Goal: Task Accomplishment & Management: Manage account settings

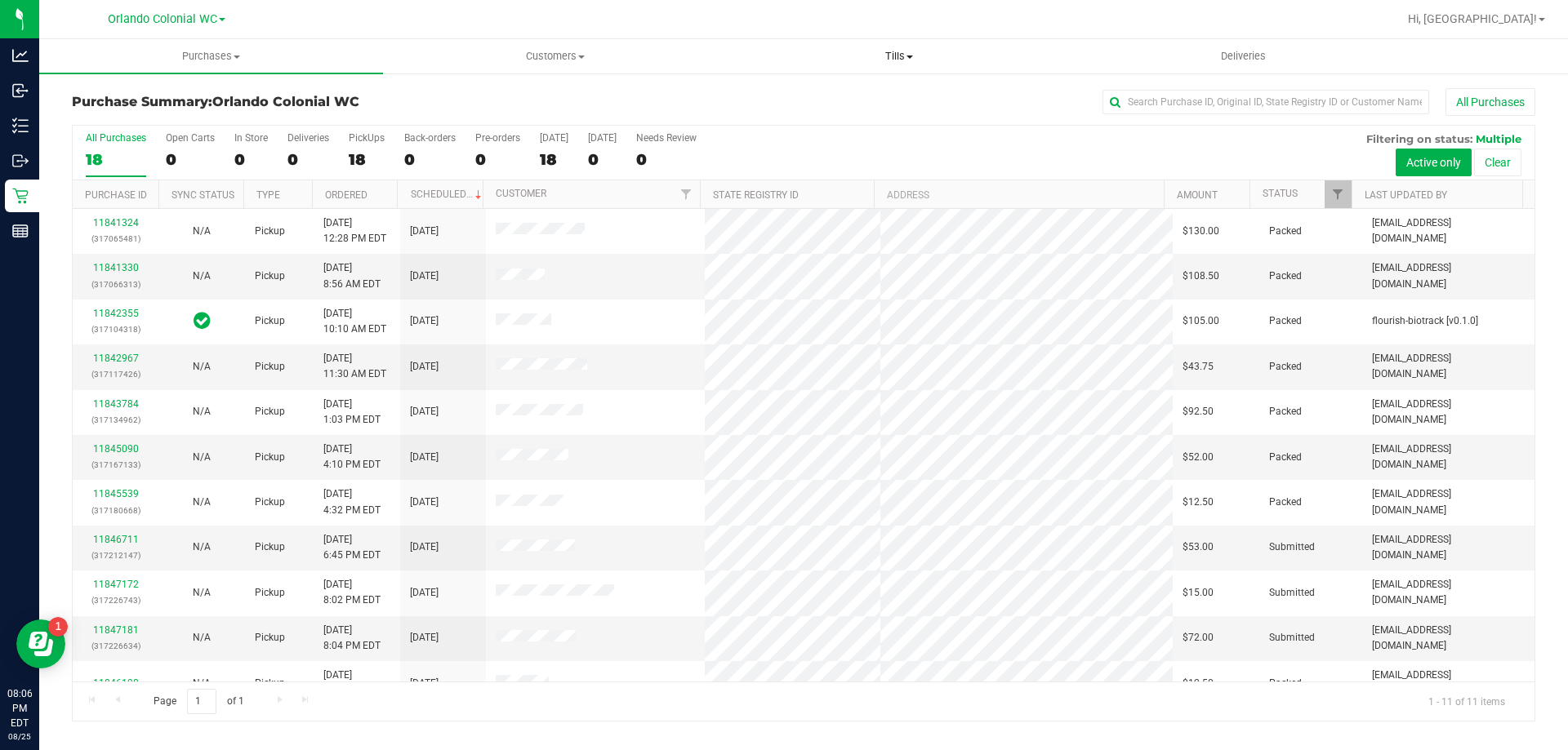
click at [878, 65] on uib-tab-heading "Tills Manage tills Reconcile e-payments" at bounding box center [898, 57] width 342 height 33
click at [810, 97] on span "Manage tills" at bounding box center [781, 98] width 110 height 14
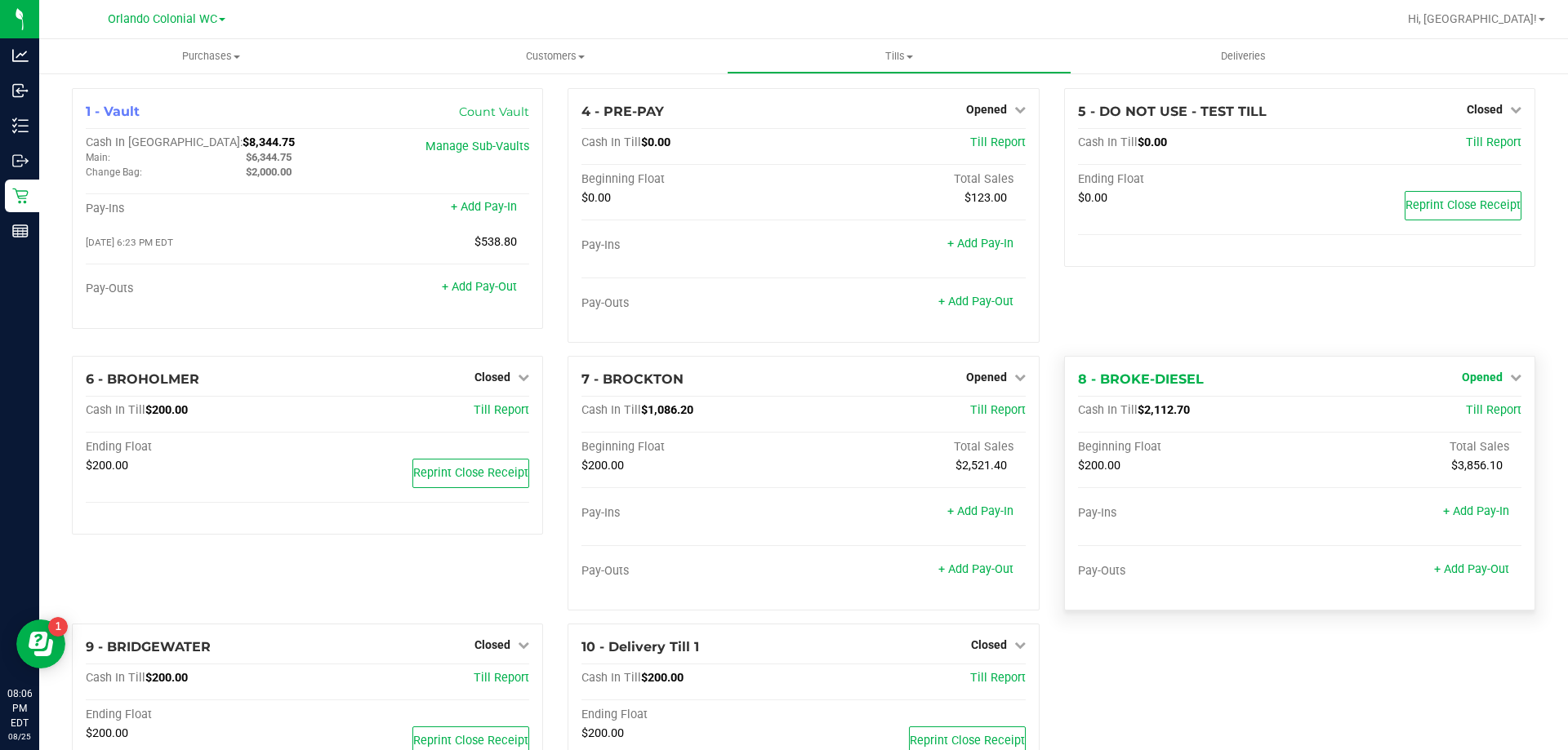
click at [1467, 379] on span "Opened" at bounding box center [1481, 377] width 41 height 13
click at [1467, 414] on link "Close Till" at bounding box center [1483, 411] width 44 height 13
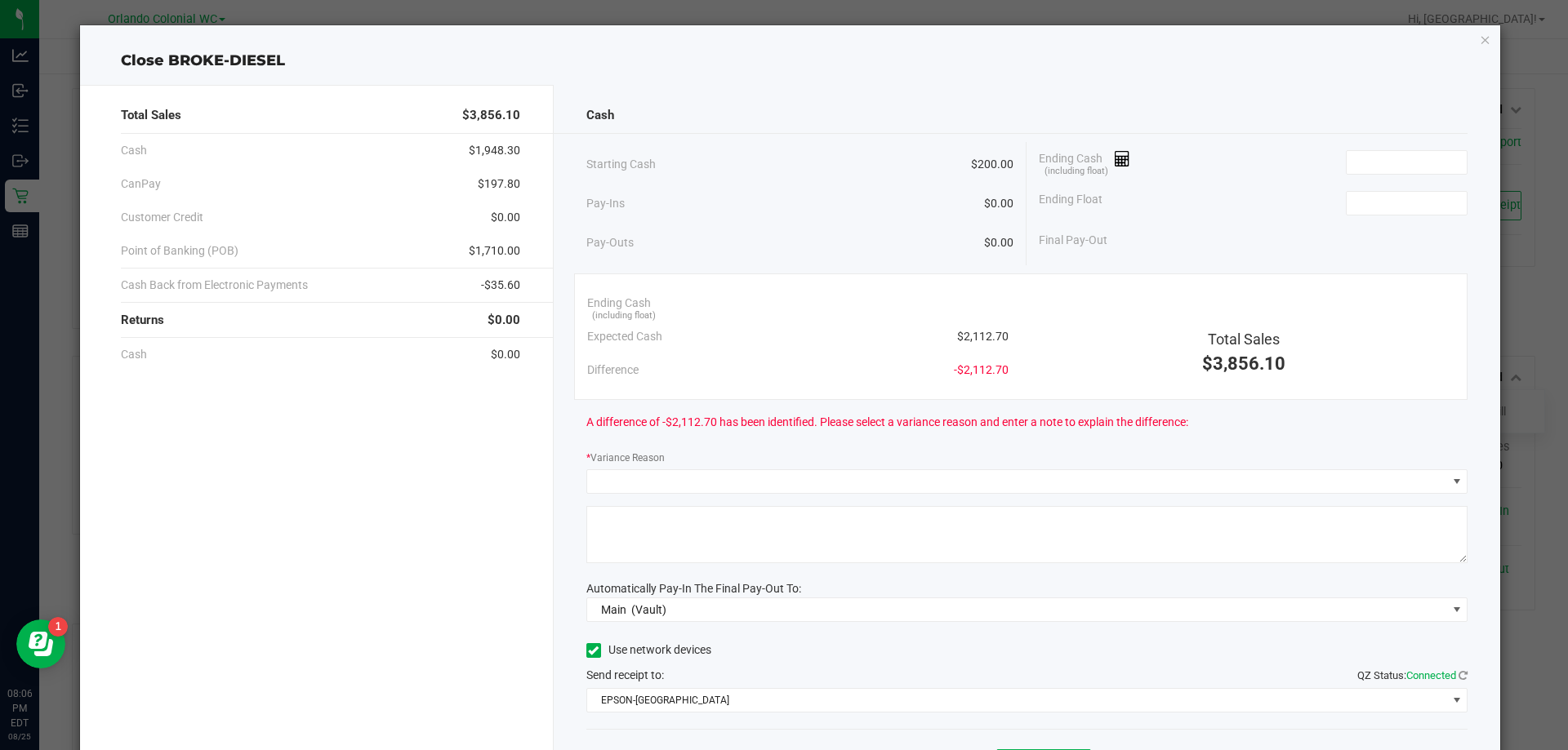
click at [956, 336] on span "$2,112.70" at bounding box center [982, 337] width 51 height 17
copy span "$2,112.70"
paste input "2112.7"
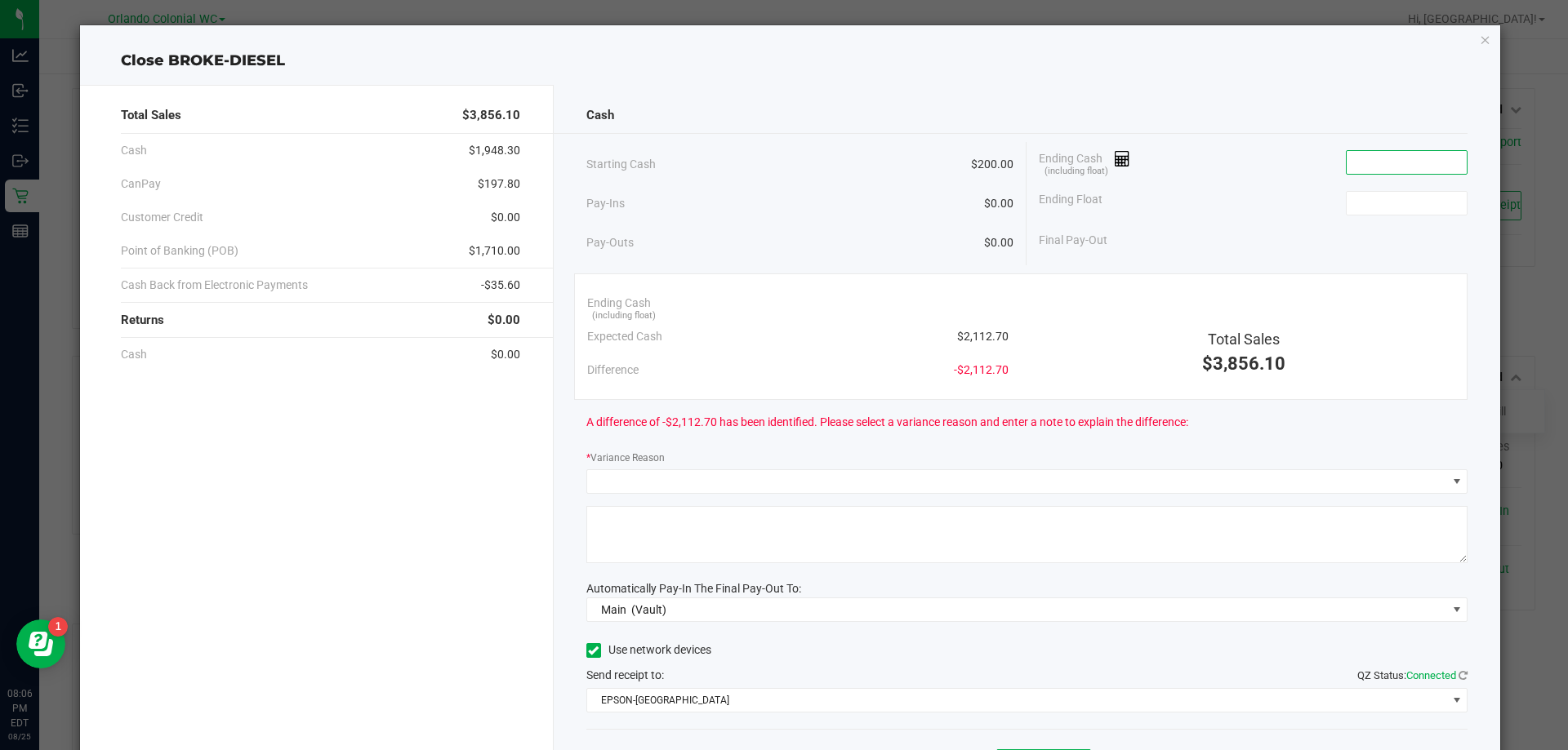
click at [1398, 161] on input at bounding box center [1406, 161] width 120 height 23
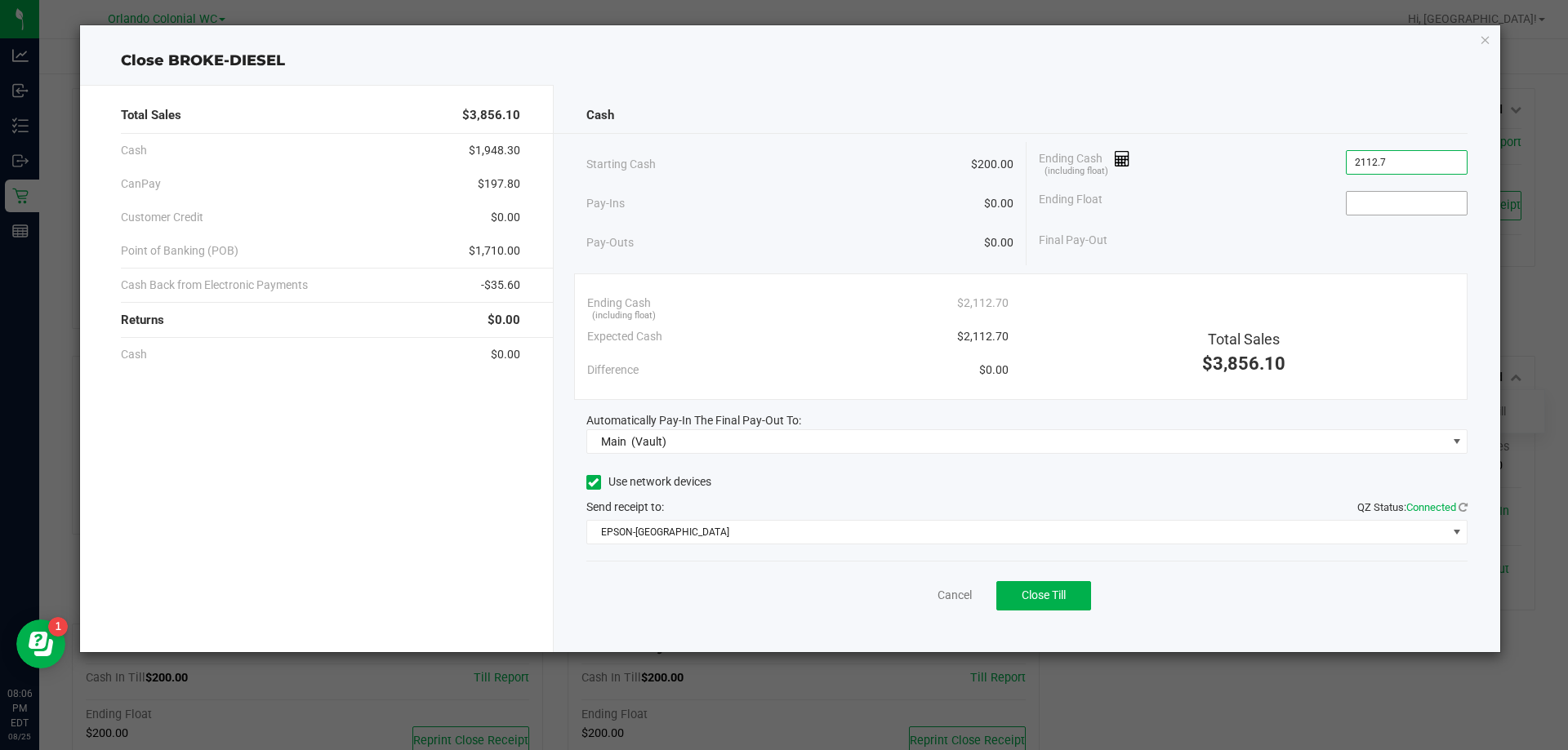
type input "$2,112.70"
click at [1421, 192] on input at bounding box center [1406, 203] width 120 height 23
type input "$200.00"
drag, startPoint x: 1312, startPoint y: 134, endPoint x: 1219, endPoint y: 123, distance: 93.6
click at [1308, 134] on div "Cash Starting Cash $200.00 Pay-Ins $0.00 Pay-Outs $0.00 Ending Cash (including …" at bounding box center [1028, 369] width 947 height 568
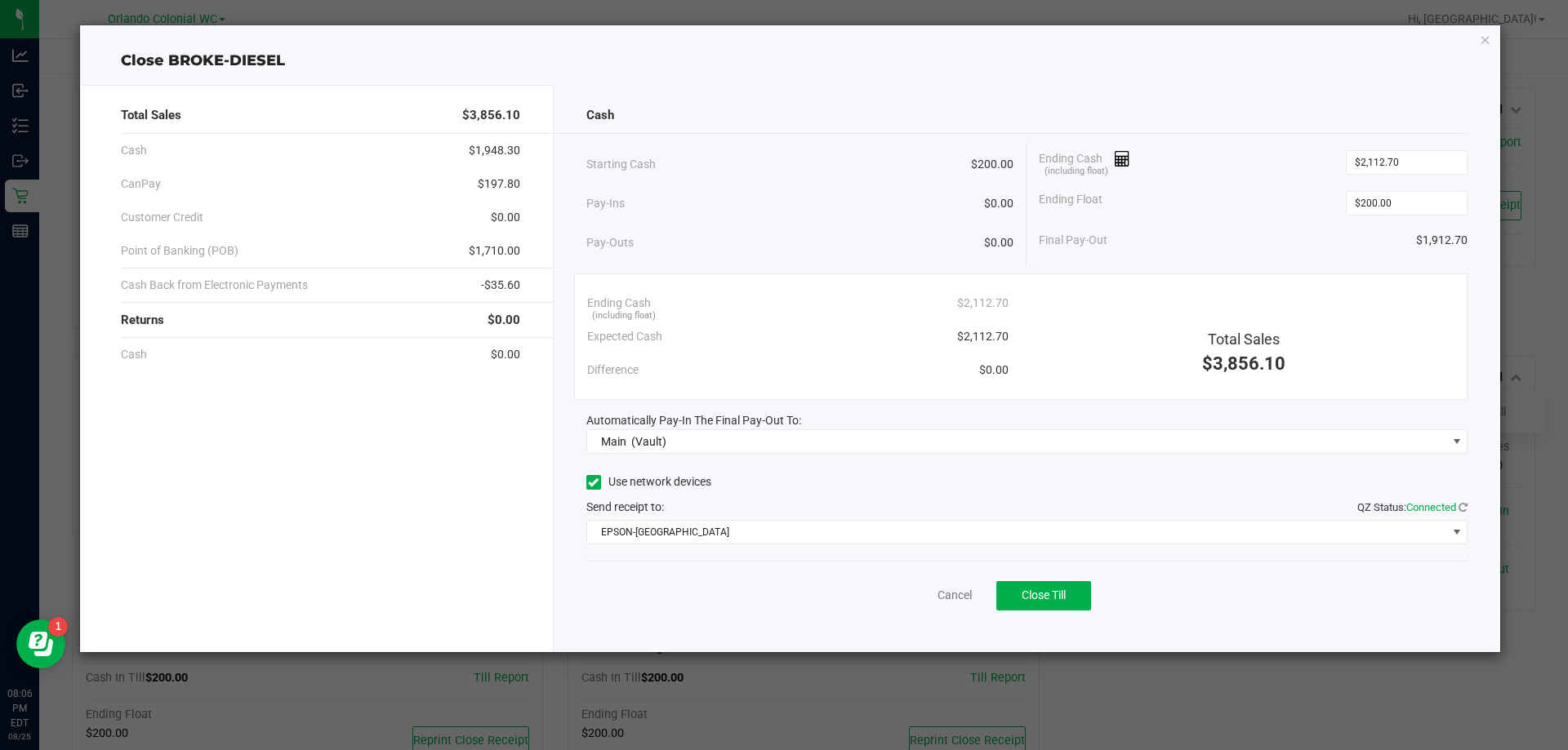
drag, startPoint x: 1129, startPoint y: 112, endPoint x: 1119, endPoint y: 118, distance: 11.7
click at [1126, 113] on div "Cash" at bounding box center [1027, 115] width 882 height 35
click at [1051, 599] on span "Close Till" at bounding box center [1043, 595] width 44 height 13
click at [919, 636] on div "Cash Starting Cash $200.00 Pay-Ins $0.00 Pay-Outs $0.00 Ending Cash (including …" at bounding box center [1028, 369] width 947 height 568
click at [912, 602] on link "Dismiss" at bounding box center [918, 595] width 39 height 17
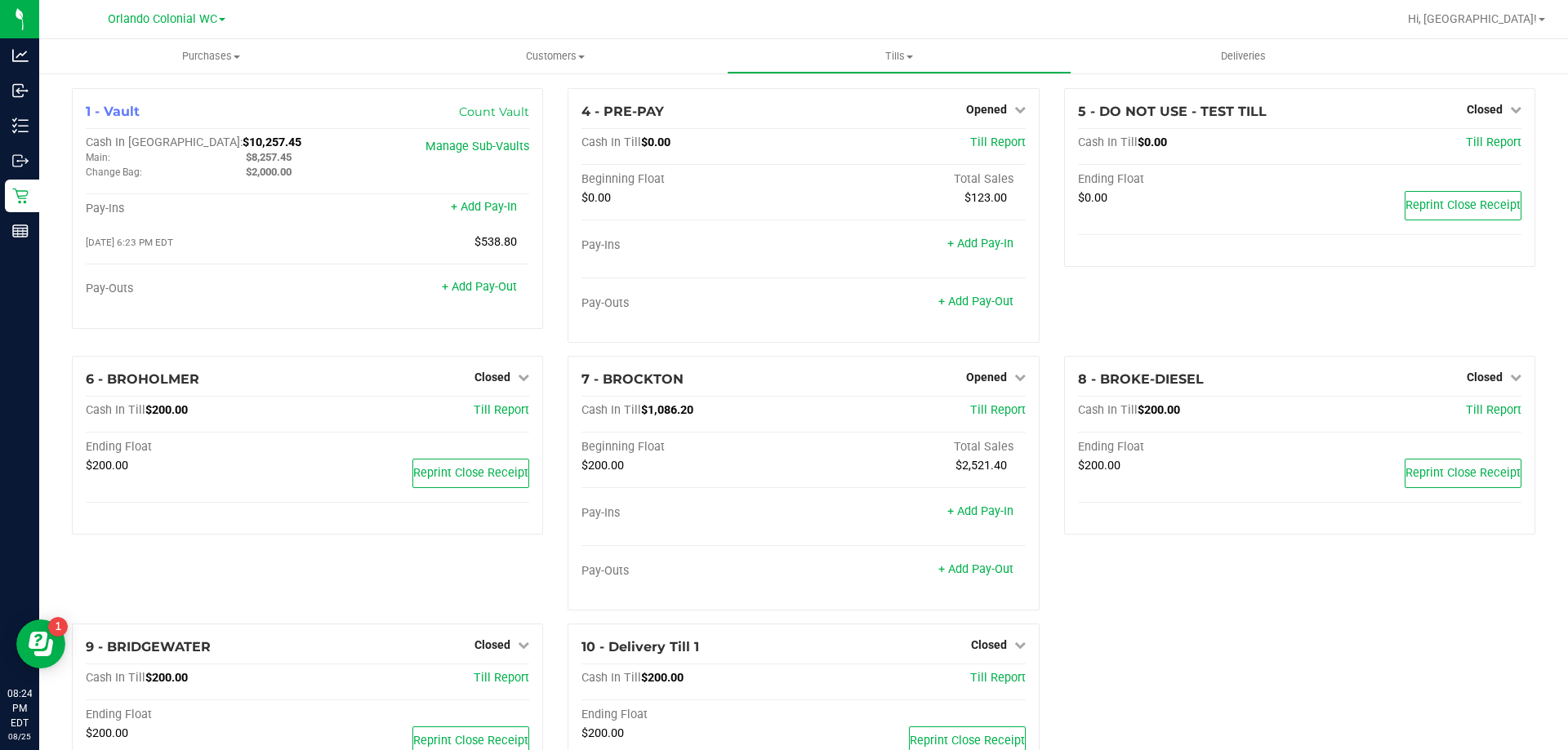
click at [1353, 642] on div "1 - Vault Count Vault Cash In Vault: $10,257.45 Main: $8,257.45 Change Bag: $2,…" at bounding box center [803, 452] width 1488 height 727
click at [966, 112] on span "Opened" at bounding box center [986, 109] width 41 height 13
click at [973, 147] on link "Close Till" at bounding box center [988, 143] width 44 height 13
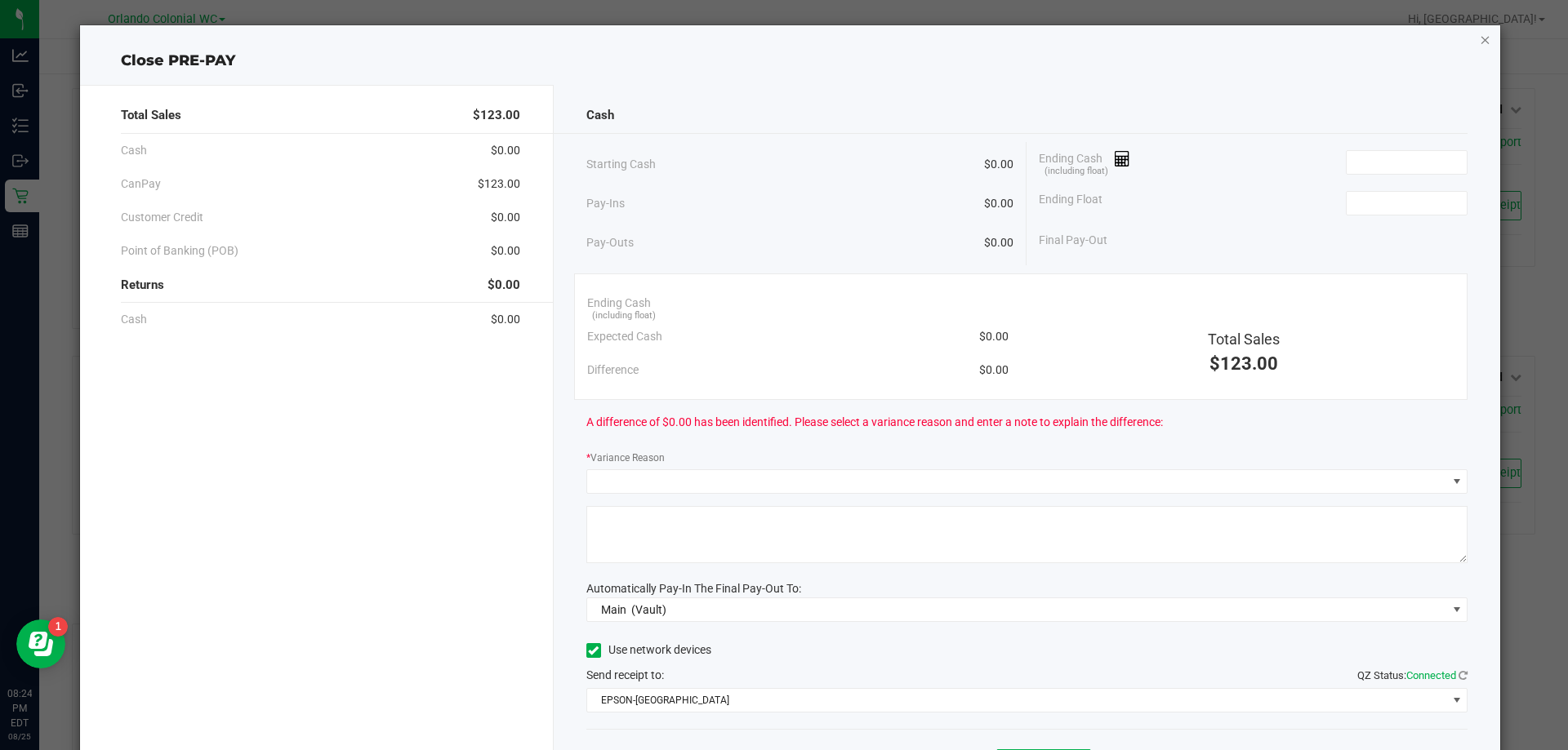
click at [1479, 36] on icon "button" at bounding box center [1485, 38] width 12 height 19
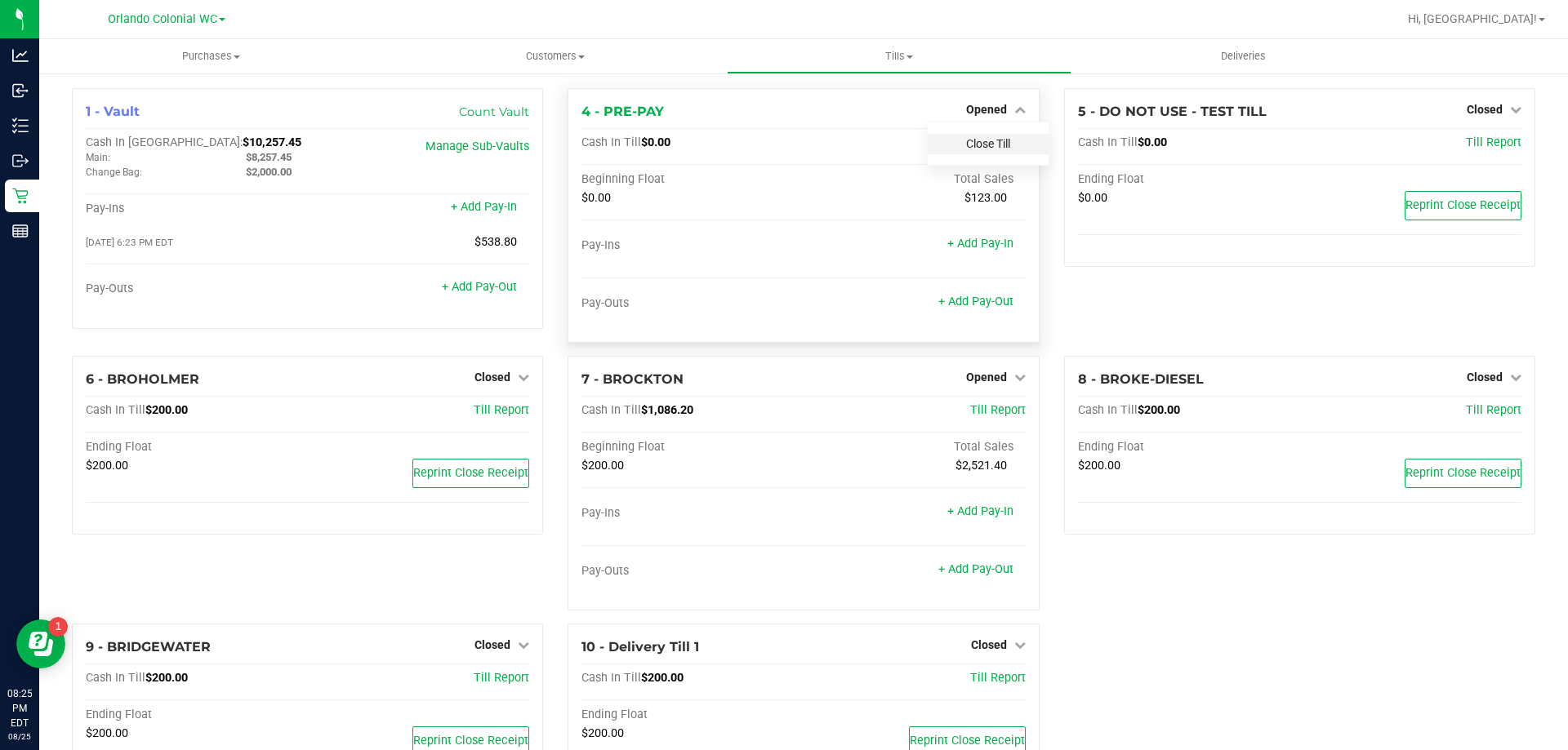
click at [991, 139] on link "Close Till" at bounding box center [988, 143] width 44 height 13
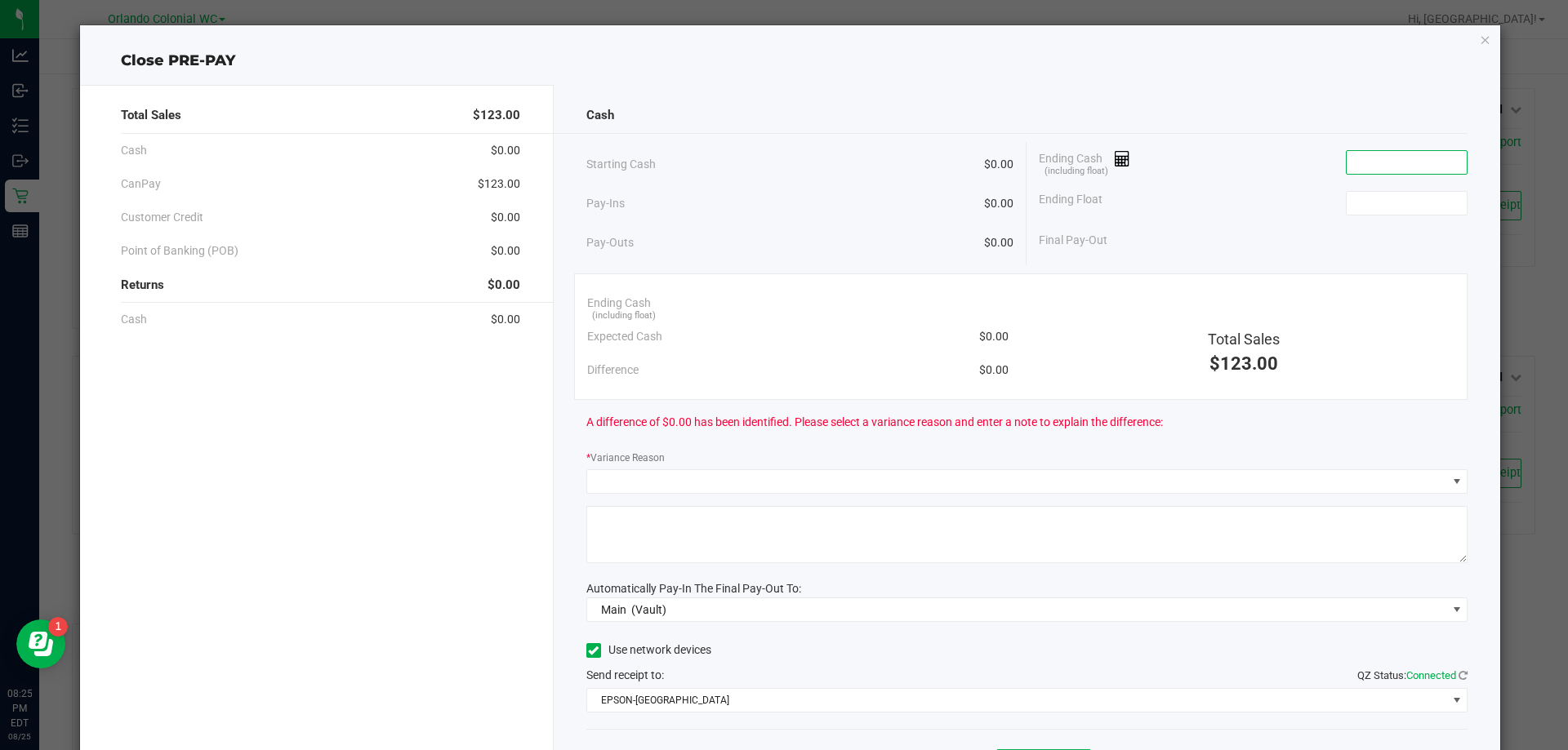
click at [1349, 170] on input at bounding box center [1406, 161] width 120 height 23
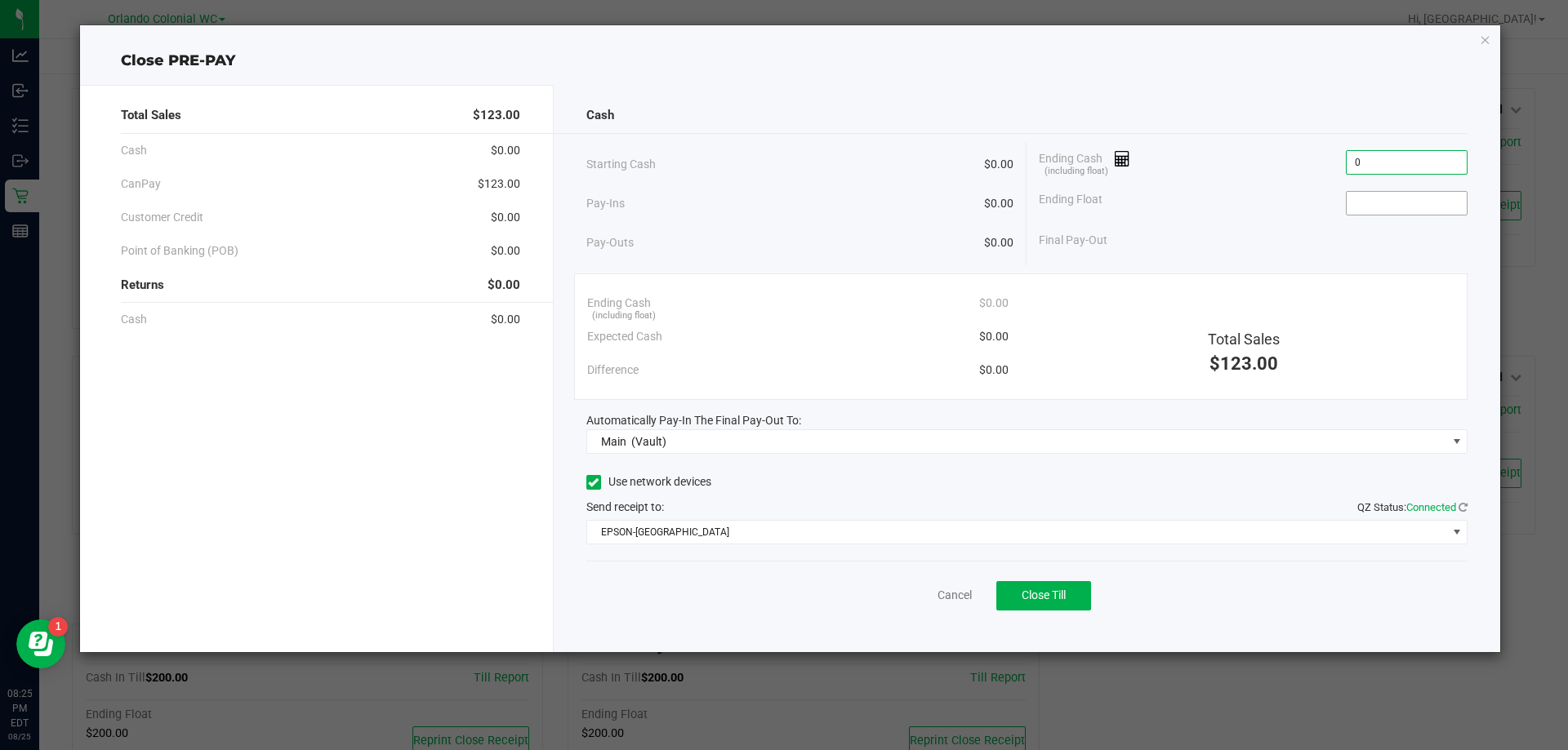
type input "$0.00"
click at [1406, 204] on input at bounding box center [1406, 203] width 120 height 23
type input "$0.00"
click at [1335, 85] on div "Cash Starting Cash $0.00 Pay-Ins $0.00 Pay-Outs $0.00 Ending Cash (including fl…" at bounding box center [1028, 369] width 947 height 568
click at [1054, 607] on button "Close Till" at bounding box center [1043, 596] width 95 height 29
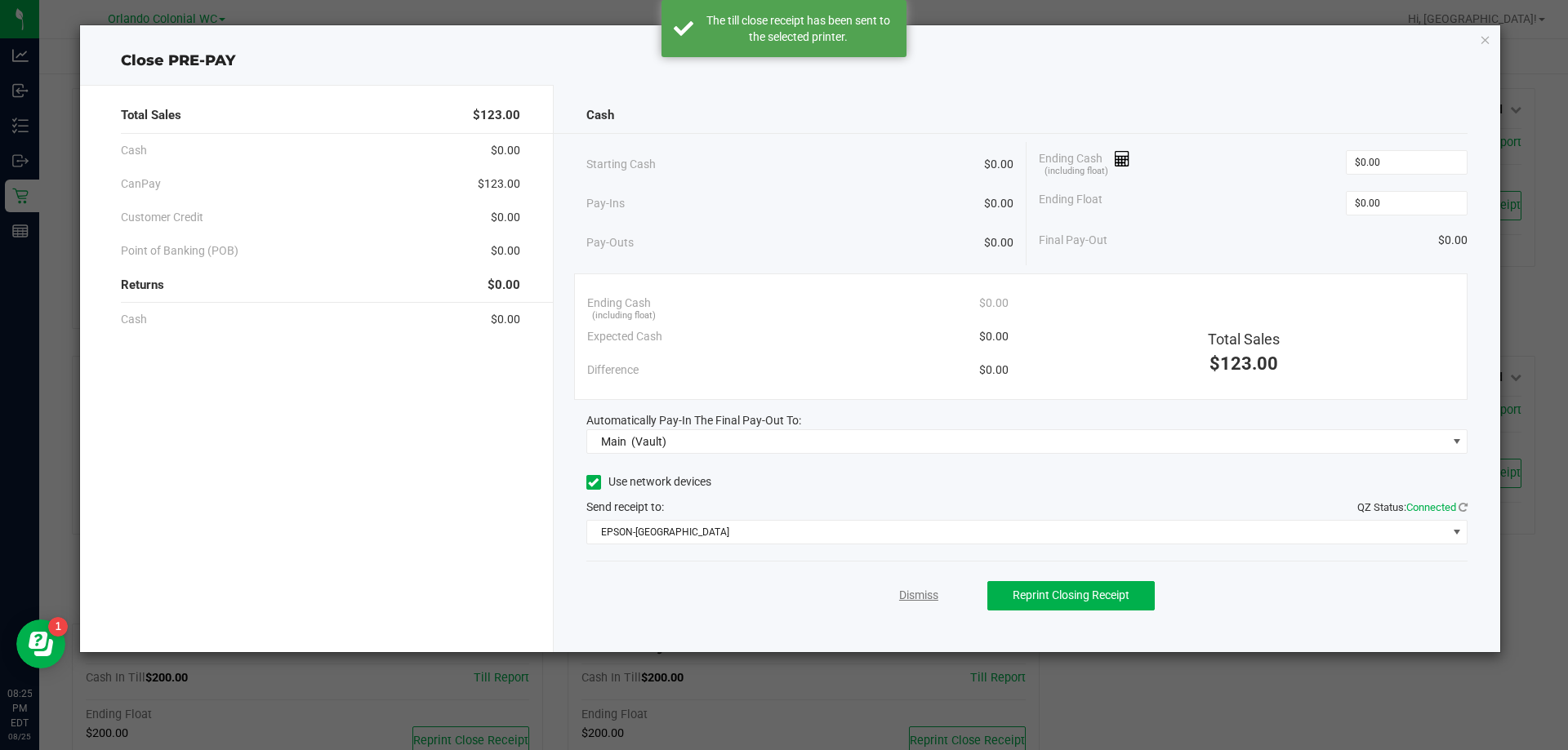
click at [923, 593] on link "Dismiss" at bounding box center [918, 595] width 39 height 17
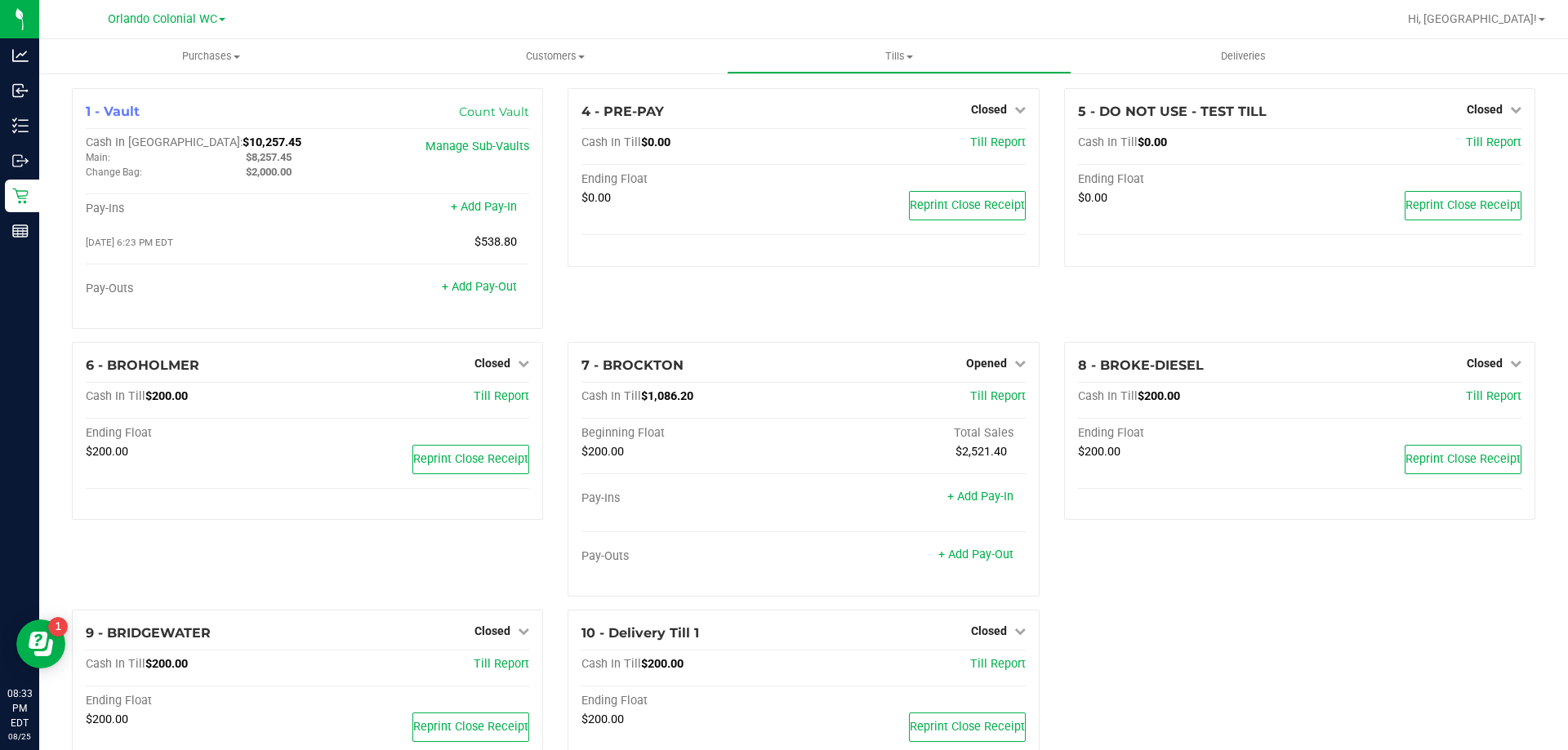
click at [695, 318] on div "4 - PRE-PAY Closed Open Till Cash In Till $0.00 Till Report Ending Float $0.00 …" at bounding box center [802, 215] width 496 height 254
click at [994, 364] on span "Opened" at bounding box center [986, 363] width 41 height 13
click at [1014, 368] on icon at bounding box center [1019, 363] width 12 height 12
click at [995, 396] on link "Close Till" at bounding box center [988, 397] width 44 height 13
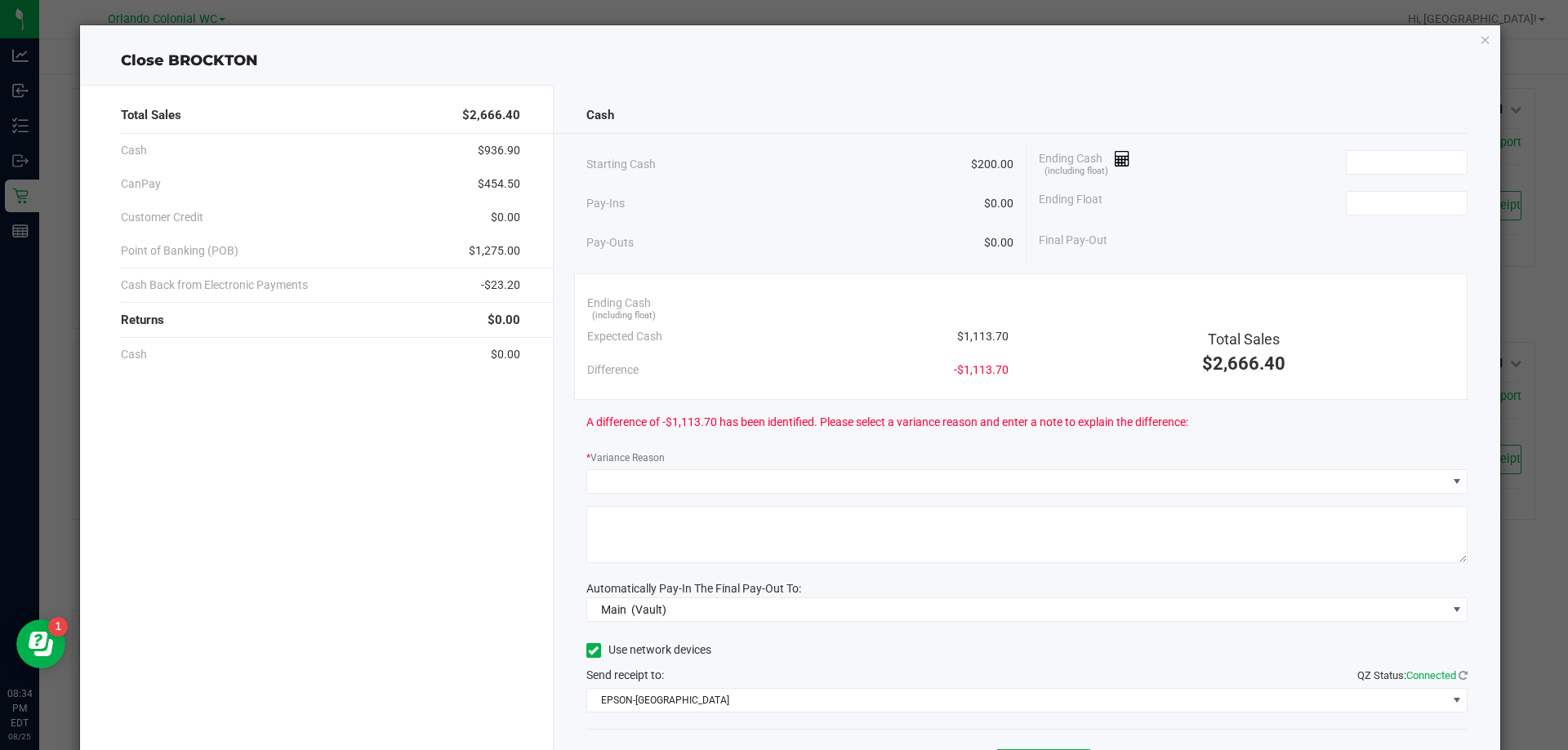
click at [988, 330] on span "$1,113.70" at bounding box center [982, 337] width 51 height 17
copy span "$1,113.70"
click at [1359, 166] on input at bounding box center [1406, 161] width 120 height 23
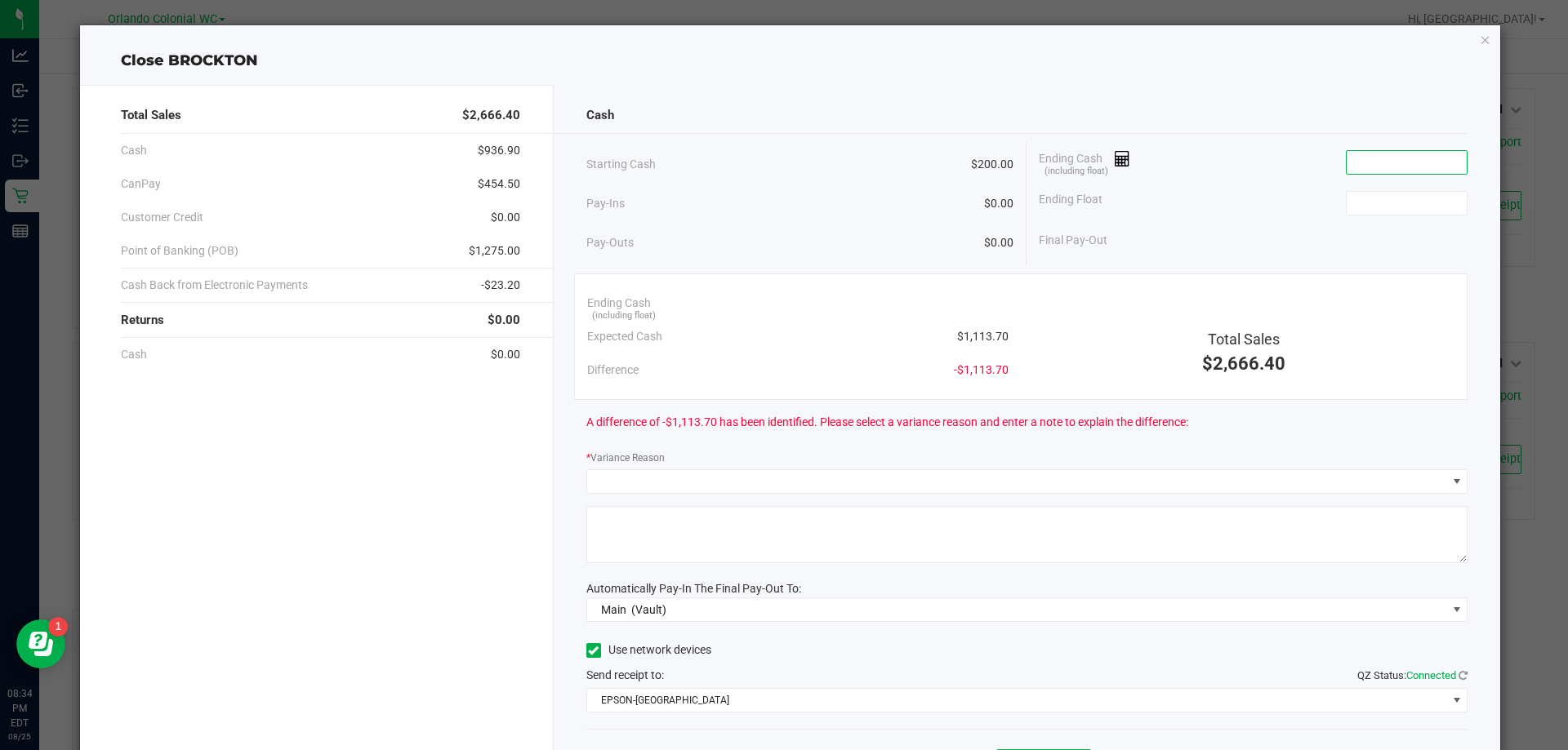
paste input "1113.7"
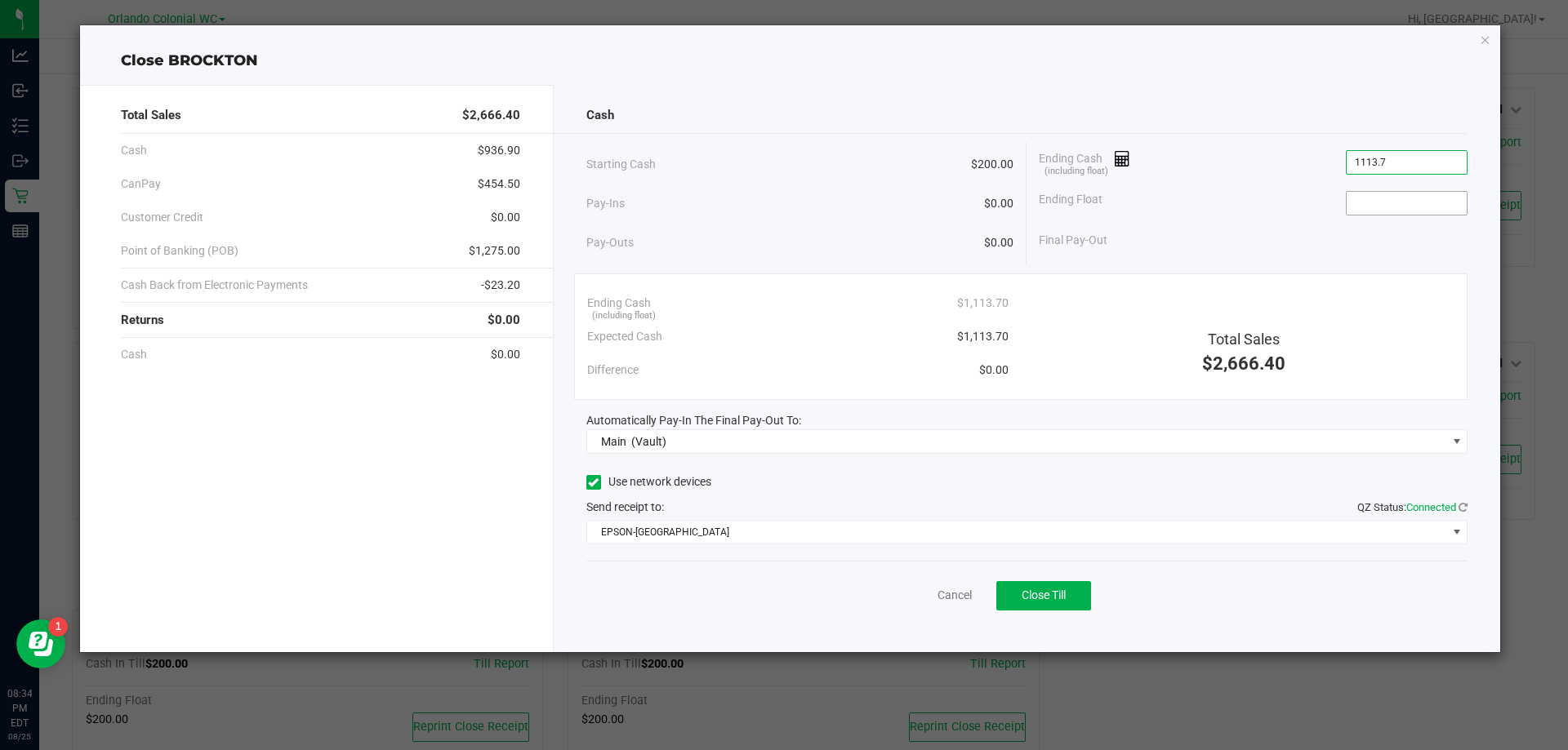
type input "$1,113.70"
click at [1374, 193] on input at bounding box center [1406, 203] width 120 height 23
type input "$200.00"
click at [1233, 115] on div "Cash" at bounding box center [1027, 115] width 882 height 35
click at [210, 497] on div "Total Sales $2,666.40 Cash $936.90 CanPay $454.50 Customer Credit $0.00 Point o…" at bounding box center [317, 369] width 474 height 568
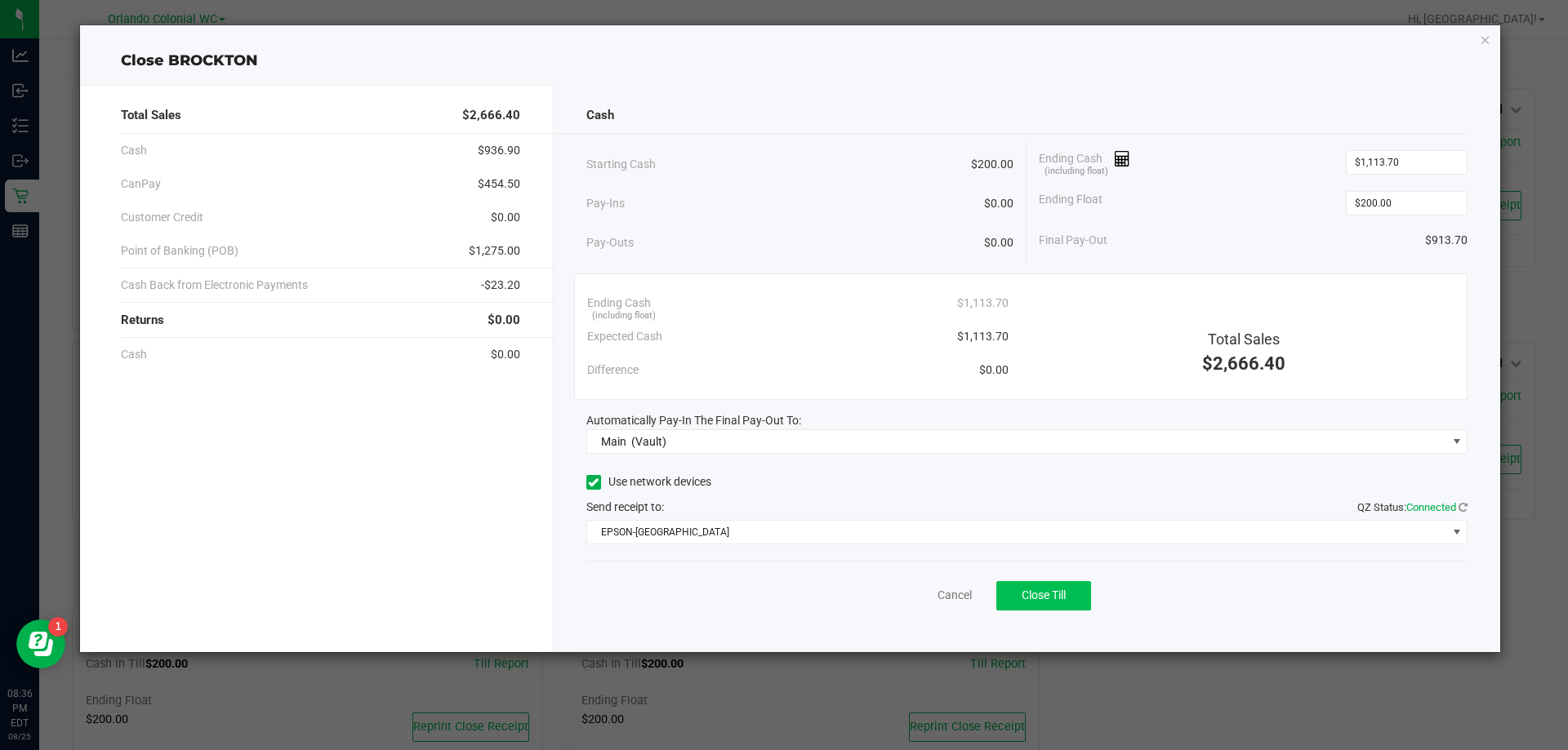
click at [1048, 596] on span "Close Till" at bounding box center [1043, 595] width 44 height 13
click at [914, 599] on link "Dismiss" at bounding box center [918, 595] width 39 height 17
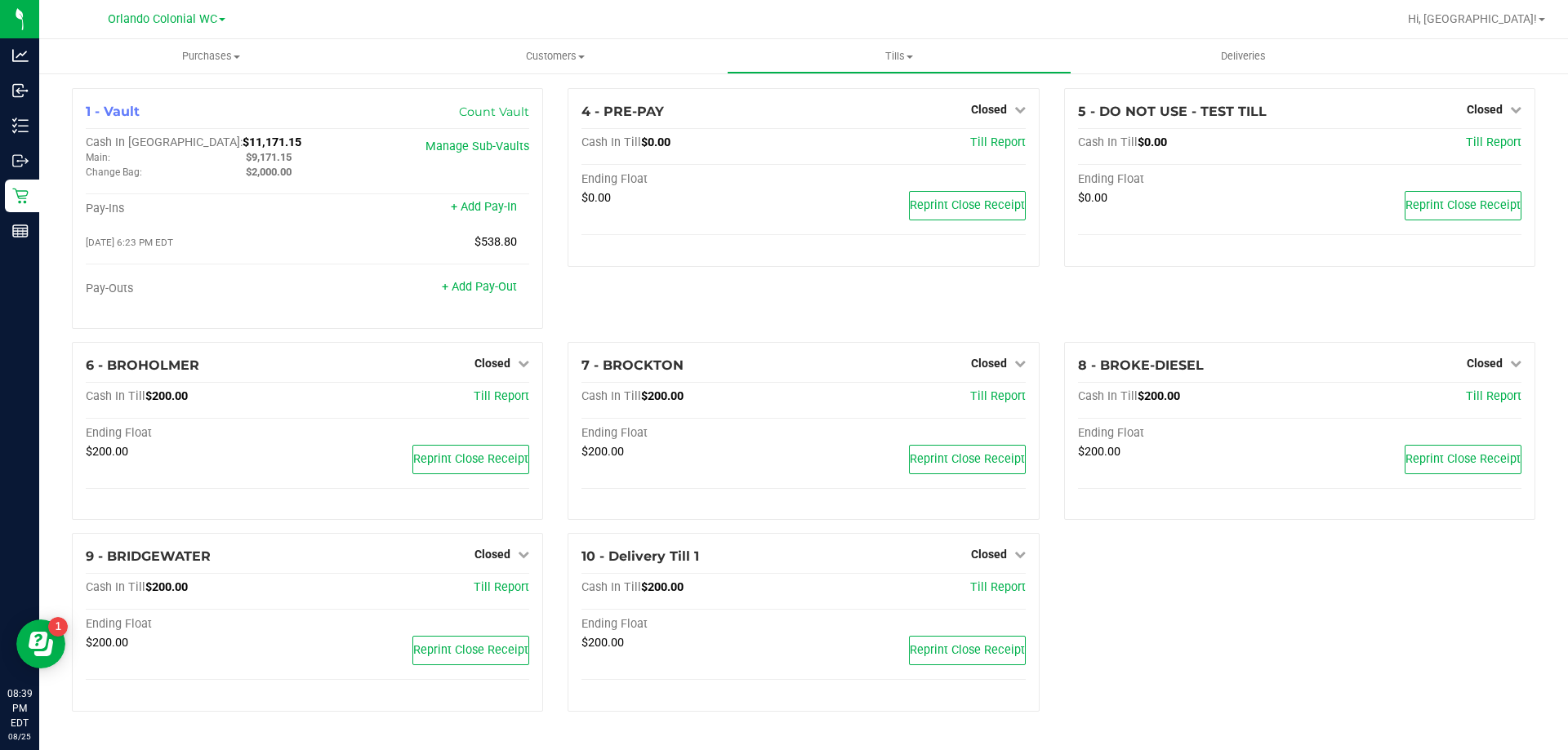
click at [888, 44] on uib-tab-heading "Tills Manage tills Reconcile e-payments" at bounding box center [898, 57] width 342 height 33
click at [795, 120] on span "Reconcile e-payments" at bounding box center [808, 118] width 162 height 14
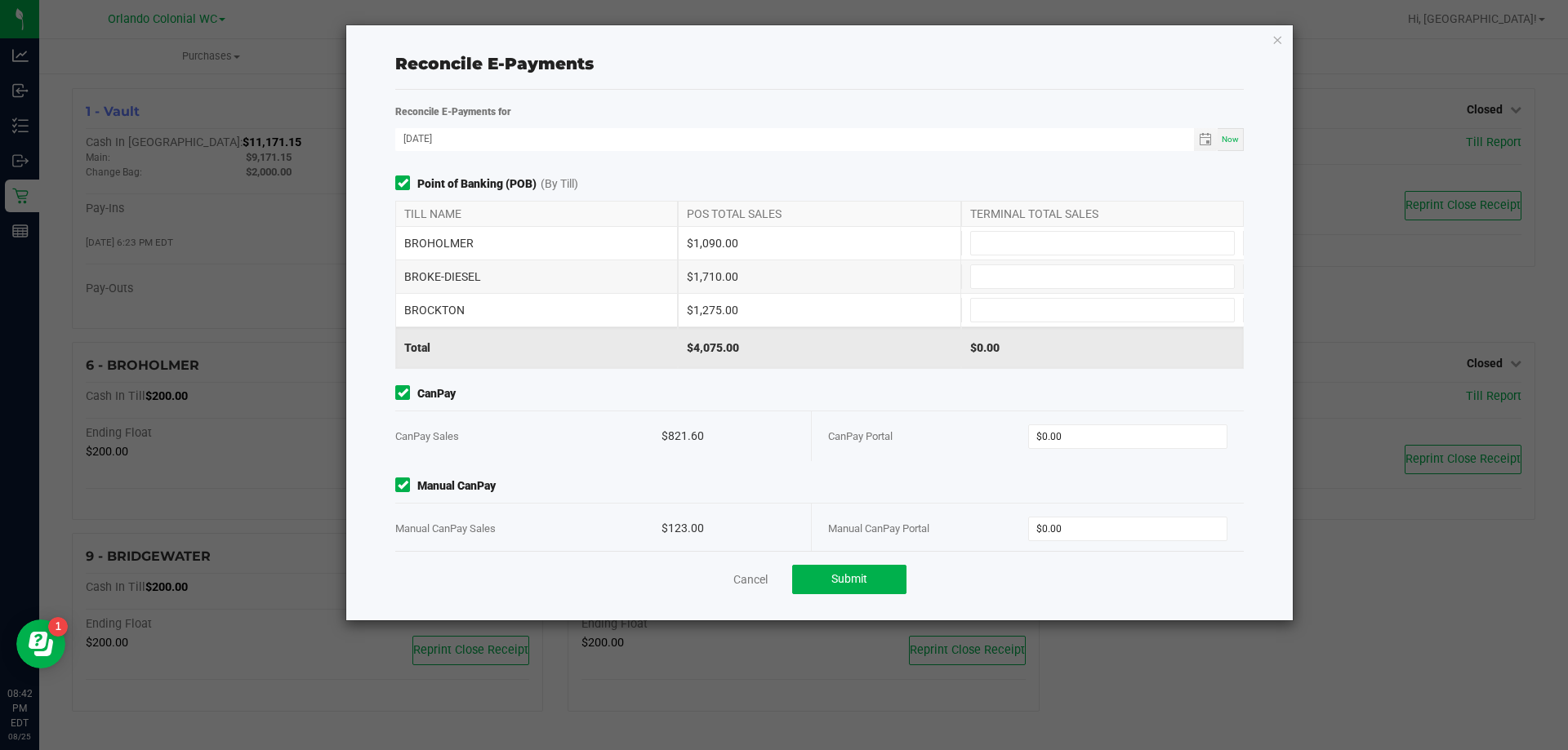
click at [728, 307] on div "$1,275.00" at bounding box center [819, 310] width 283 height 33
copy div "$1,275.00"
paste input "1275"
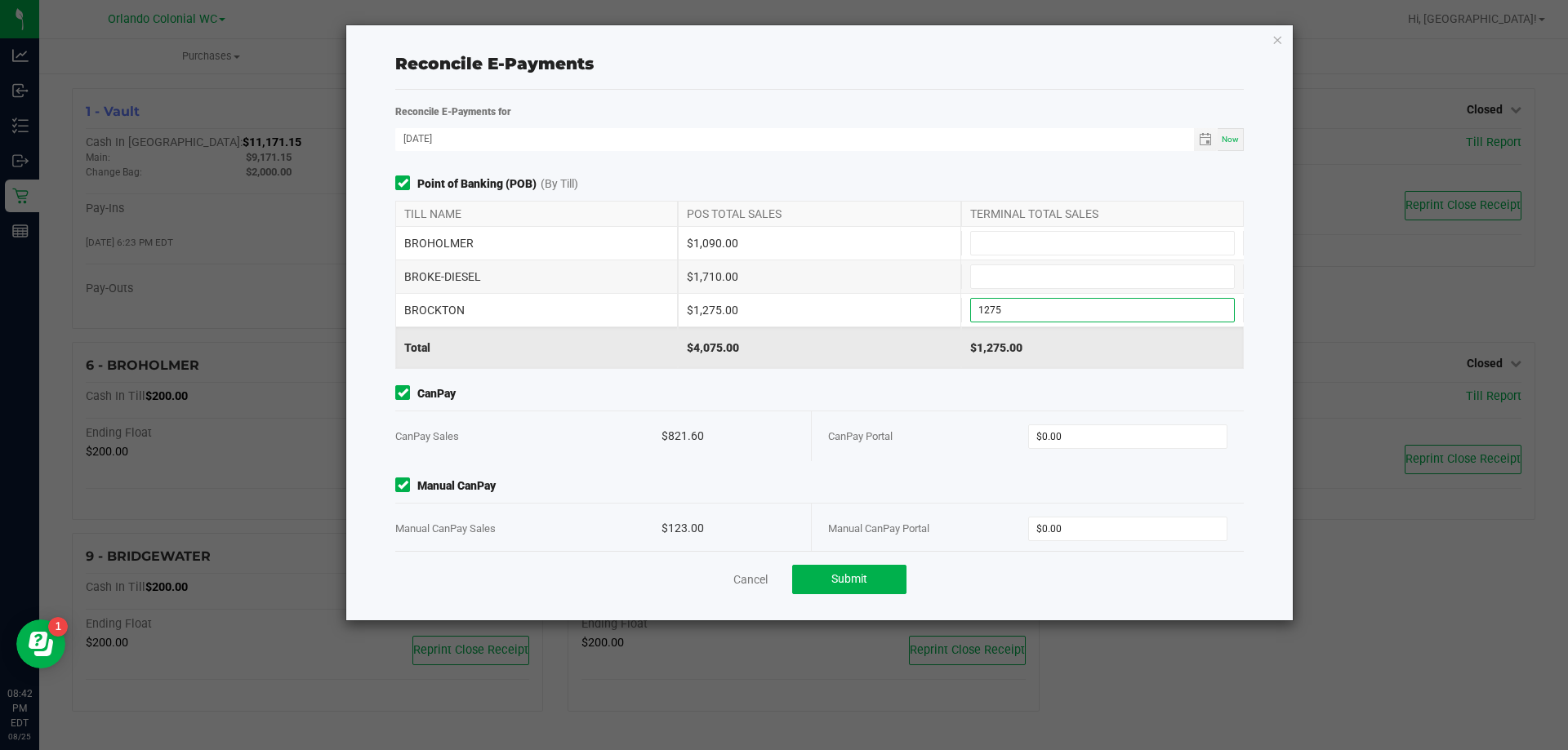
click at [1010, 311] on input "1275" at bounding box center [1103, 309] width 263 height 23
type input "$1,275.00"
click at [700, 281] on div "$1,710.00" at bounding box center [819, 276] width 283 height 33
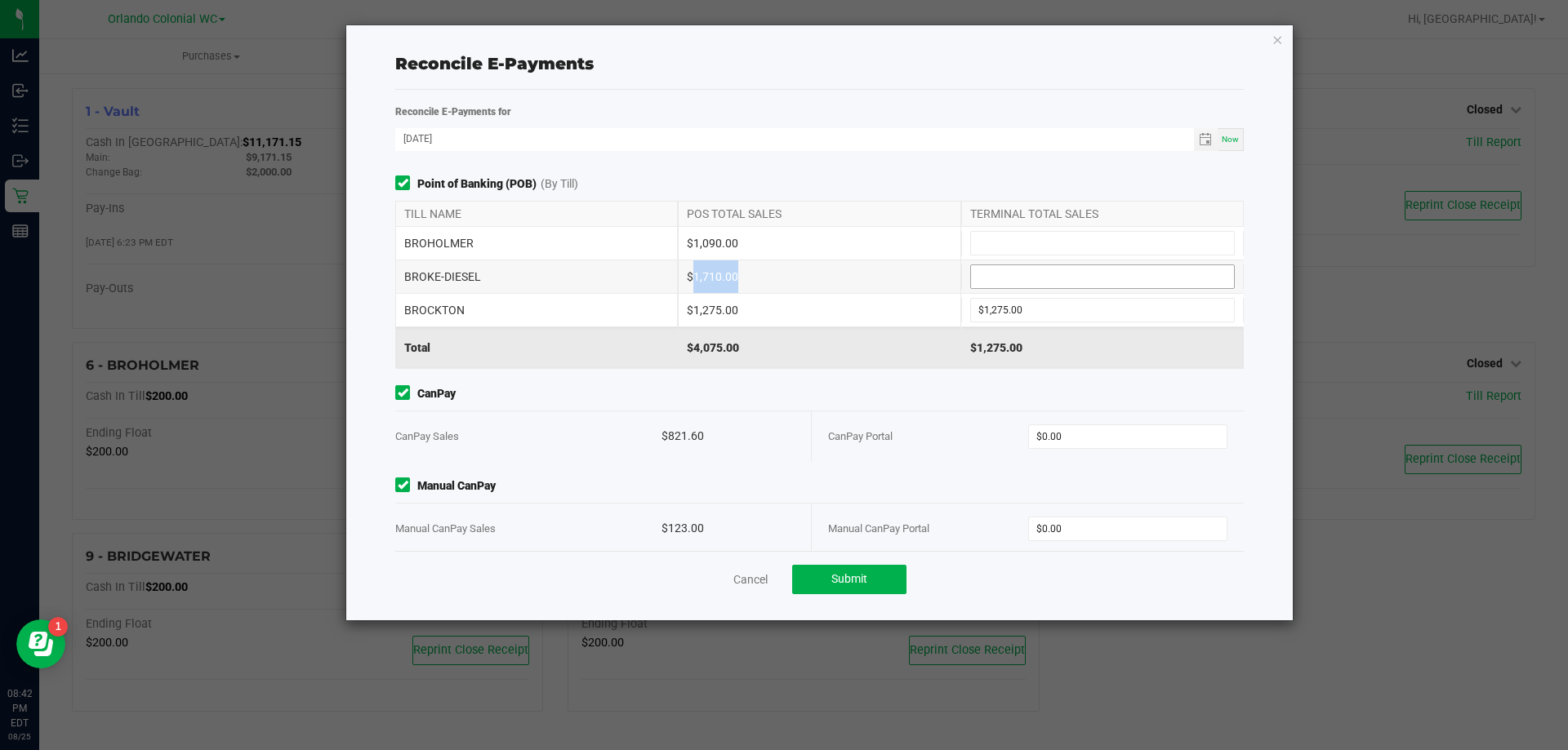
copy div "$1,710.00"
click at [1046, 267] on input at bounding box center [1103, 276] width 263 height 23
paste input "1710"
type input "$1,710.00"
click at [706, 244] on div "$1,090.00" at bounding box center [819, 244] width 283 height 33
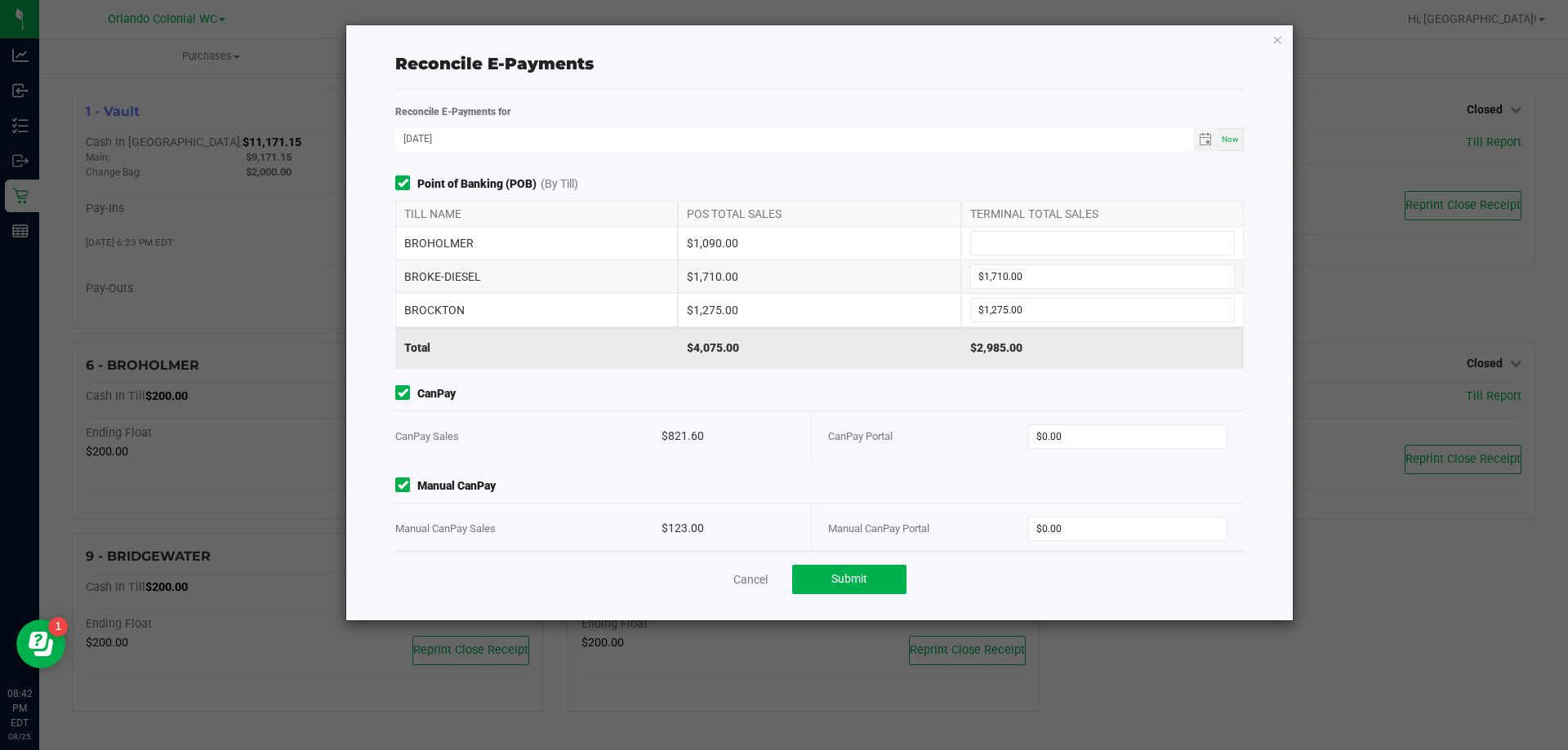
click at [706, 244] on div "$1,090.00" at bounding box center [819, 244] width 283 height 33
copy div "$1,090.00"
click at [988, 239] on input at bounding box center [1103, 243] width 263 height 23
paste input "1090"
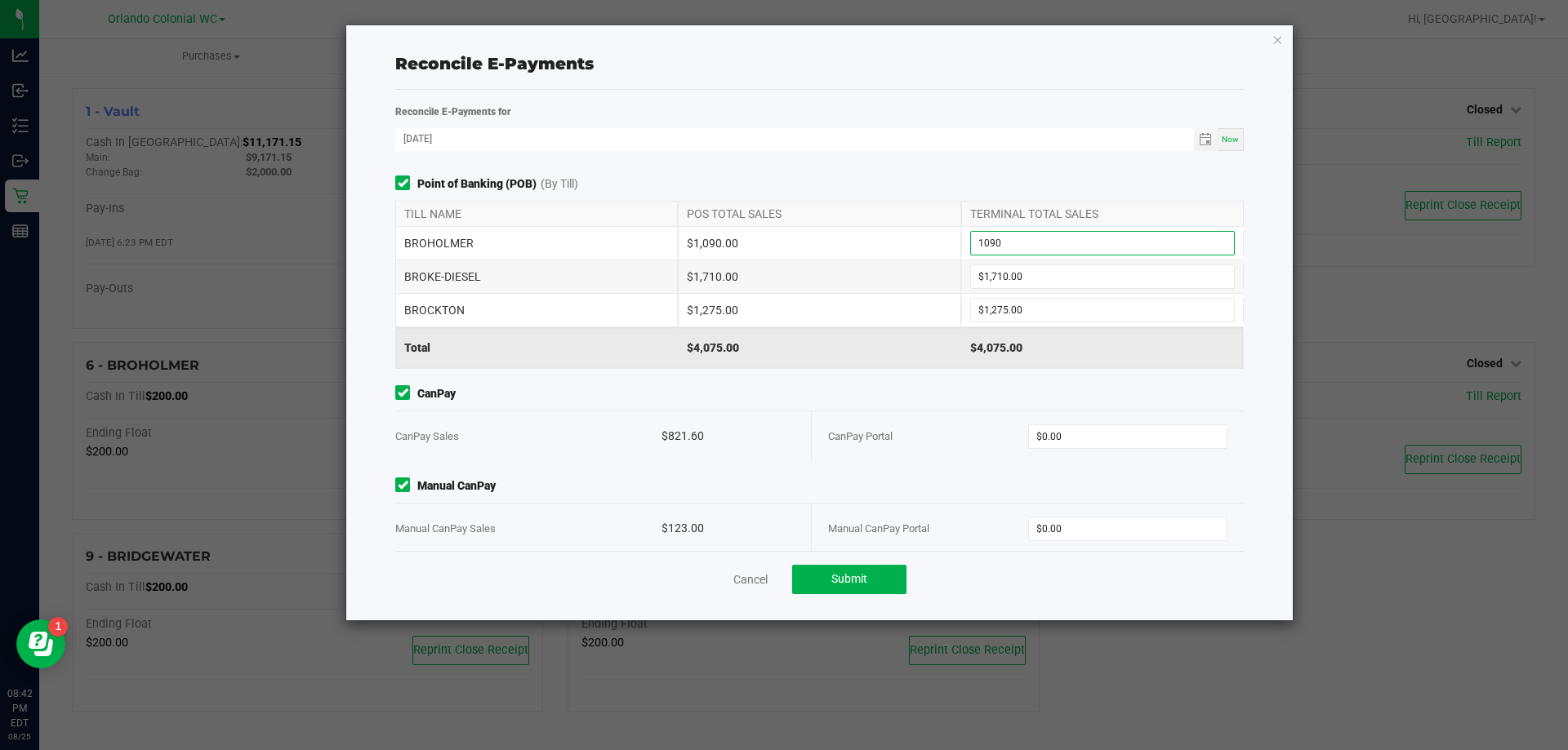
type input "$1,090.00"
click at [929, 175] on span "Point of Banking (POB) (By Till)" at bounding box center [819, 183] width 848 height 17
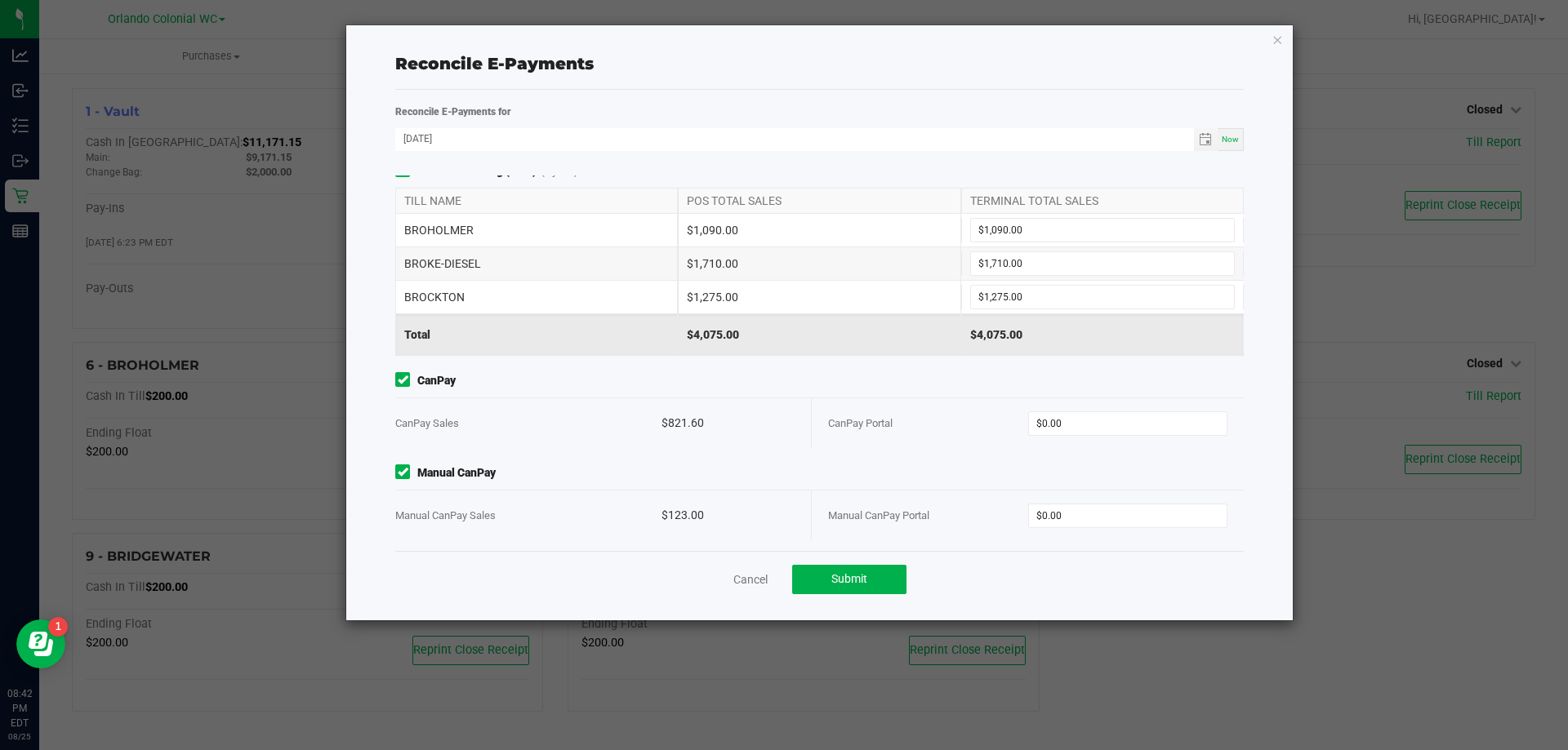
scroll to position [17, 0]
click at [1096, 419] on input "0" at bounding box center [1127, 419] width 198 height 23
paste input "821.6"
type input "$821.60"
click at [978, 380] on span "CanPay" at bounding box center [819, 376] width 848 height 17
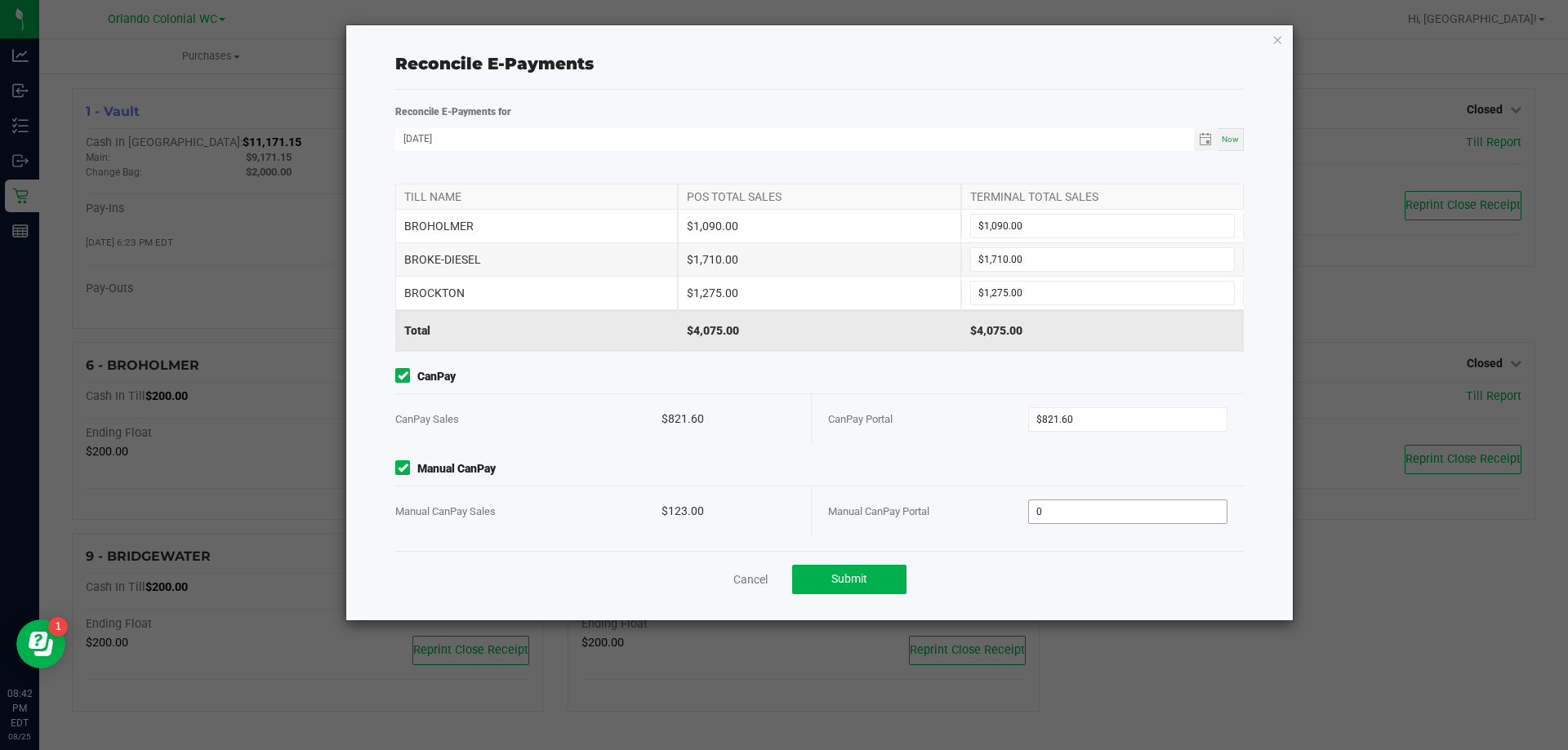
click at [1126, 514] on input "0" at bounding box center [1127, 511] width 198 height 23
paste input "123"
type input "$123.00"
click at [1054, 464] on span "Manual CanPay" at bounding box center [819, 469] width 848 height 17
drag, startPoint x: 872, startPoint y: 588, endPoint x: 859, endPoint y: 558, distance: 32.7
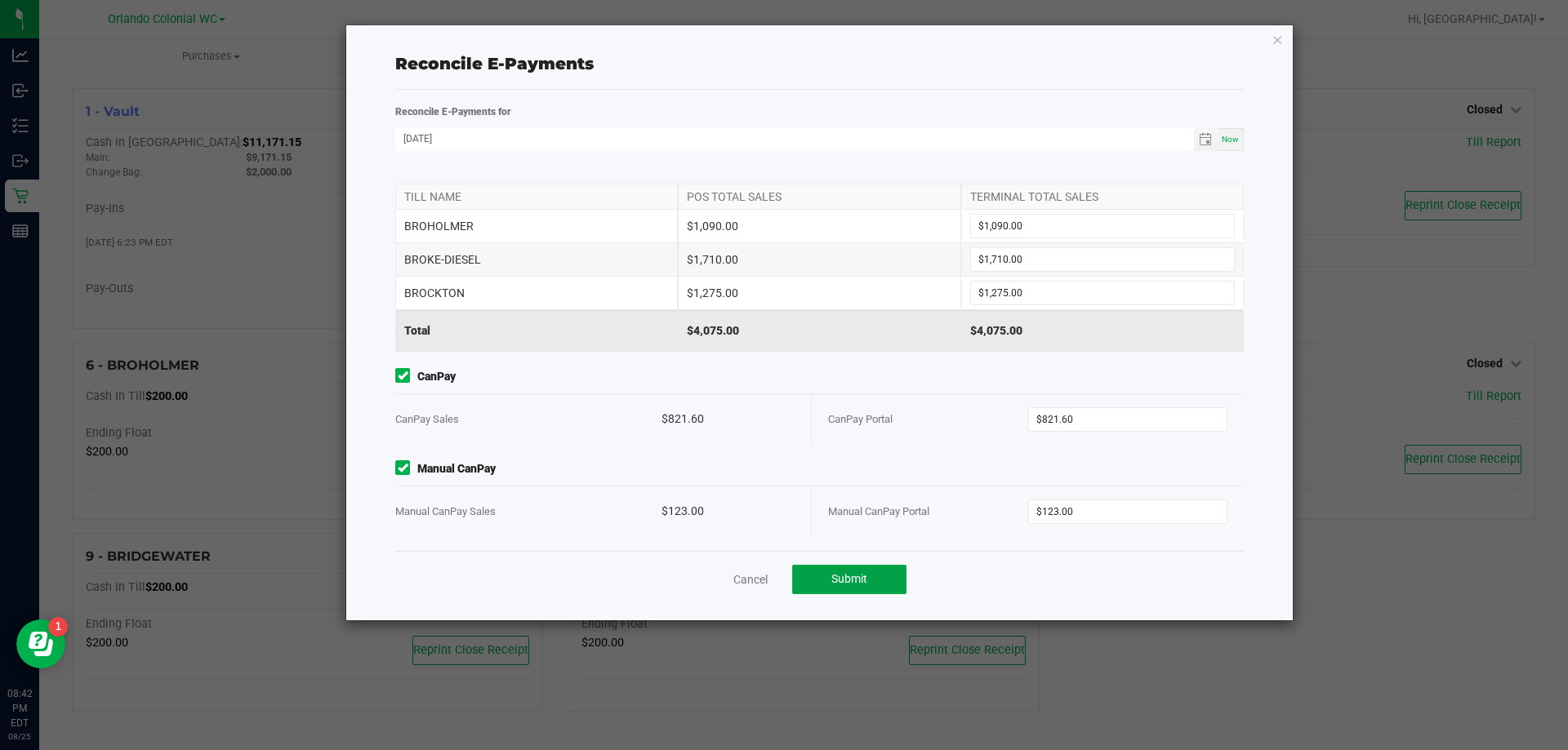
click at [871, 588] on button "Submit" at bounding box center [849, 579] width 114 height 29
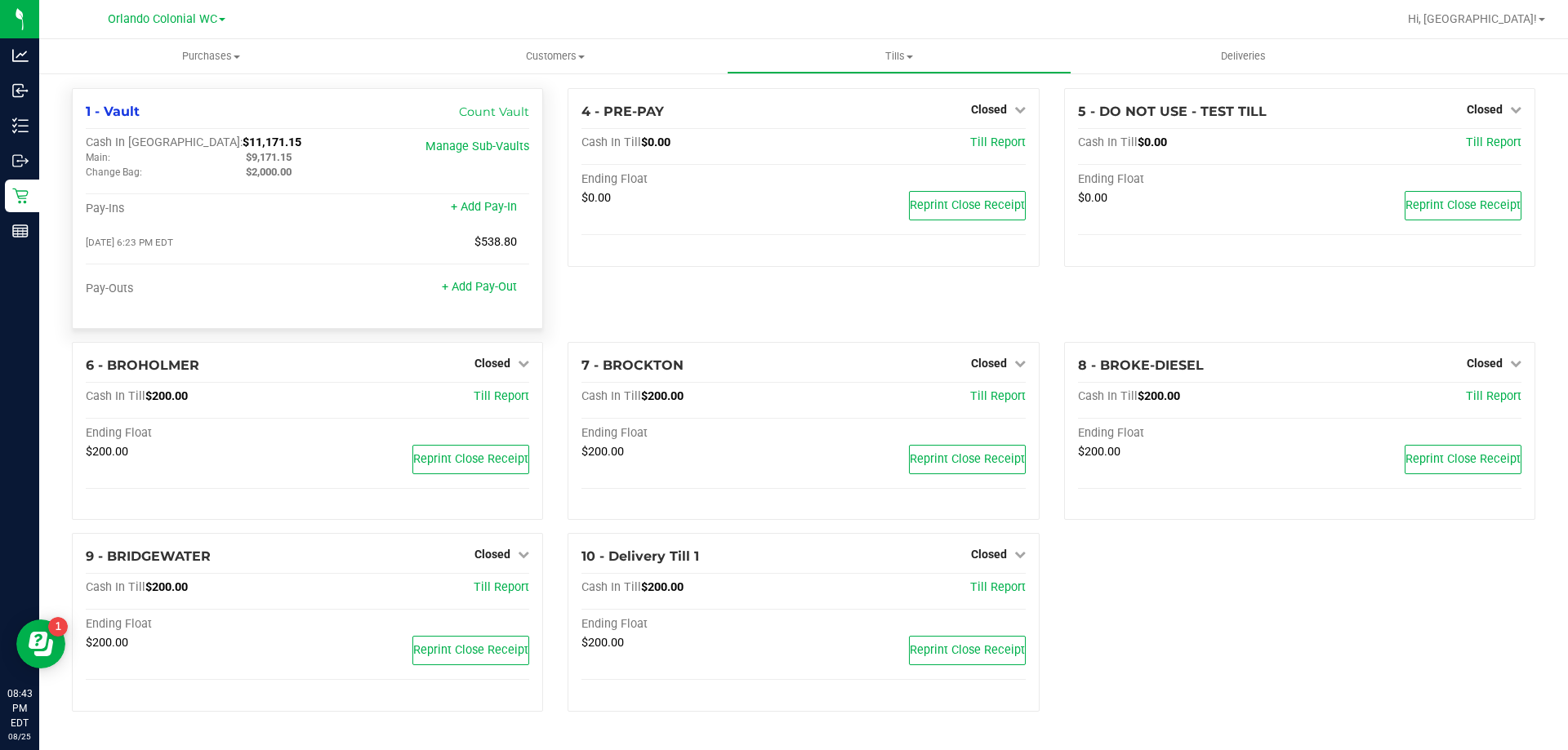
click at [260, 153] on span "$9,171.15" at bounding box center [268, 156] width 46 height 12
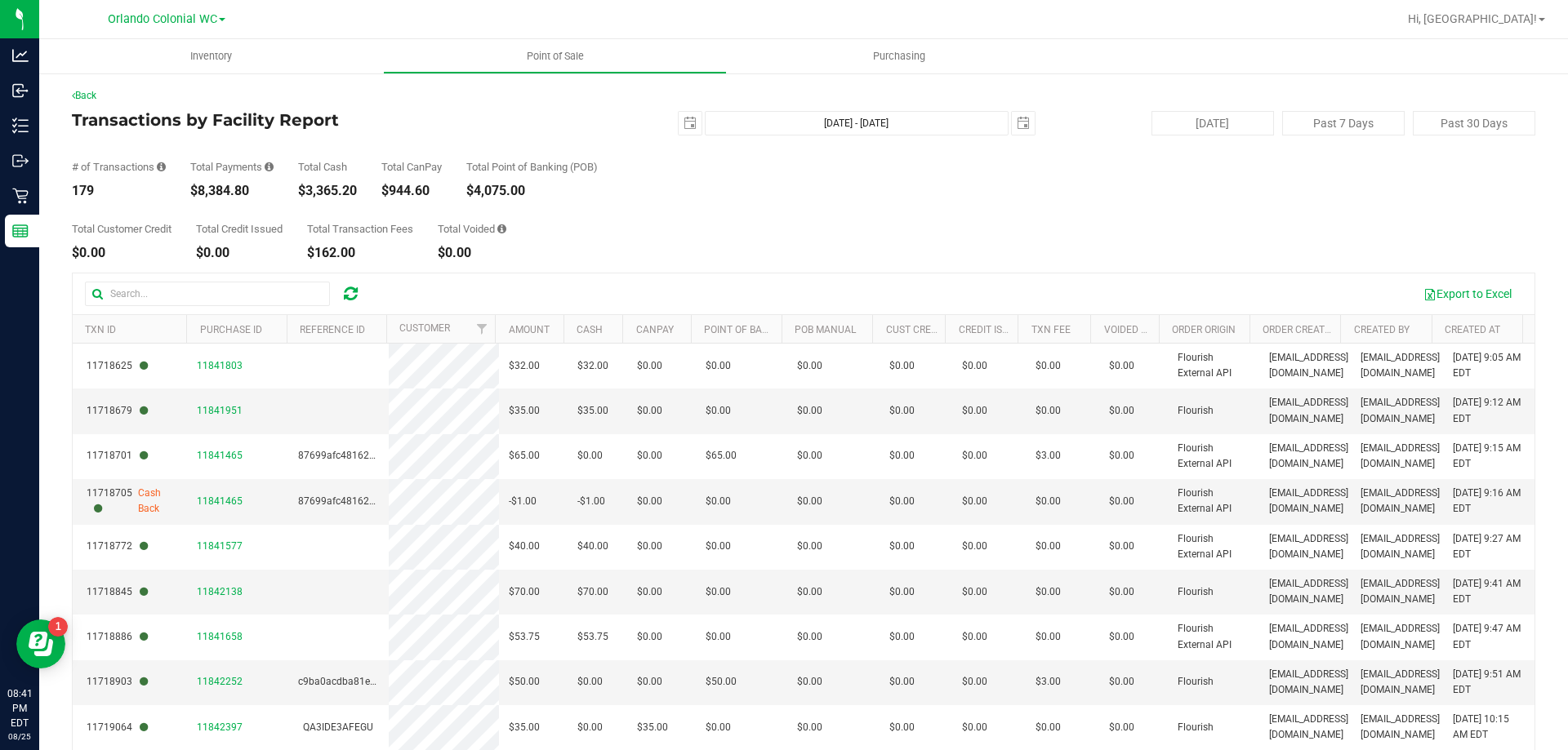
click at [338, 193] on div "$3,365.20" at bounding box center [328, 191] width 58 height 13
click at [338, 193] on div "$3,365.20" at bounding box center [328, 191] width 58 height 13
copy div "$3,365.20"
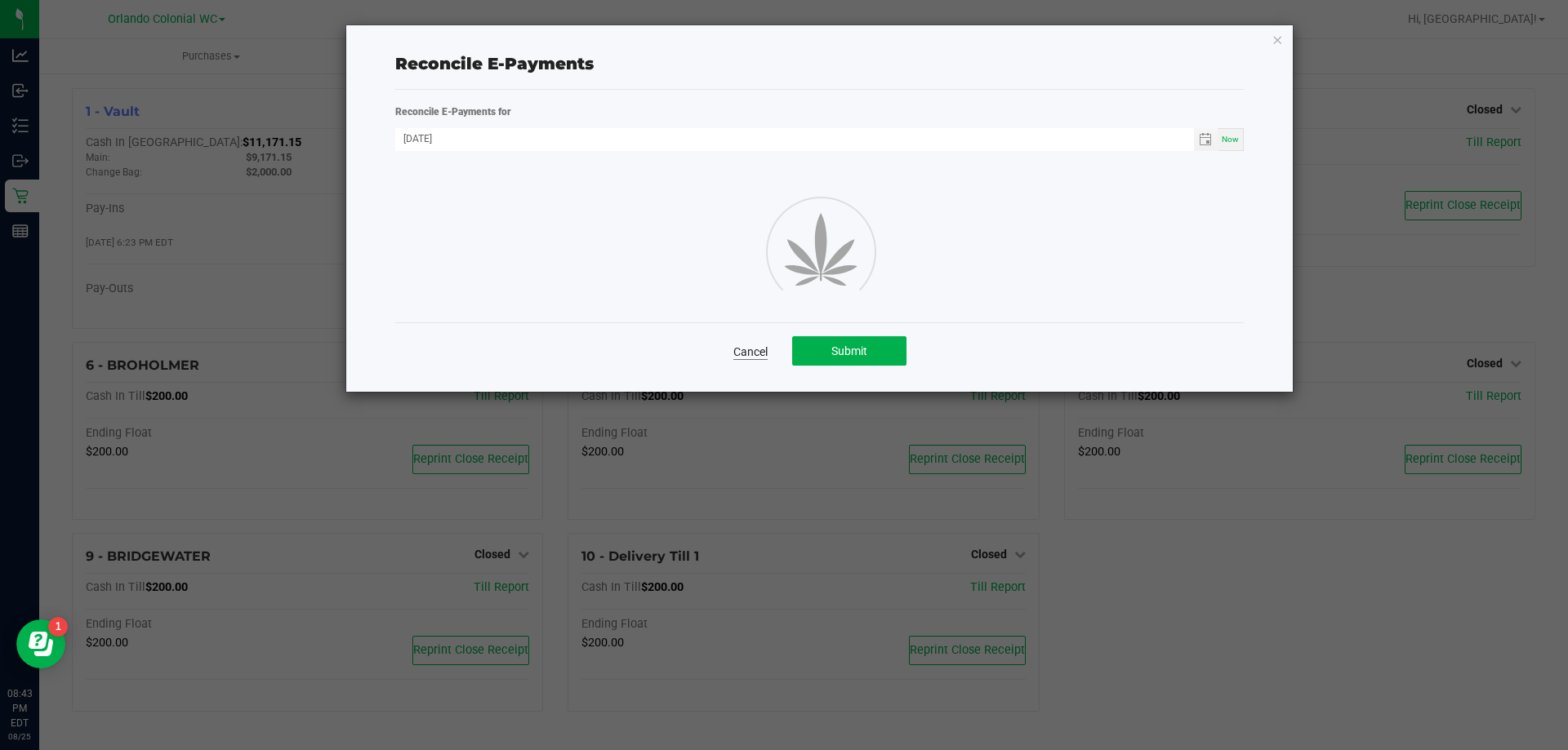
click at [742, 349] on link "Cancel" at bounding box center [750, 352] width 35 height 16
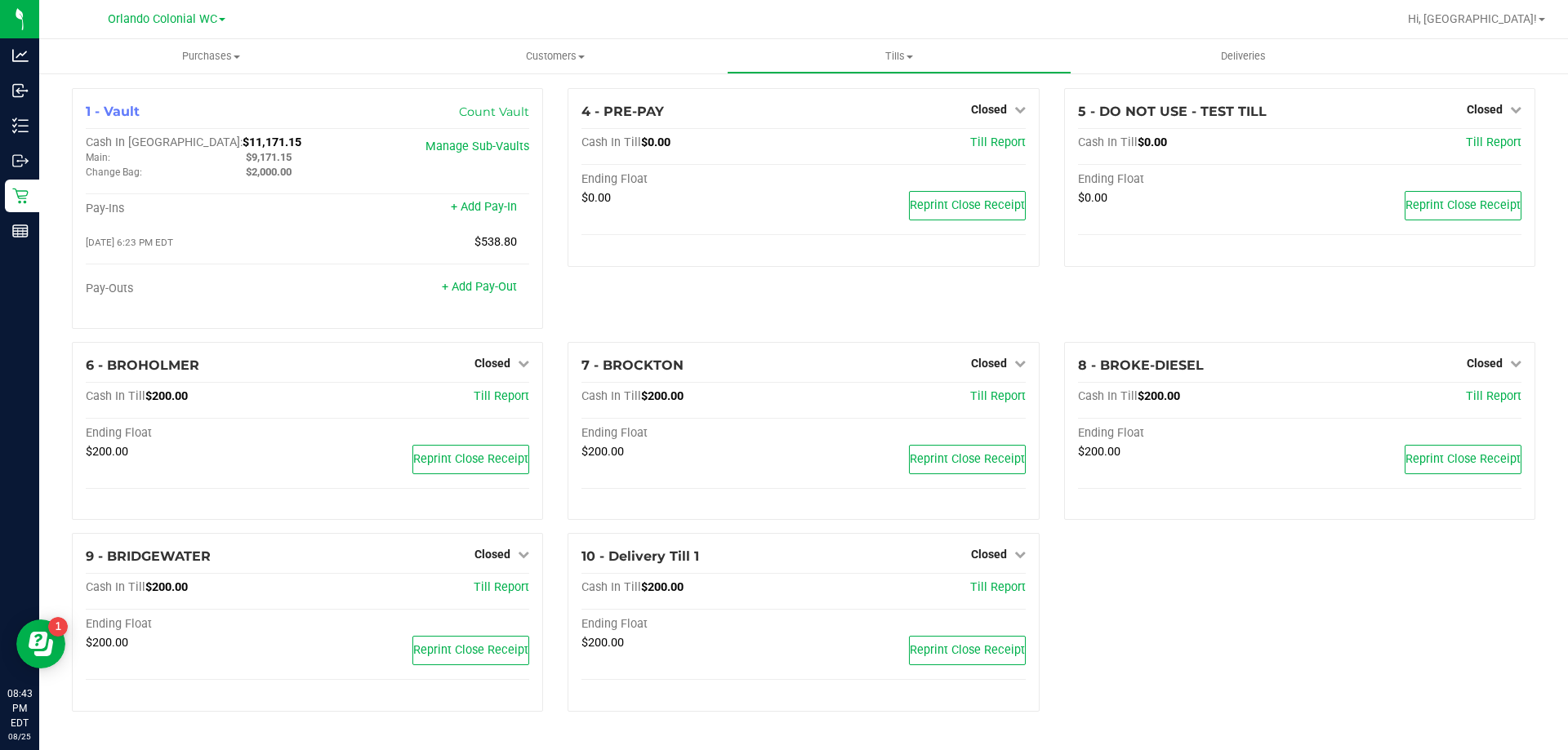
click at [683, 298] on div "4 - PRE-PAY Closed Open Till Cash In Till $0.00 Till Report Ending Float $0.00 …" at bounding box center [802, 215] width 496 height 254
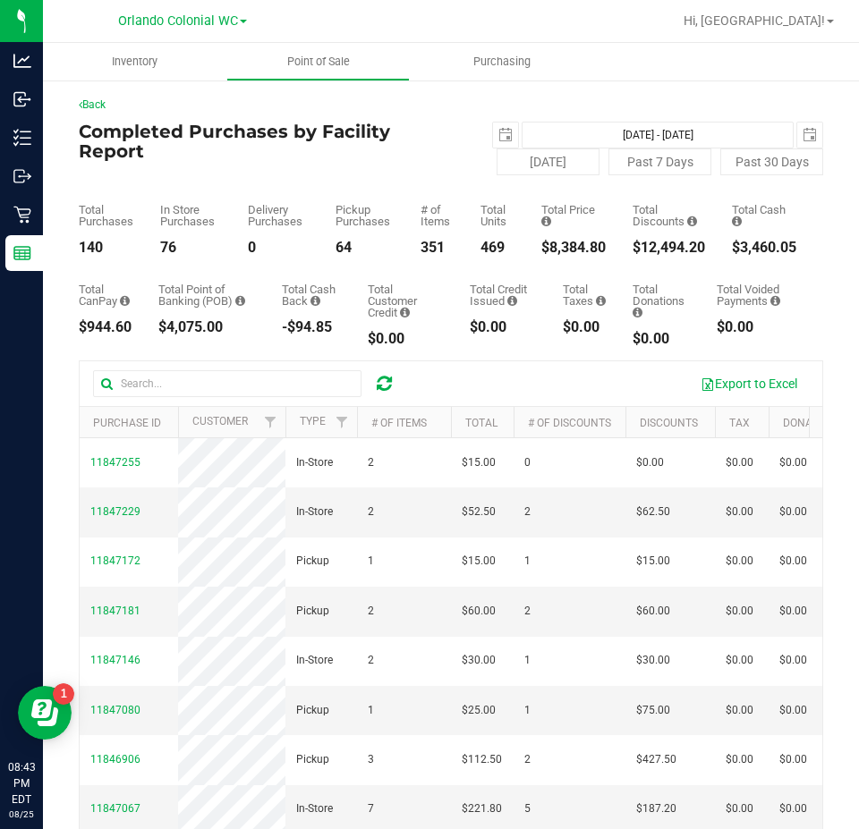
click at [548, 250] on div "$8,384.80" at bounding box center [573, 248] width 64 height 14
copy div "$8,384.80"
click at [637, 243] on div "$12,494.20" at bounding box center [668, 248] width 72 height 14
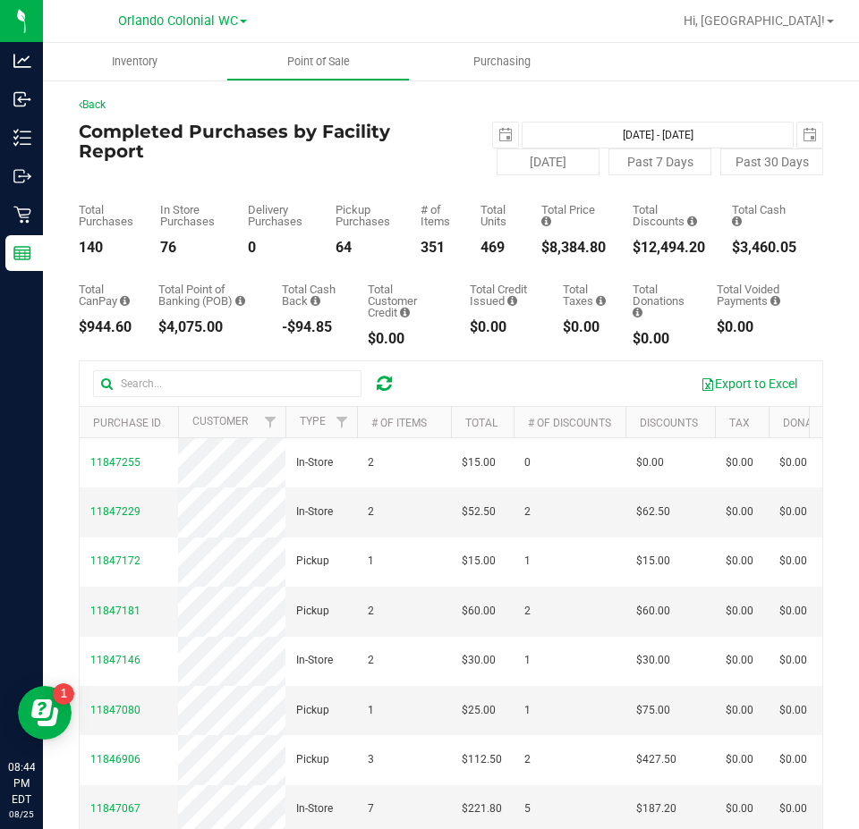
click at [637, 243] on div "$12,494.20" at bounding box center [668, 248] width 72 height 14
click at [638, 243] on div "$12,494.20" at bounding box center [668, 248] width 72 height 14
copy div "$12,494.20"
click at [492, 122] on span "2025-08-25" at bounding box center [505, 135] width 27 height 27
click at [499, 132] on span "select" at bounding box center [505, 135] width 14 height 14
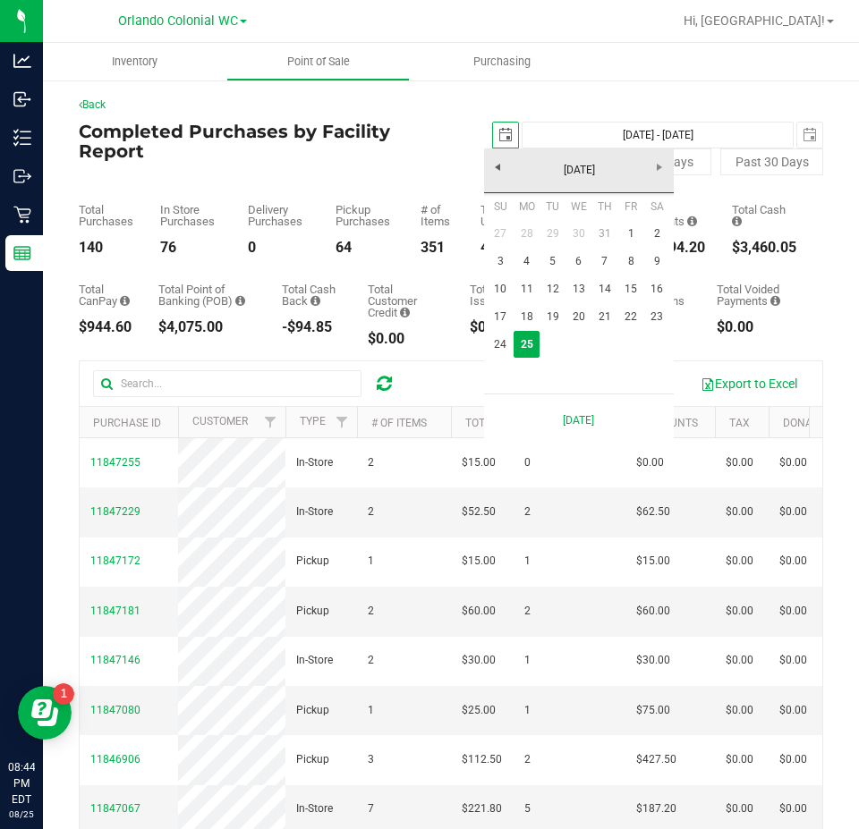
scroll to position [0, 45]
click at [495, 343] on link "24" at bounding box center [501, 345] width 26 height 28
type input "2025-08-24"
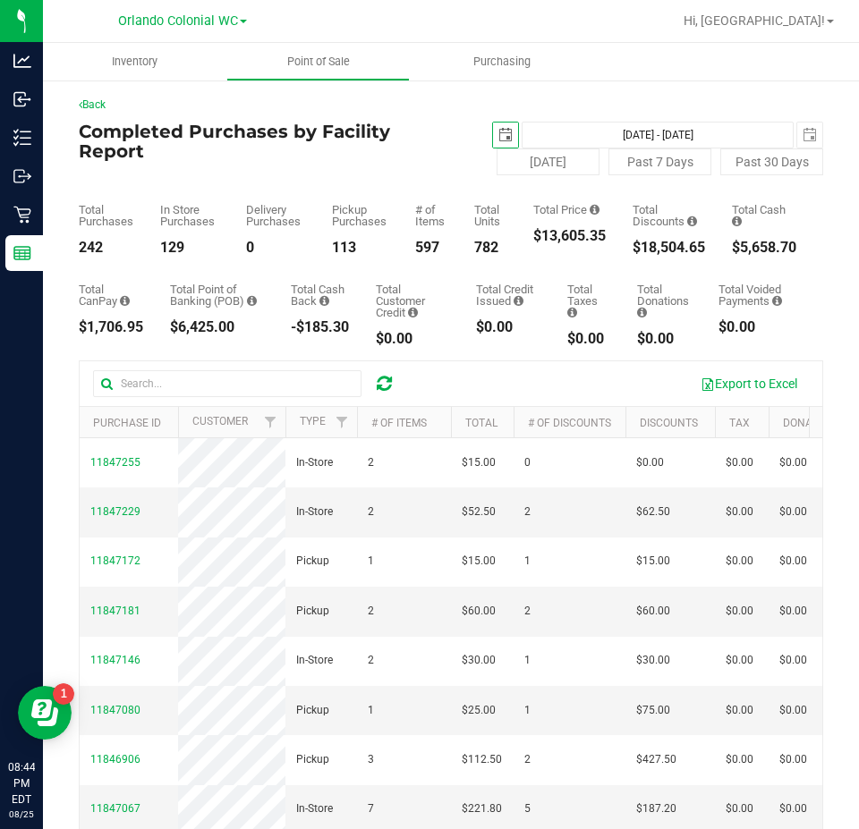
click at [562, 236] on div "$13,605.35" at bounding box center [569, 236] width 72 height 14
copy div "$13,605.35"
click at [499, 151] on button "Today" at bounding box center [547, 161] width 103 height 27
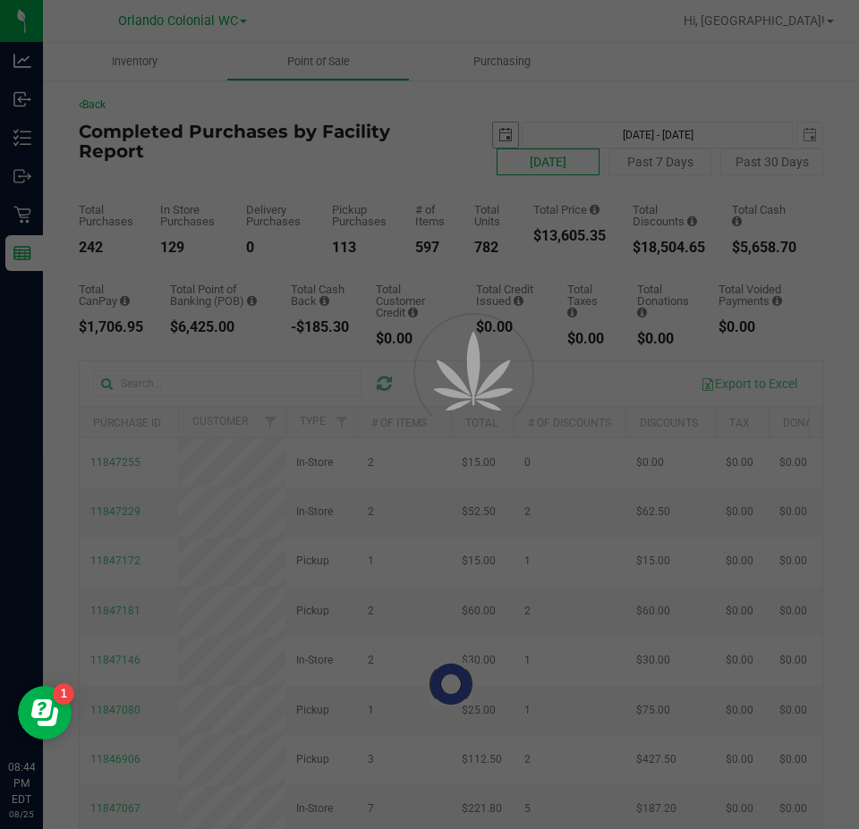
click at [498, 137] on span "select" at bounding box center [505, 135] width 14 height 14
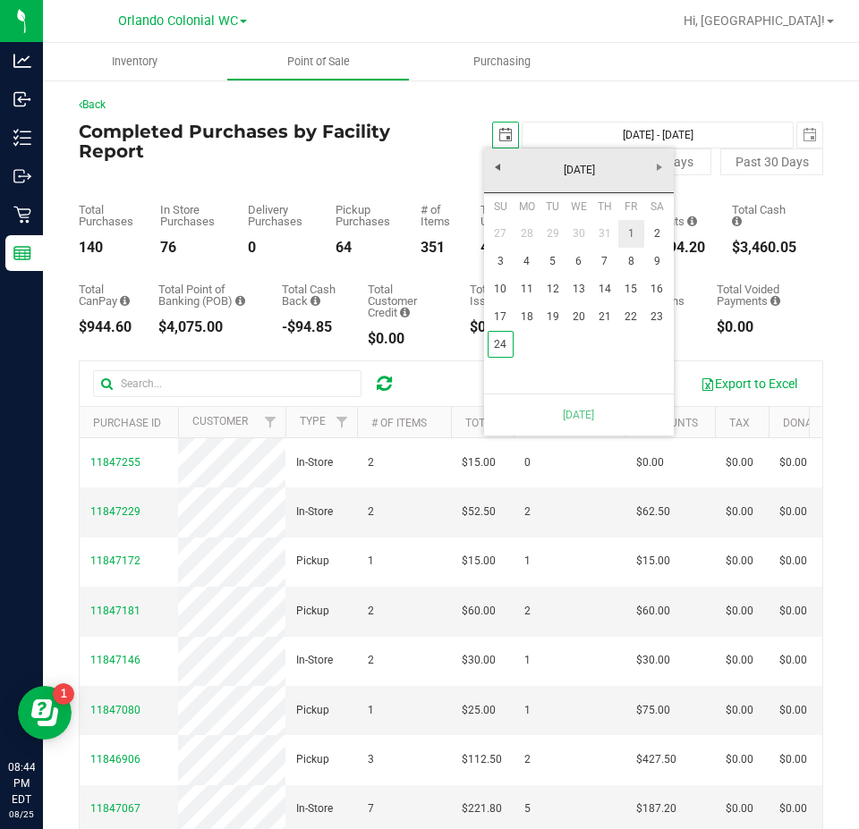
click at [626, 231] on link "1" at bounding box center [631, 234] width 26 height 28
type input "Aug 1, 2025 - Aug 25, 2025"
type input "2025-08-01"
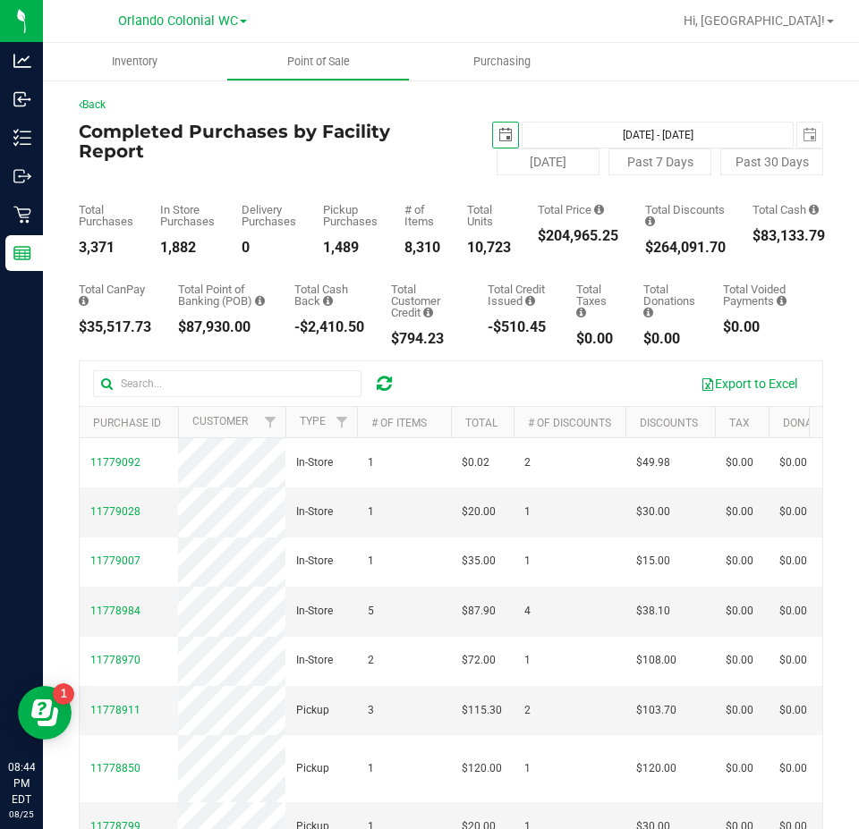
click at [564, 242] on div "$204,965.25" at bounding box center [578, 236] width 81 height 14
click at [564, 240] on div "$204,965.25" at bounding box center [578, 236] width 81 height 14
click at [565, 237] on div "$204,965.25" at bounding box center [578, 236] width 81 height 14
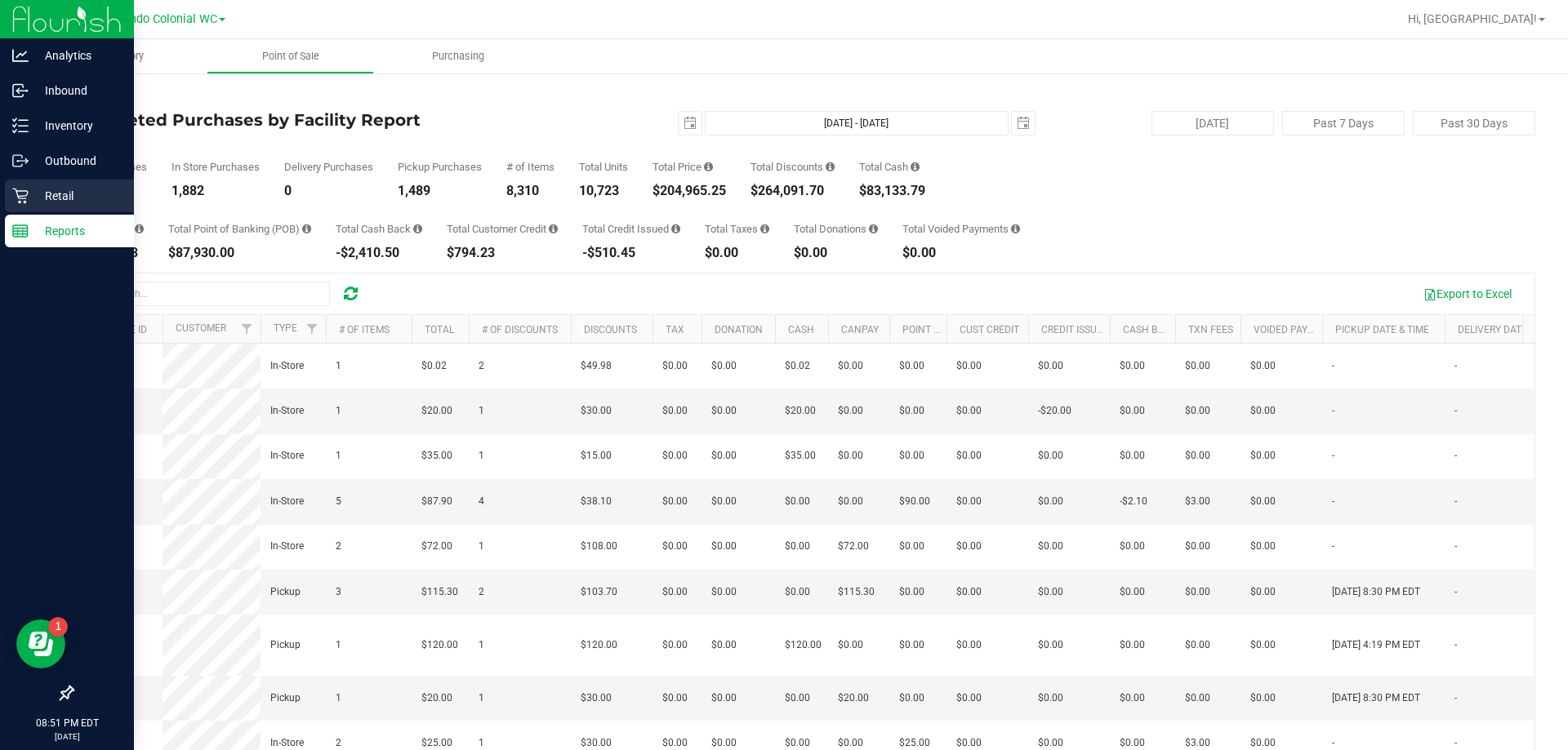
click at [65, 203] on p "Retail" at bounding box center [77, 195] width 98 height 19
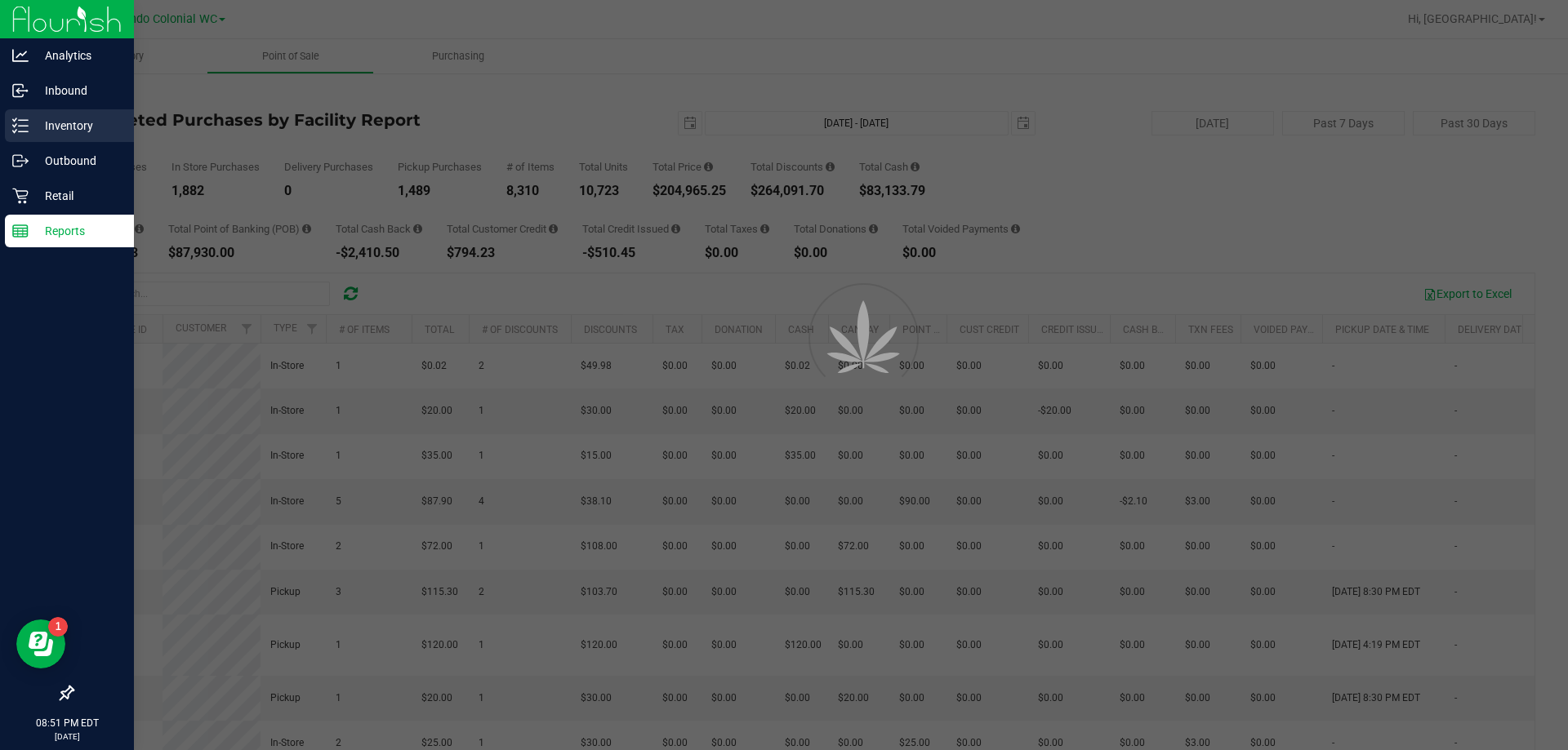
click at [81, 122] on p "Inventory" at bounding box center [77, 125] width 98 height 19
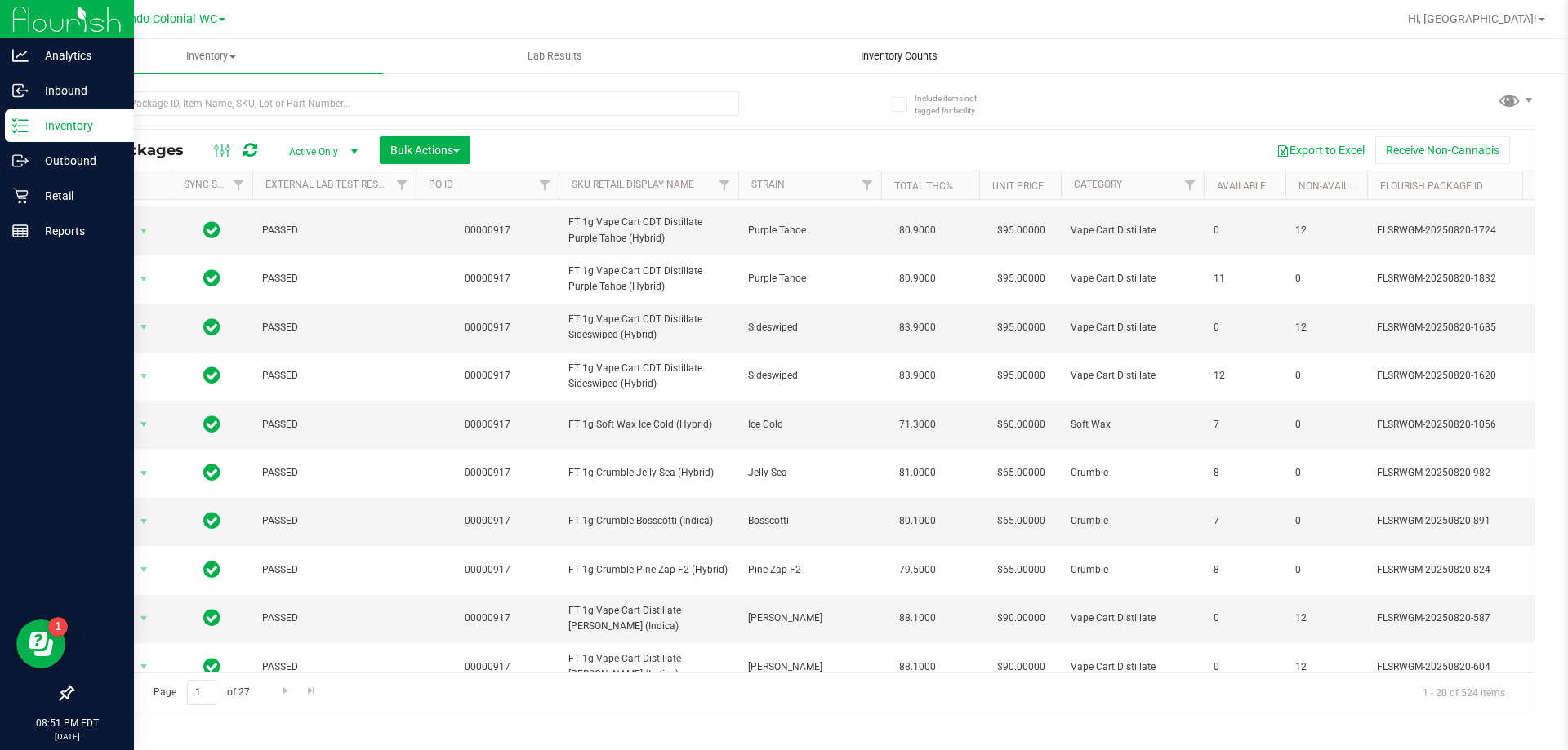
scroll to position [327, 0]
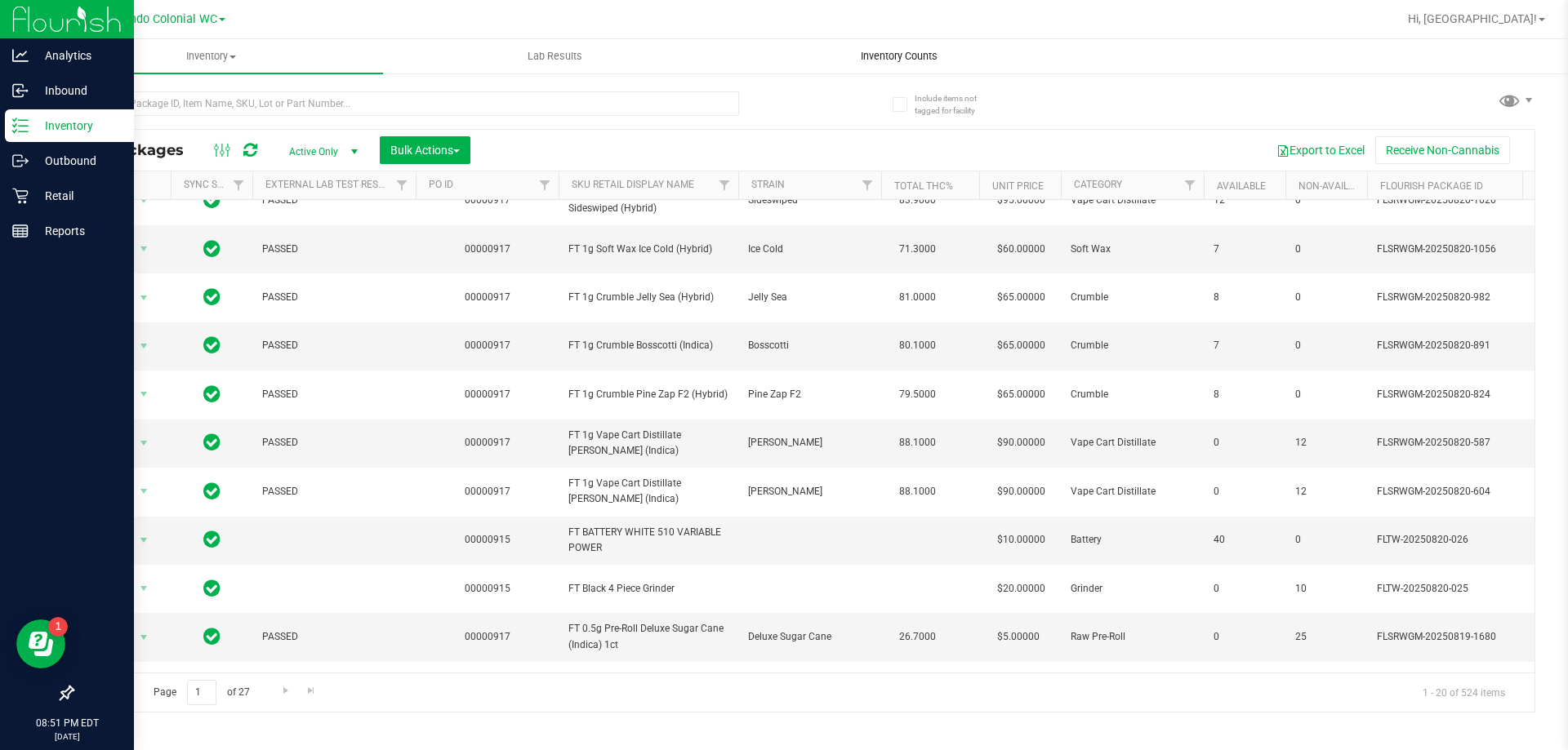
click at [783, 61] on span "Inventory Counts" at bounding box center [899, 57] width 120 height 15
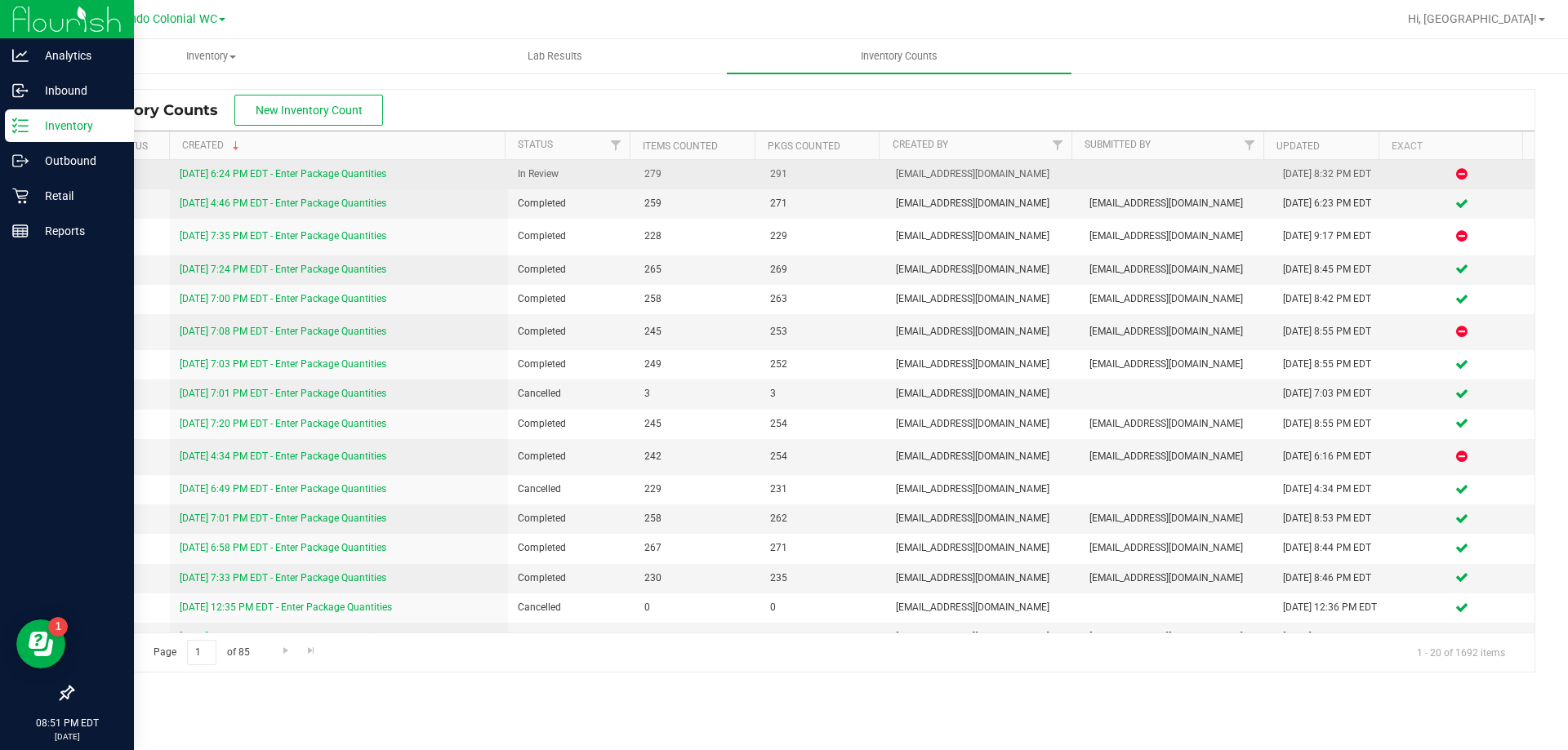
click at [344, 168] on link "[DATE] 6:24 PM EDT - Enter Package Quantities" at bounding box center [283, 173] width 206 height 12
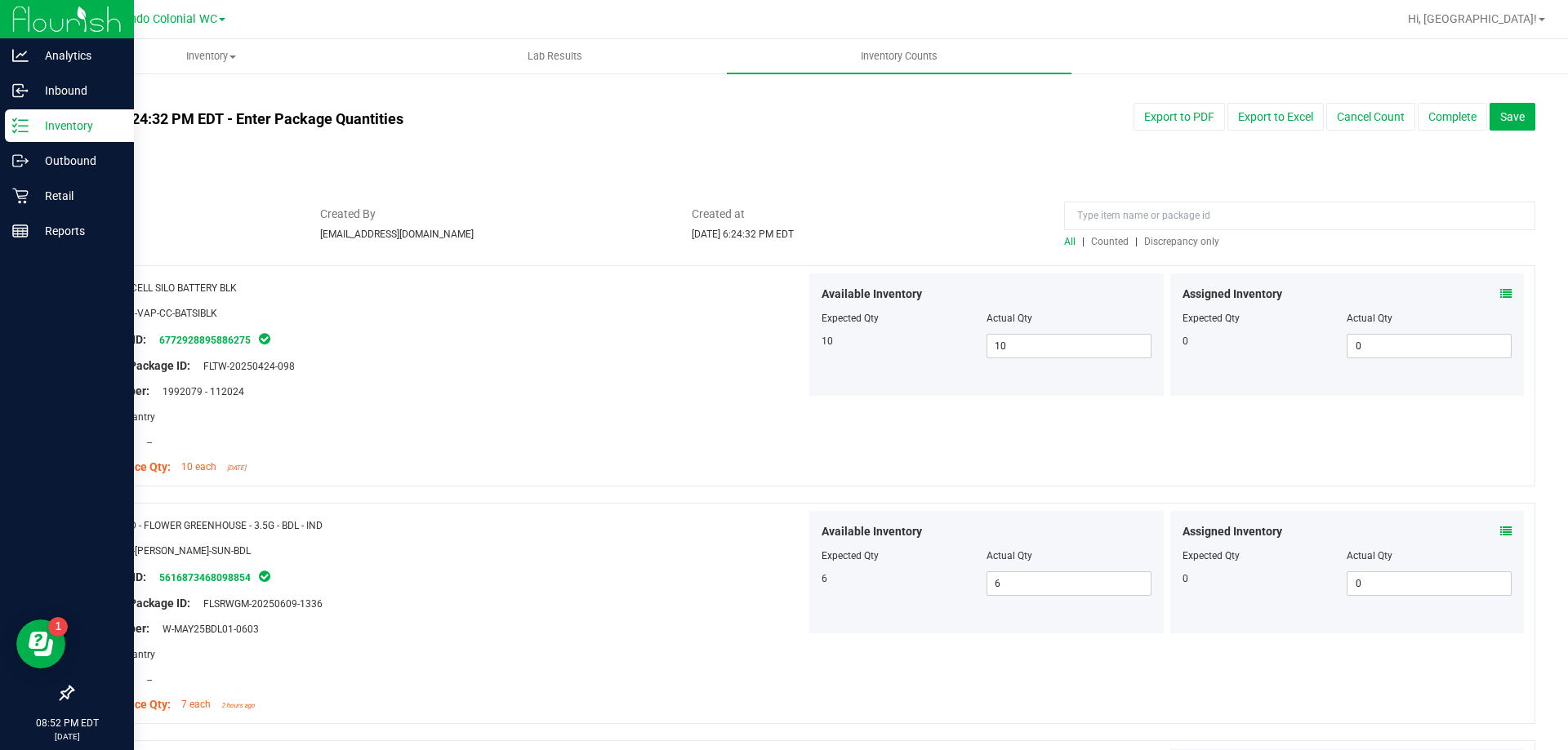
click at [783, 244] on span "Discrepancy only" at bounding box center [1181, 242] width 75 height 12
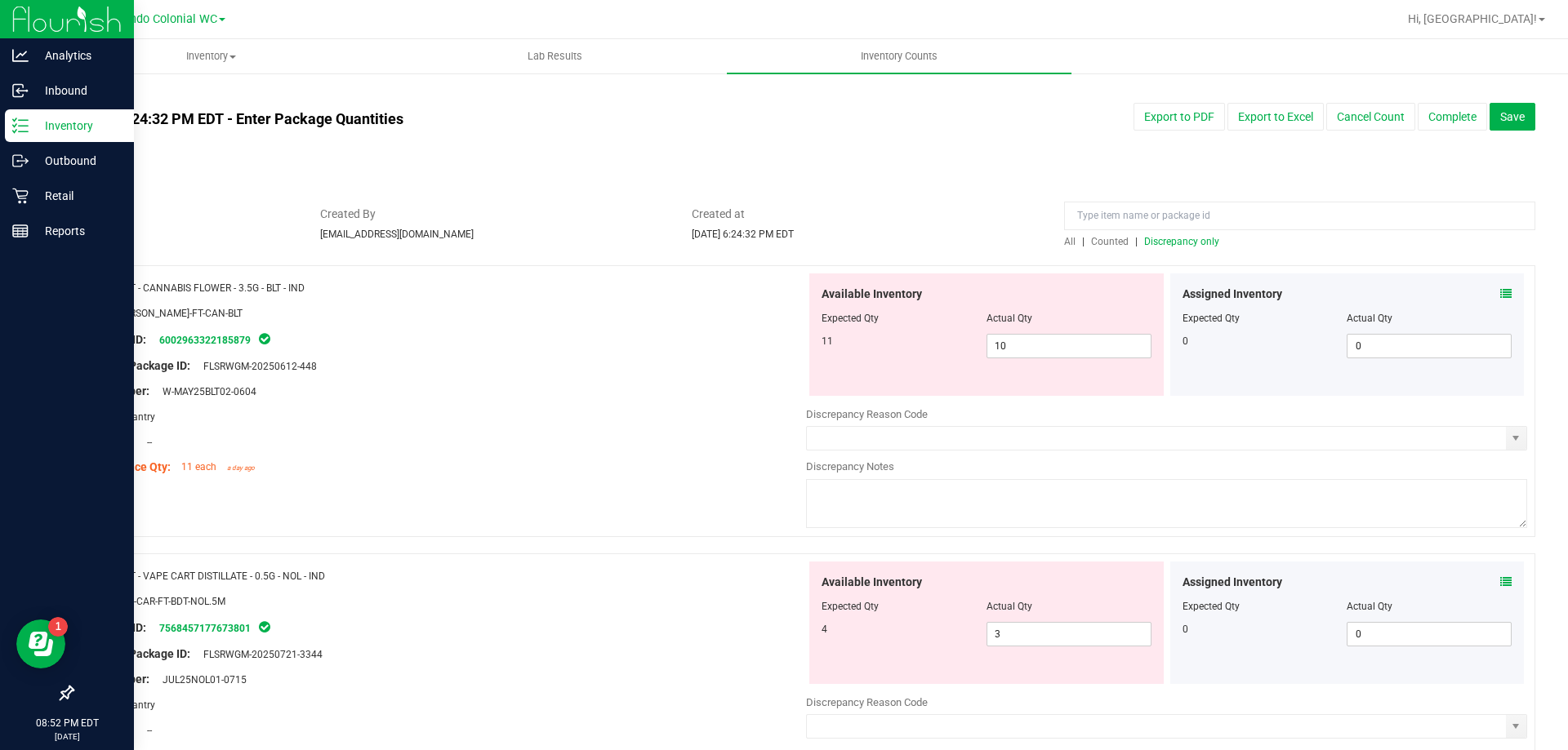
click at [783, 295] on icon at bounding box center [1505, 294] width 12 height 12
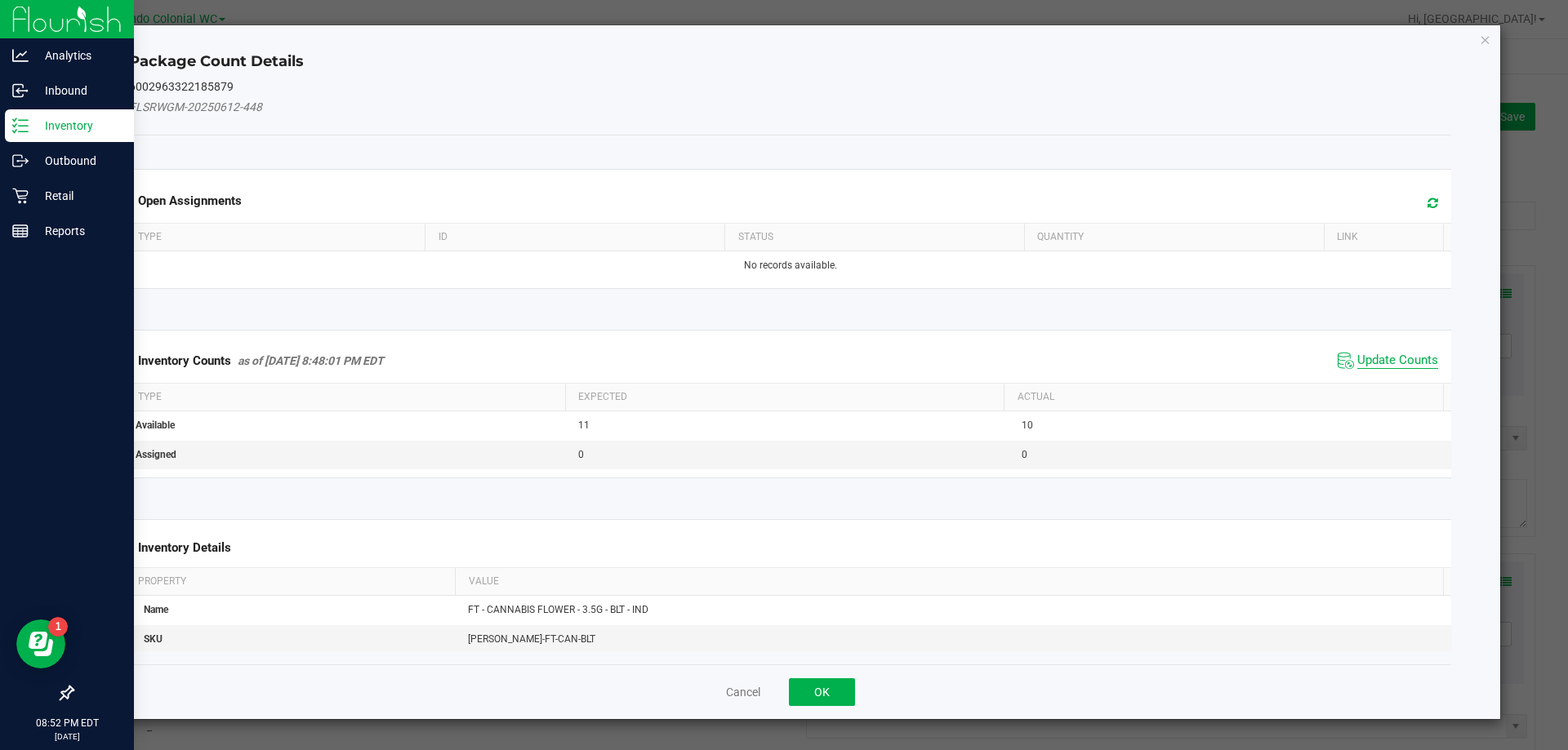
click at [783, 362] on span "Update Counts" at bounding box center [1397, 360] width 81 height 16
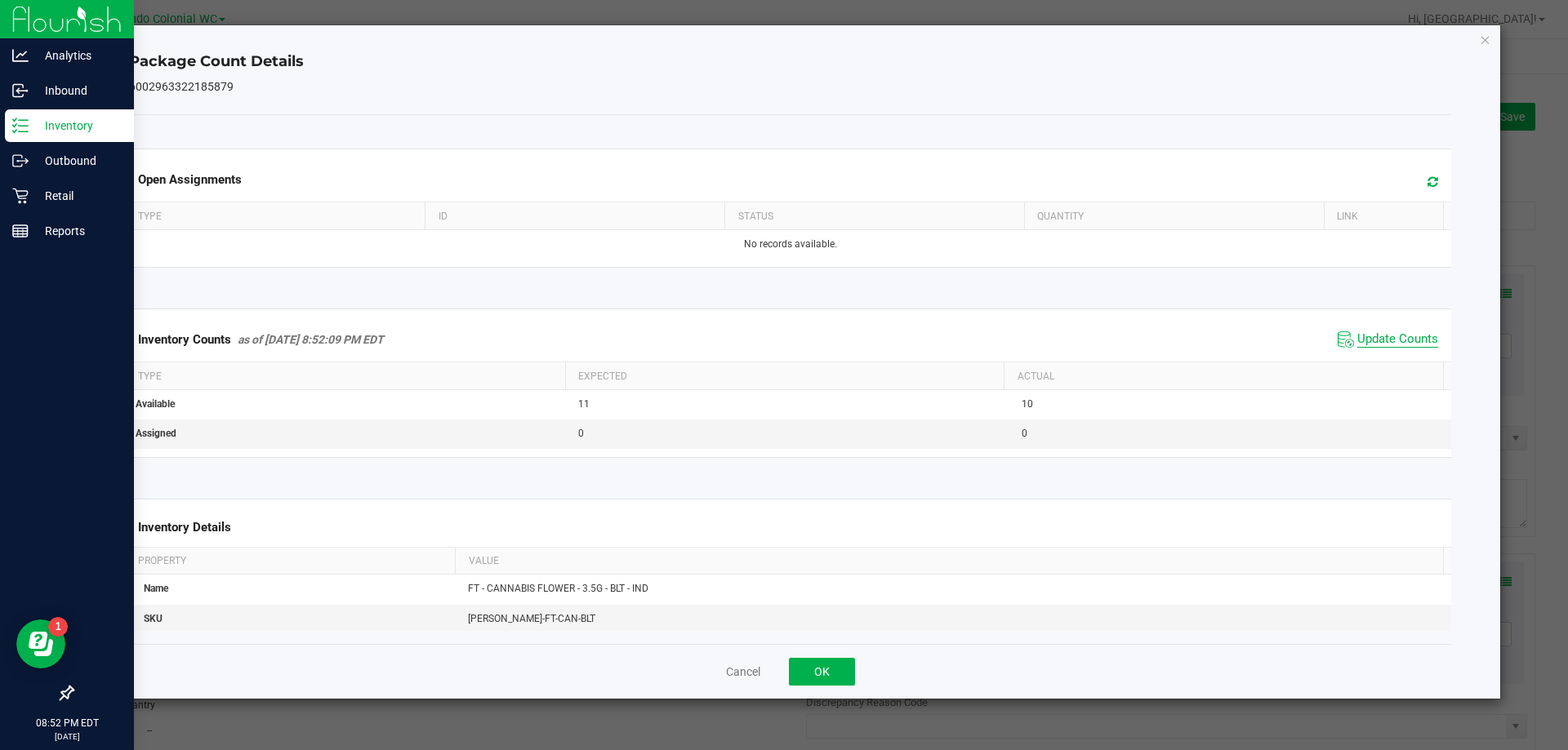
click at [783, 335] on span "Update Counts" at bounding box center [1397, 339] width 81 height 16
click at [783, 45] on icon "Close" at bounding box center [1485, 38] width 12 height 19
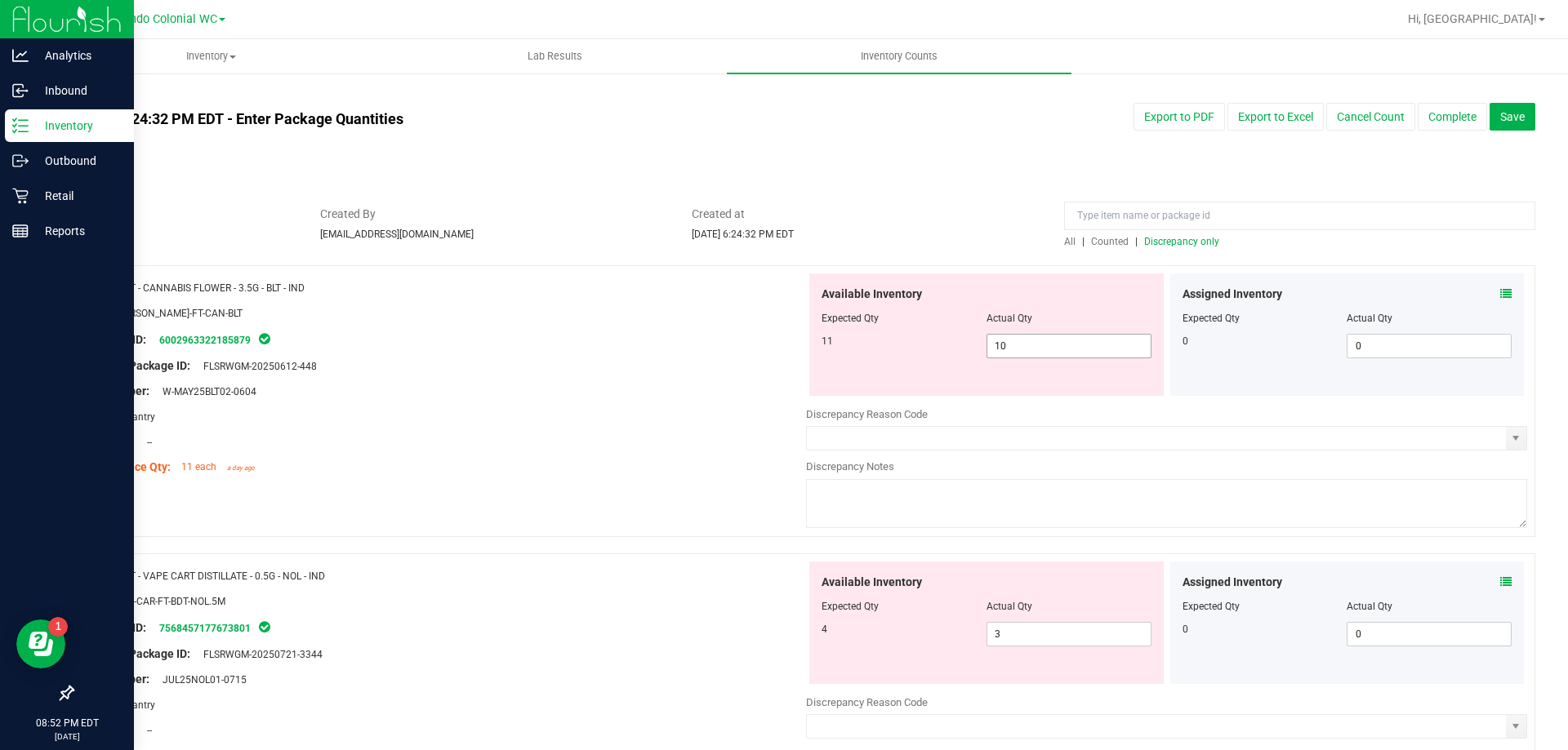
click at [783, 343] on span "10 10" at bounding box center [1069, 346] width 165 height 25
type input "11"
click at [561, 345] on div "Package ID: 6002963322185879" at bounding box center [445, 339] width 721 height 19
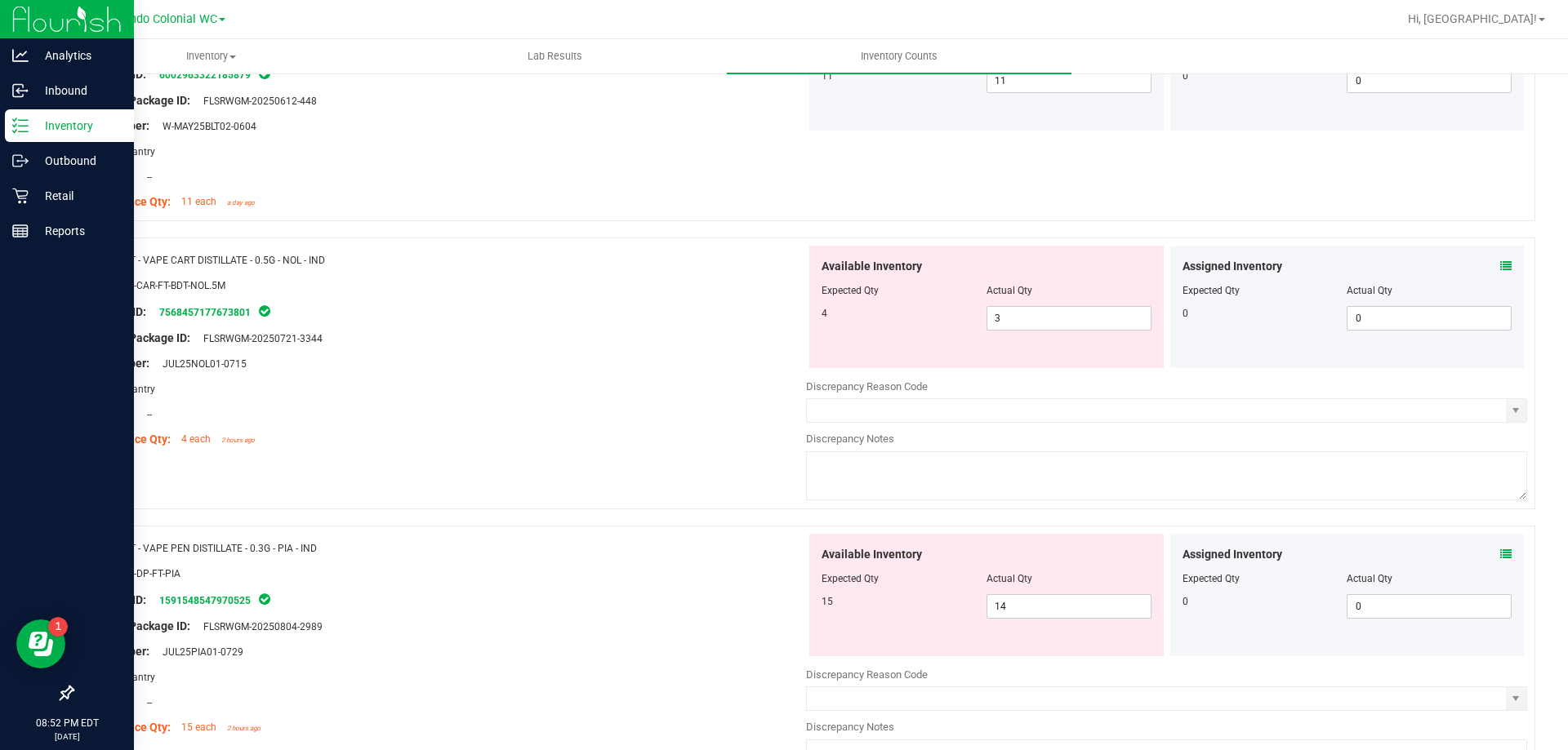
scroll to position [327, 0]
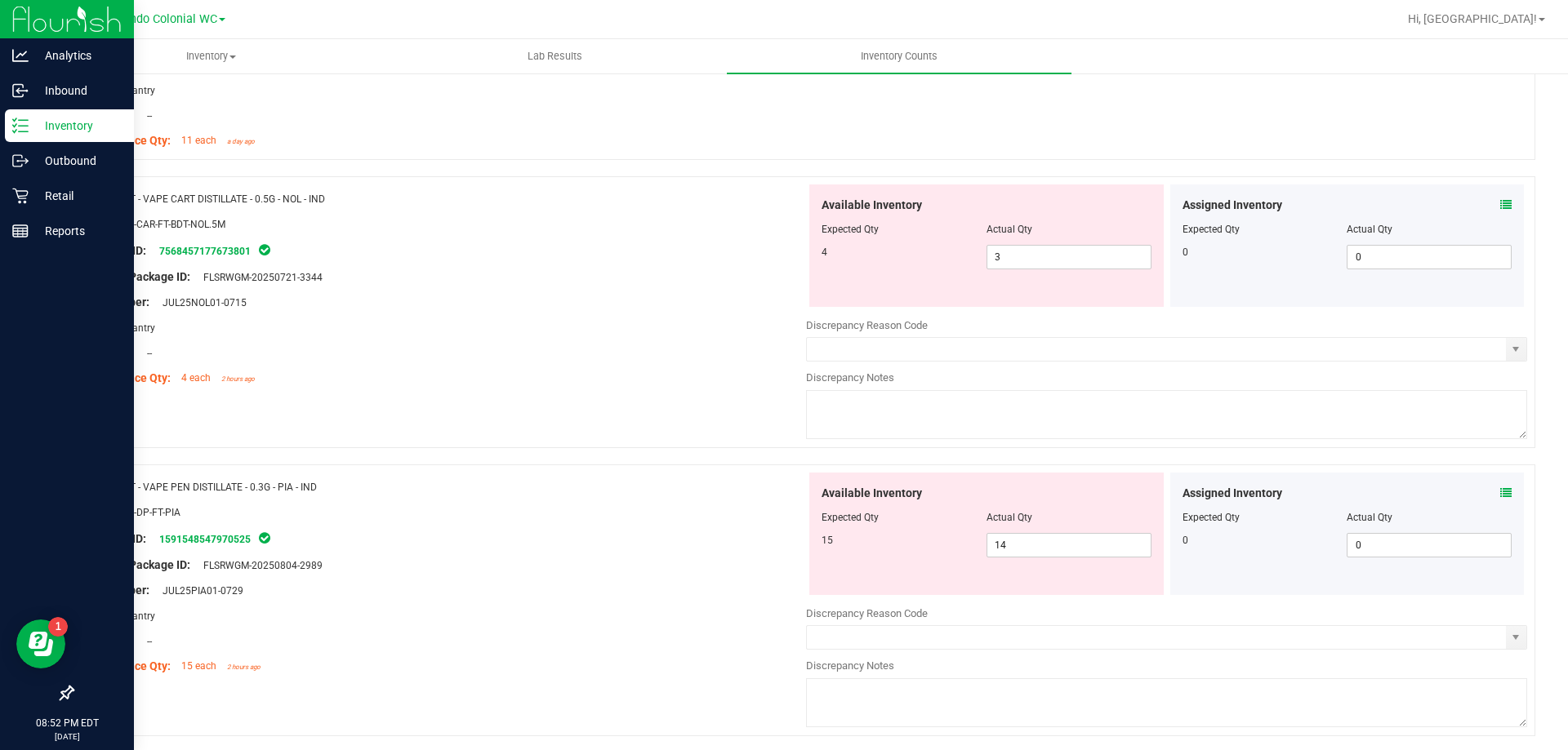
click at [783, 201] on icon at bounding box center [1505, 204] width 12 height 12
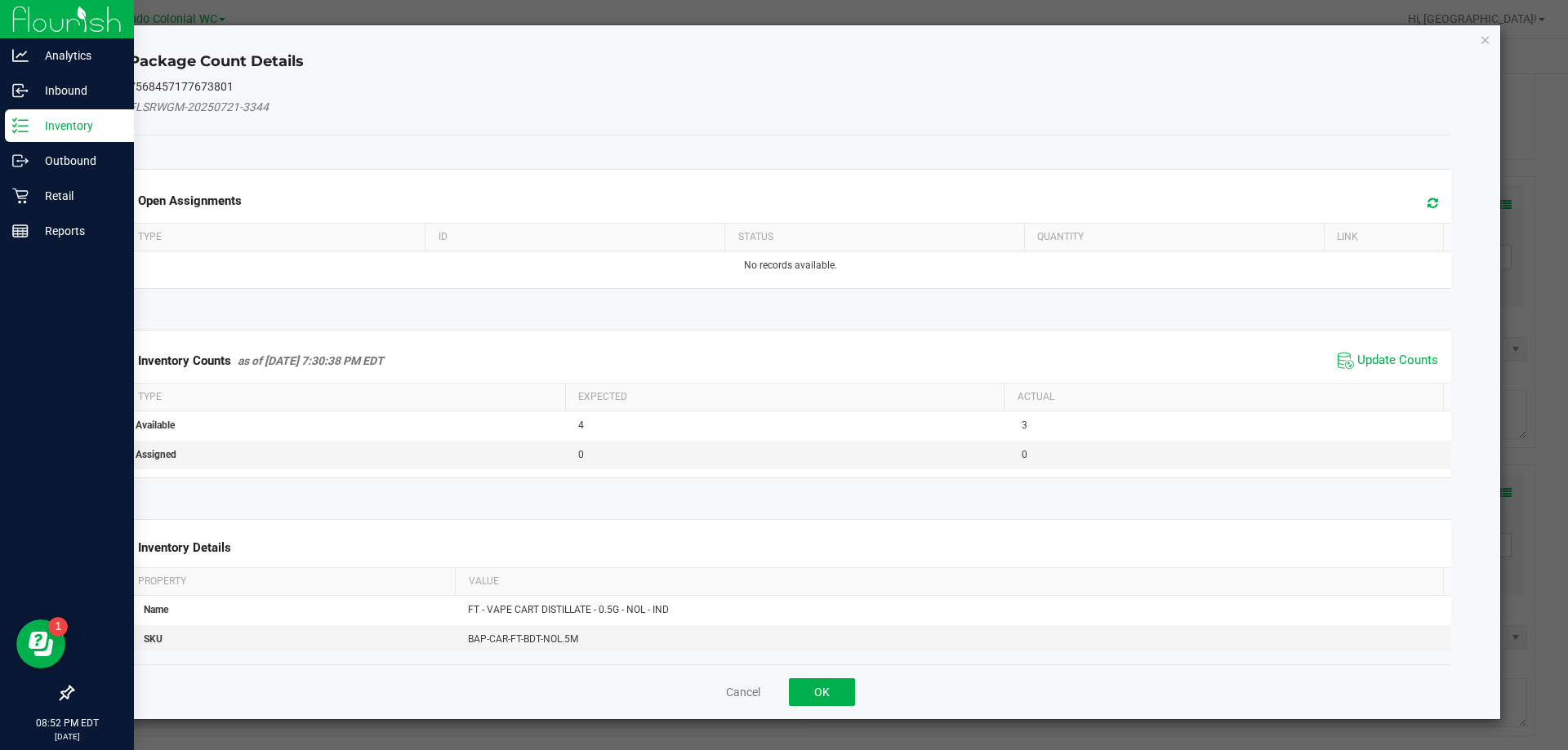
click at [783, 349] on span "Update Counts" at bounding box center [1387, 360] width 109 height 25
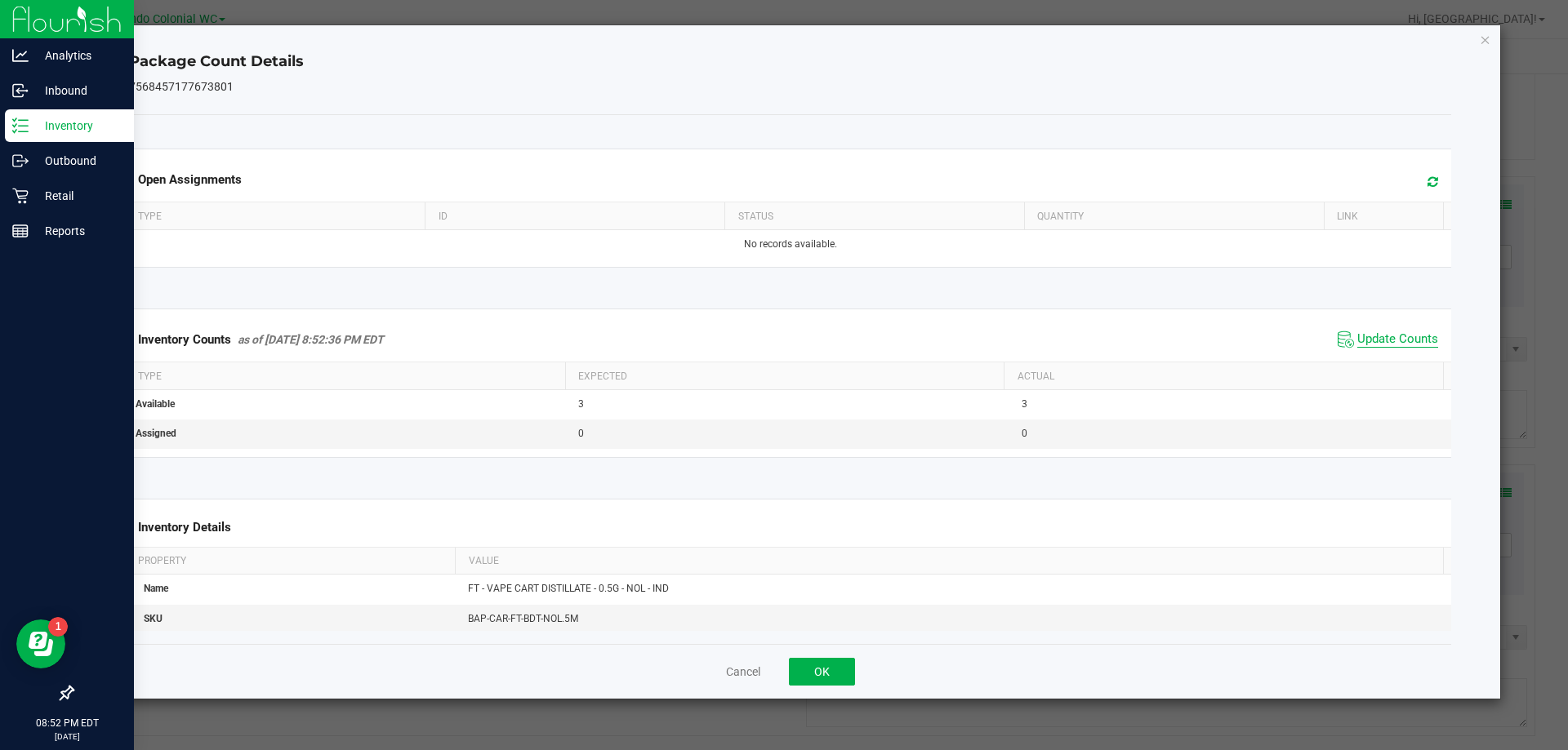
click at [783, 355] on div "Inventory Counts as of Aug 25, 2025 8:52:36 PM EDT Update Counts" at bounding box center [790, 339] width 1329 height 44
click at [783, 339] on span "Update Counts" at bounding box center [1397, 339] width 81 height 16
click at [783, 39] on icon "Close" at bounding box center [1485, 38] width 12 height 19
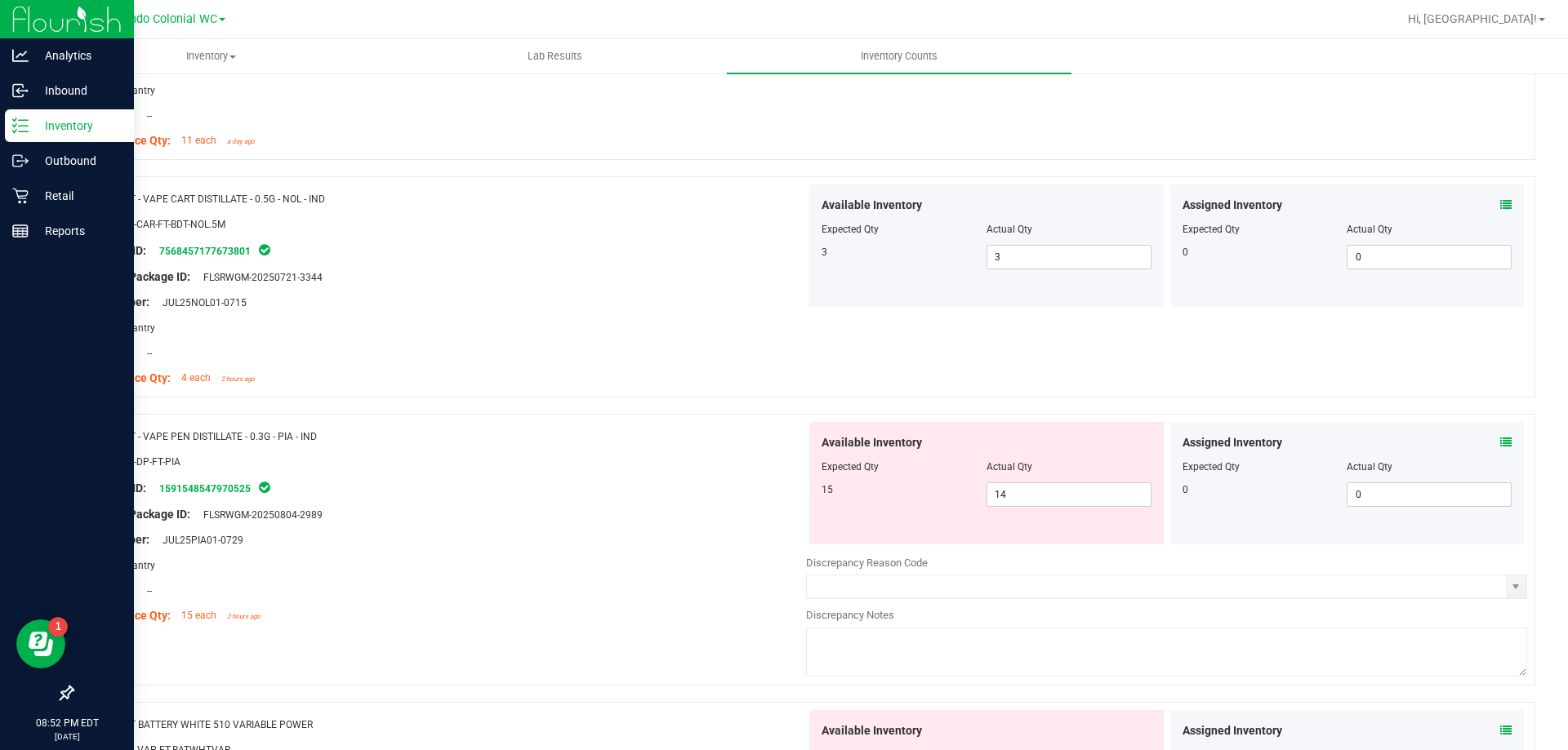
click at [783, 438] on icon at bounding box center [1505, 443] width 12 height 12
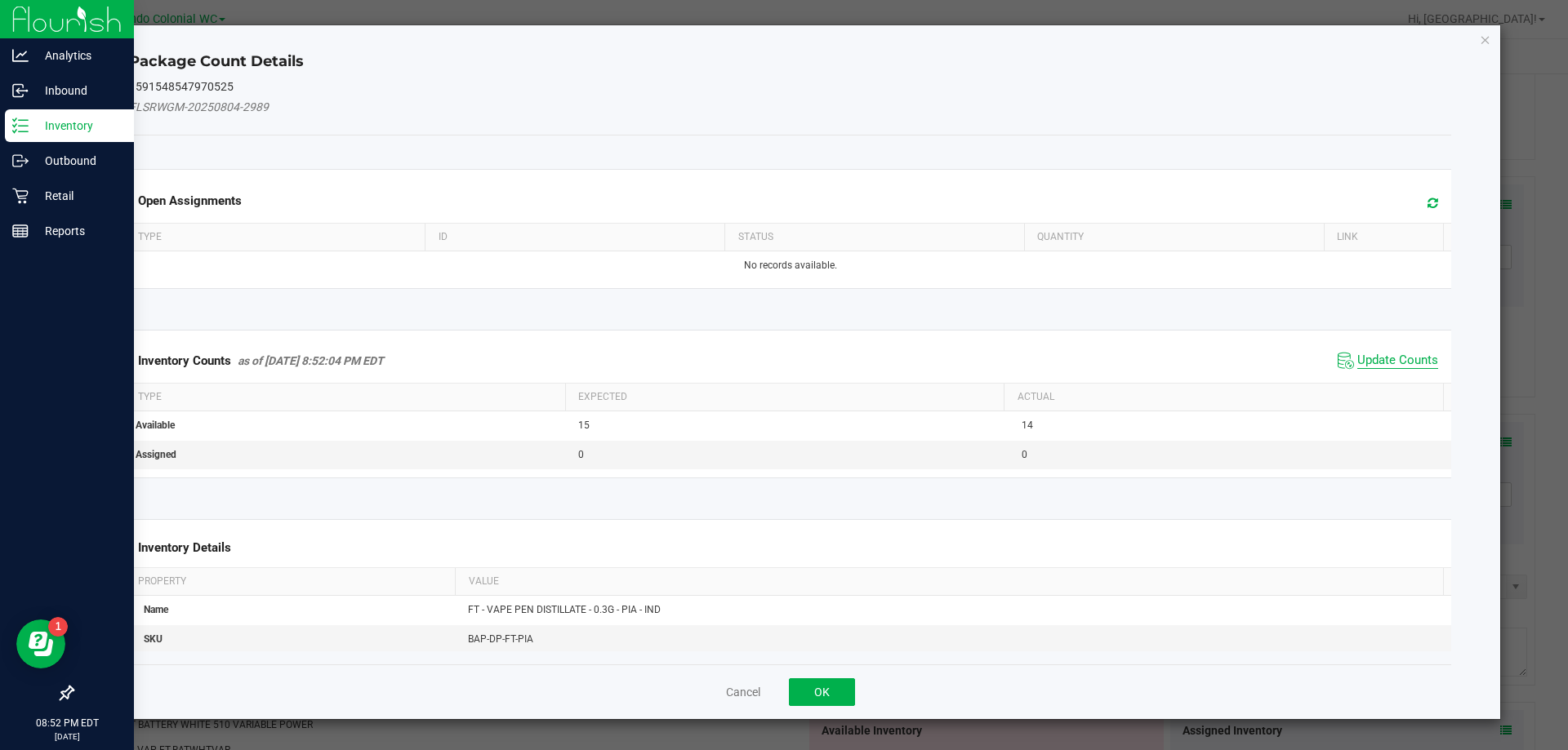
click at [783, 357] on span "Update Counts" at bounding box center [1397, 360] width 81 height 16
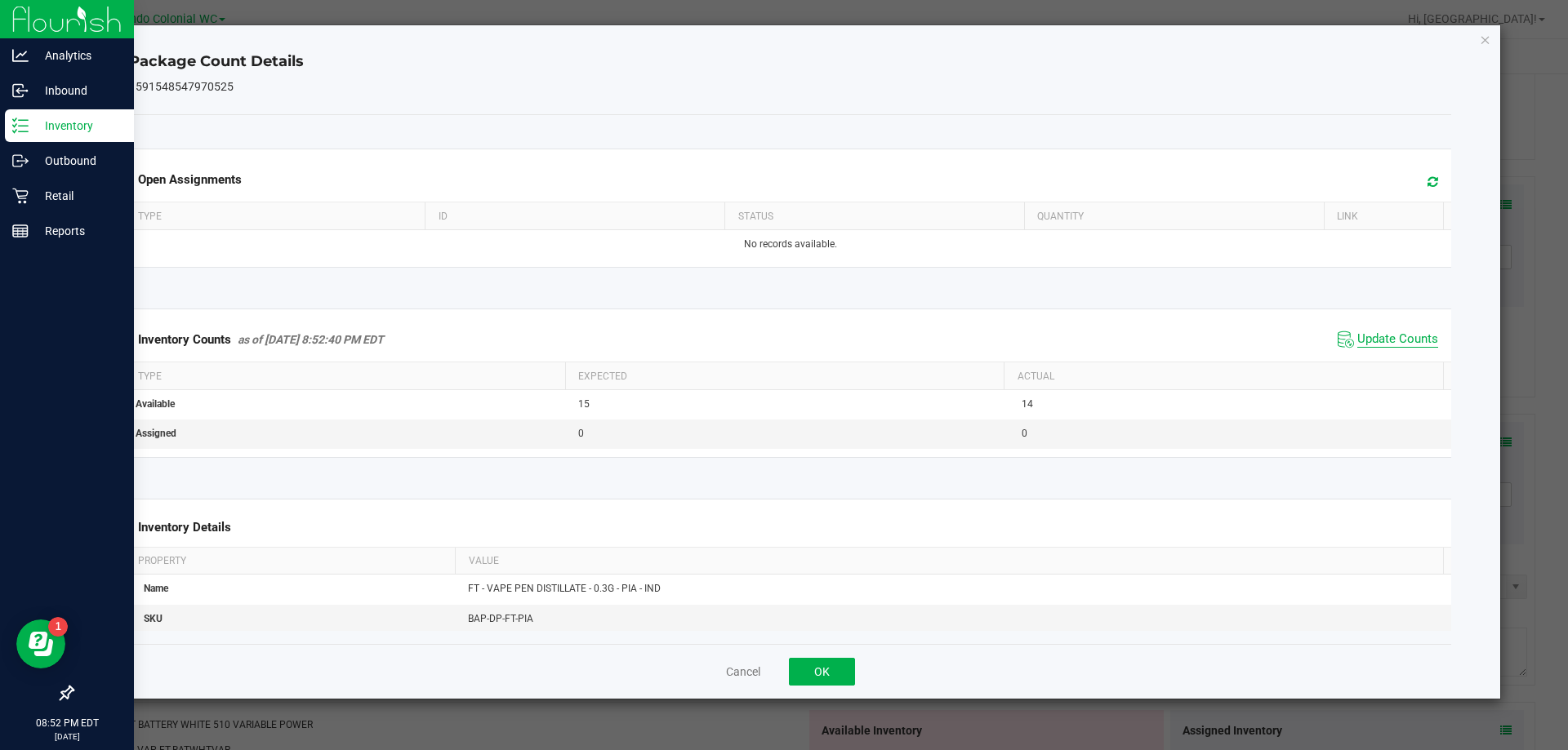
click at [783, 338] on span "Update Counts" at bounding box center [1397, 339] width 81 height 16
click at [783, 339] on span "Update Counts" at bounding box center [1397, 339] width 81 height 16
click at [783, 36] on icon "Close" at bounding box center [1485, 38] width 12 height 19
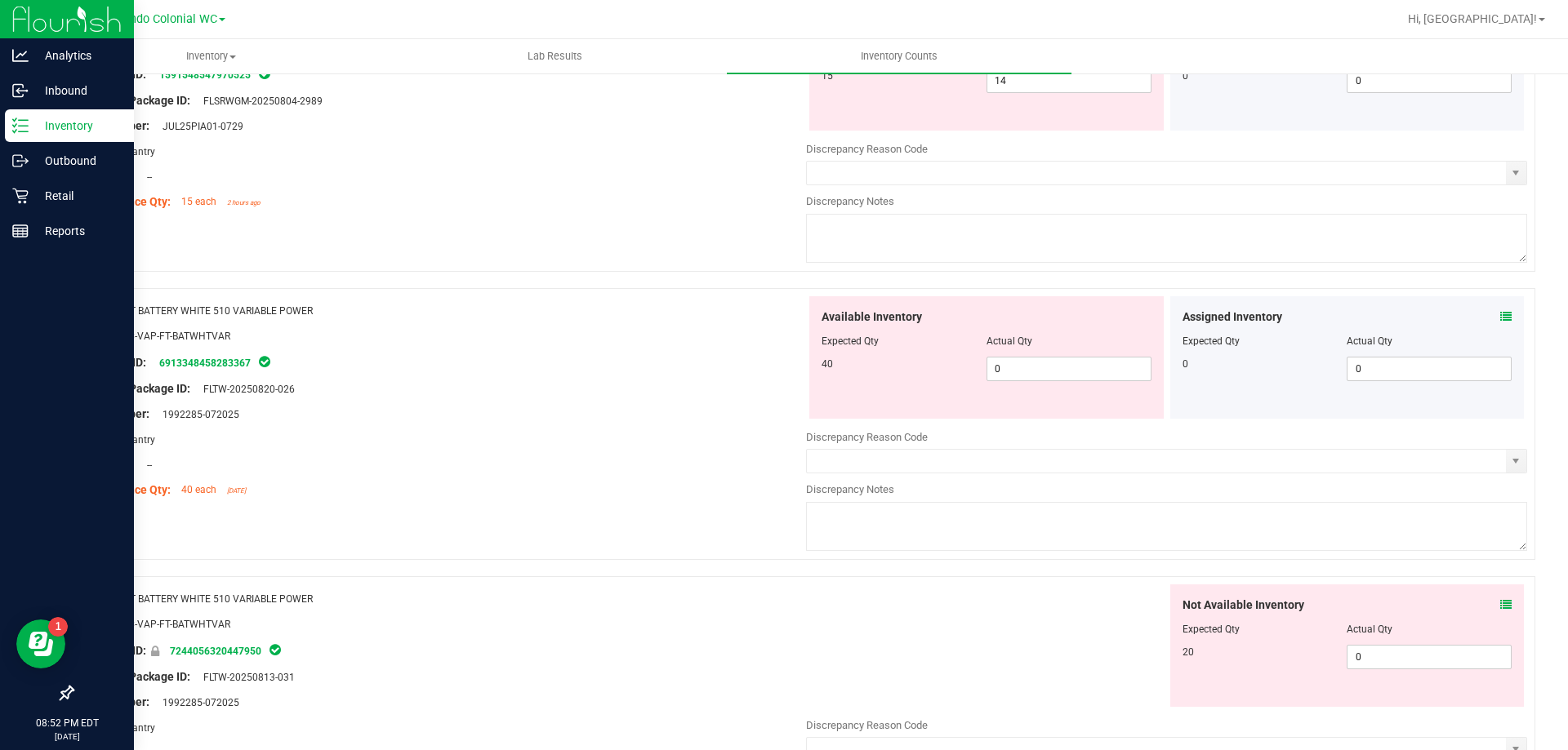
scroll to position [898, 0]
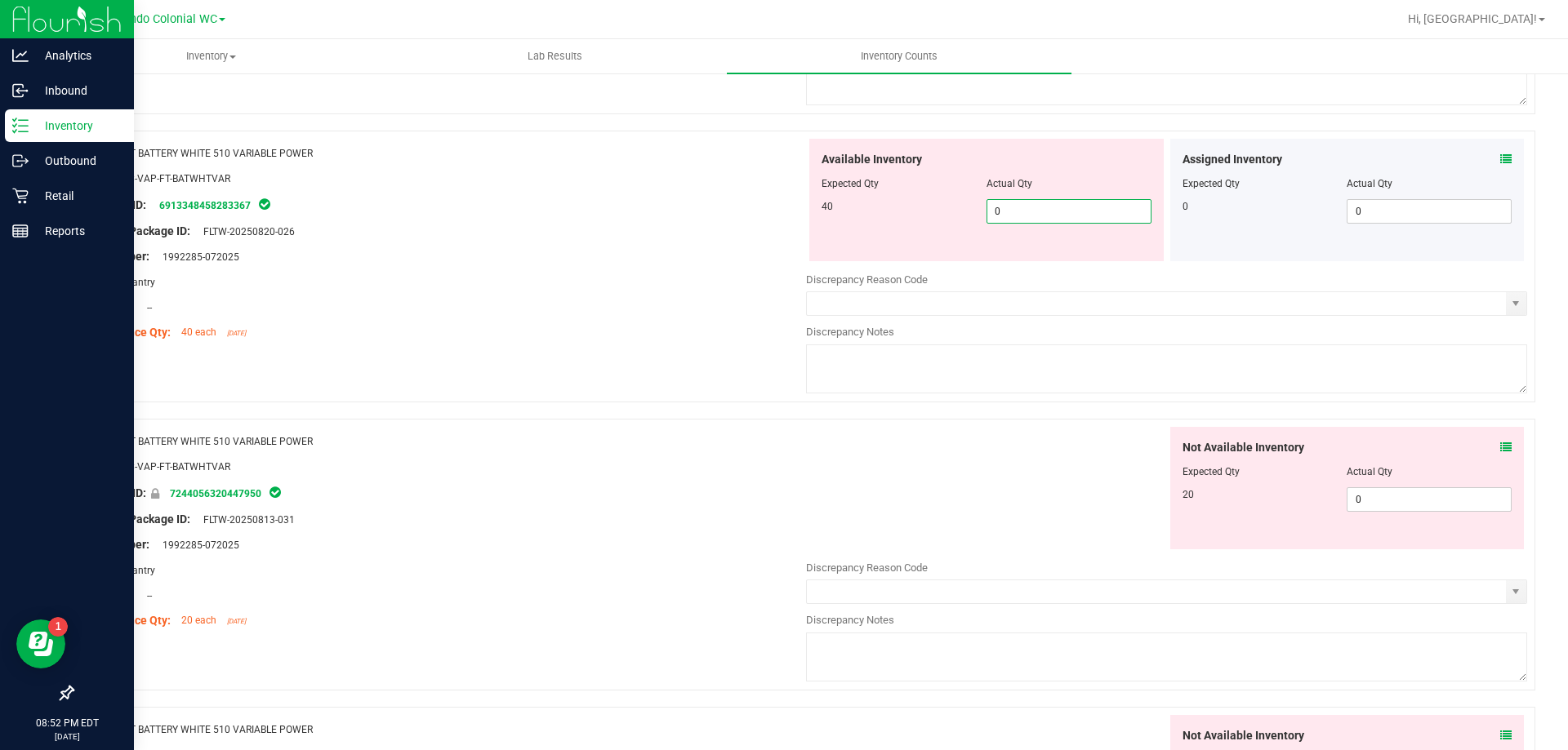
drag, startPoint x: 1068, startPoint y: 222, endPoint x: 956, endPoint y: 221, distance: 112.0
click at [783, 221] on div "40 0 0" at bounding box center [986, 211] width 329 height 25
type input "40"
click at [783, 497] on div "Not Available Inventory Expected Qty Actual Qty 20 0 0" at bounding box center [1347, 488] width 354 height 122
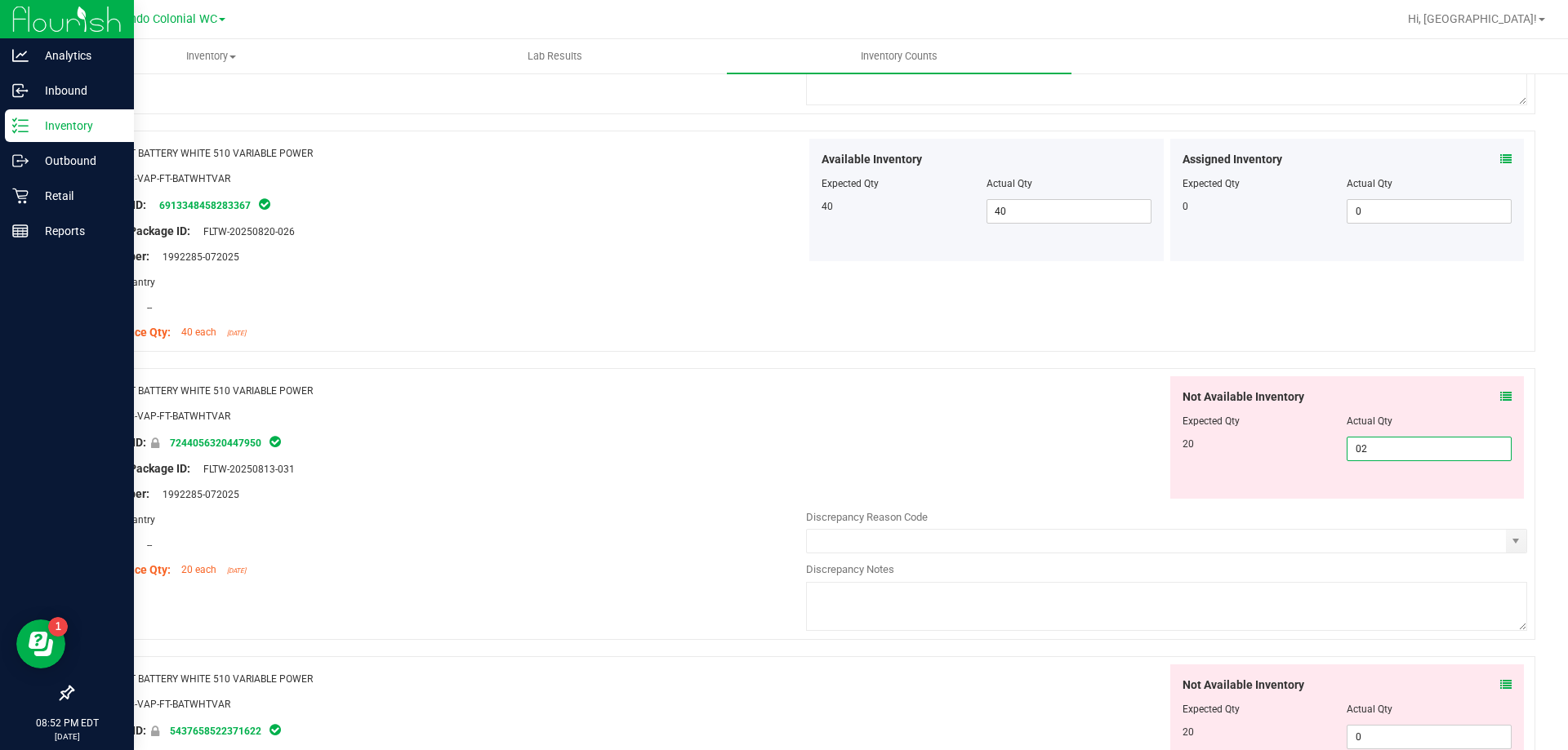
type input "020"
type input "20"
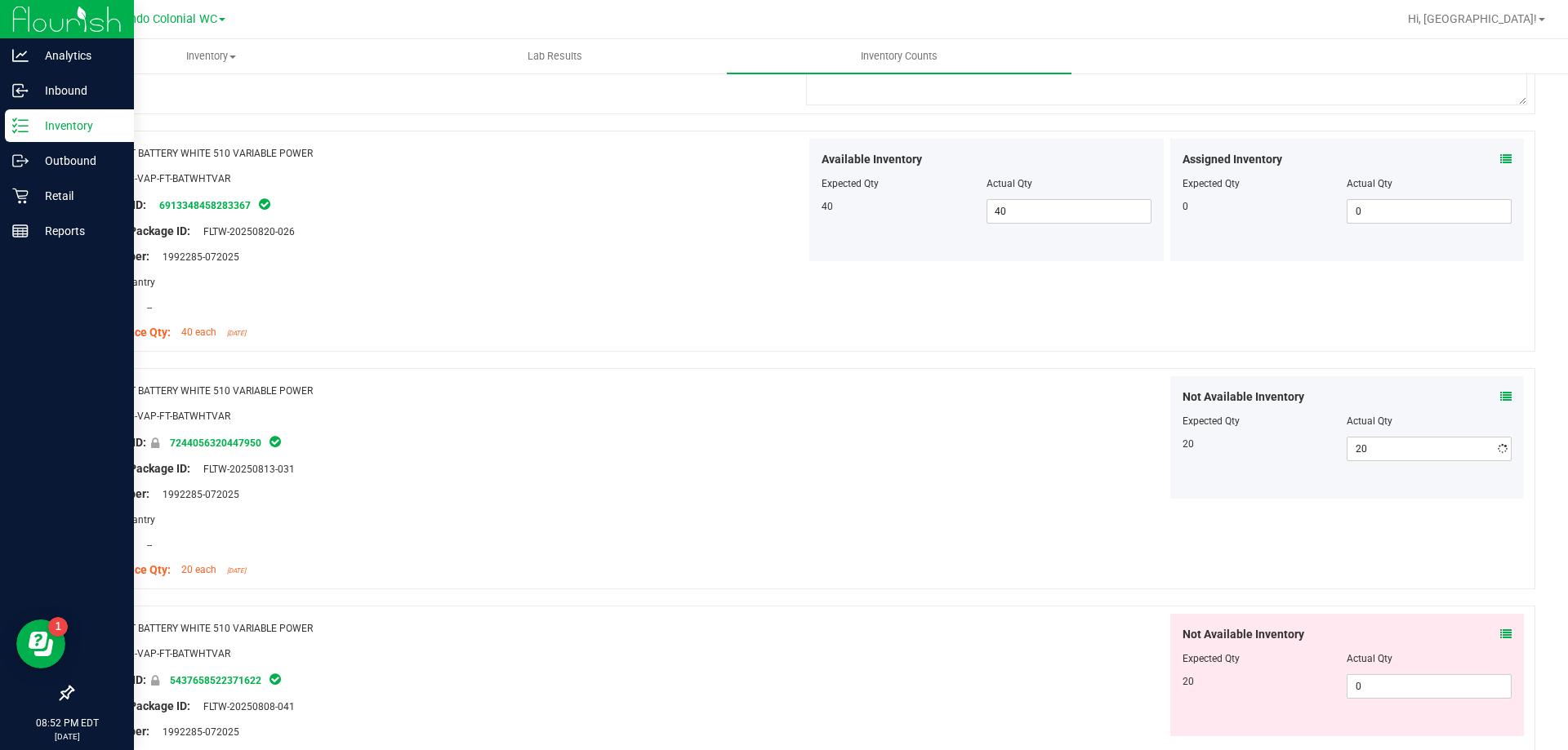
click at [783, 404] on div "Not Available Inventory Expected Qty Actual Qty 20 20 20" at bounding box center [1166, 437] width 721 height 122
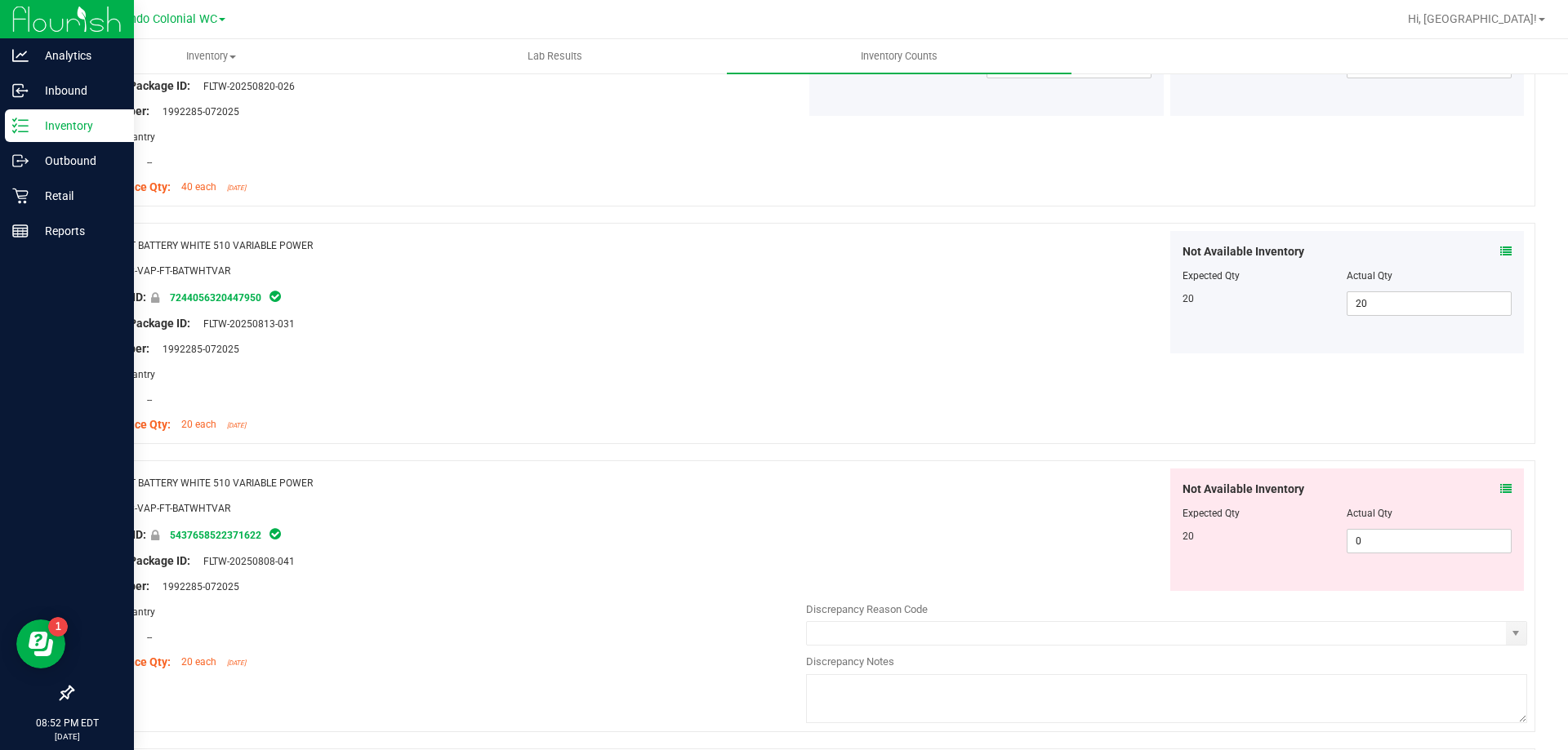
scroll to position [1224, 0]
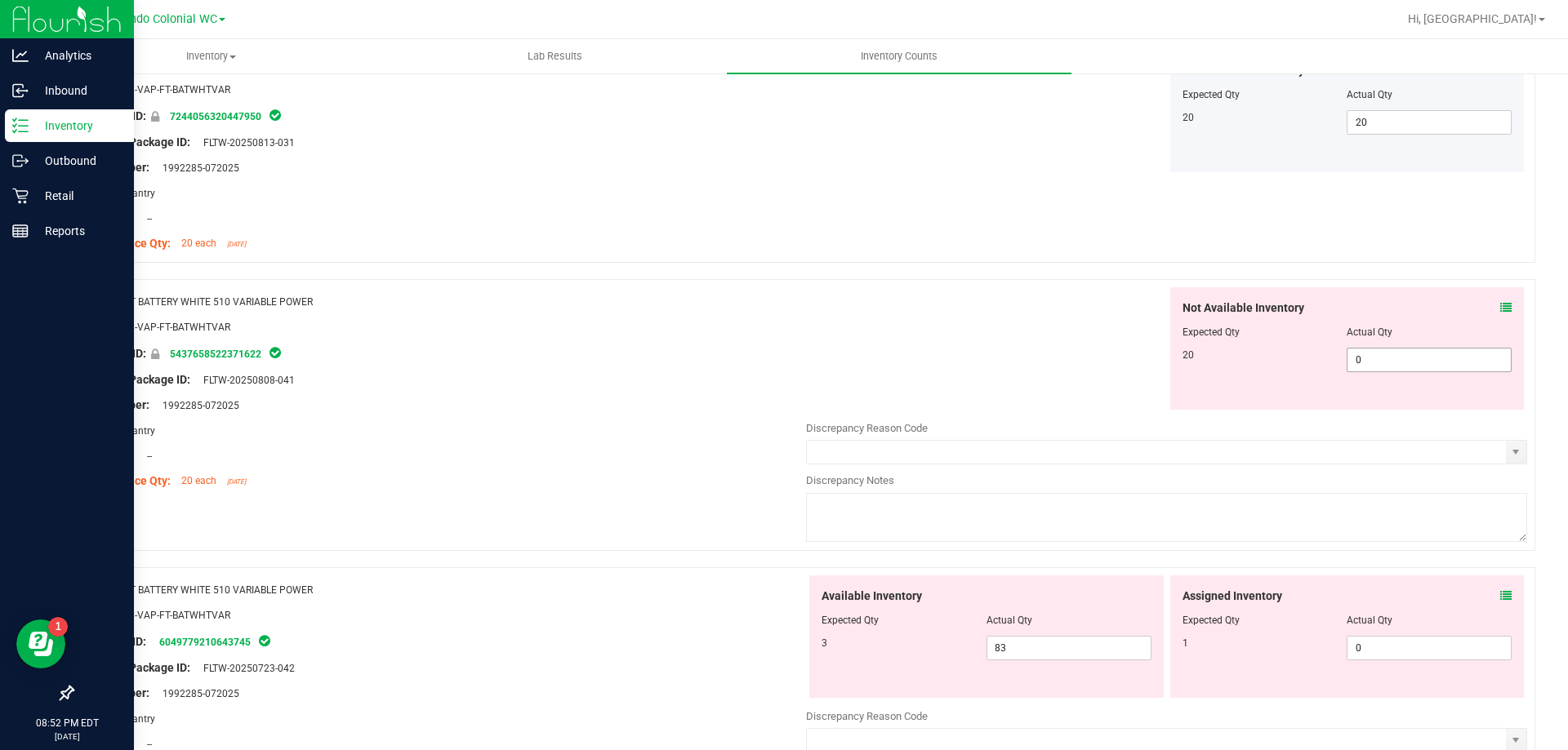
click at [783, 360] on div "20 0 0" at bounding box center [1346, 359] width 329 height 25
type input "20"
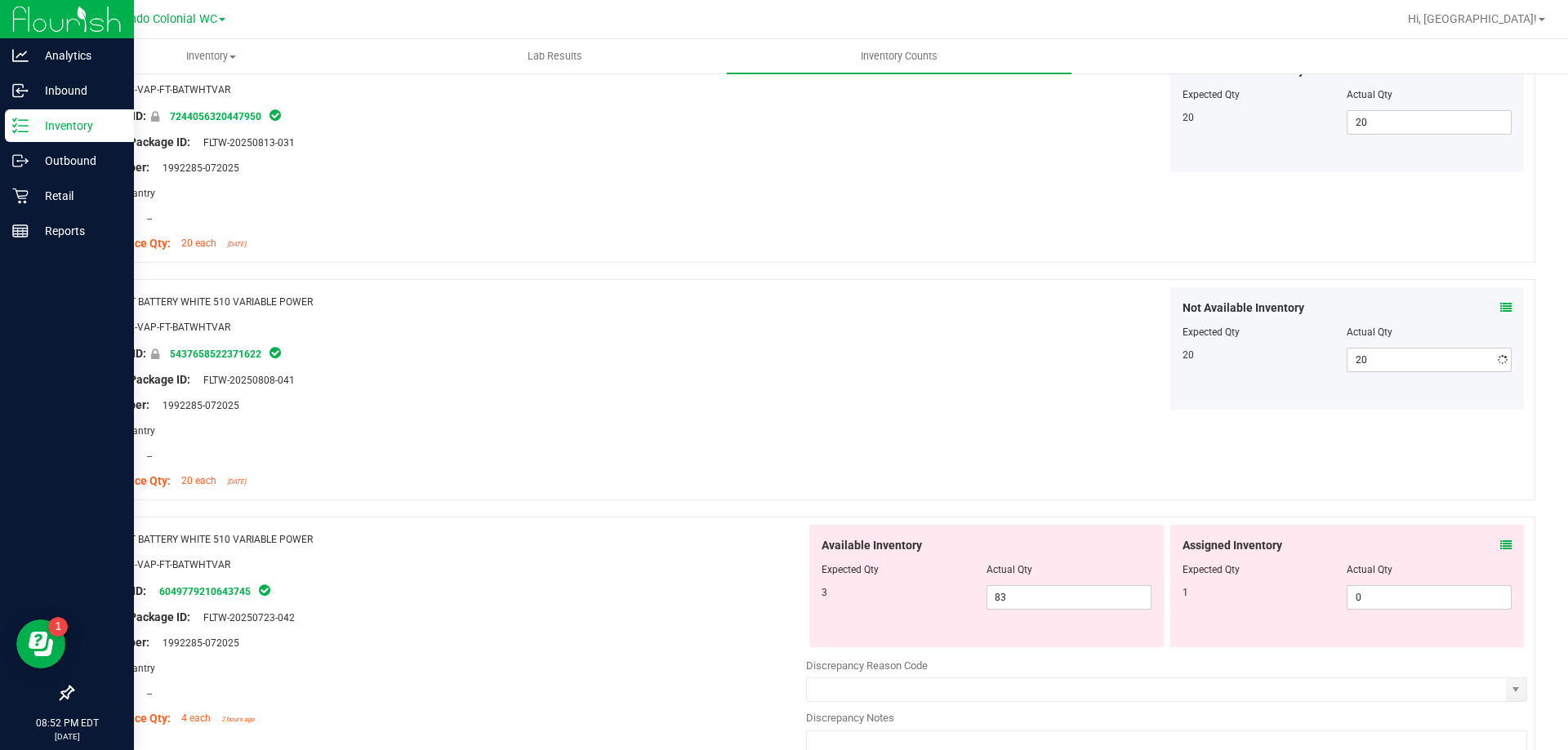
click at [783, 349] on div "Not Available Inventory Expected Qty Actual Qty 20 20 20" at bounding box center [1166, 349] width 721 height 122
drag, startPoint x: 959, startPoint y: 595, endPoint x: 941, endPoint y: 594, distance: 18.0
click at [783, 595] on div "3 83 83" at bounding box center [986, 597] width 329 height 25
type input "3"
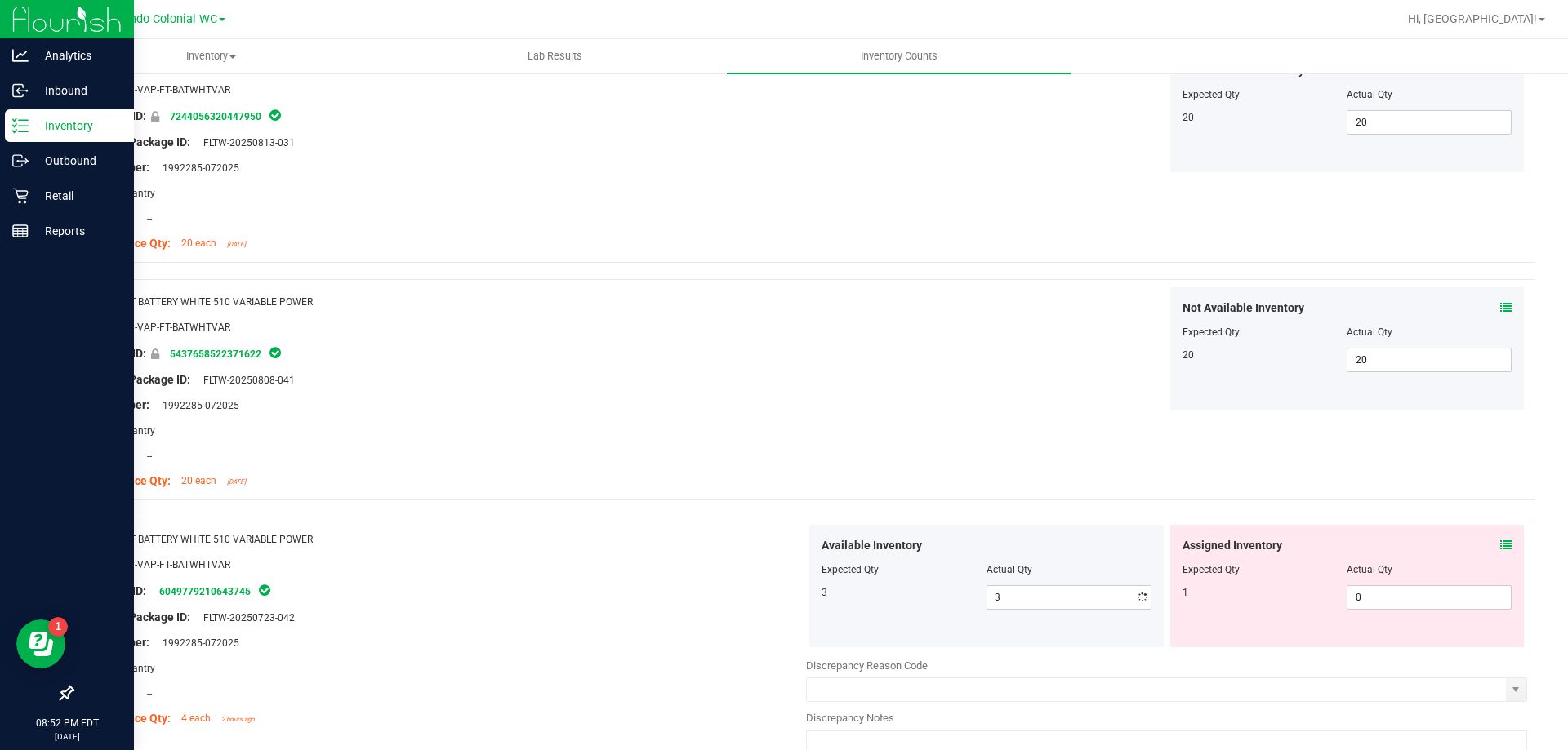
click at [783, 539] on icon at bounding box center [1505, 545] width 12 height 12
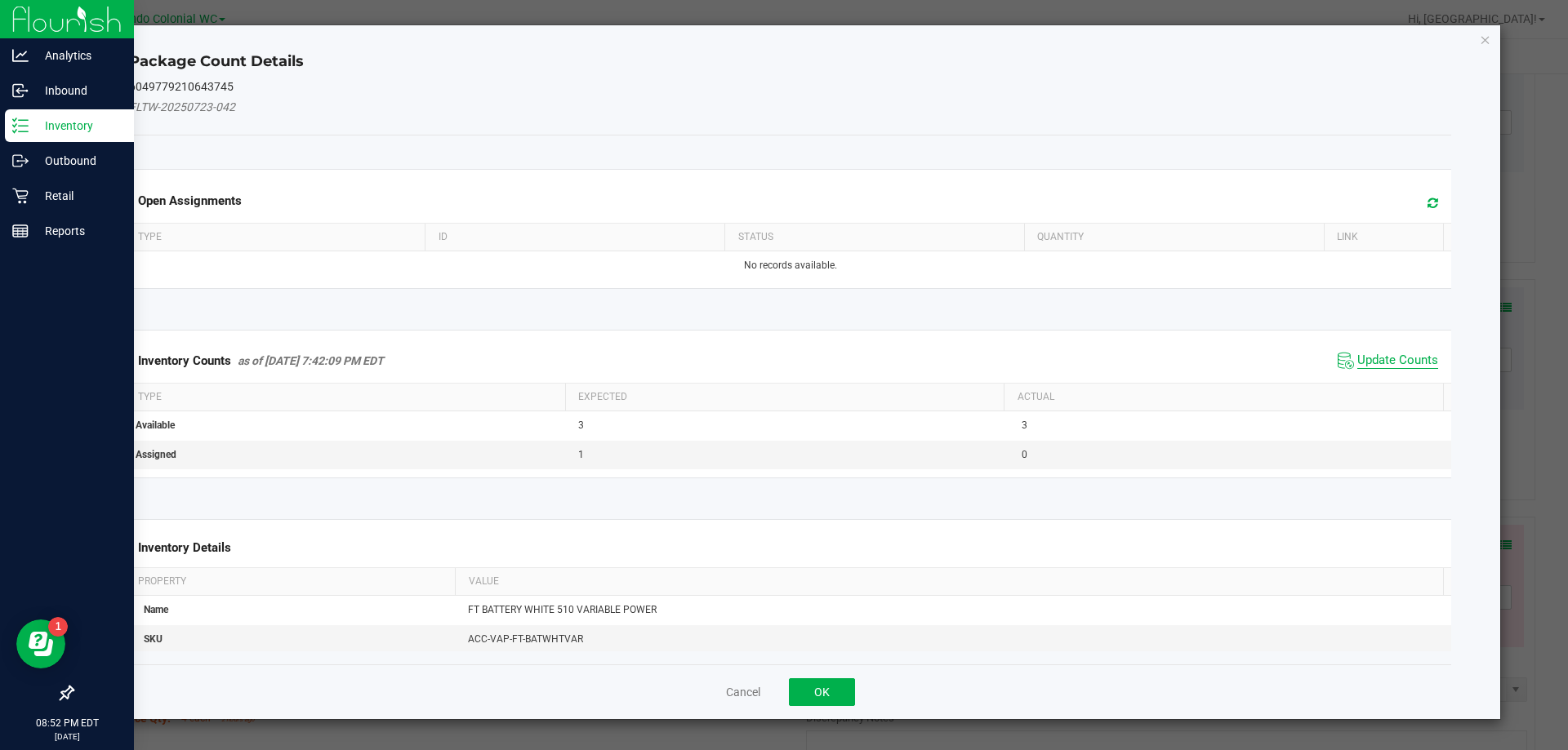
click at [783, 352] on span "Update Counts" at bounding box center [1397, 360] width 81 height 16
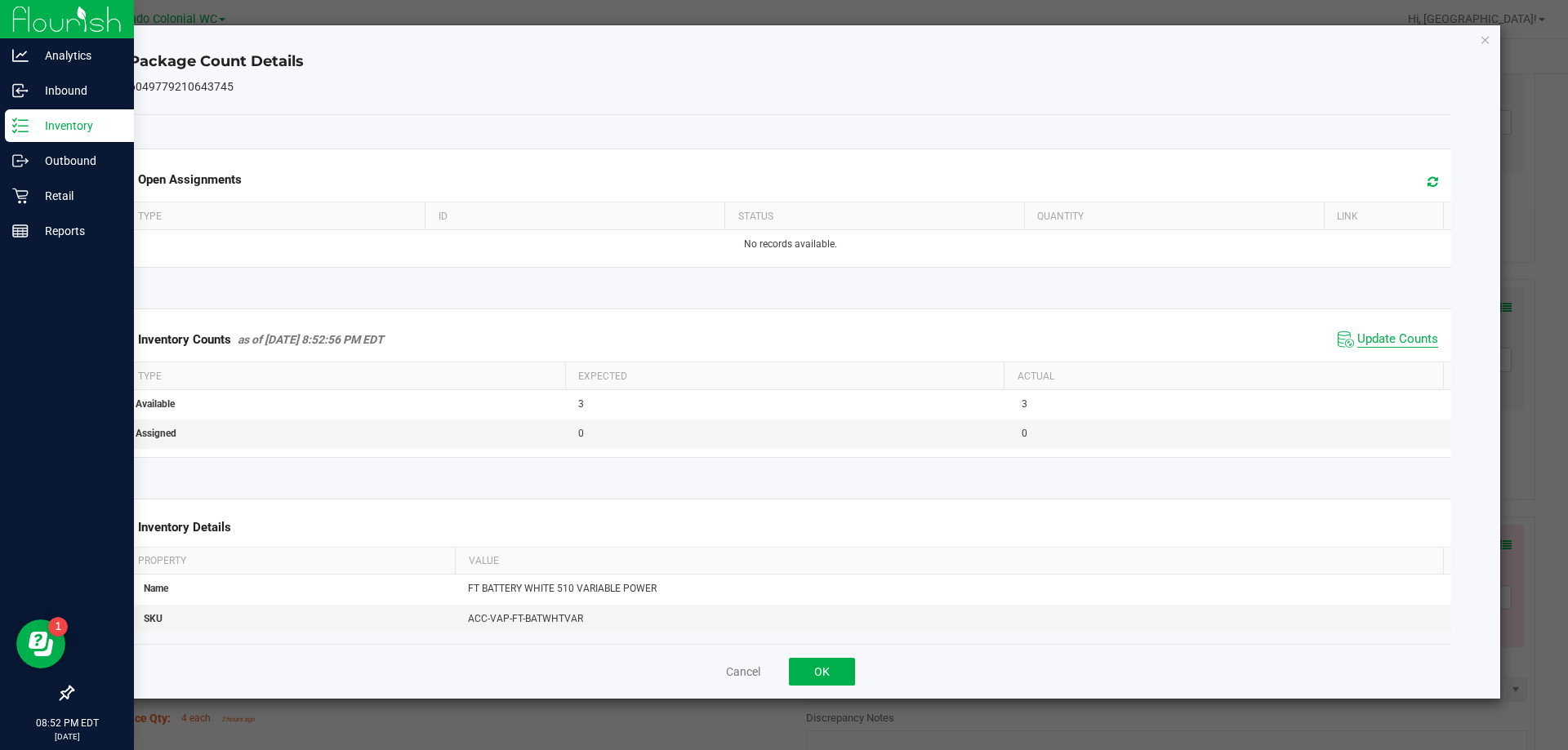
click at [783, 345] on span "Update Counts" at bounding box center [1397, 339] width 81 height 16
click at [783, 34] on icon "Close" at bounding box center [1485, 38] width 12 height 19
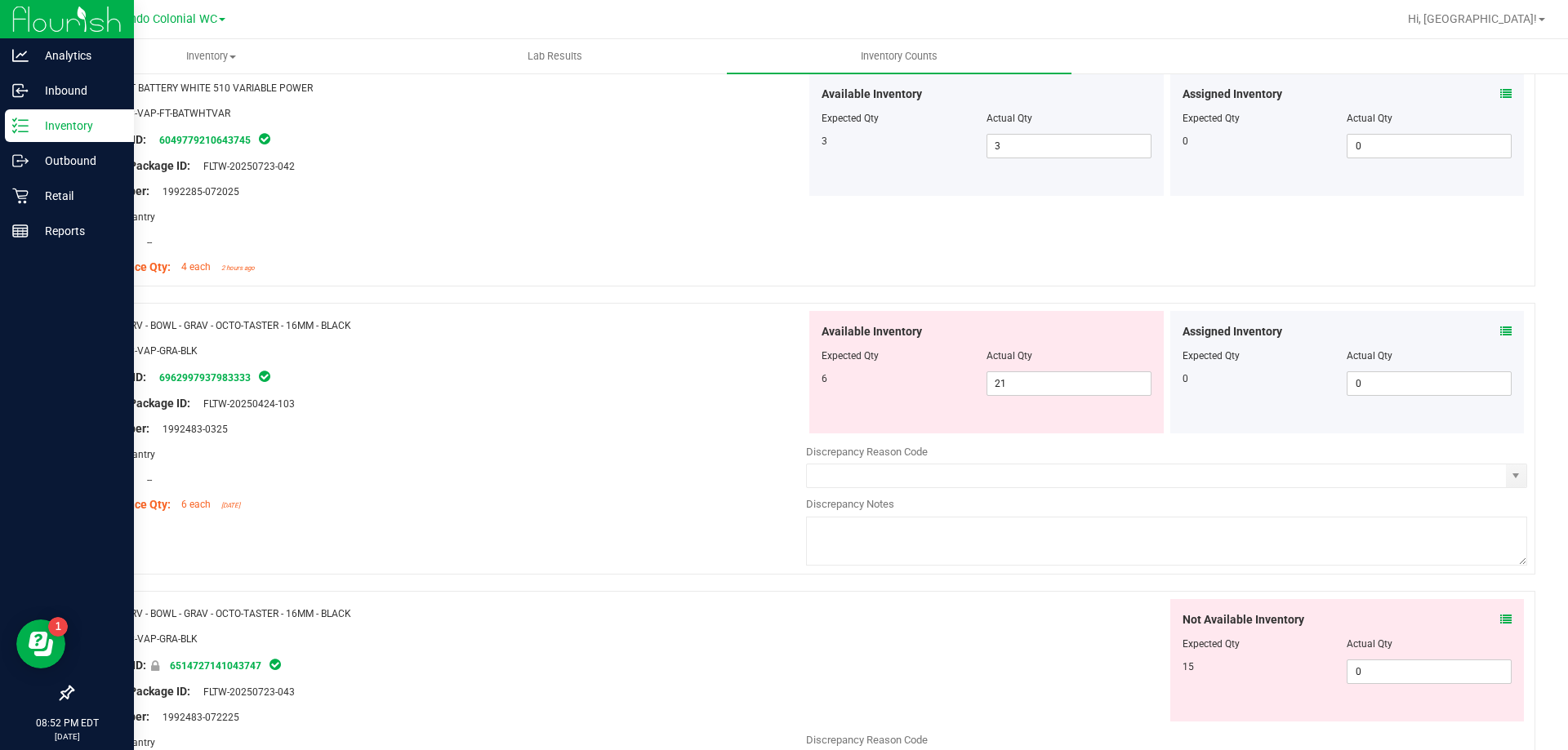
scroll to position [1714, 0]
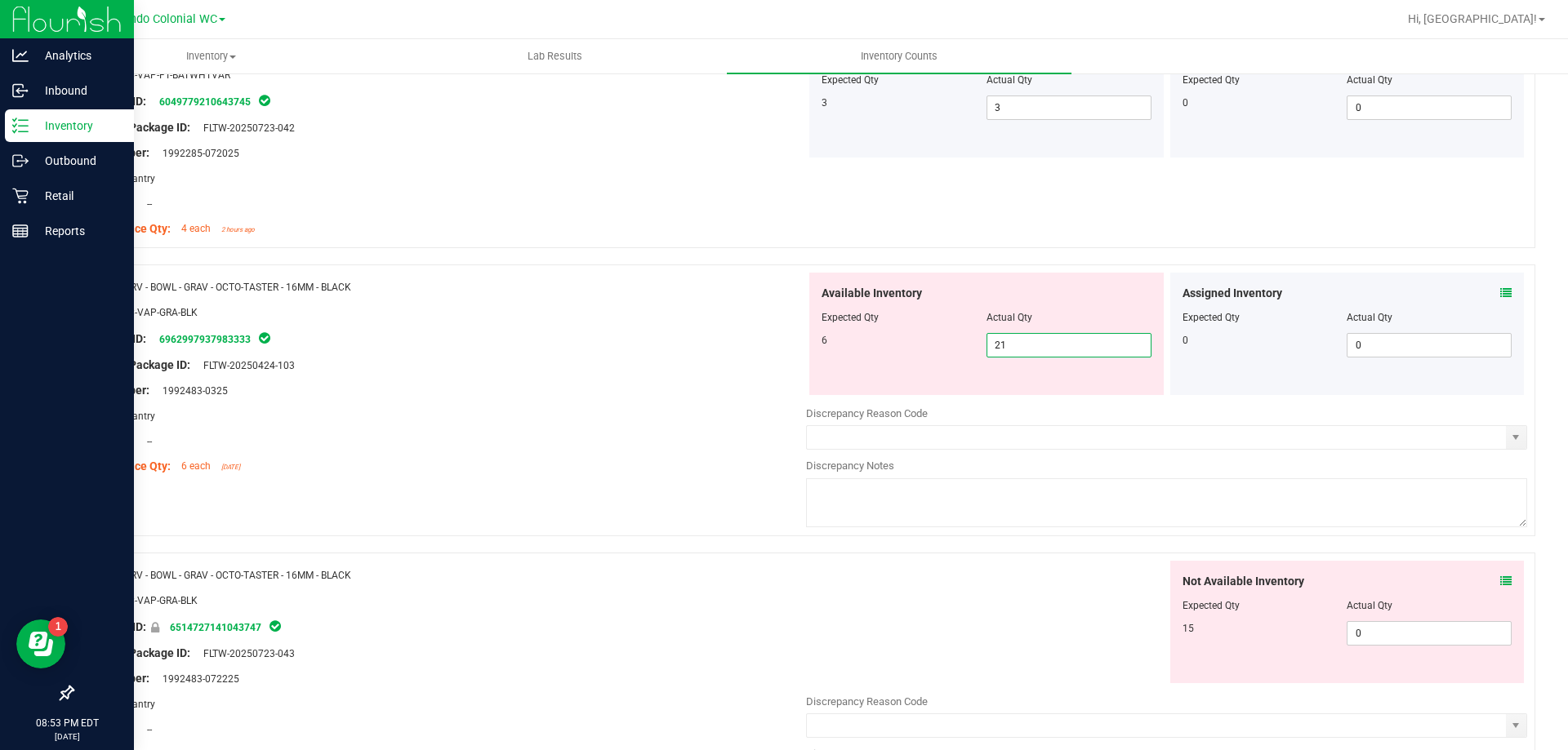
drag, startPoint x: 1010, startPoint y: 348, endPoint x: 932, endPoint y: 348, distance: 78.0
click at [783, 348] on div "6 21 21" at bounding box center [986, 345] width 329 height 25
type input "6"
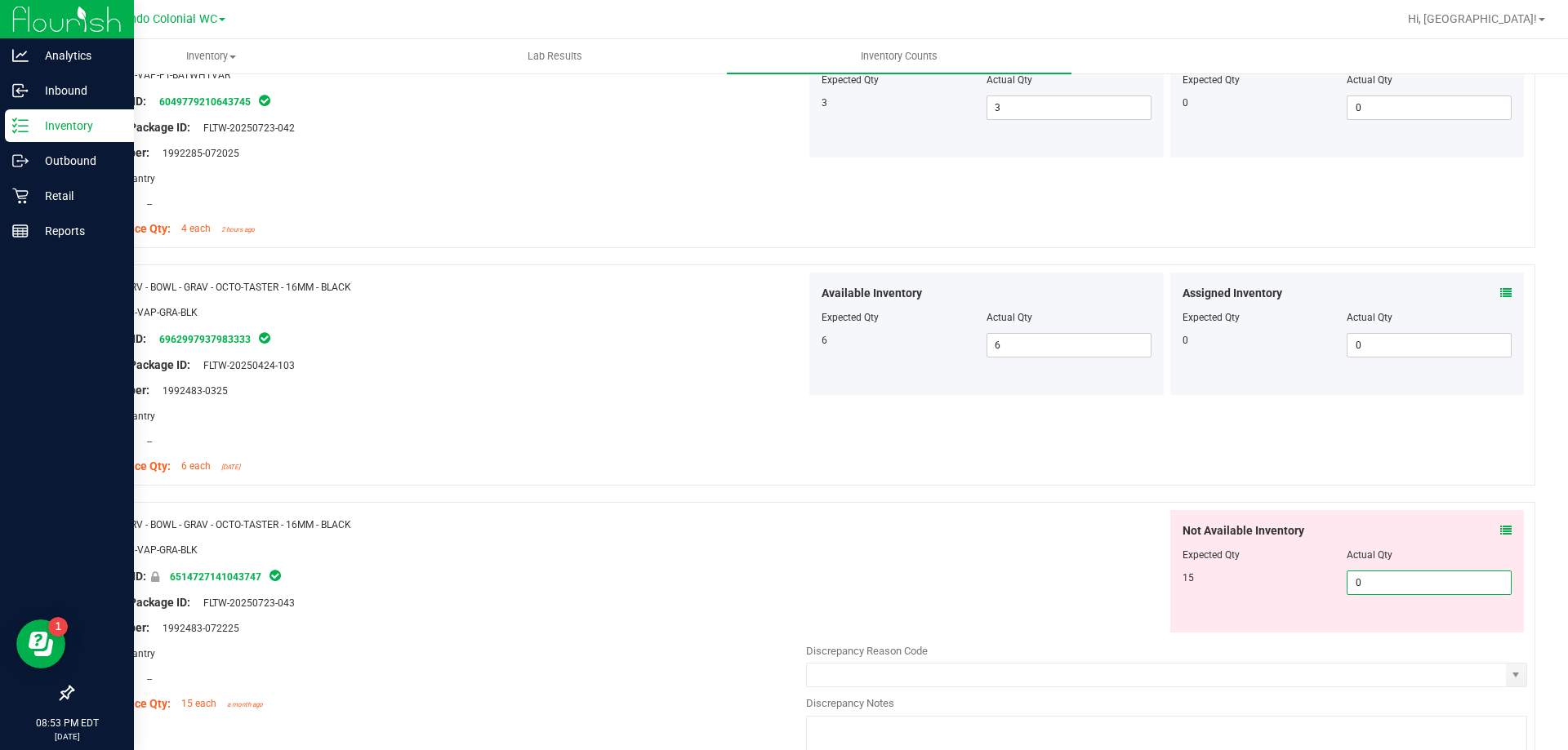
drag, startPoint x: 1396, startPoint y: 635, endPoint x: 1327, endPoint y: 630, distance: 69.2
click at [783, 630] on div "Not Available Inventory Expected Qty Actual Qty 15 0 0" at bounding box center [1347, 571] width 354 height 122
type input "15"
click at [715, 497] on div at bounding box center [803, 494] width 1463 height 16
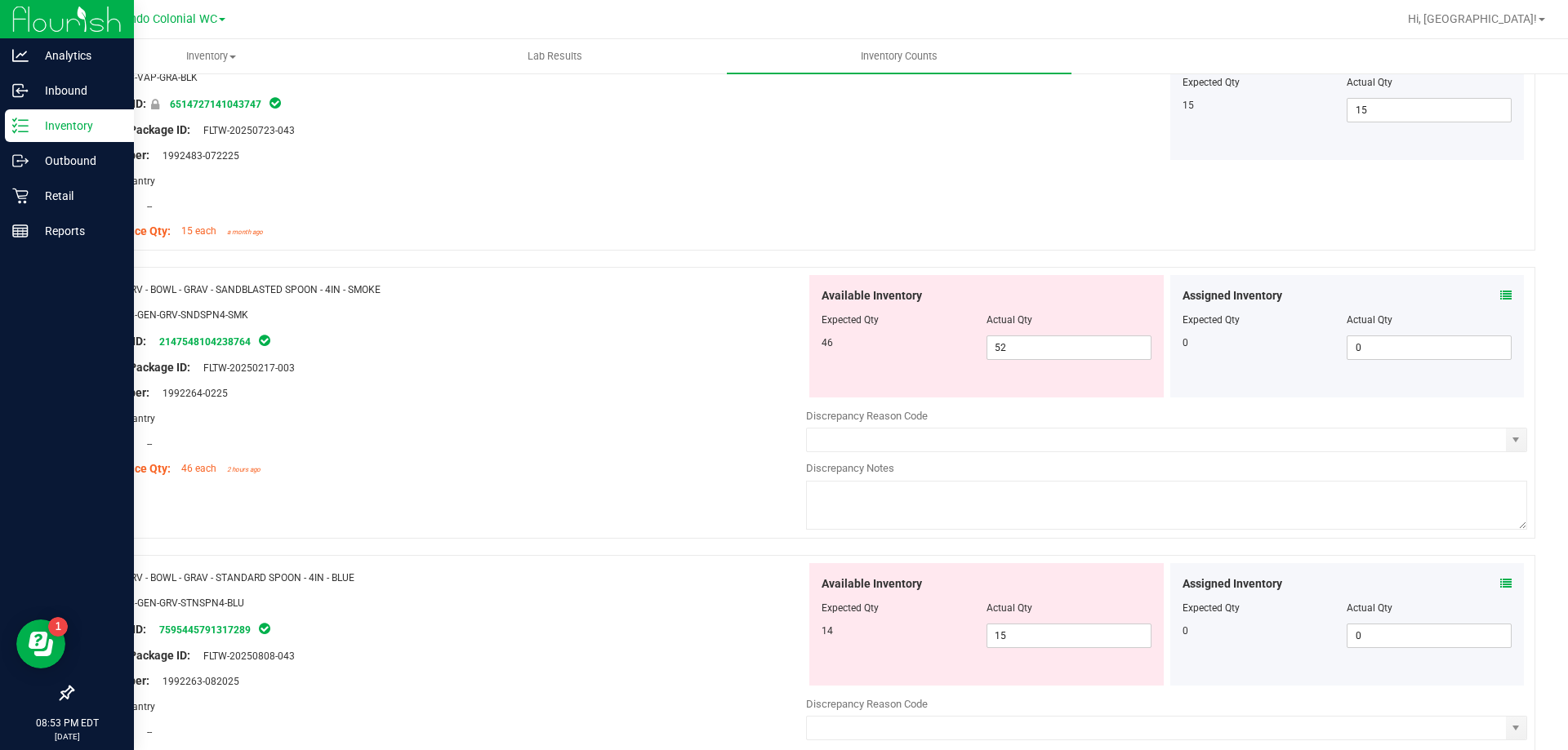
scroll to position [2286, 0]
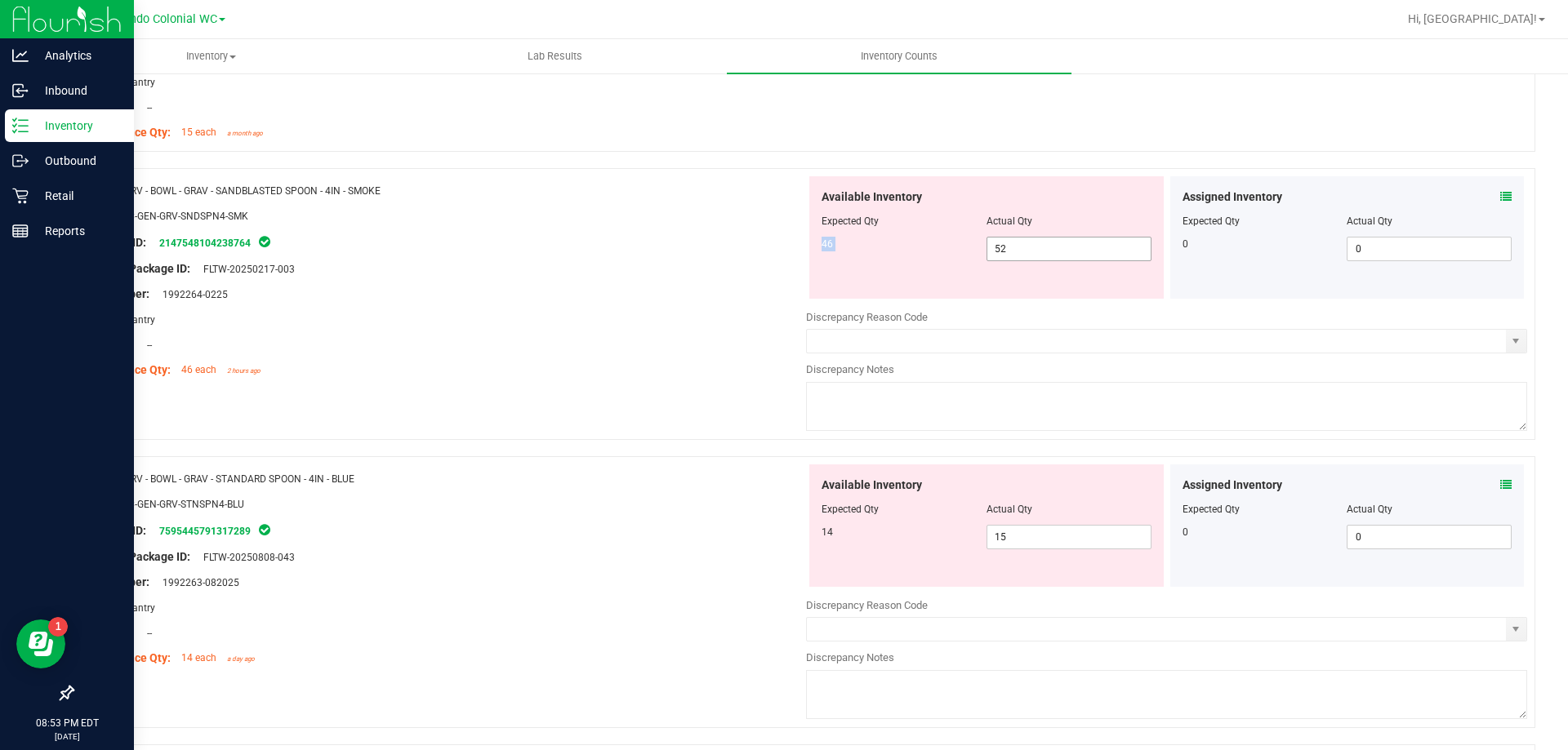
drag, startPoint x: 1022, startPoint y: 235, endPoint x: 983, endPoint y: 242, distance: 39.6
click at [783, 242] on div "Available Inventory Expected Qty Actual Qty 46 52 52" at bounding box center [987, 237] width 354 height 122
drag, startPoint x: 1020, startPoint y: 244, endPoint x: 956, endPoint y: 247, distance: 64.1
click at [783, 247] on div "46 52 52" at bounding box center [986, 248] width 329 height 25
type input "46"
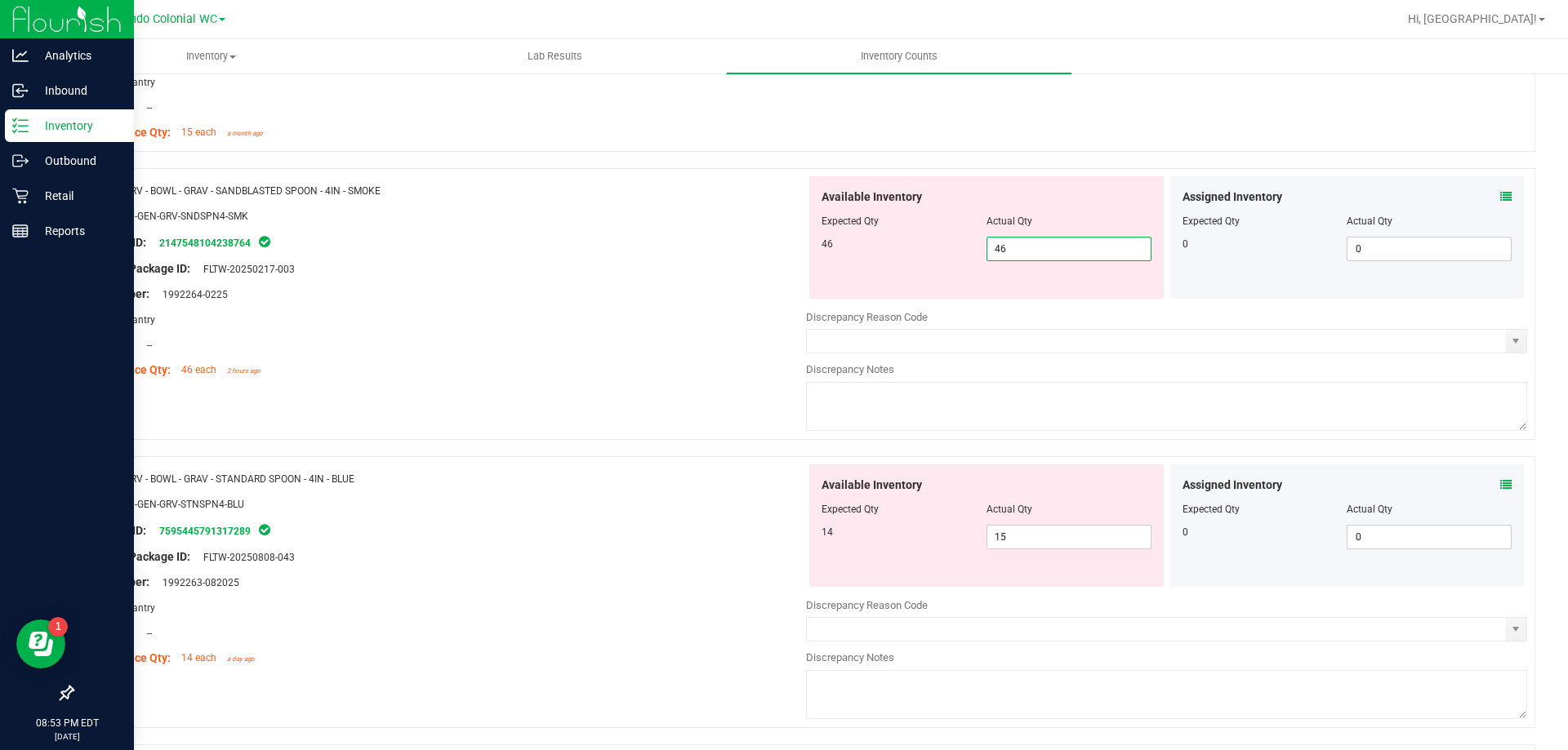
type input "46"
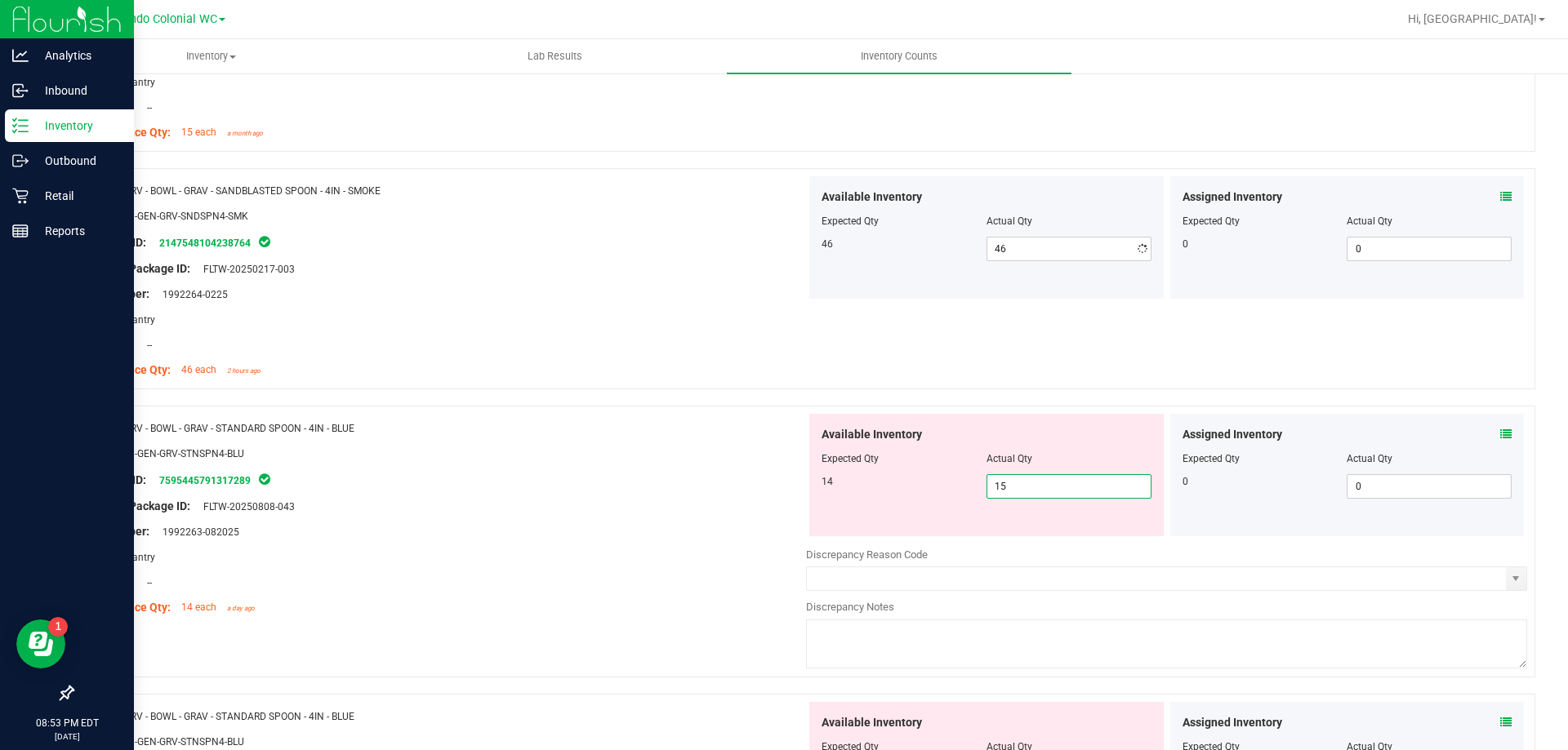
drag, startPoint x: 988, startPoint y: 536, endPoint x: 949, endPoint y: 537, distance: 39.0
click at [783, 537] on div "Available Inventory Expected Qty Actual Qty 14 15 15" at bounding box center [1166, 544] width 721 height 259
type input "14"
click at [765, 492] on div at bounding box center [445, 494] width 721 height 8
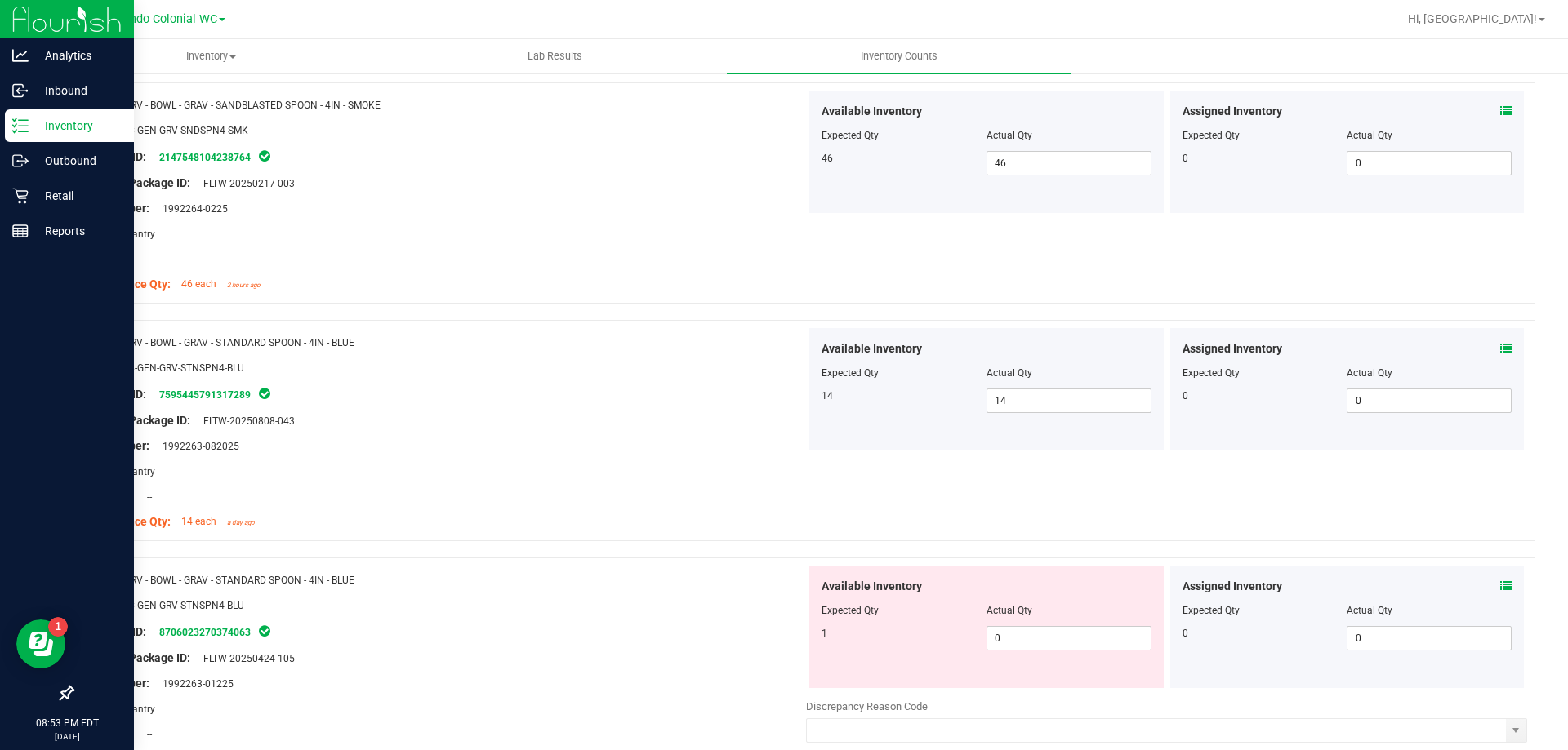
scroll to position [2612, 0]
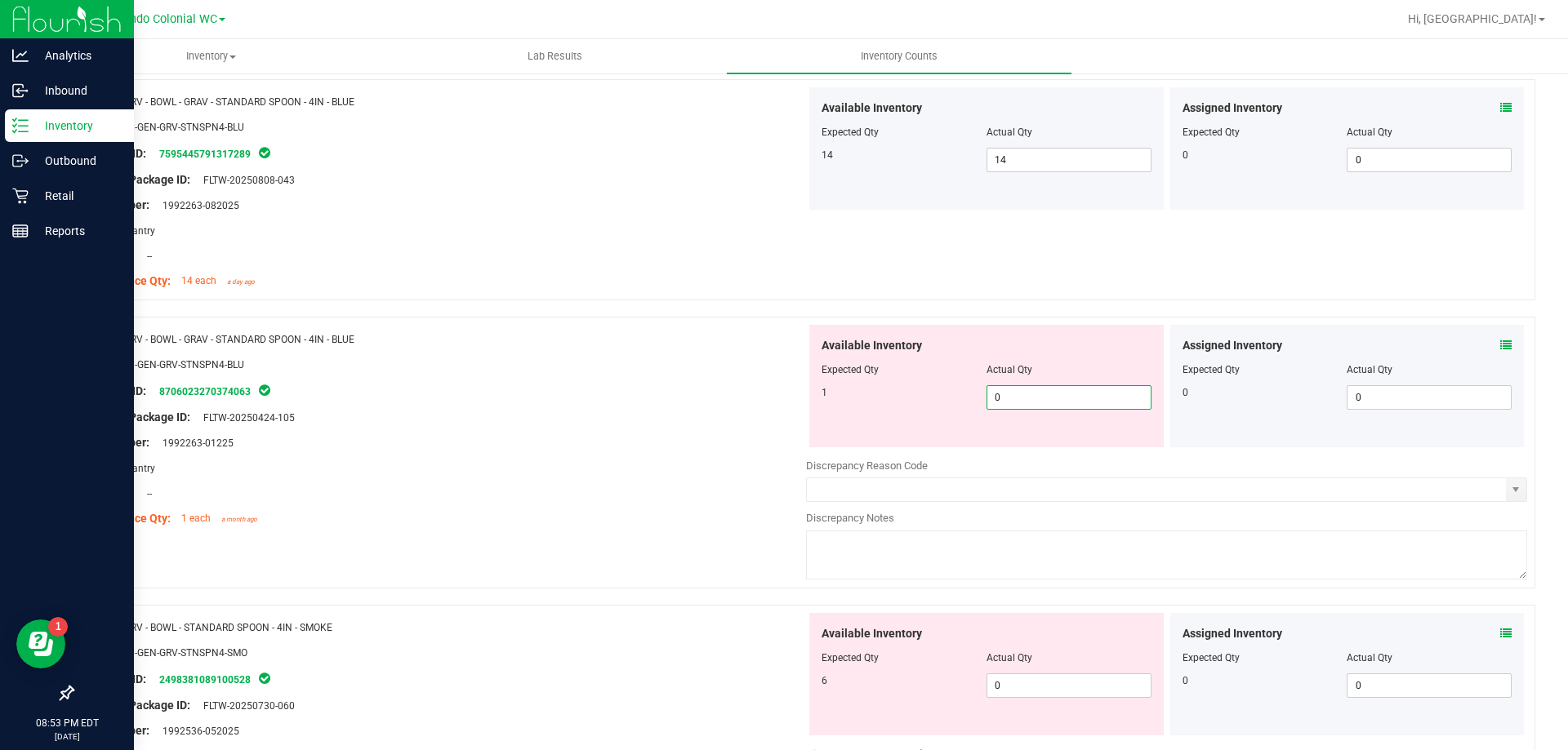
drag, startPoint x: 1019, startPoint y: 401, endPoint x: 935, endPoint y: 401, distance: 84.0
click at [783, 401] on div "1 0 0" at bounding box center [986, 397] width 329 height 25
type input "4"
type input "1"
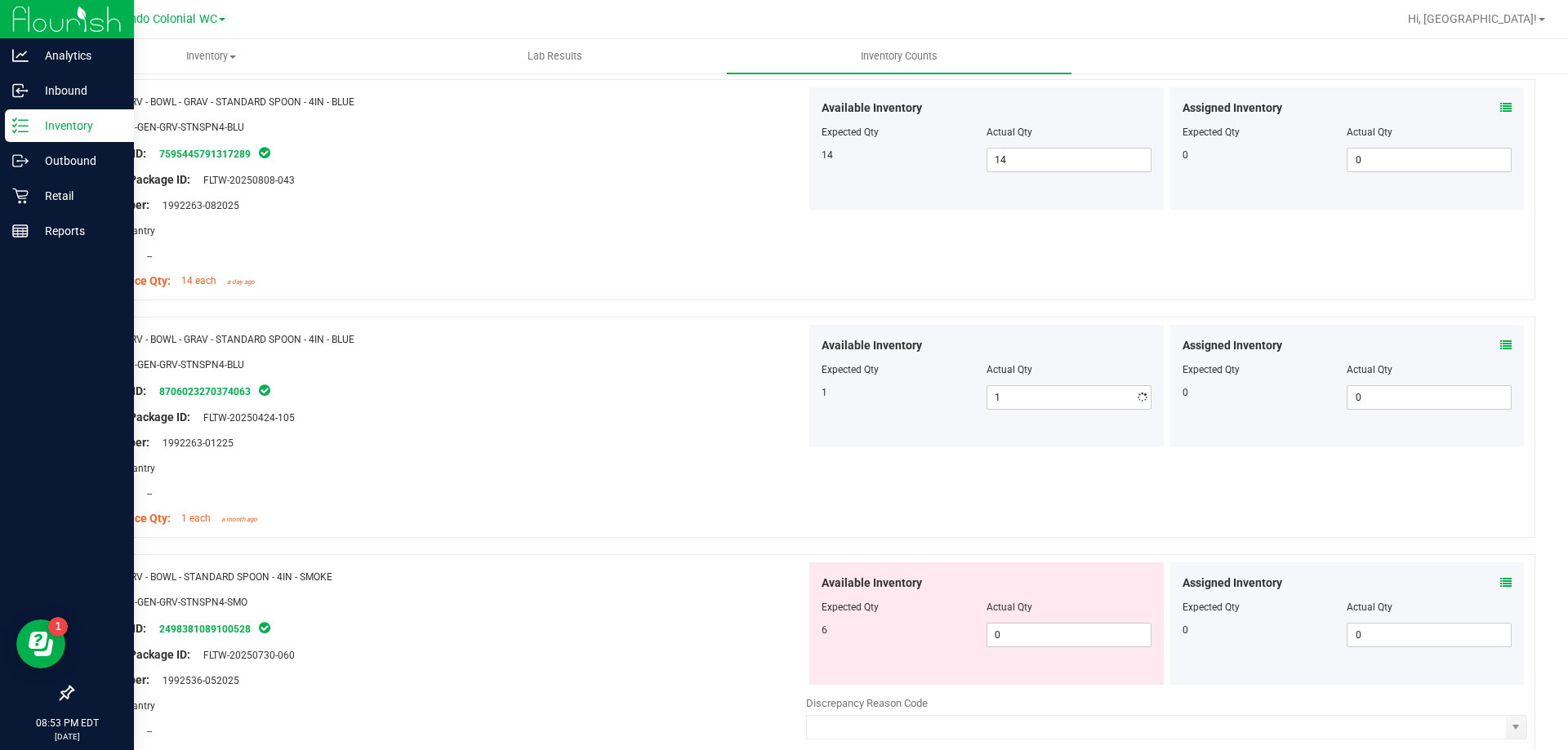
click at [627, 443] on div "Lot Number: 1992263-01225" at bounding box center [445, 443] width 721 height 17
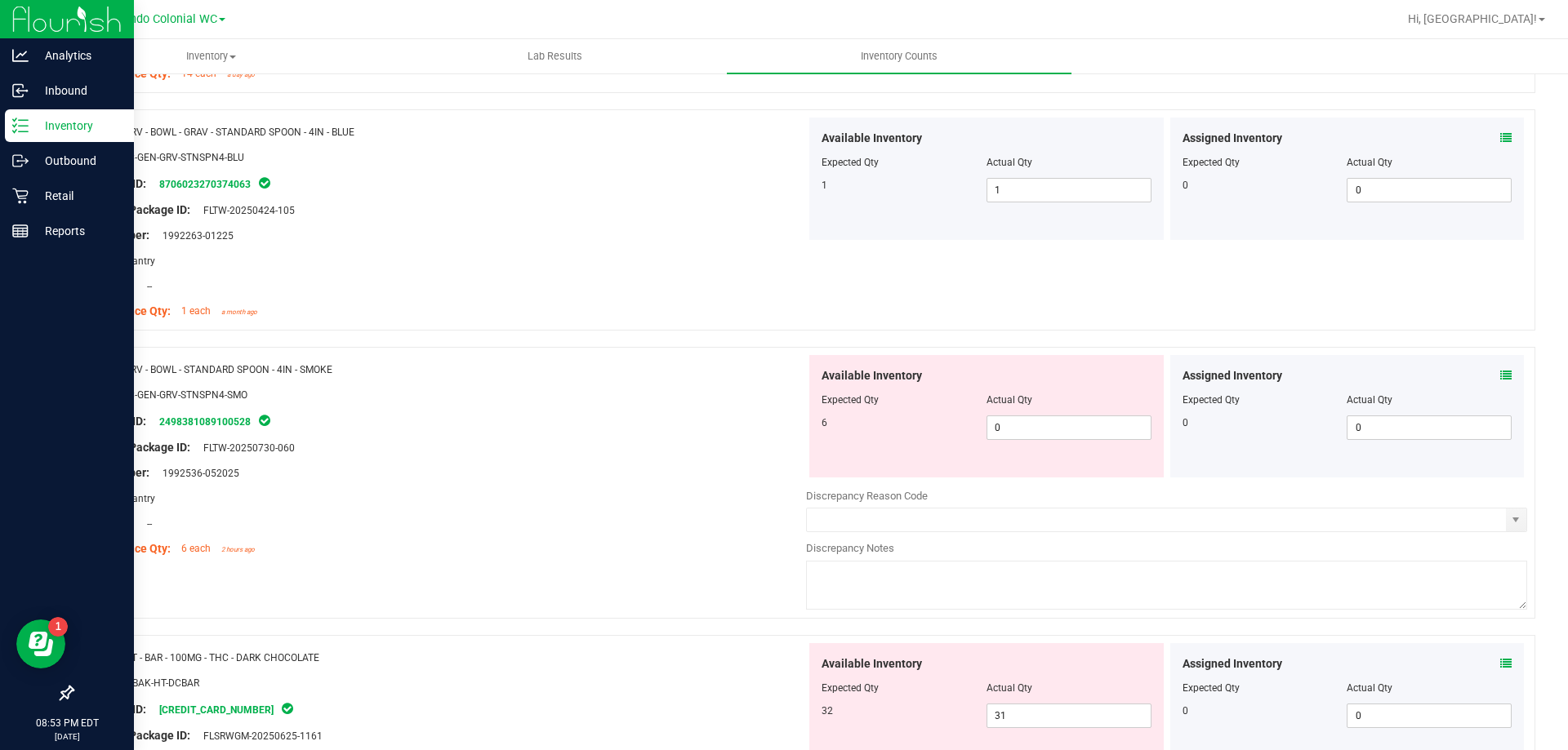
scroll to position [2938, 0]
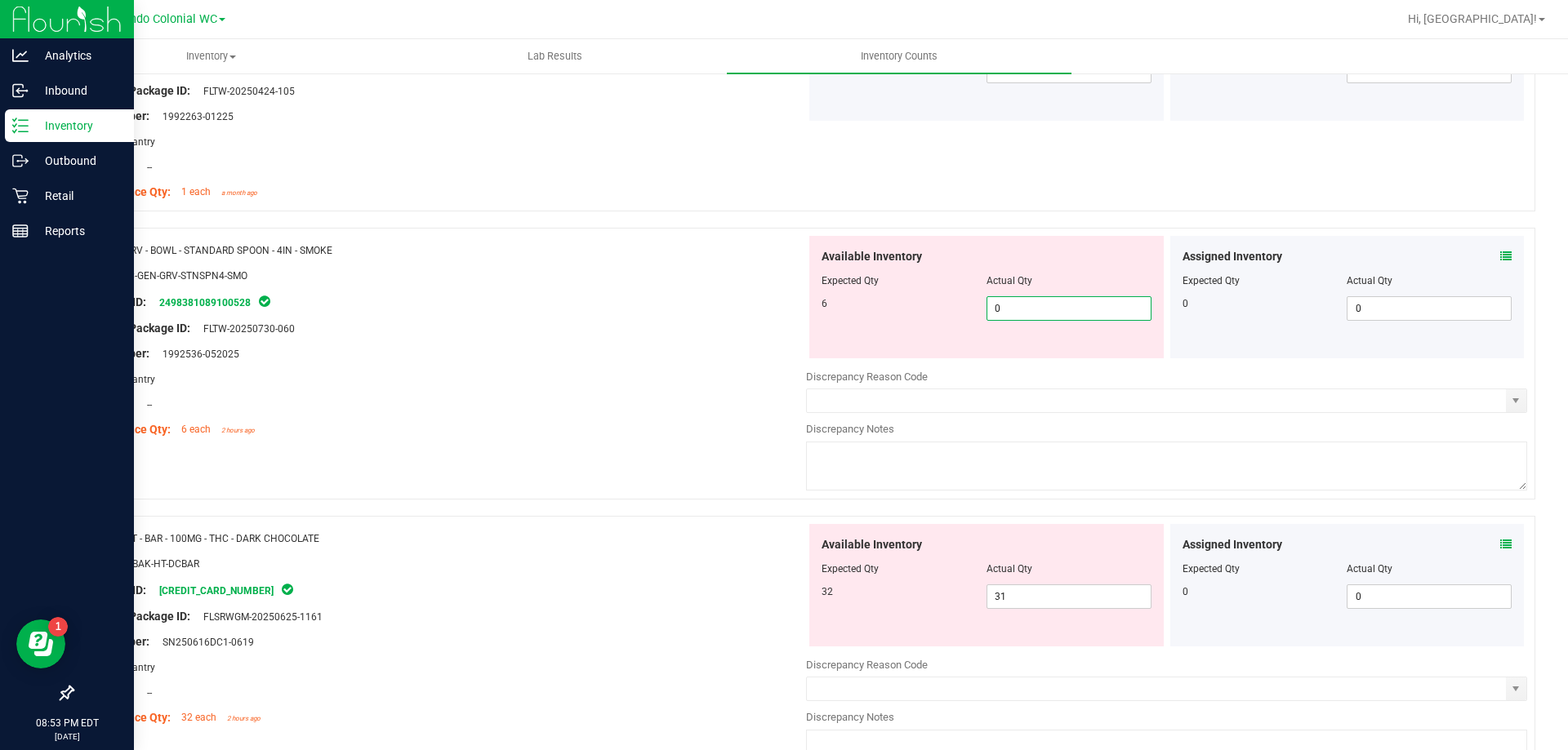
drag, startPoint x: 1072, startPoint y: 307, endPoint x: 941, endPoint y: 324, distance: 132.1
click at [783, 324] on div "Available Inventory Expected Qty Actual Qty 6 0 0" at bounding box center [987, 297] width 354 height 122
type input "6"
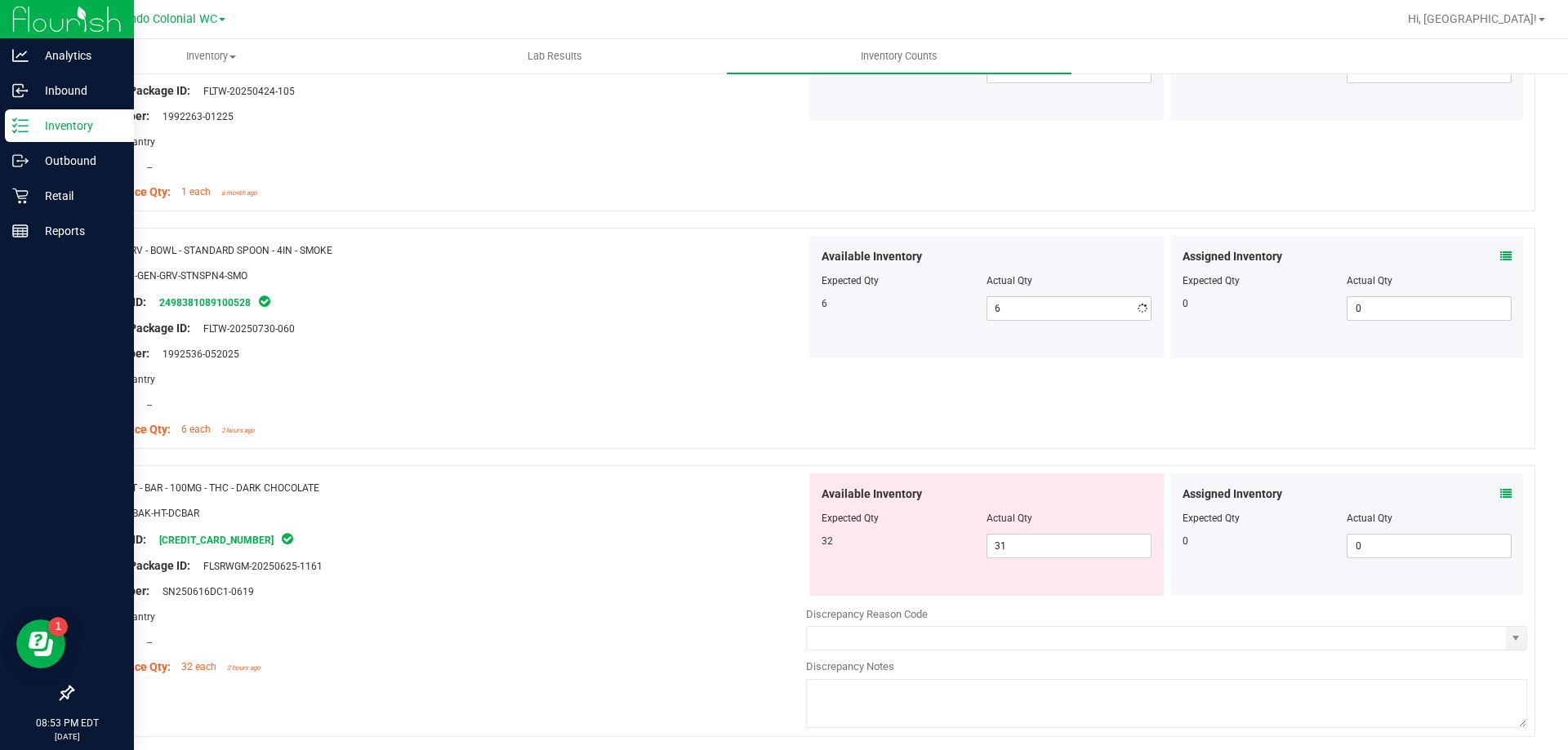
click at [591, 362] on div at bounding box center [445, 366] width 721 height 8
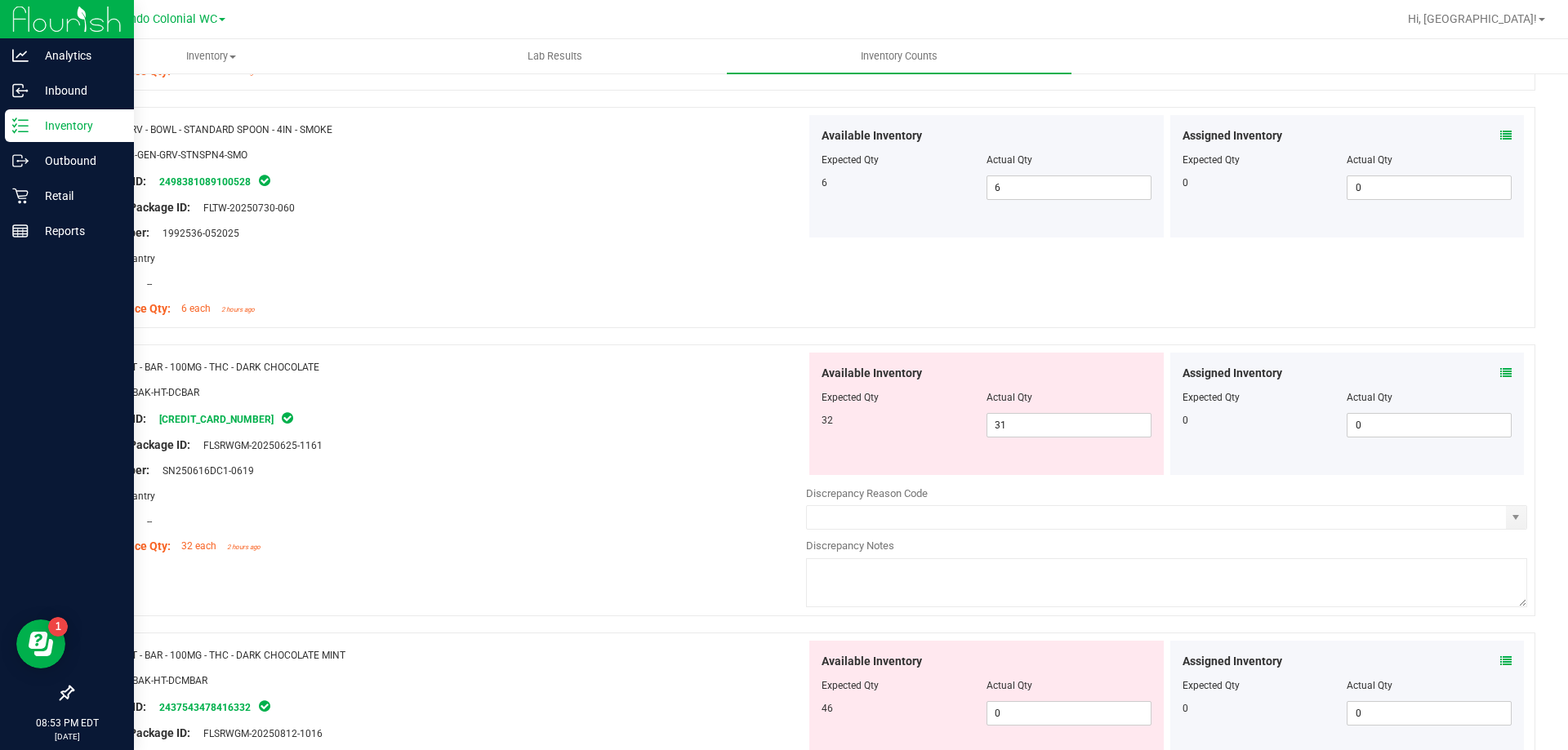
scroll to position [3183, 0]
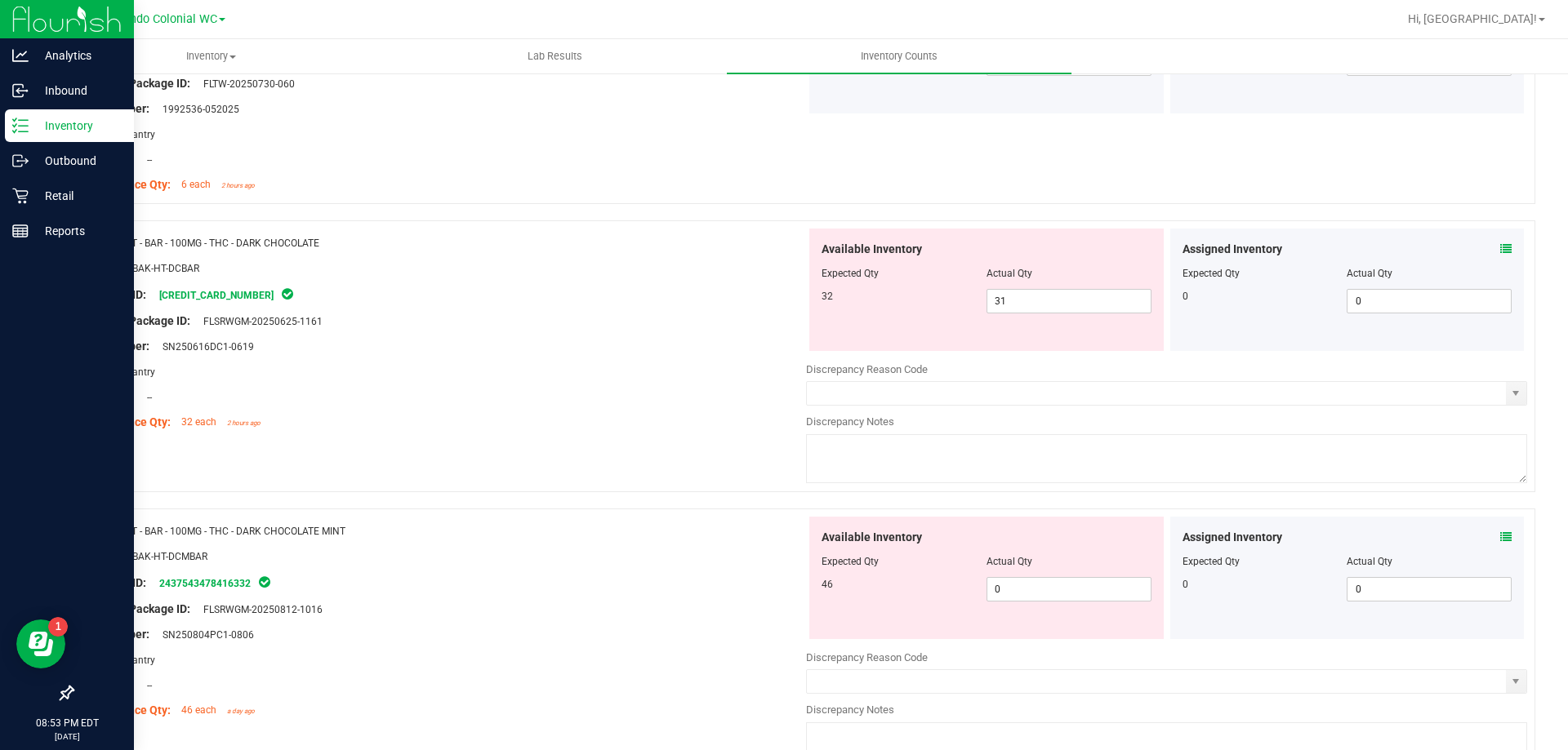
drag, startPoint x: 1029, startPoint y: 317, endPoint x: 956, endPoint y: 318, distance: 73.0
click at [783, 317] on div "Available Inventory Expected Qty Actual Qty 32 31 31" at bounding box center [987, 289] width 354 height 122
click at [678, 324] on div "Original Package ID: FLSRWGM-20250625-1161" at bounding box center [445, 321] width 721 height 17
click at [783, 251] on icon at bounding box center [1505, 249] width 12 height 12
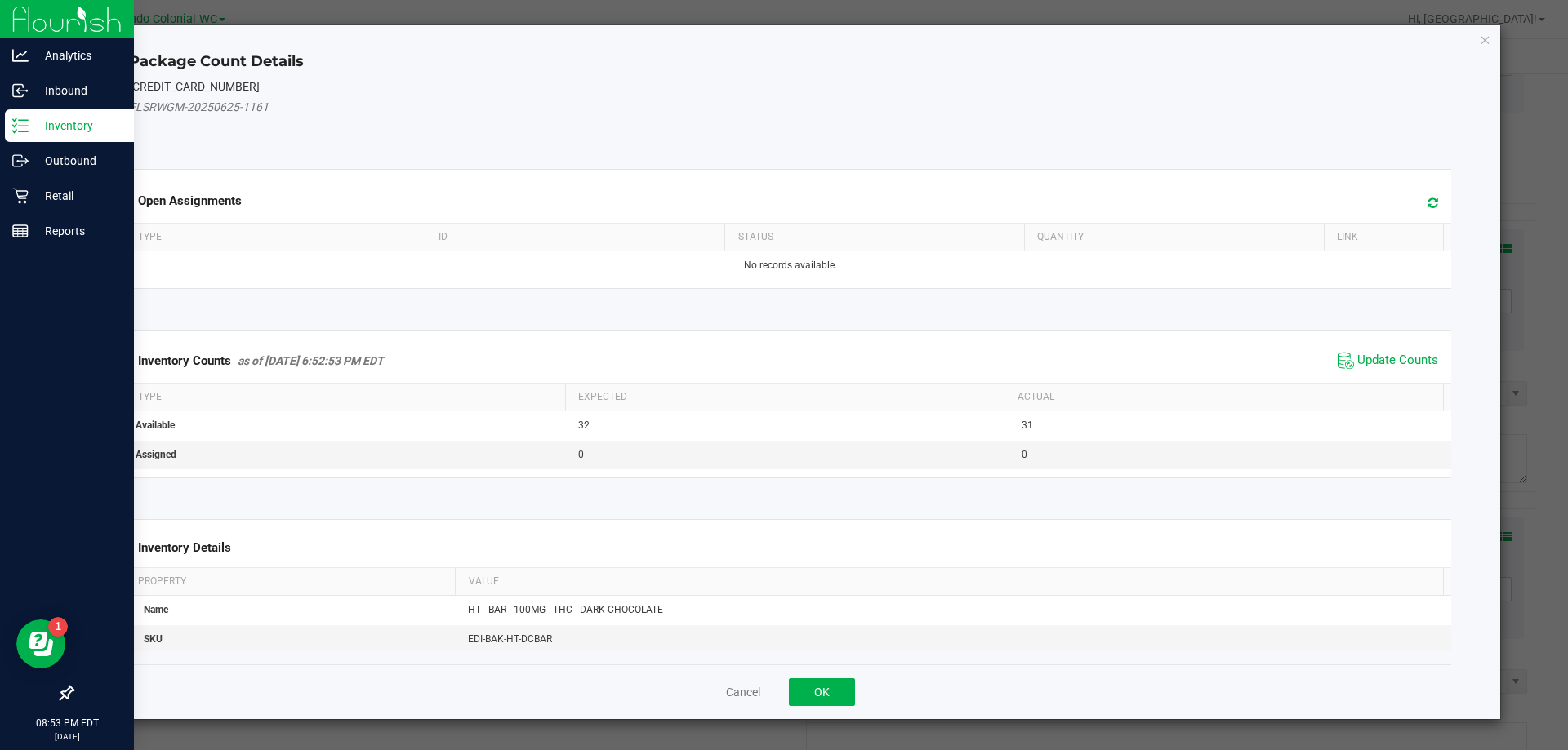
click at [783, 369] on span "Update Counts" at bounding box center [1387, 360] width 109 height 25
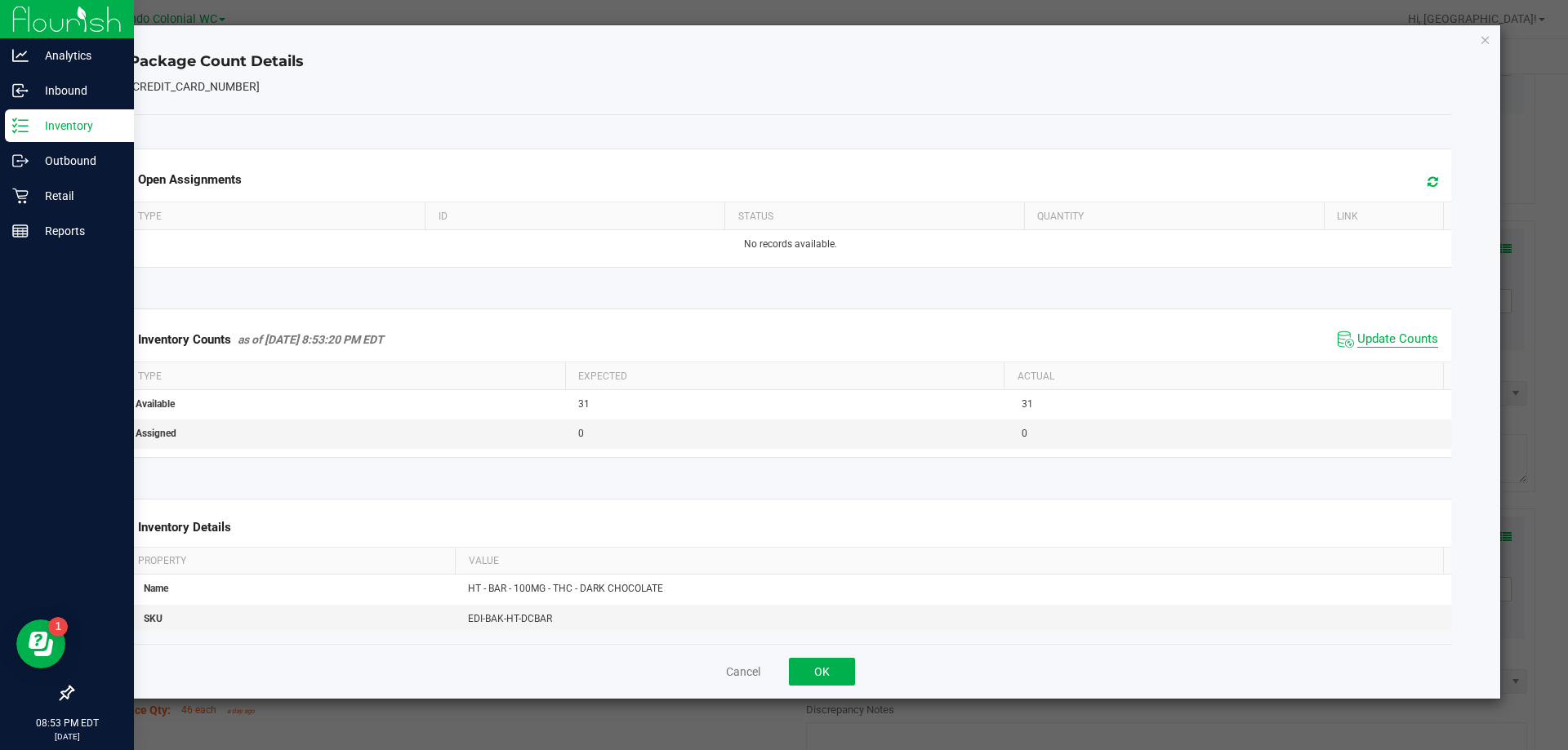
click at [783, 345] on span "Update Counts" at bounding box center [1397, 339] width 81 height 16
click at [783, 343] on span "Update Counts" at bounding box center [1397, 339] width 81 height 16
click at [783, 46] on icon "Close" at bounding box center [1485, 38] width 12 height 19
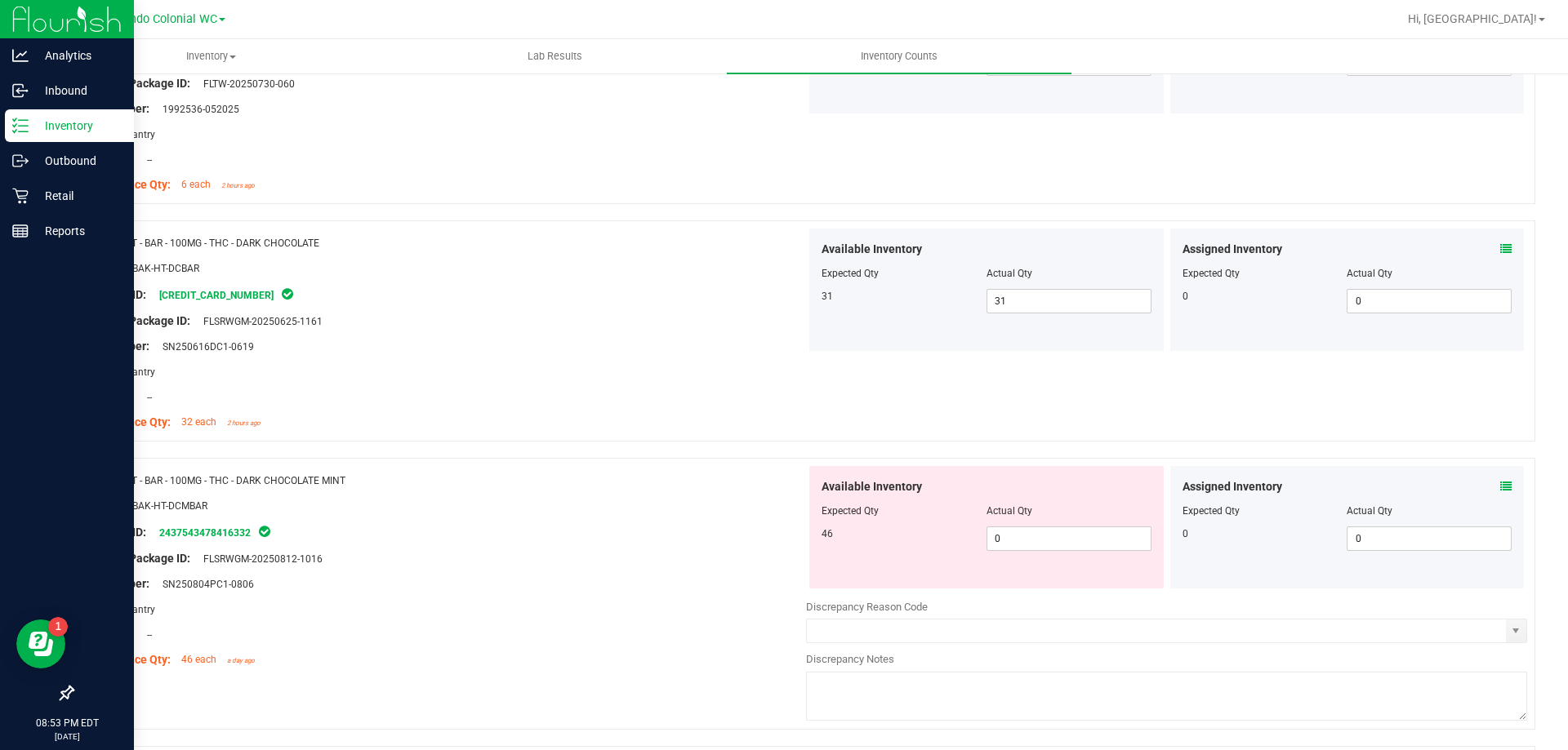
click at [783, 487] on icon at bounding box center [1505, 486] width 12 height 12
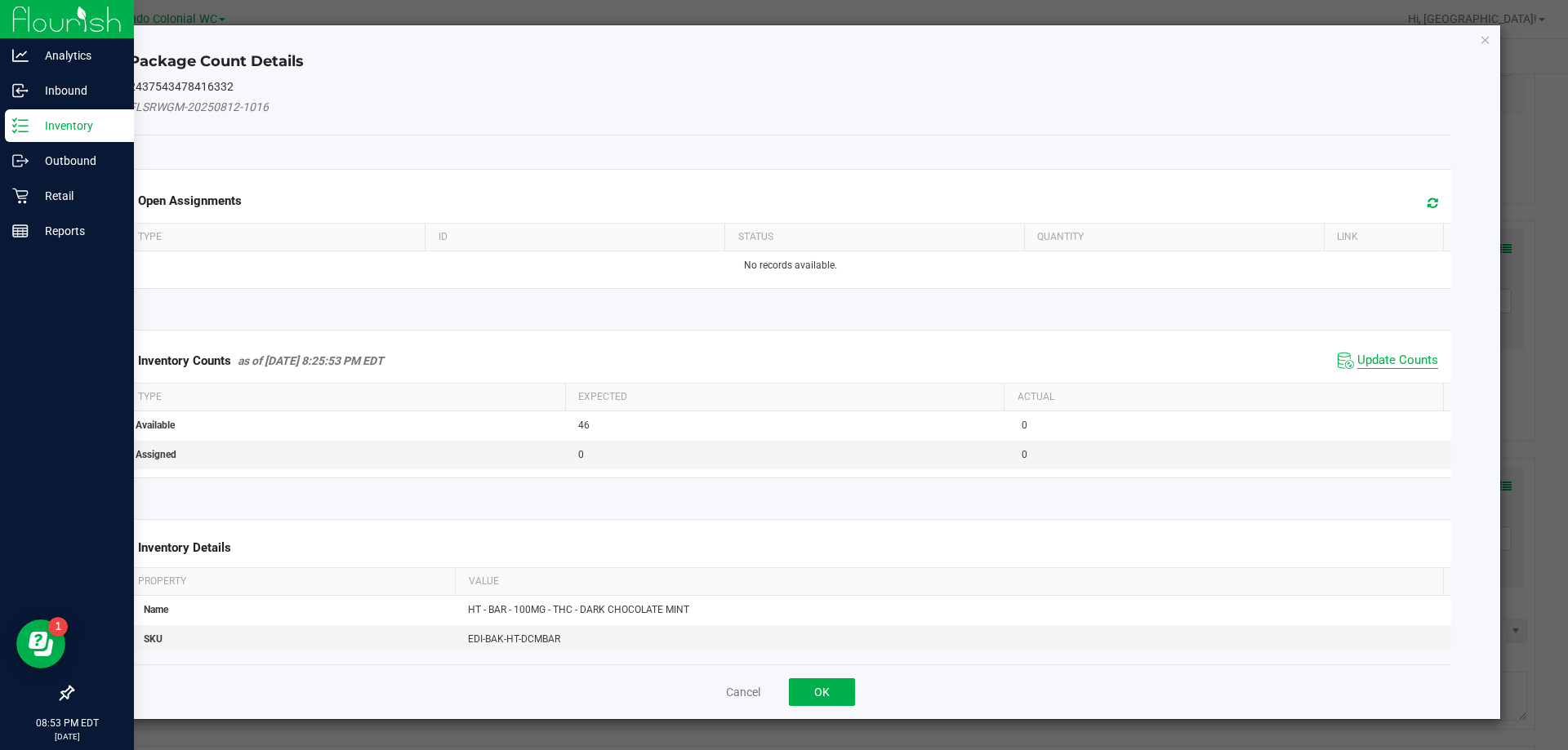
click at [783, 365] on span "Update Counts" at bounding box center [1397, 360] width 81 height 16
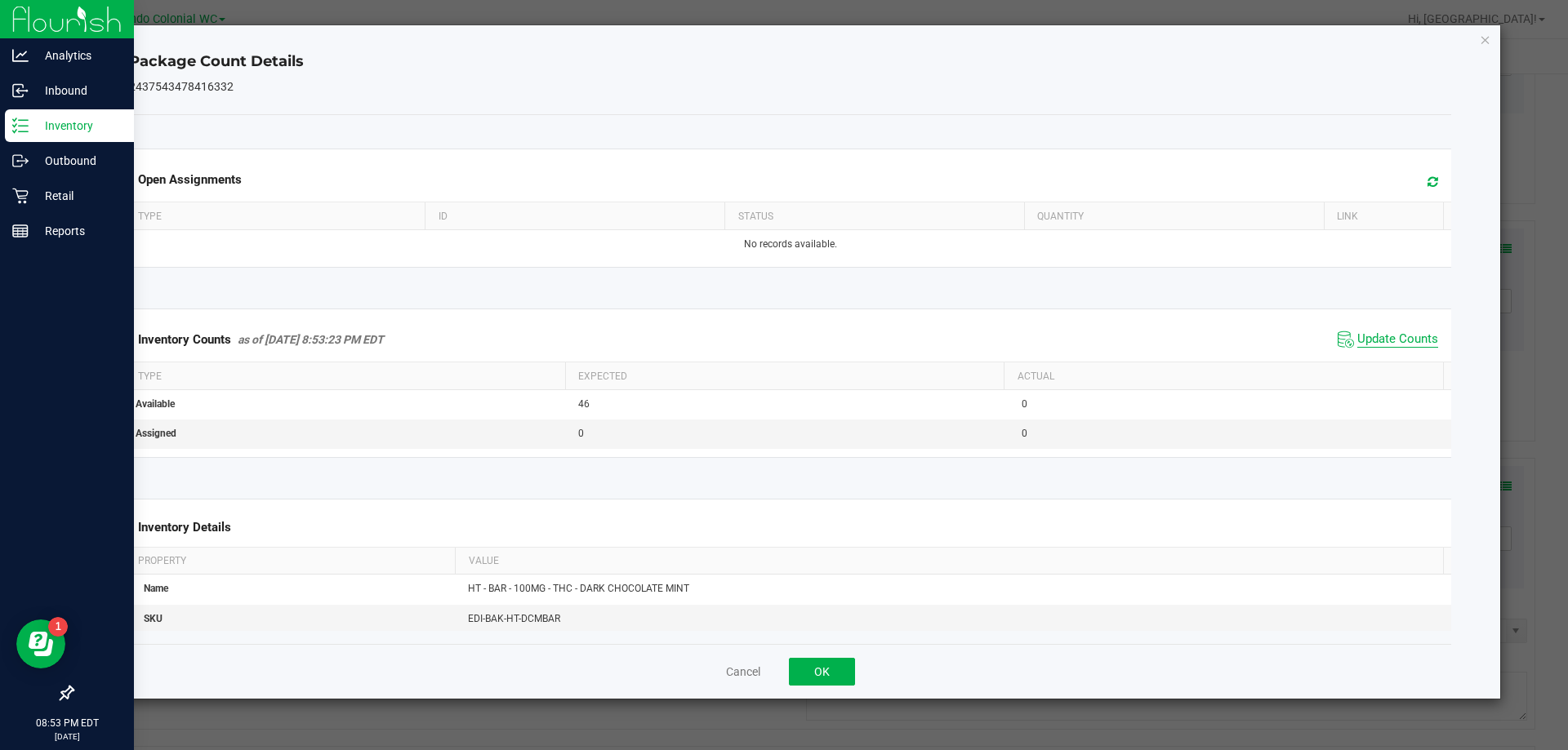
click at [783, 345] on span "Update Counts" at bounding box center [1397, 339] width 81 height 16
click at [783, 324] on div "Inventory Counts as of Aug 25, 2025 8:53:23 PM EDT Update Counts" at bounding box center [790, 339] width 1329 height 43
click at [783, 44] on icon "Close" at bounding box center [1485, 38] width 12 height 19
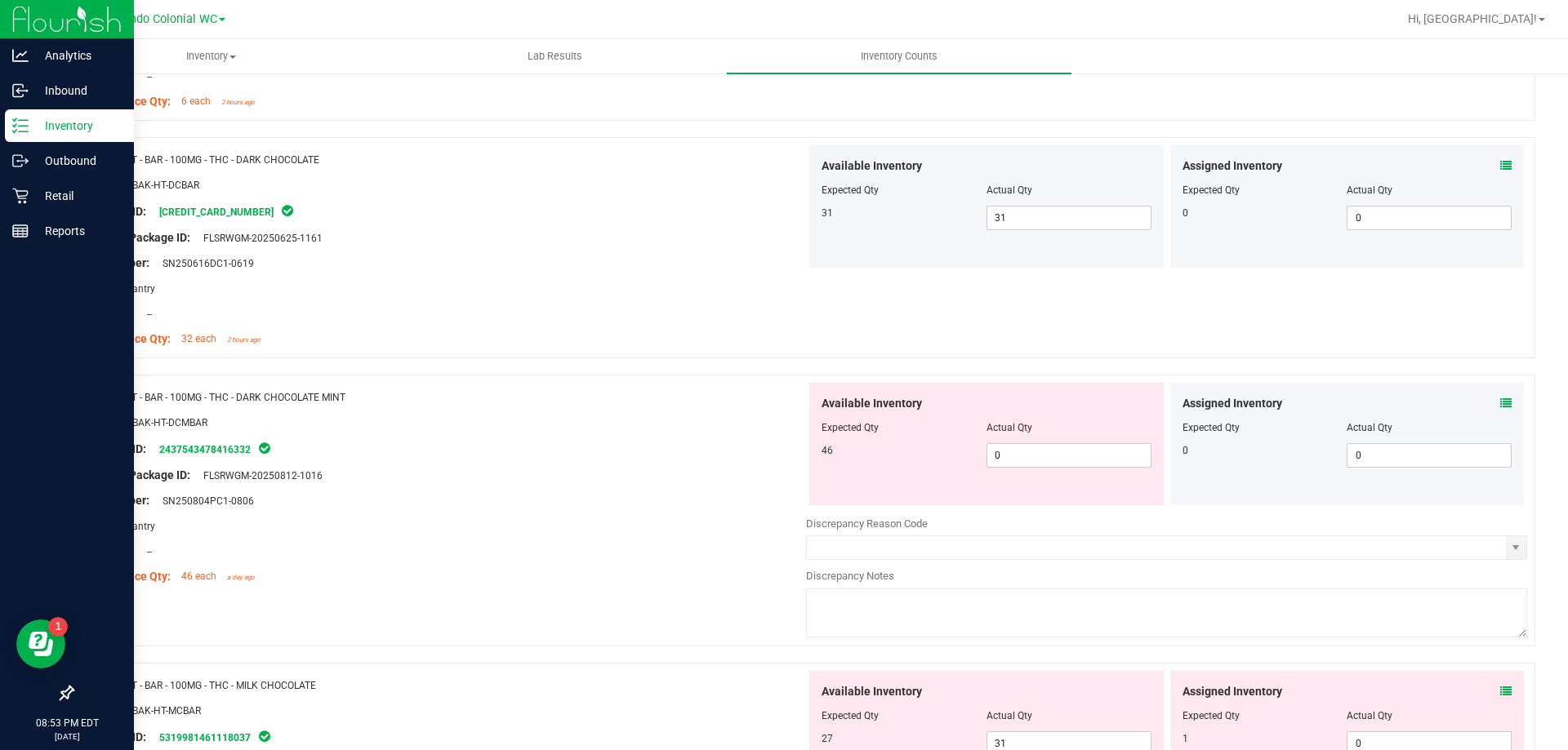
scroll to position [3428, 0]
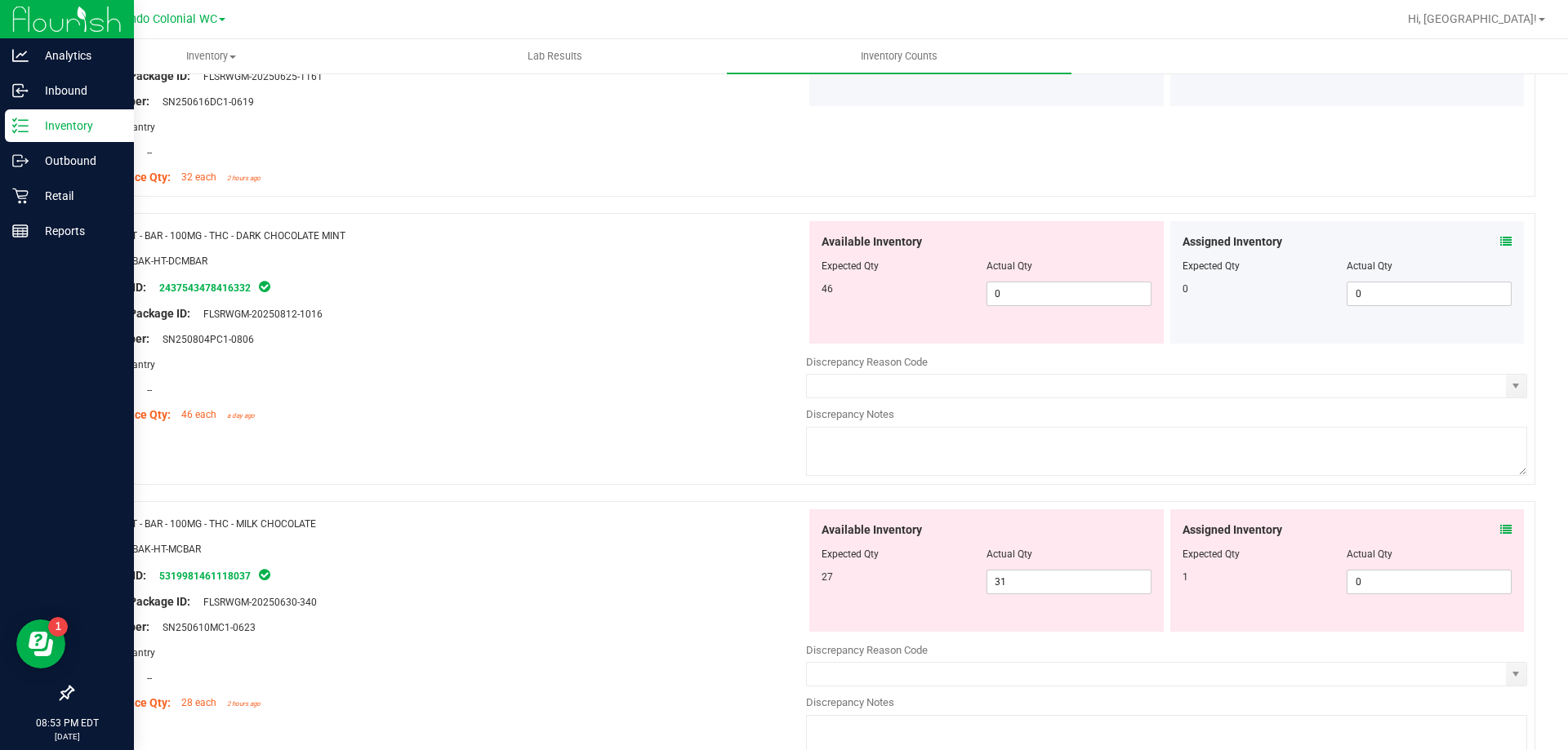
click at [783, 531] on icon at bounding box center [1505, 529] width 12 height 12
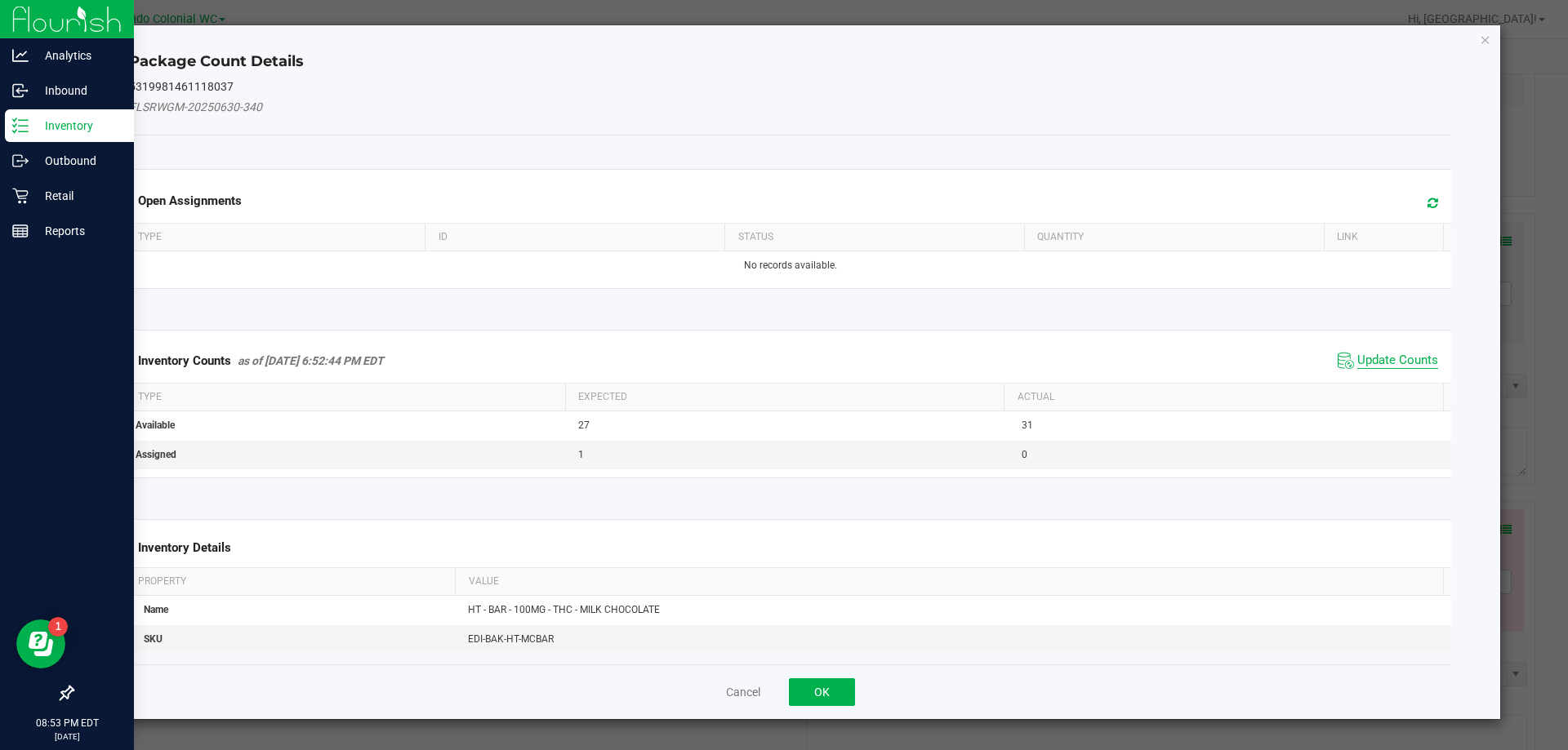
click at [783, 360] on span "Update Counts" at bounding box center [1397, 360] width 81 height 16
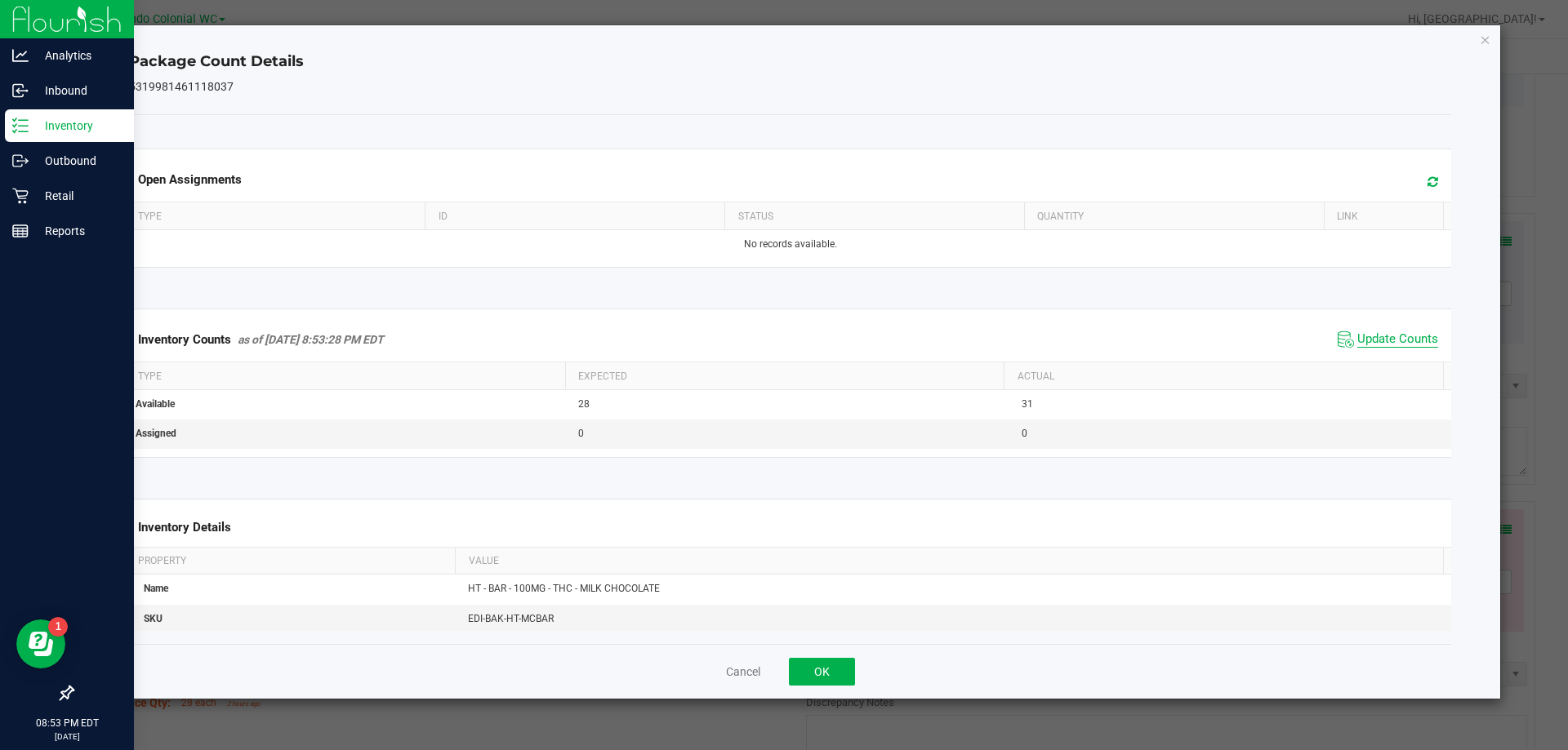
click at [783, 344] on span "Update Counts" at bounding box center [1397, 339] width 81 height 16
click at [783, 340] on span "Update Counts" at bounding box center [1397, 339] width 81 height 15
click at [783, 35] on icon "Close" at bounding box center [1485, 38] width 12 height 19
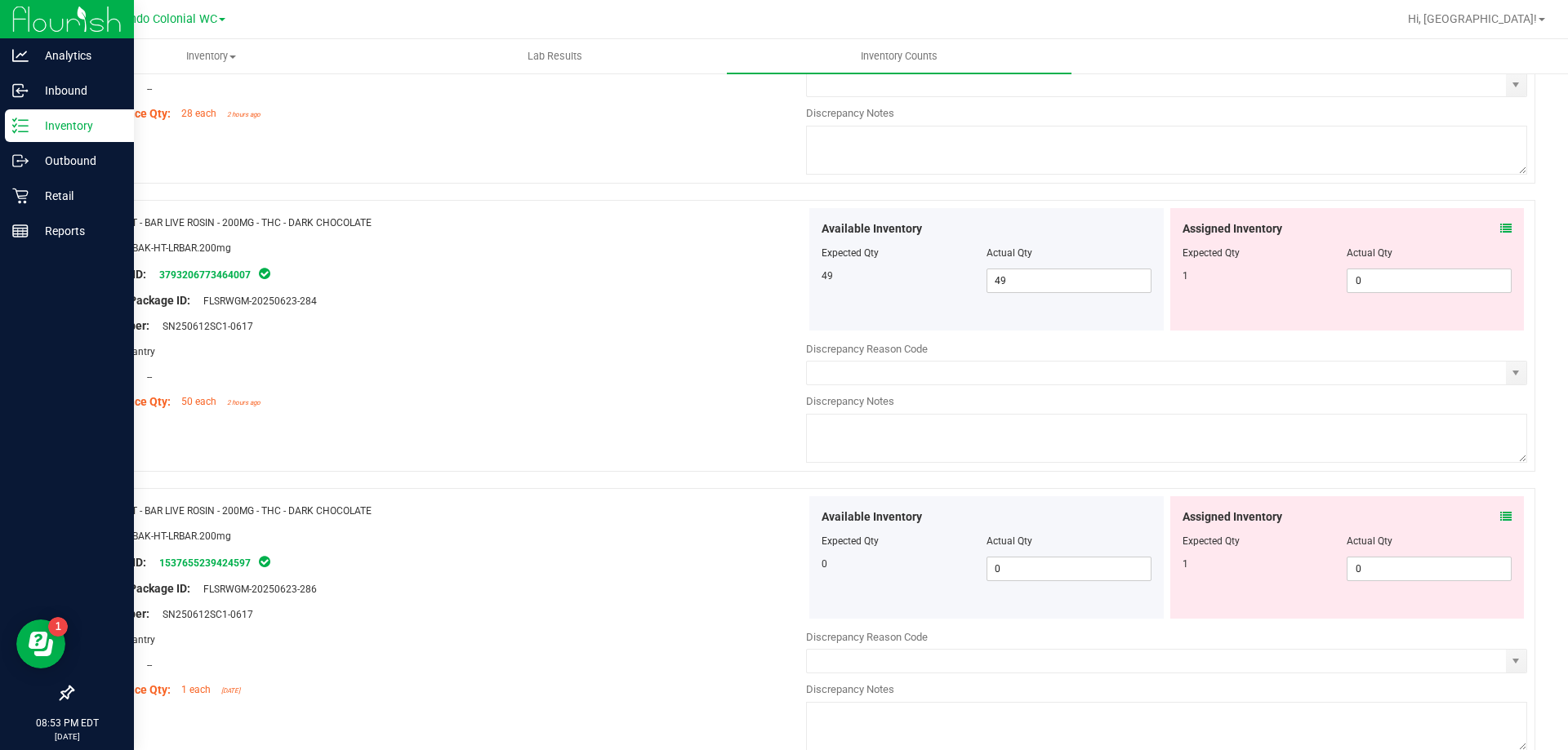
scroll to position [3918, 0]
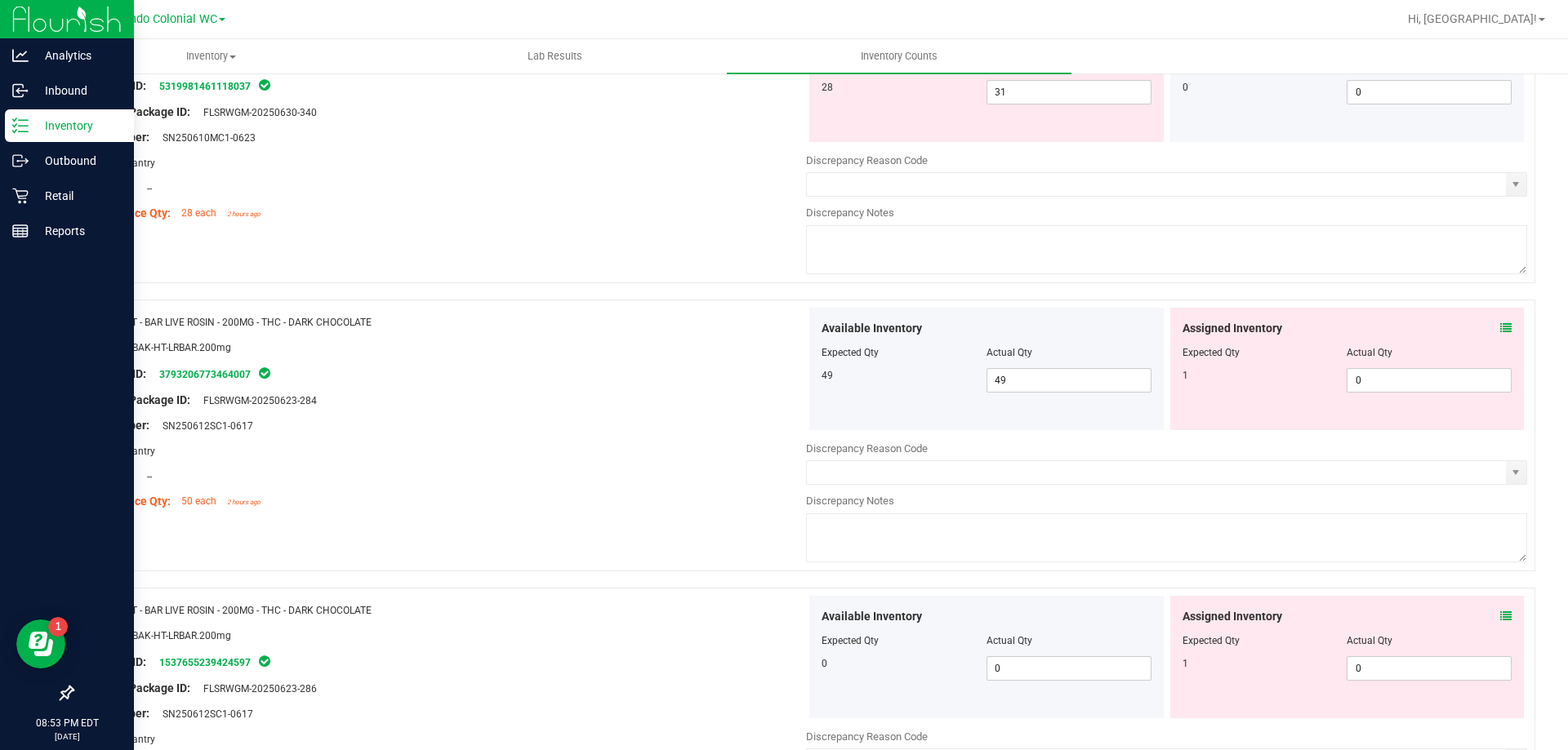
click at [783, 332] on icon at bounding box center [1505, 328] width 12 height 12
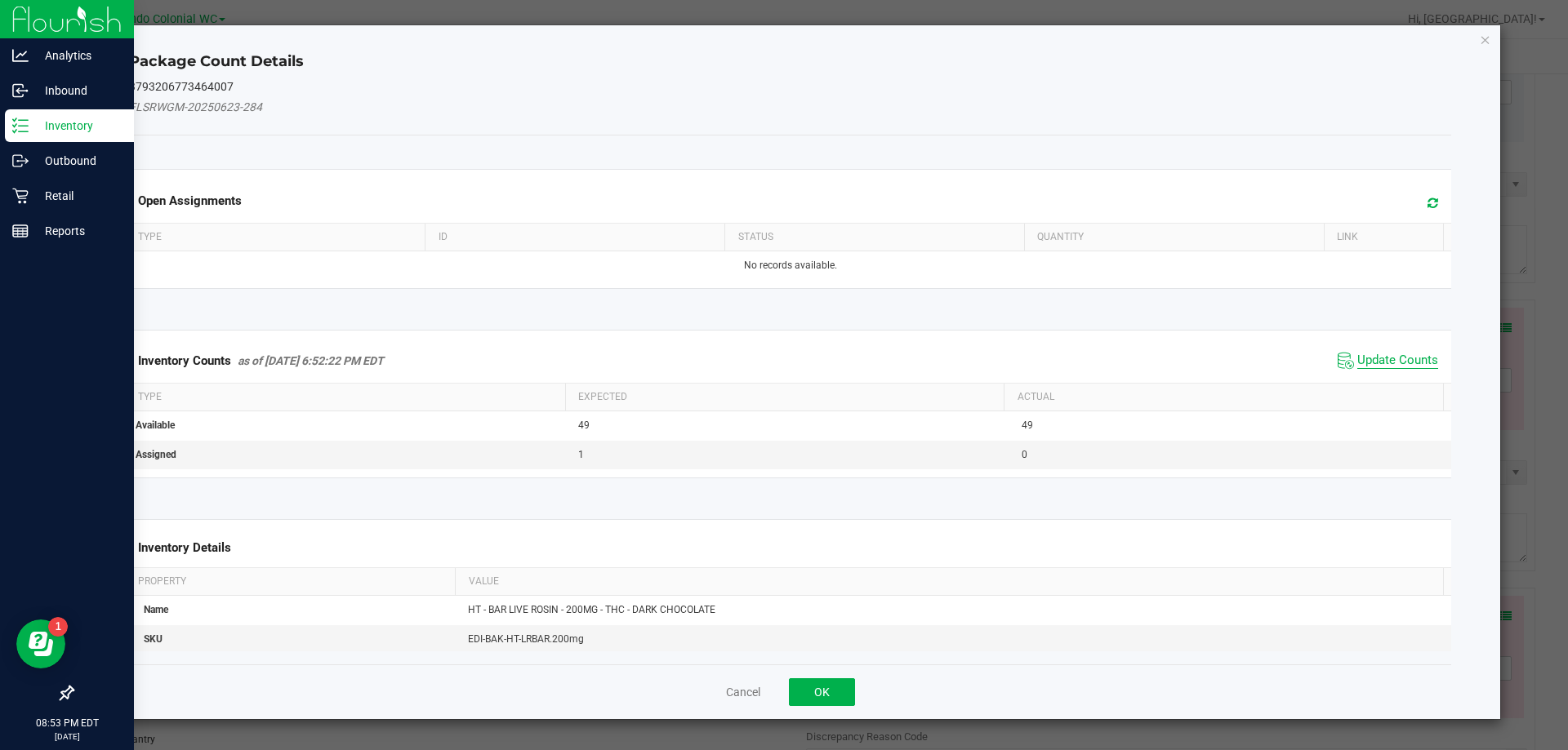
click at [783, 353] on span "Update Counts" at bounding box center [1397, 360] width 81 height 16
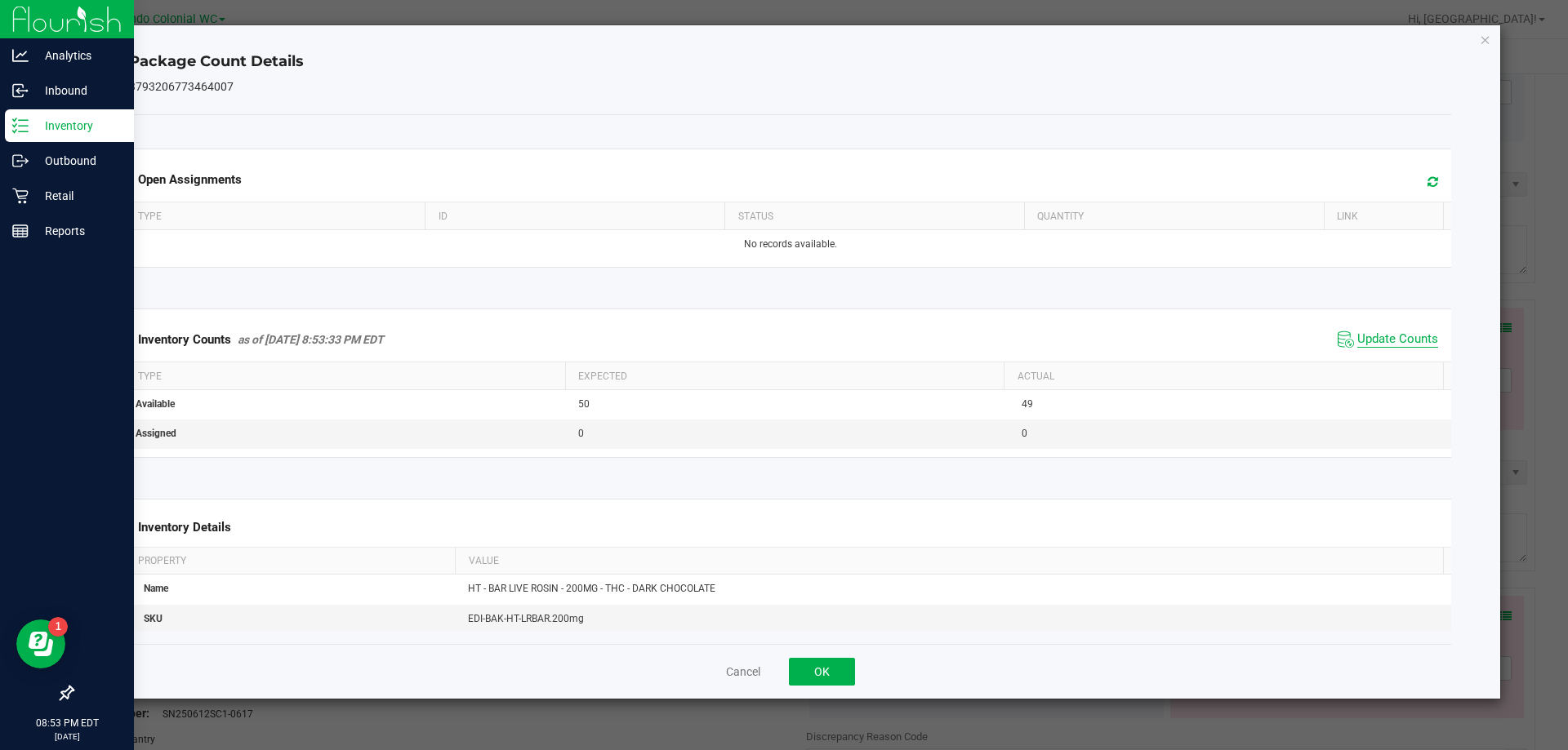
click at [783, 345] on span "Update Counts" at bounding box center [1397, 339] width 81 height 16
click at [783, 334] on span "Update Counts" at bounding box center [1397, 339] width 81 height 15
click at [783, 44] on icon "Close" at bounding box center [1485, 38] width 12 height 19
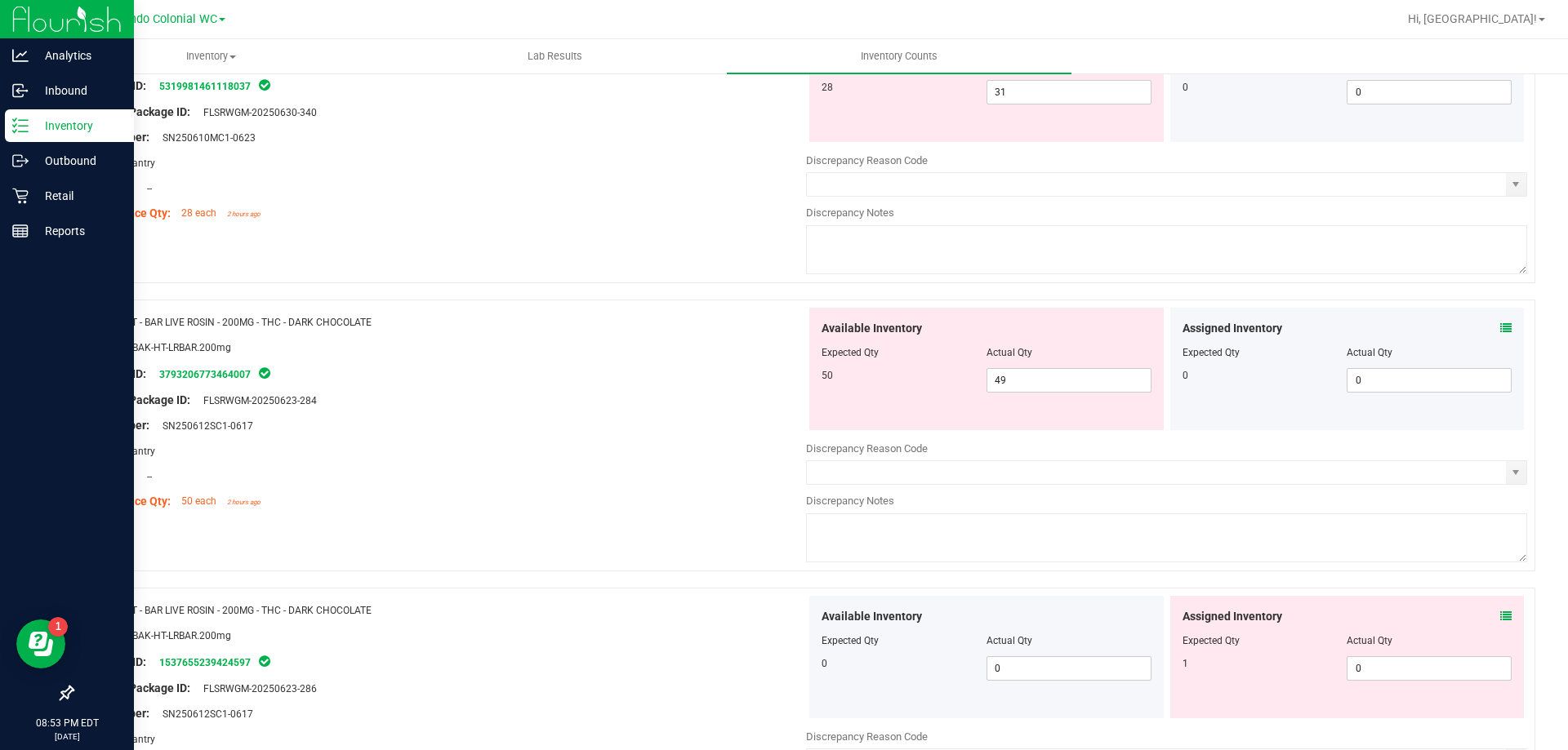
click at [783, 612] on icon at bounding box center [1505, 616] width 12 height 12
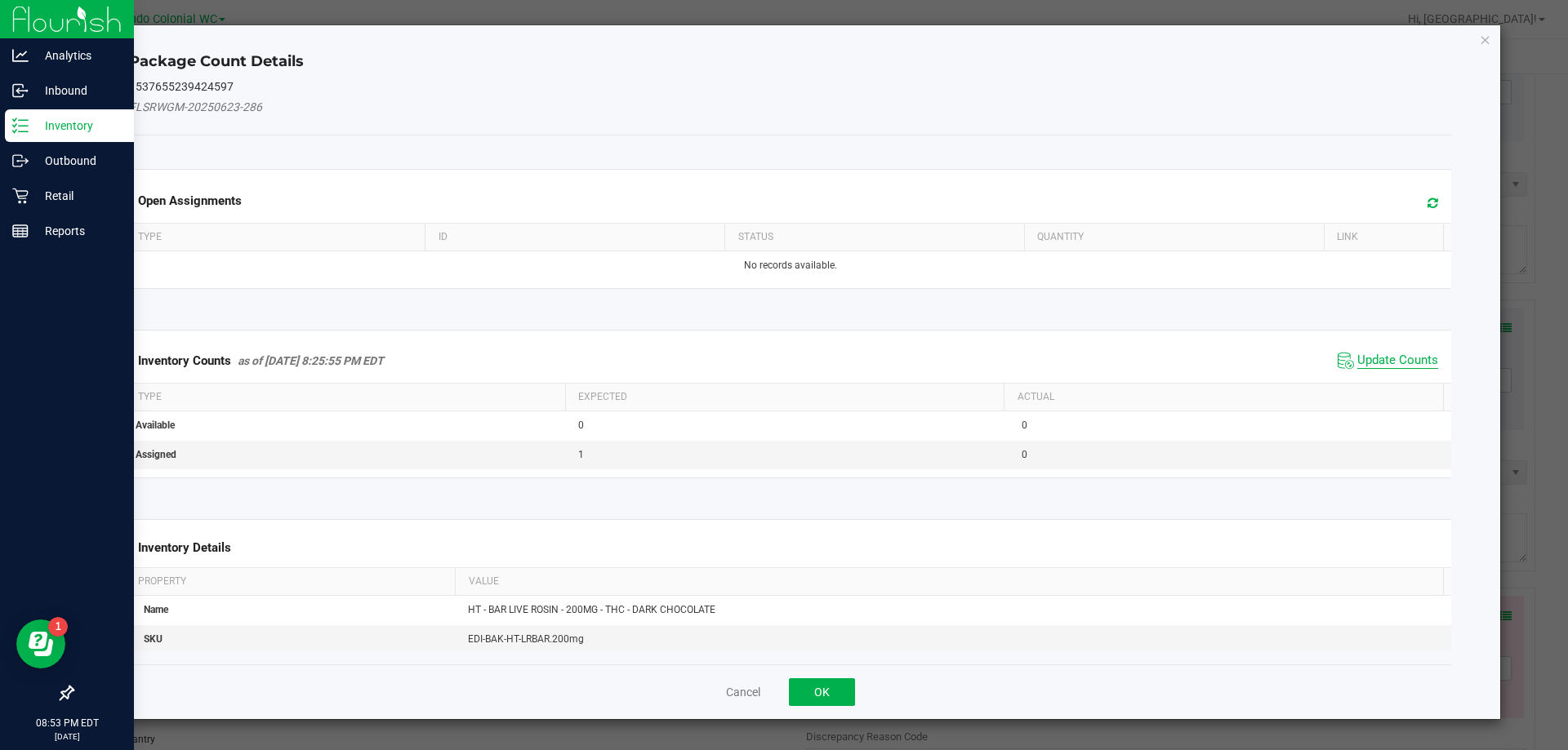
click at [783, 359] on span "Update Counts" at bounding box center [1397, 360] width 81 height 16
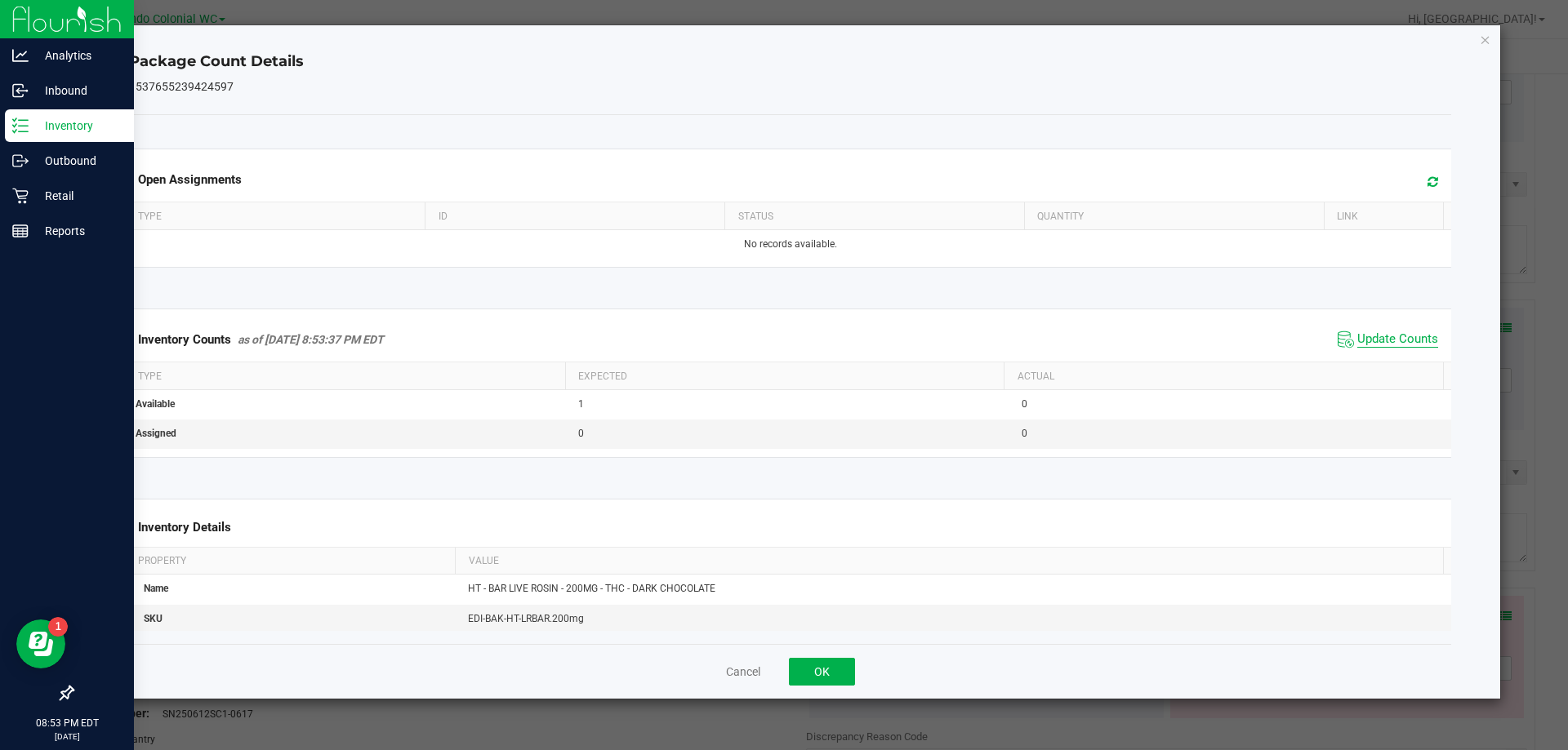
click at [783, 342] on span "Update Counts" at bounding box center [1397, 339] width 81 height 16
click at [783, 33] on div "Package Count Details 1537655239424597 Open Assignments Type ID Status Quantity…" at bounding box center [790, 362] width 1421 height 673
click at [783, 38] on icon "Close" at bounding box center [1485, 38] width 12 height 19
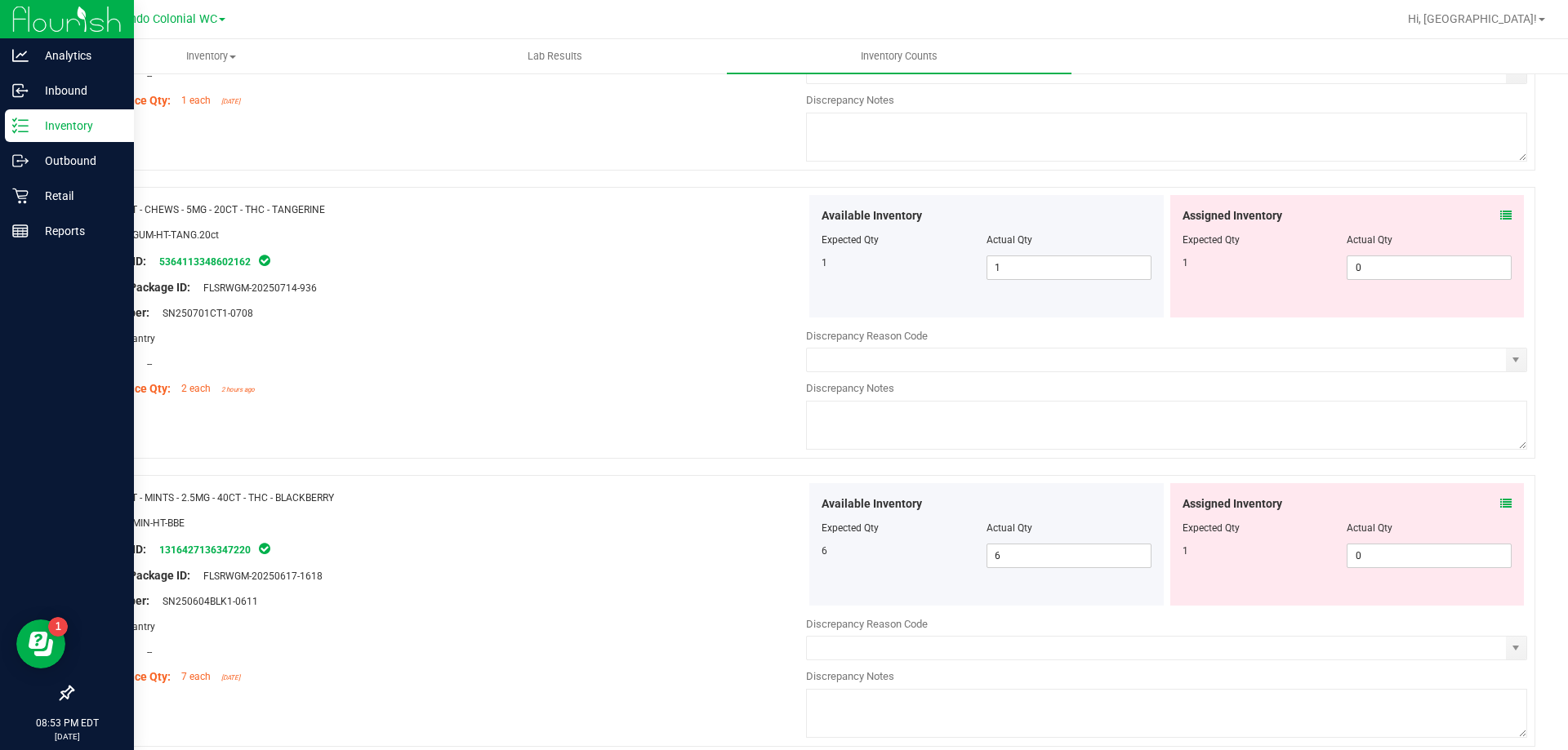
scroll to position [4512, 0]
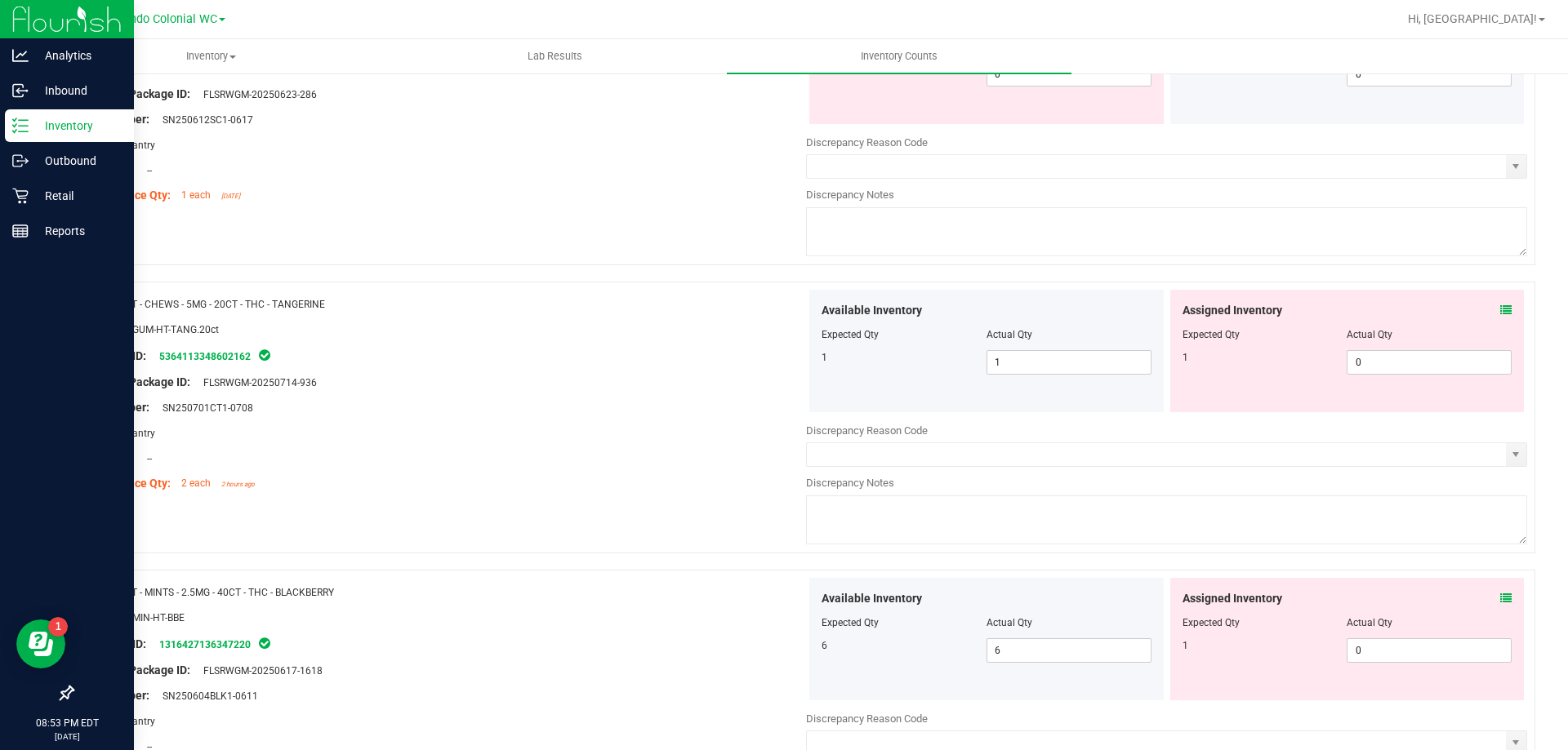
click at [783, 311] on icon at bounding box center [1505, 310] width 12 height 12
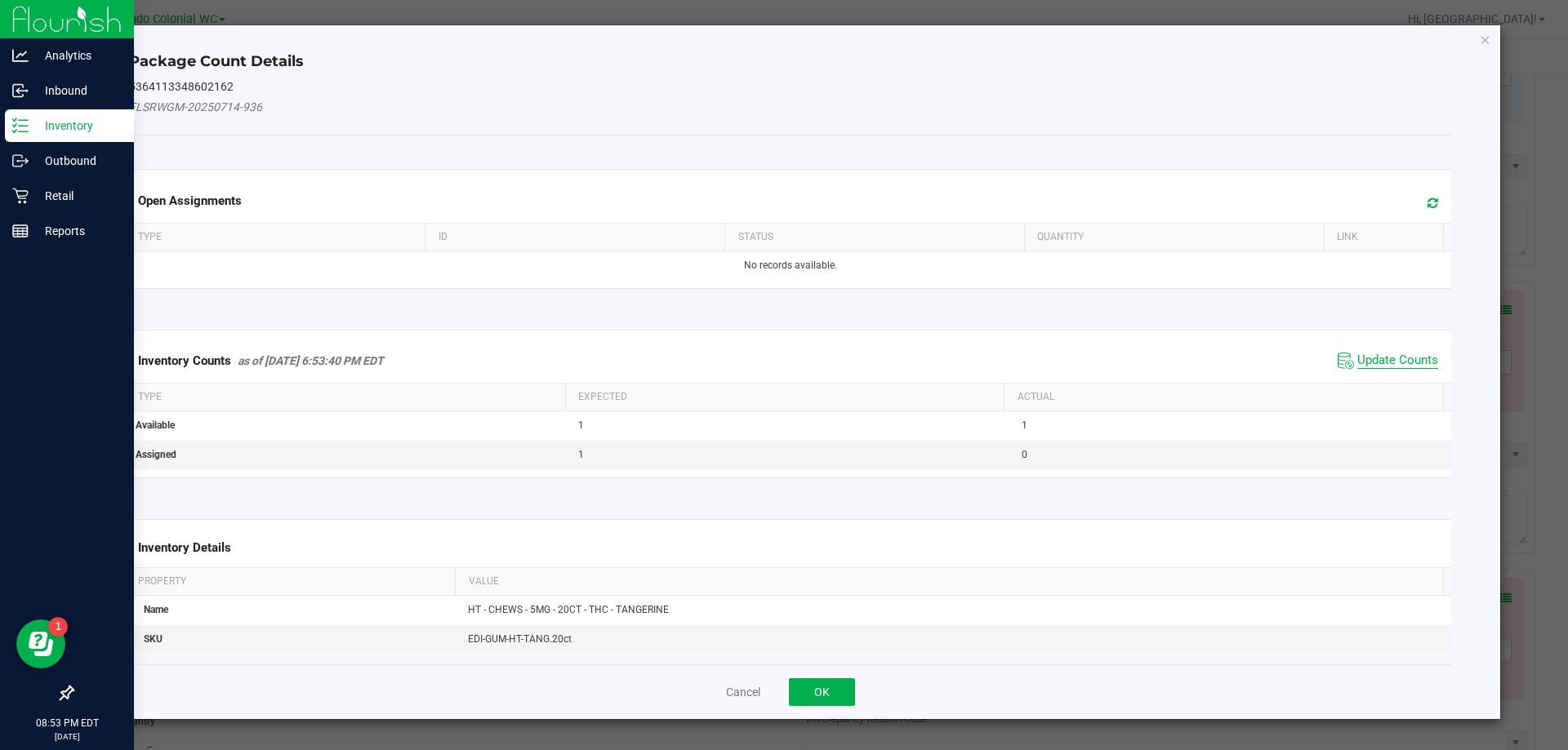
click at [783, 357] on span "Update Counts" at bounding box center [1397, 360] width 81 height 16
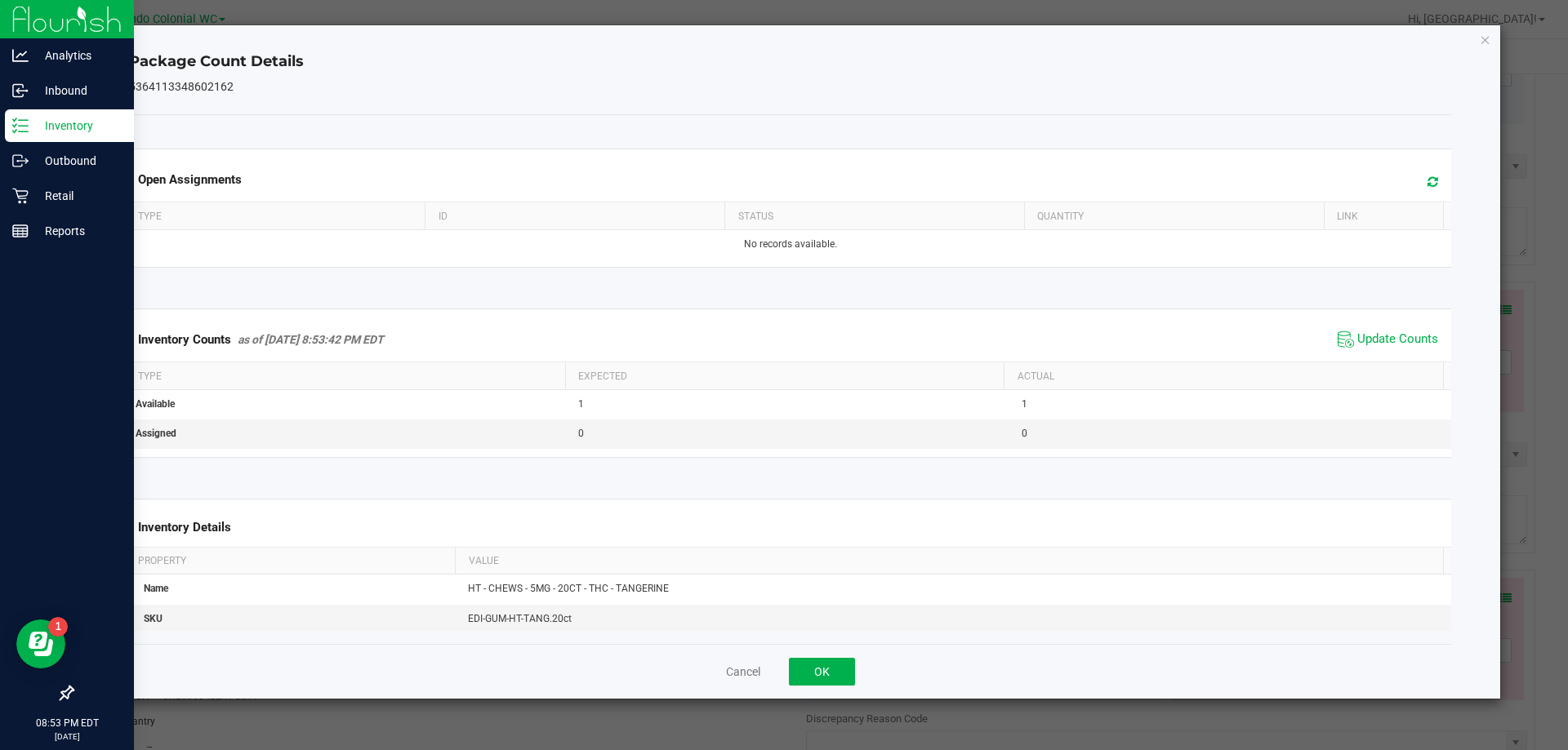
click at [783, 329] on span "Update Counts" at bounding box center [1387, 339] width 109 height 25
drag, startPoint x: 1483, startPoint y: 41, endPoint x: 1466, endPoint y: 160, distance: 120.2
click at [783, 42] on icon "Close" at bounding box center [1485, 38] width 12 height 19
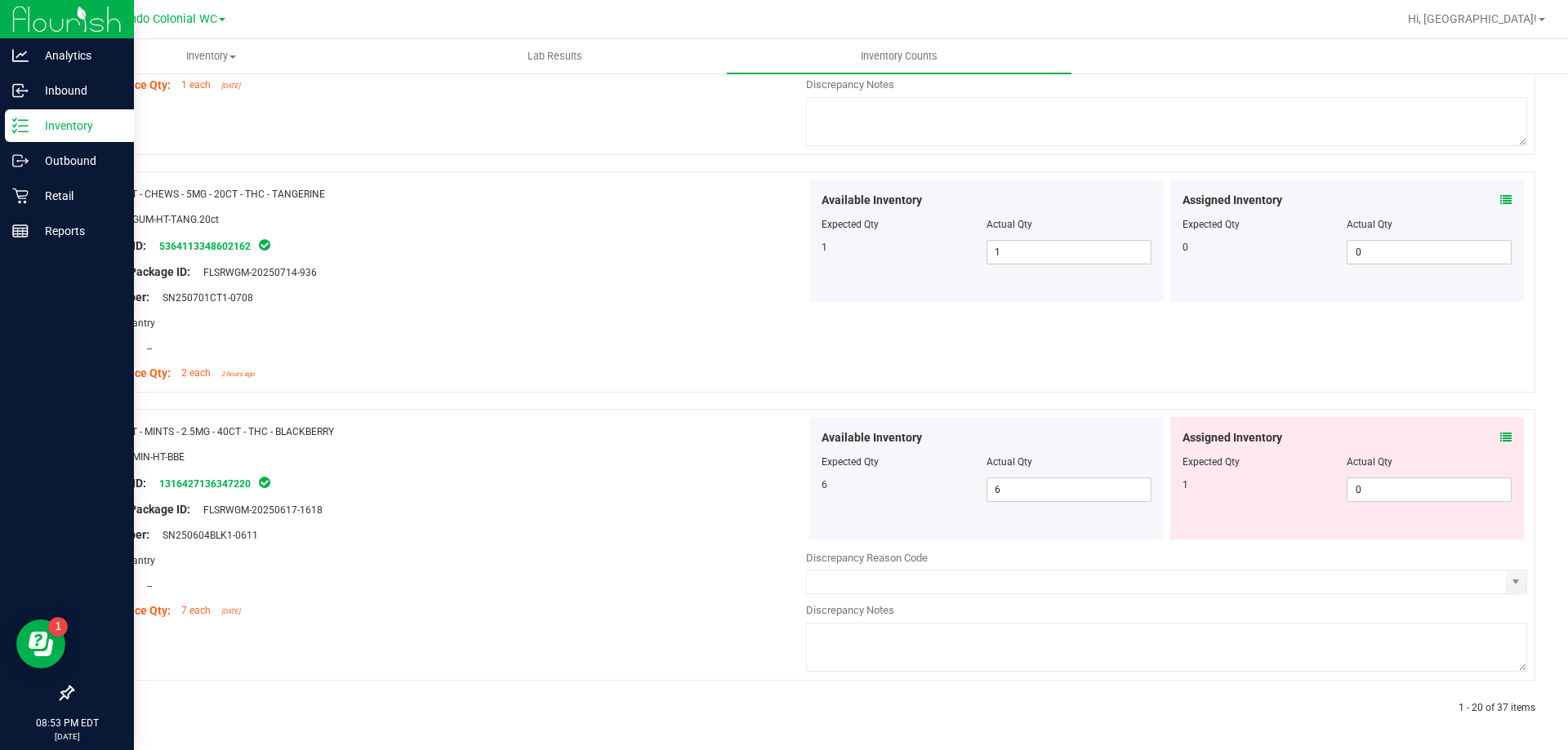
scroll to position [4625, 0]
click at [783, 437] on div "Assigned Inventory Expected Qty Actual Qty 1 0 0" at bounding box center [1347, 475] width 354 height 122
click at [783, 427] on div "Assigned Inventory" at bounding box center [1346, 435] width 329 height 17
click at [783, 434] on icon at bounding box center [1505, 435] width 12 height 12
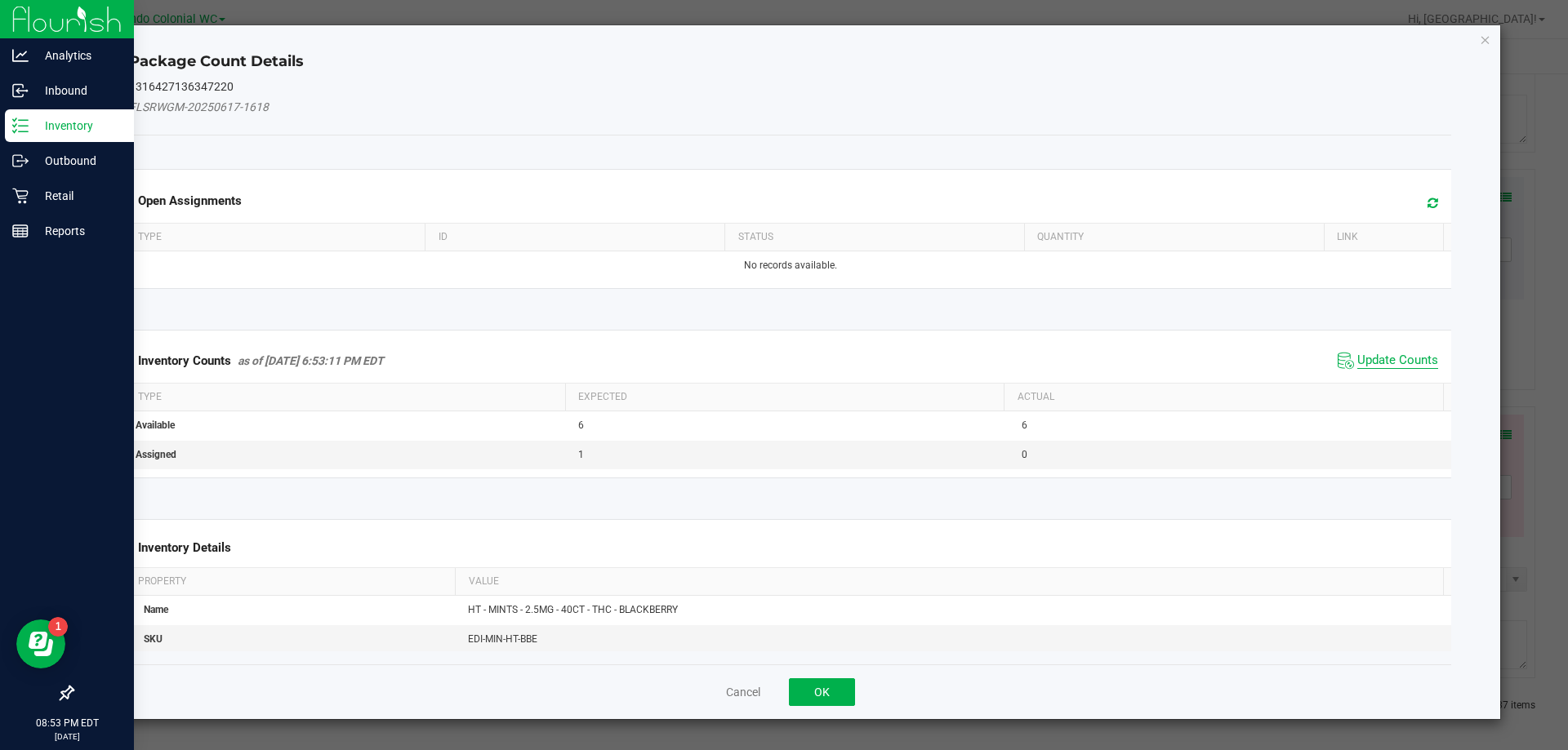
click at [783, 355] on span "Update Counts" at bounding box center [1397, 360] width 81 height 16
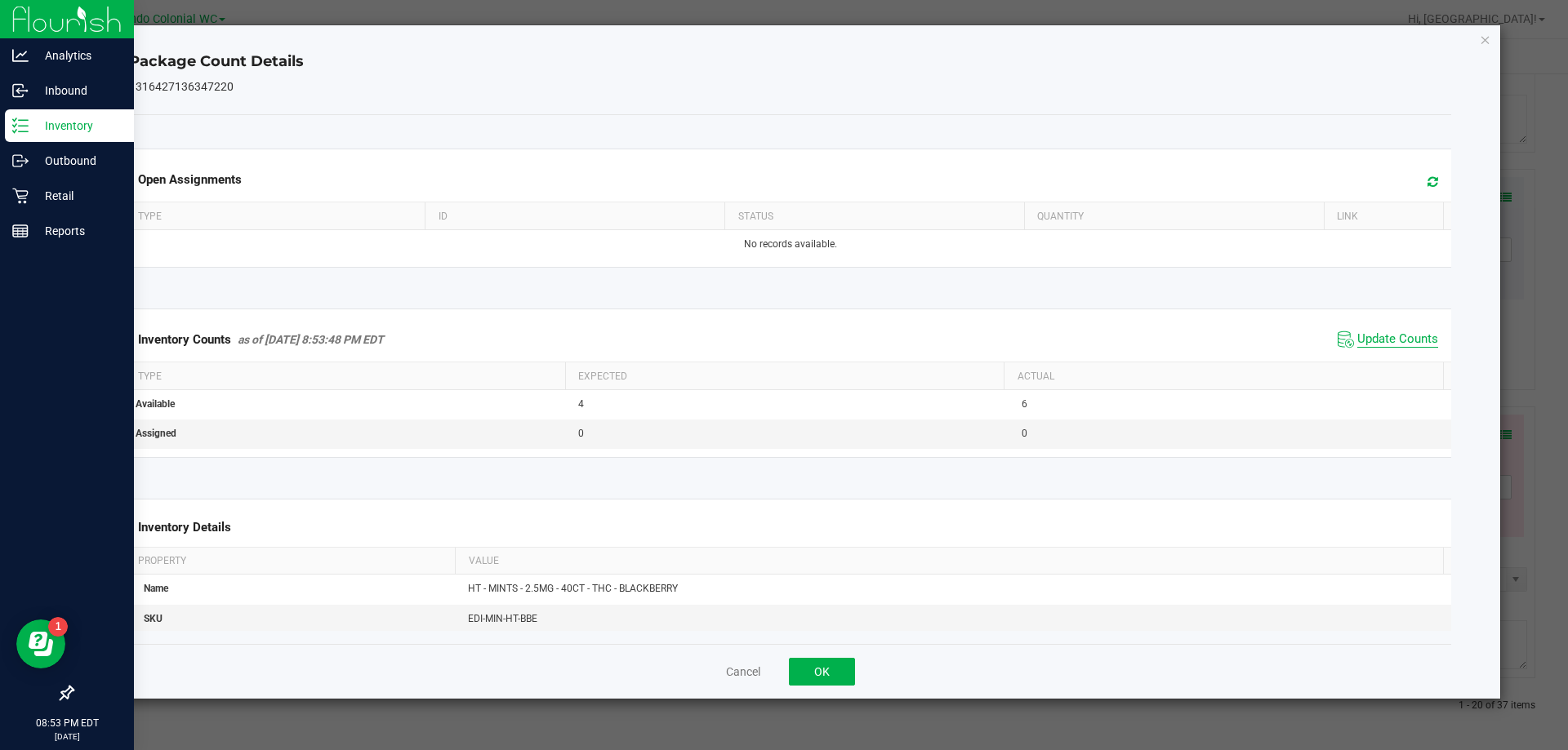
click at [783, 341] on span "Update Counts" at bounding box center [1397, 339] width 81 height 16
click at [783, 30] on icon "Close" at bounding box center [1485, 38] width 12 height 19
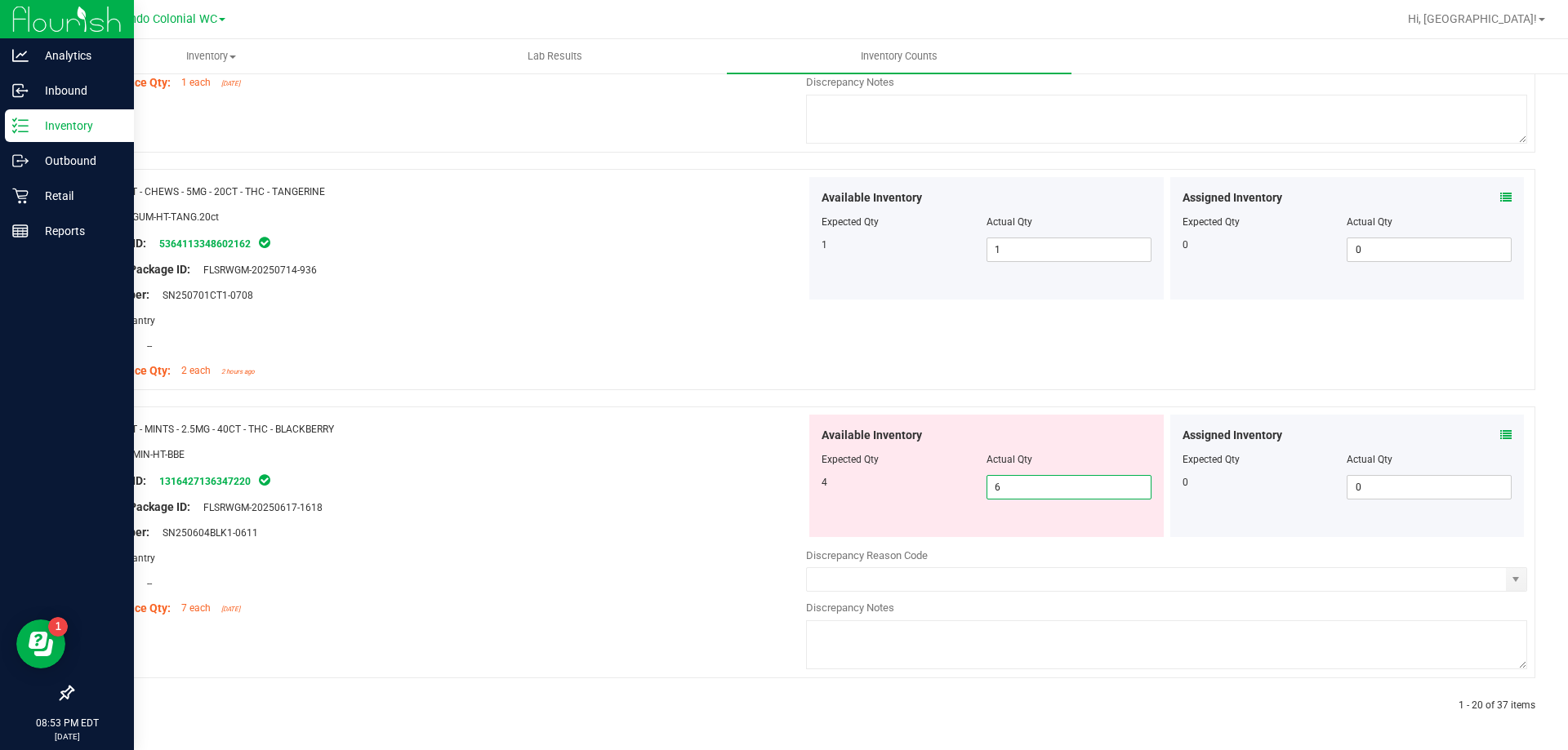
drag, startPoint x: 1024, startPoint y: 479, endPoint x: 936, endPoint y: 457, distance: 90.7
click at [783, 483] on div "4 6 6" at bounding box center [986, 487] width 329 height 25
type input "4"
click at [670, 492] on div "Name: HT - MINTS - 2.5MG - 40CT - THC - BLACKBERRY SKU: EDI-MIN-HT-BBE Package …" at bounding box center [445, 518] width 721 height 208
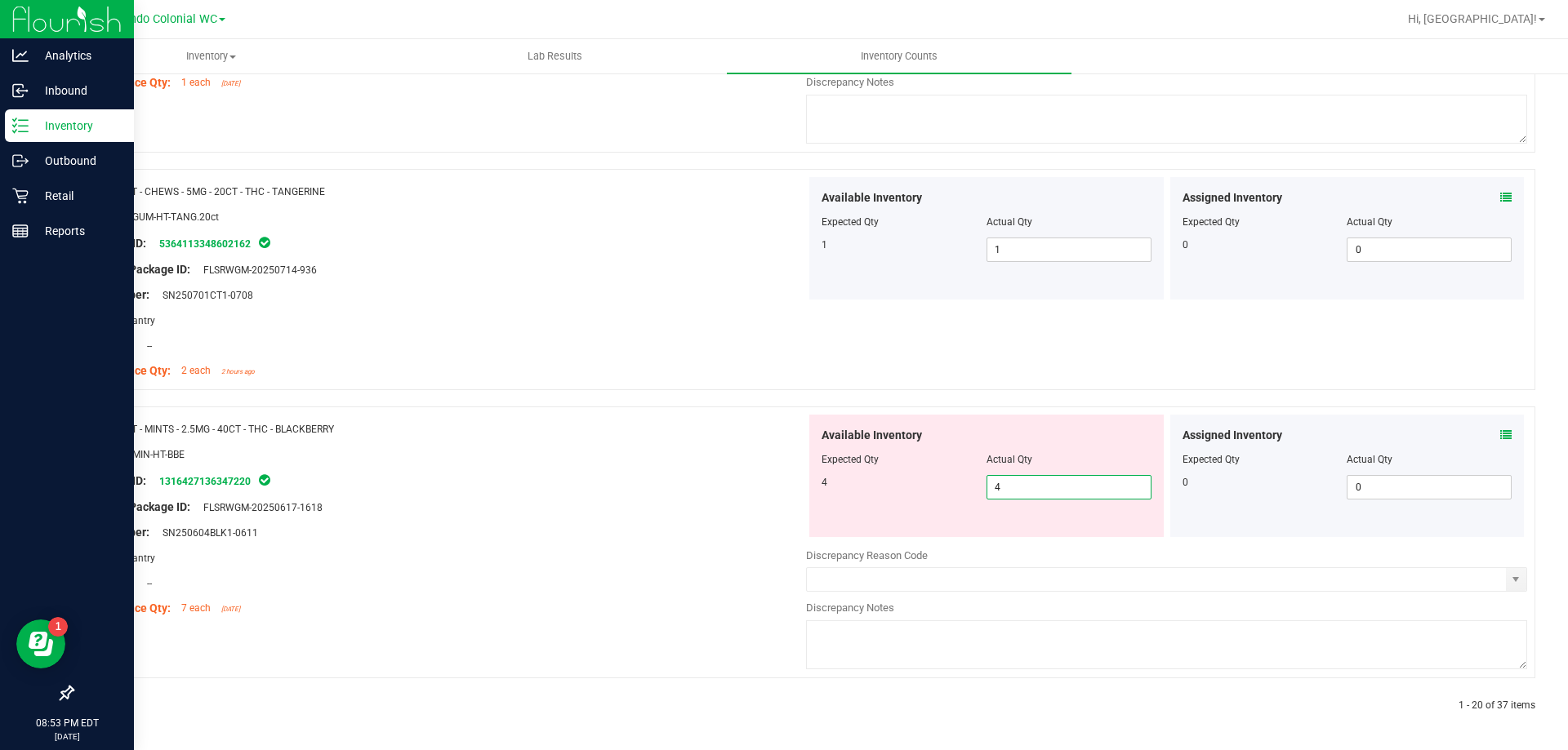
scroll to position [4574, 0]
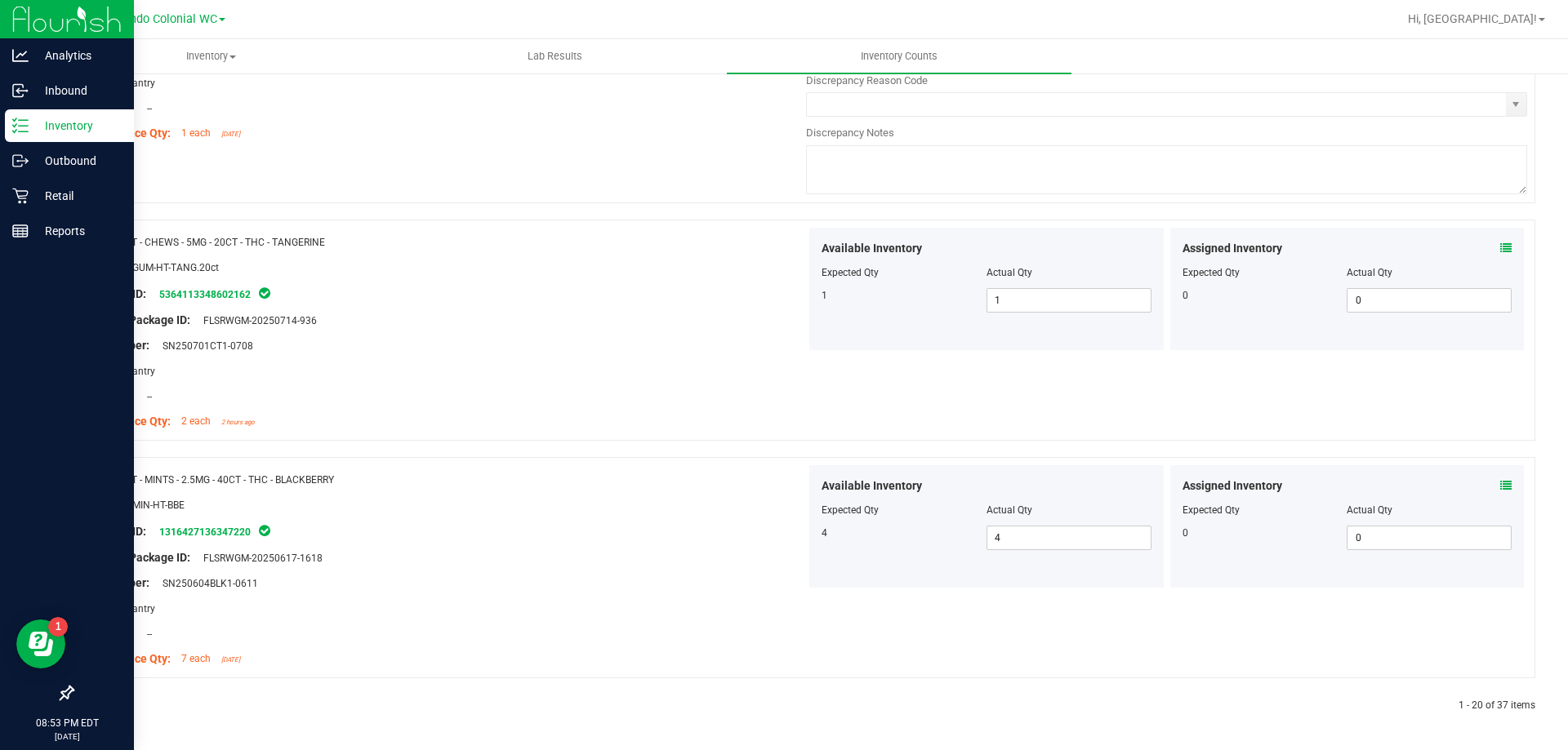
click at [110, 706] on icon at bounding box center [110, 705] width 5 height 10
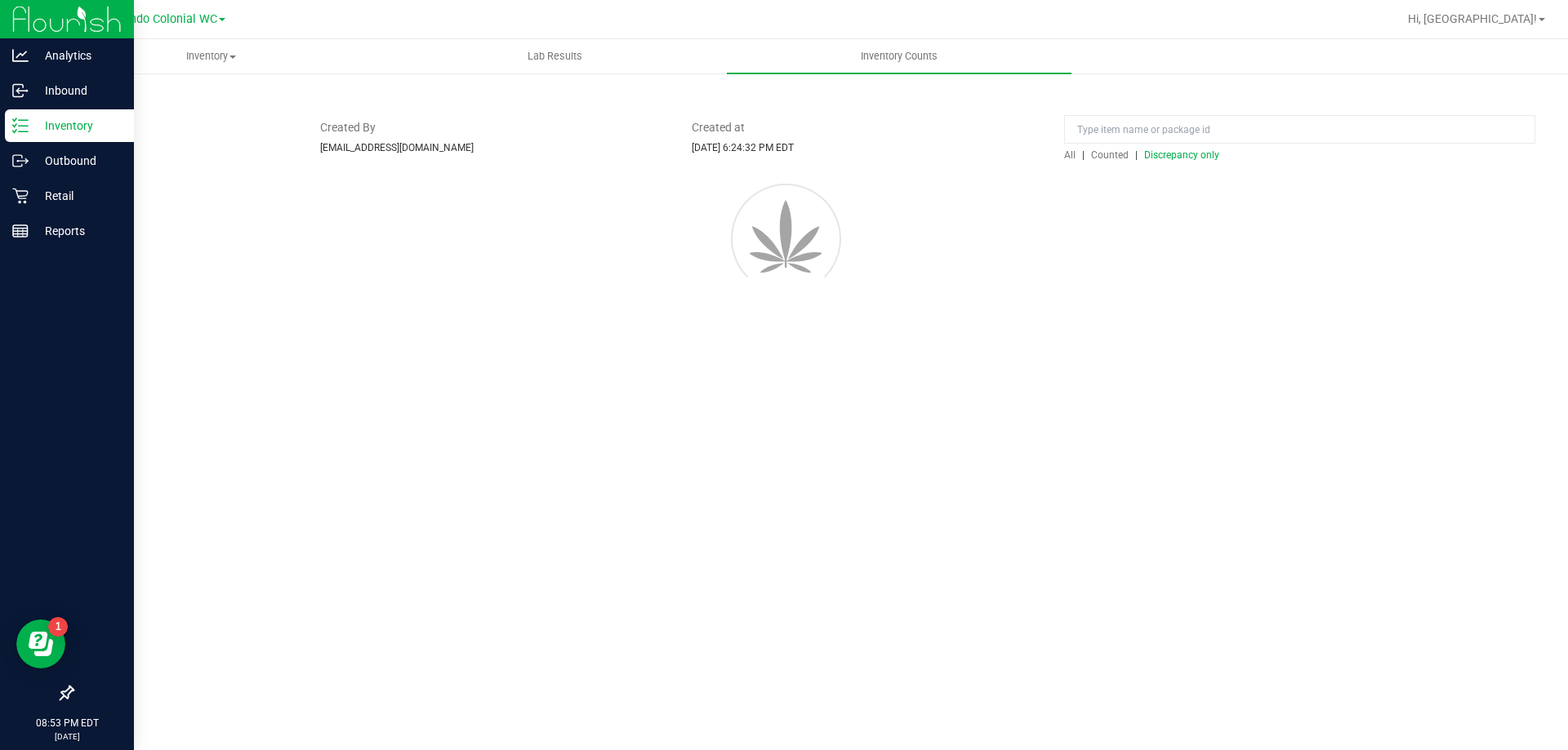
scroll to position [0, 0]
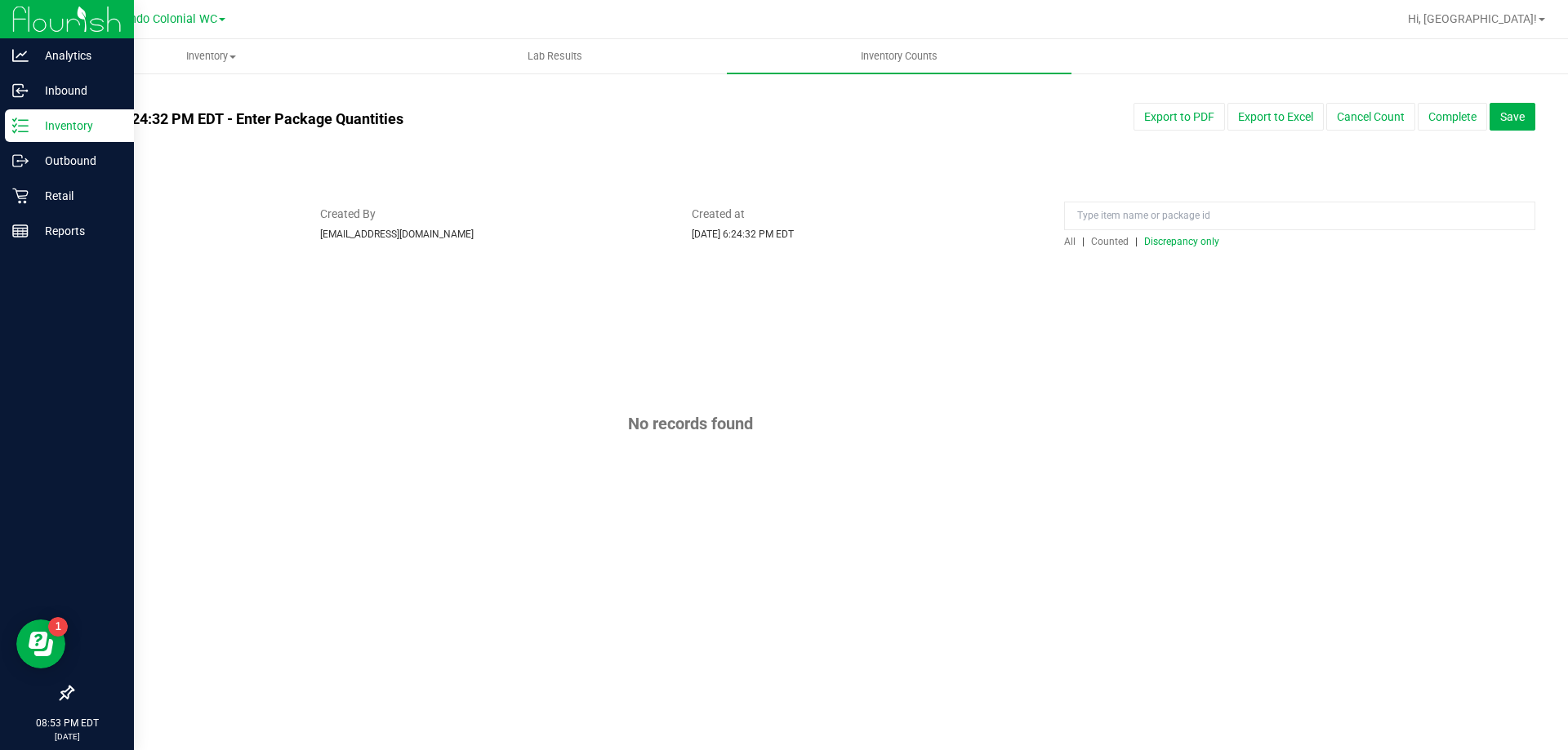
click at [783, 252] on div at bounding box center [803, 257] width 1463 height 16
click at [783, 238] on span "Discrepancy only" at bounding box center [1181, 242] width 75 height 12
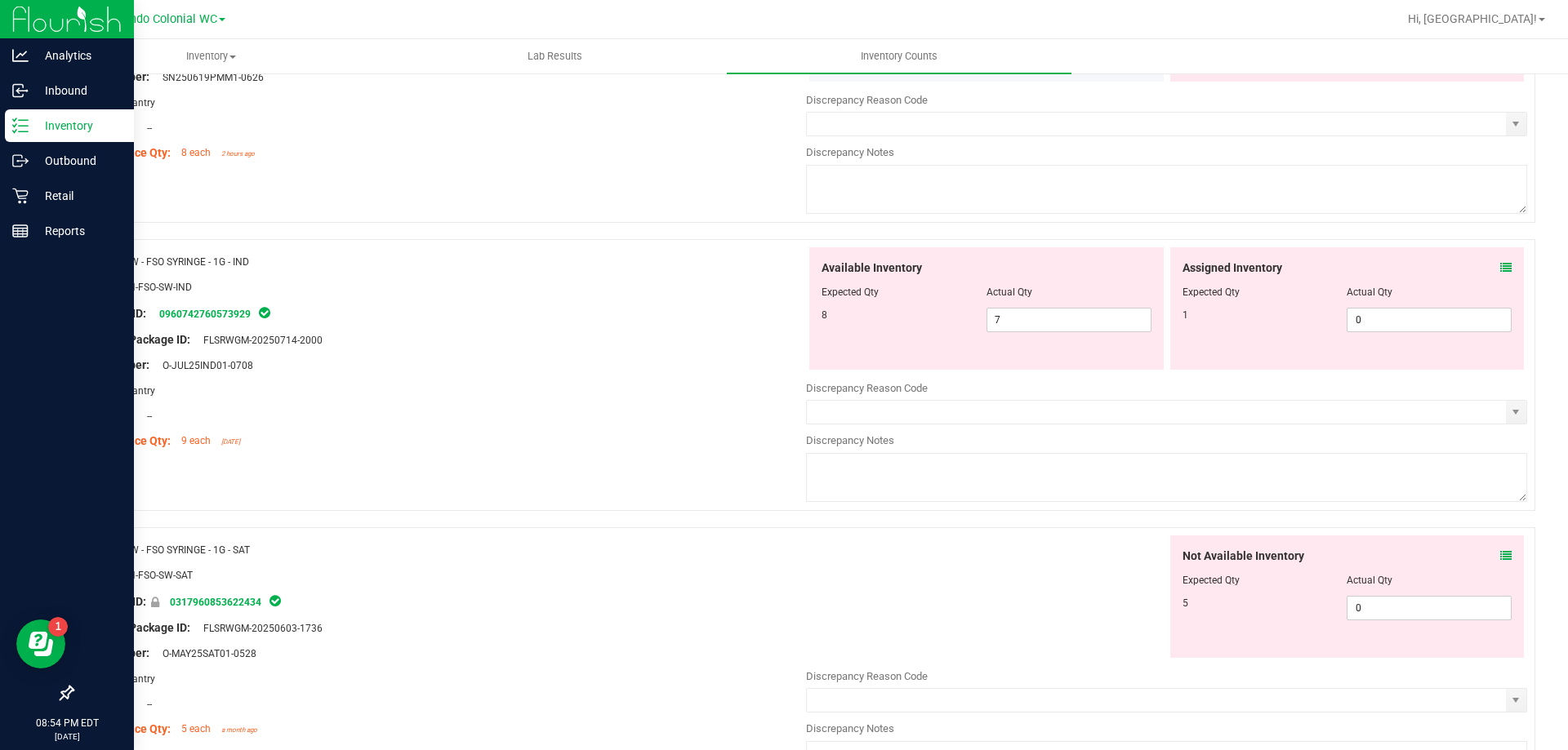
scroll to position [1224, 0]
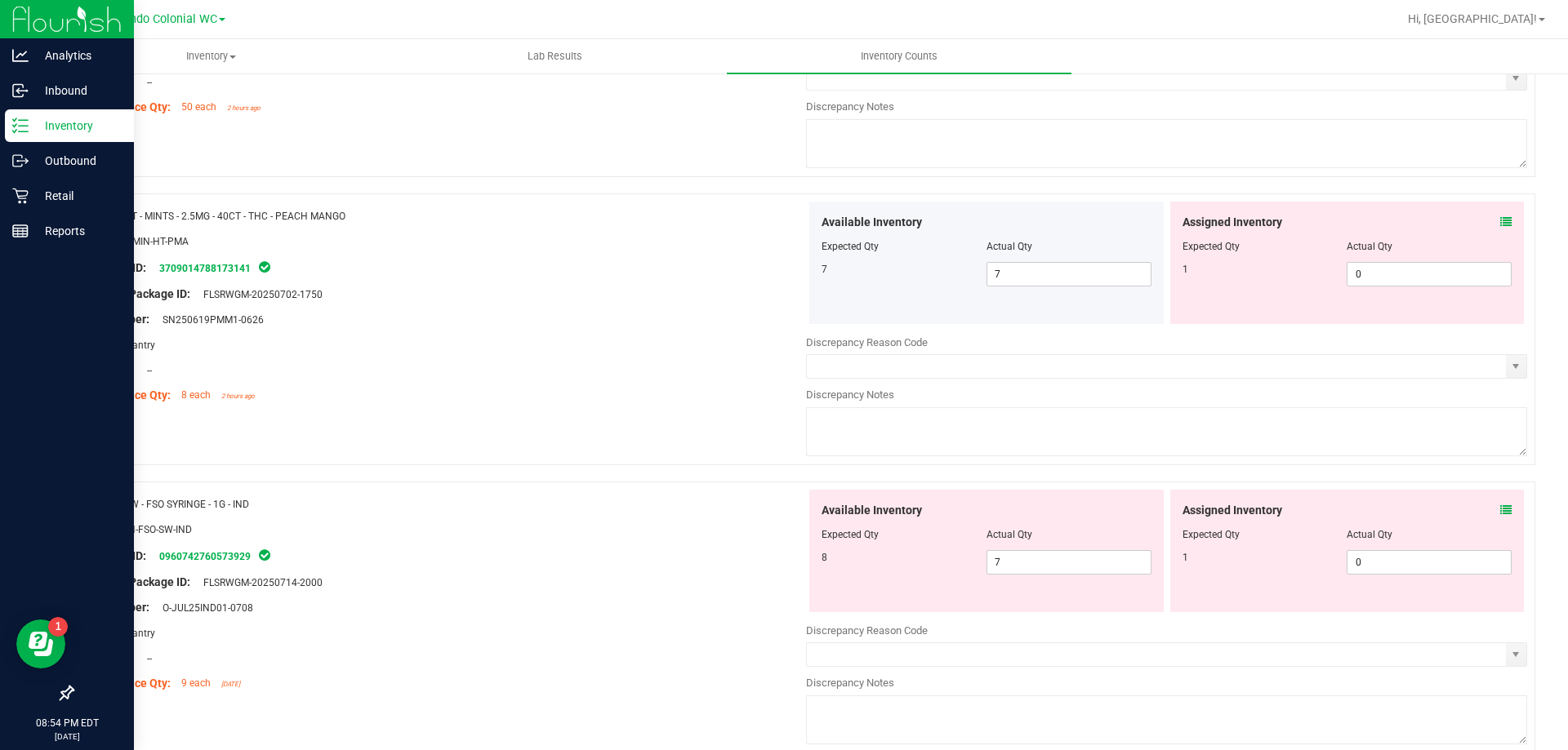
click at [783, 222] on icon at bounding box center [1505, 222] width 12 height 12
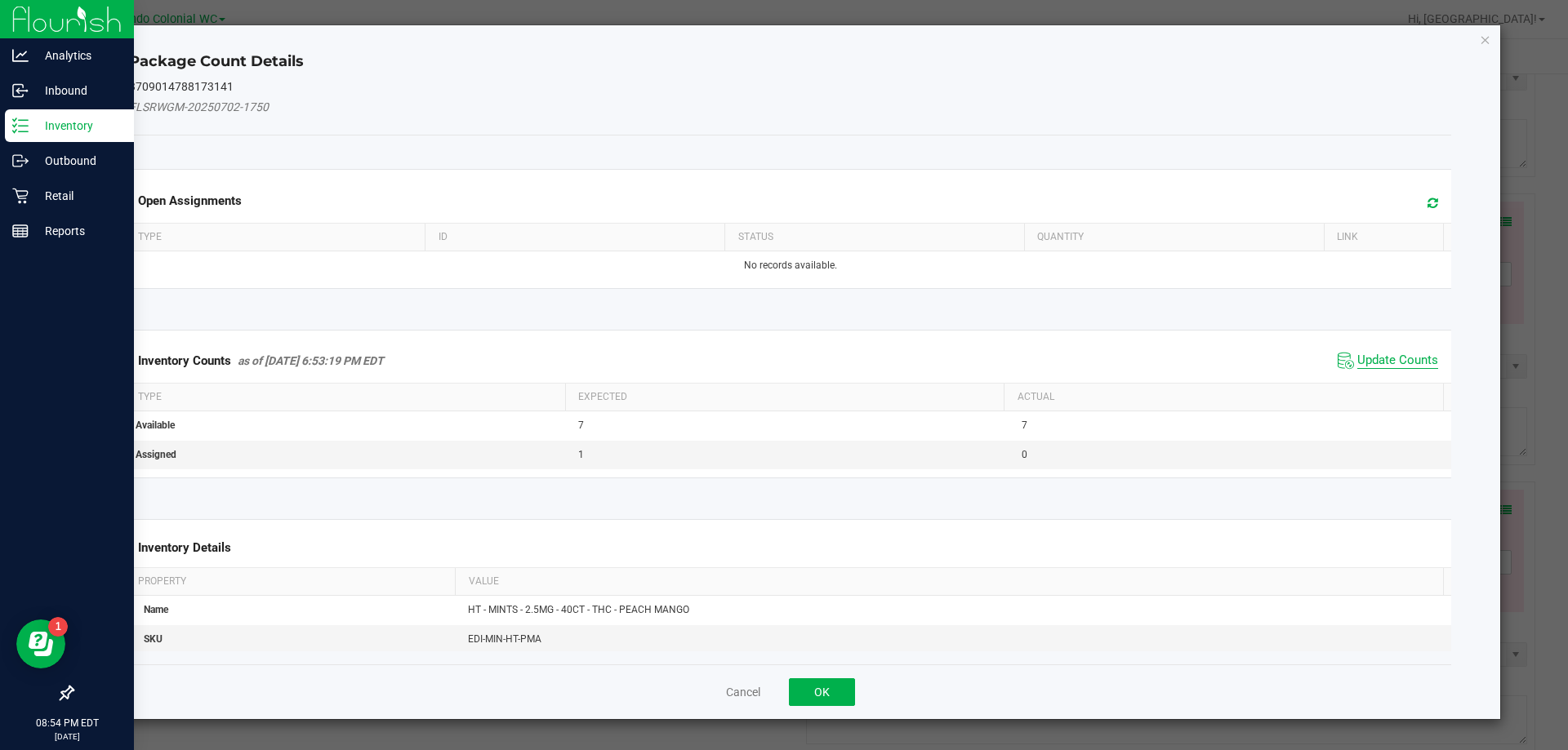
click at [783, 361] on span "Update Counts" at bounding box center [1397, 360] width 81 height 16
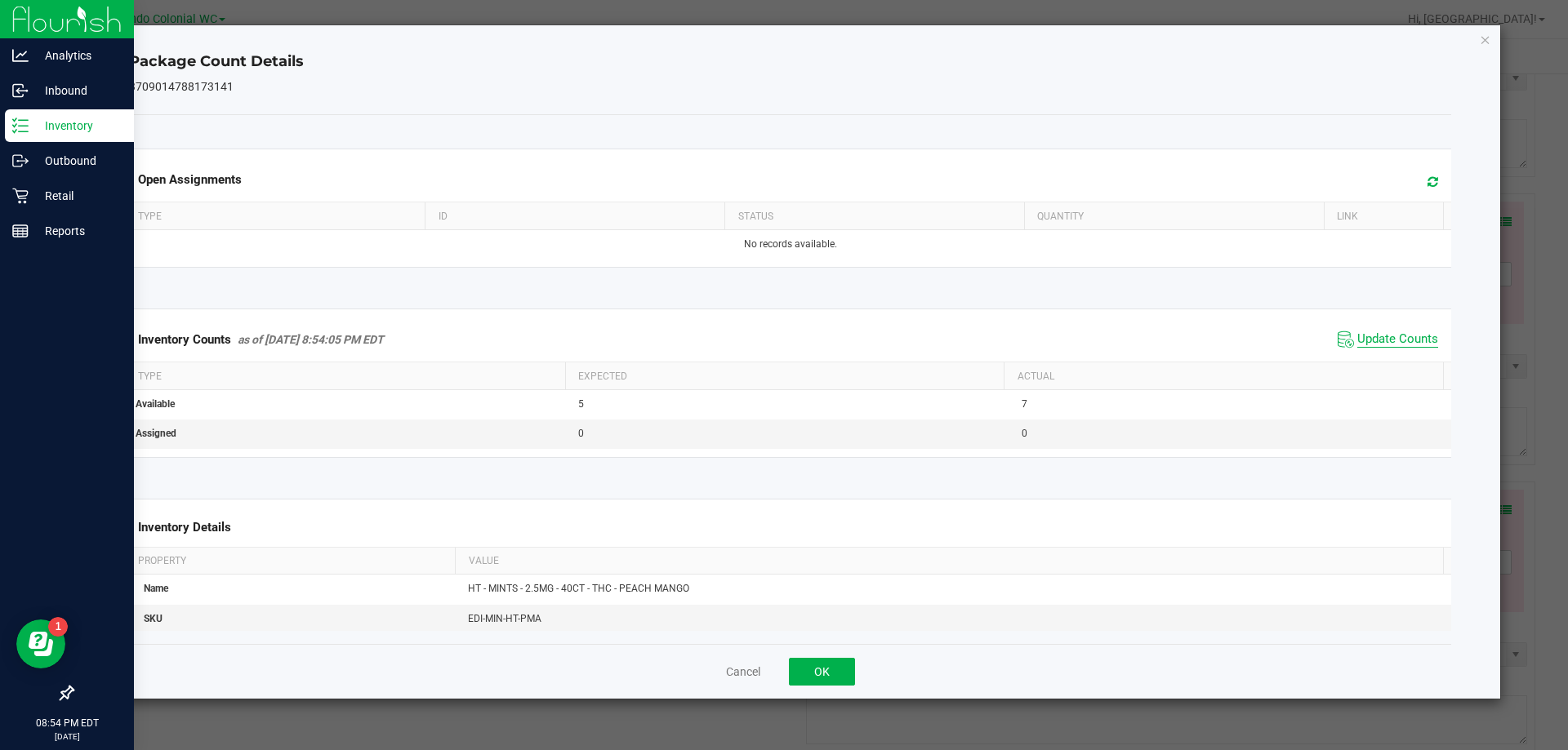
click at [783, 341] on span "Update Counts" at bounding box center [1397, 339] width 81 height 16
drag, startPoint x: 1385, startPoint y: 339, endPoint x: 1399, endPoint y: 306, distance: 35.8
click at [783, 336] on span "Update Counts" at bounding box center [1397, 339] width 81 height 16
click at [783, 38] on icon "Close" at bounding box center [1485, 38] width 12 height 19
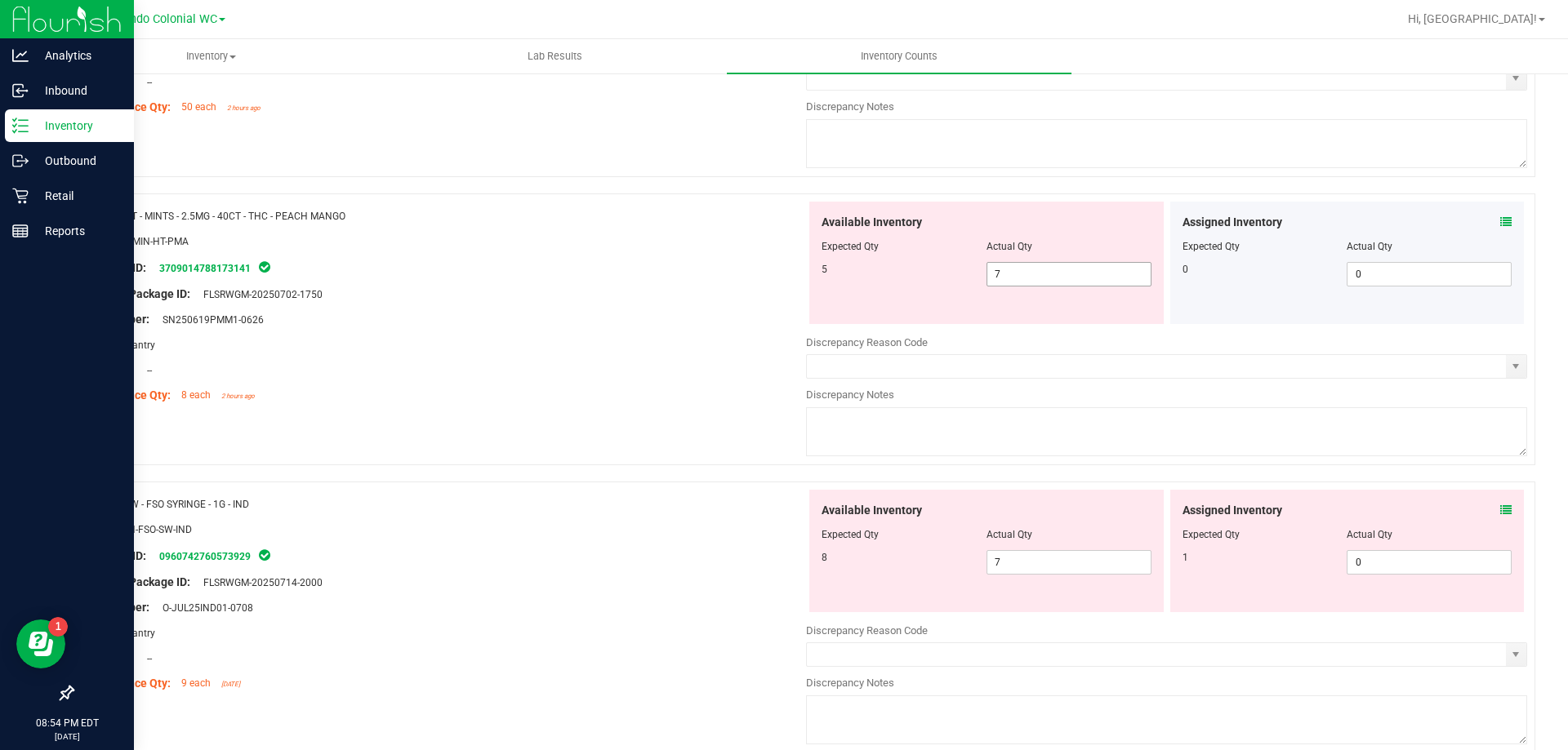
drag, startPoint x: 1057, startPoint y: 286, endPoint x: 934, endPoint y: 283, distance: 123.0
click at [783, 283] on div "Available Inventory Expected Qty Actual Qty 5 7 7" at bounding box center [987, 263] width 354 height 122
click at [783, 272] on span "7 7" at bounding box center [1069, 274] width 165 height 25
type input "5"
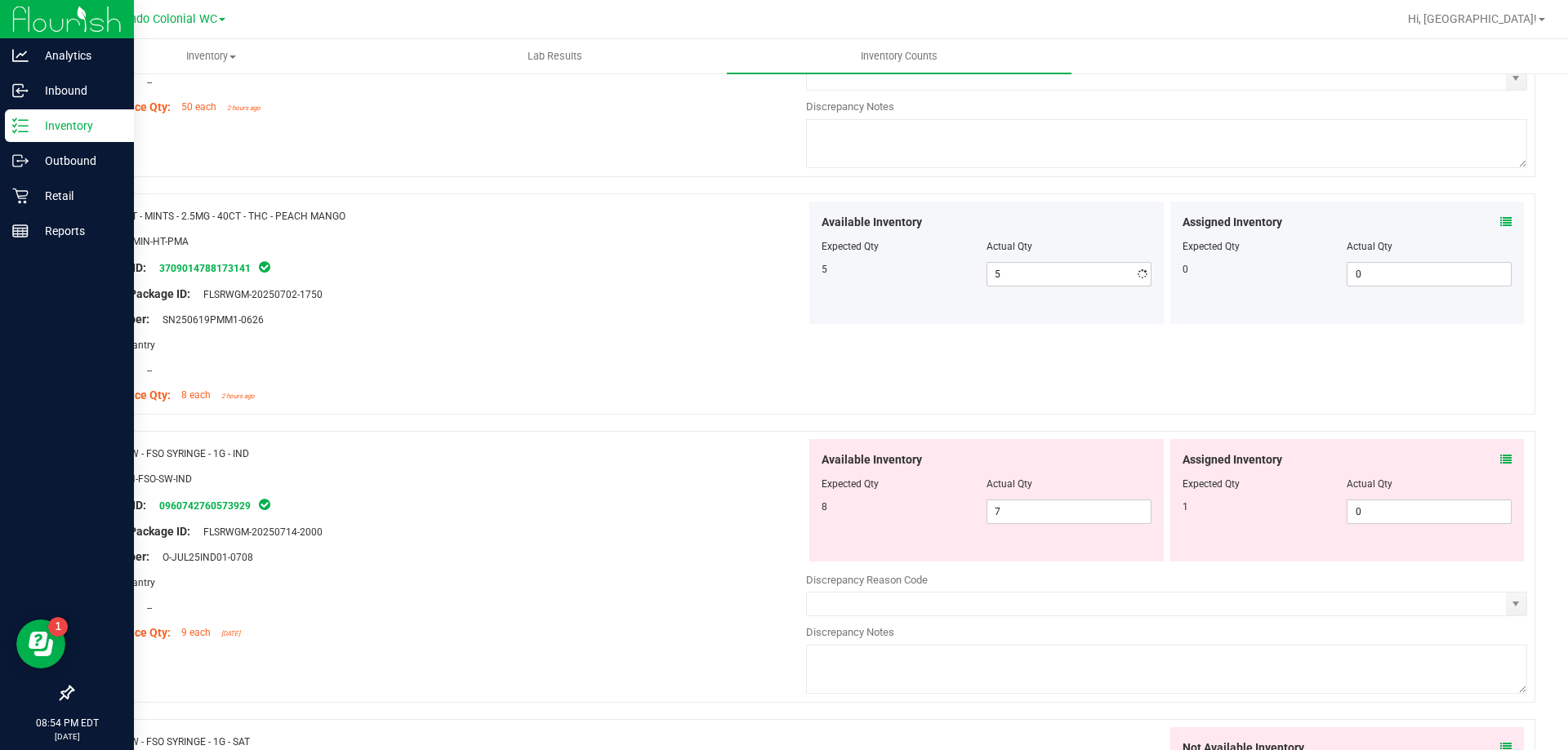
drag, startPoint x: 719, startPoint y: 311, endPoint x: 739, endPoint y: 303, distance: 21.5
click at [722, 311] on div "Lot Number: SN250619PMM1-0626" at bounding box center [445, 319] width 721 height 17
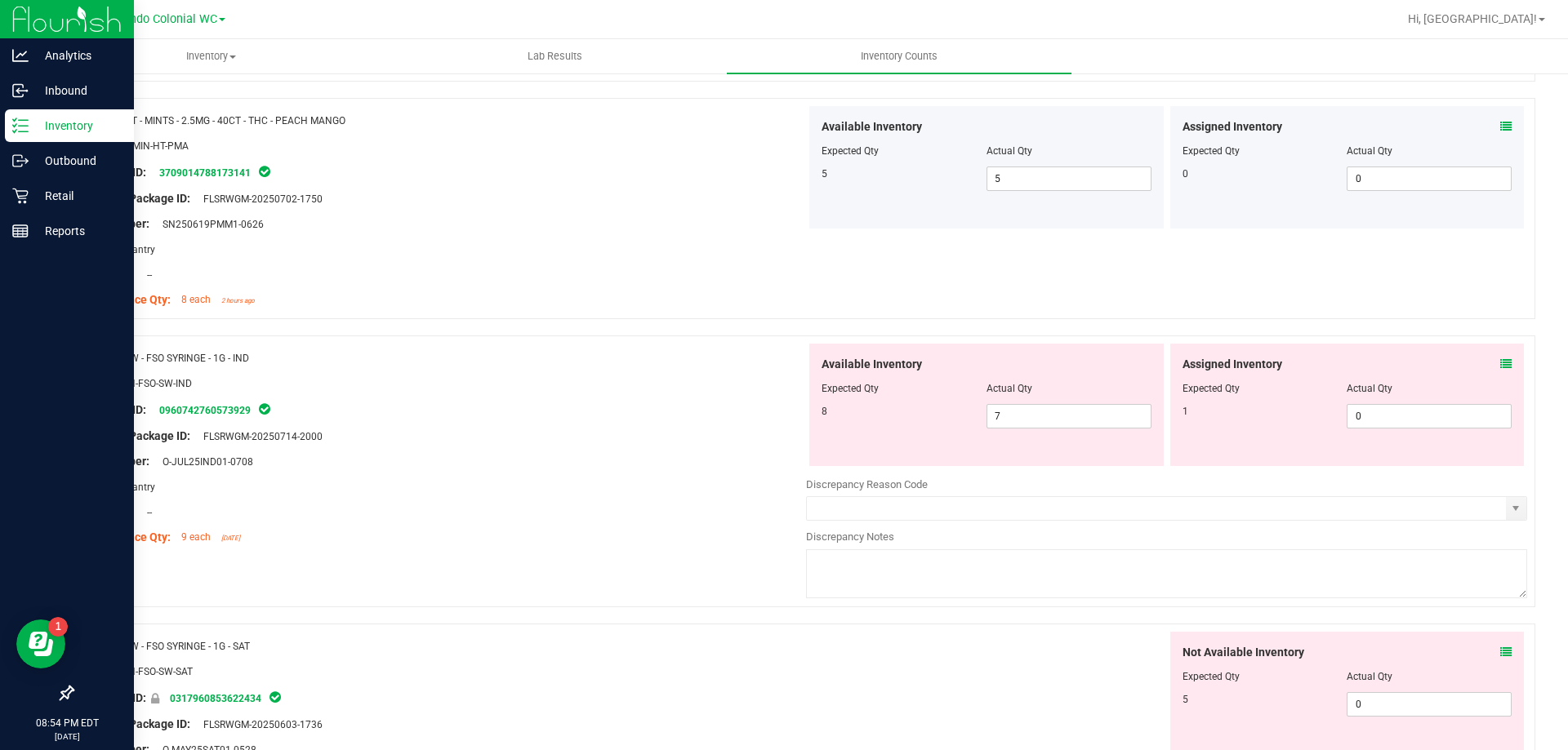
scroll to position [1469, 0]
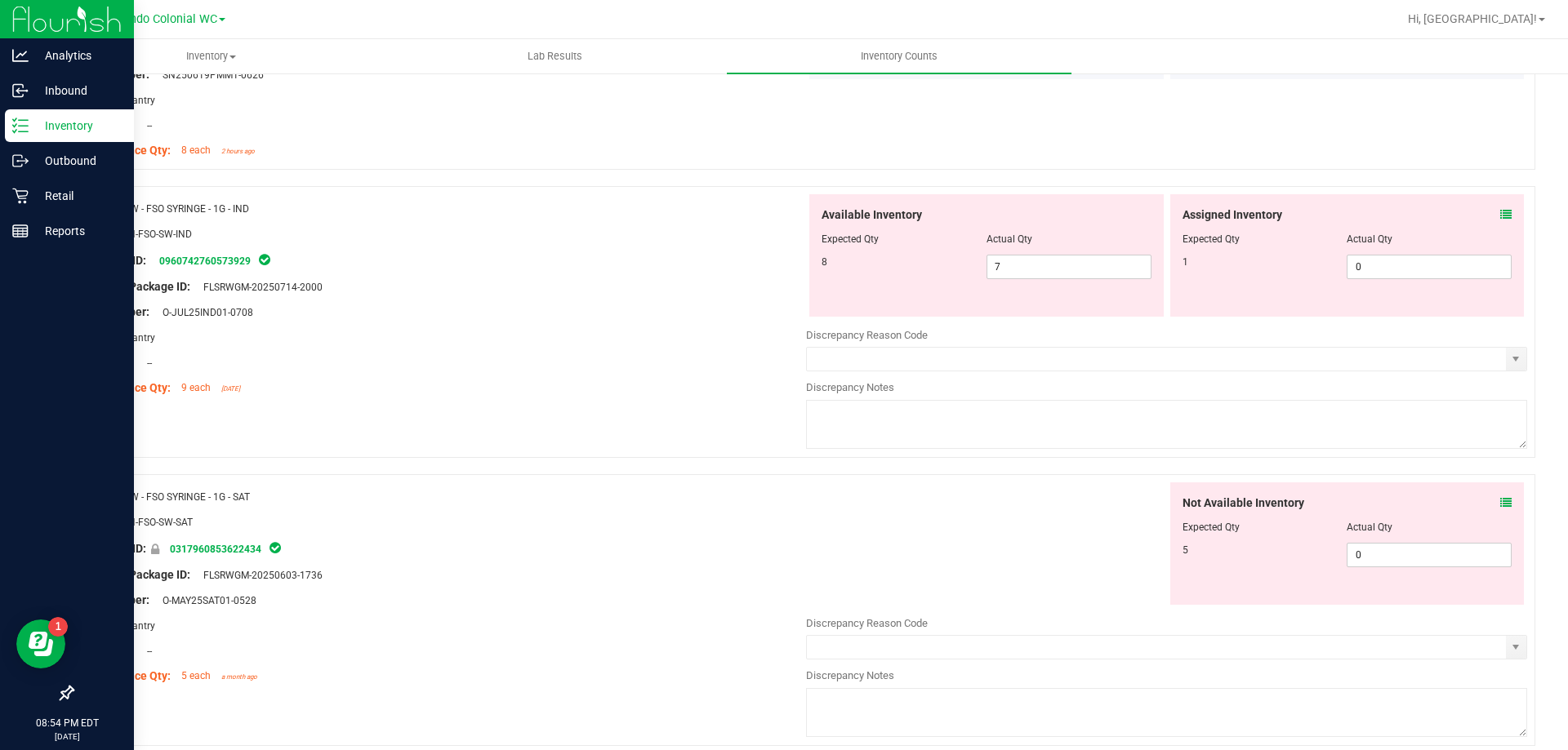
click at [783, 213] on icon at bounding box center [1505, 214] width 12 height 12
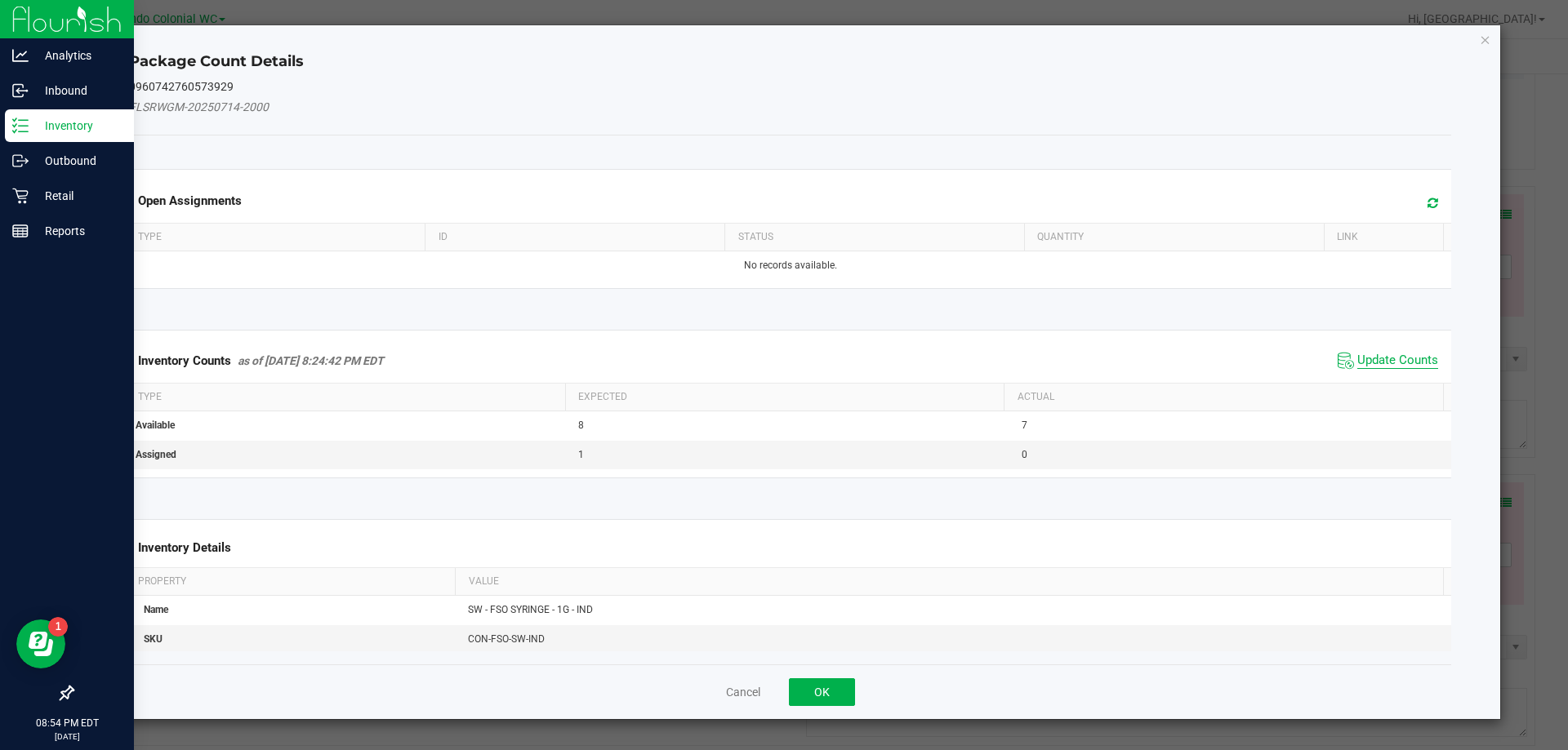
click at [783, 366] on span "Update Counts" at bounding box center [1397, 360] width 81 height 16
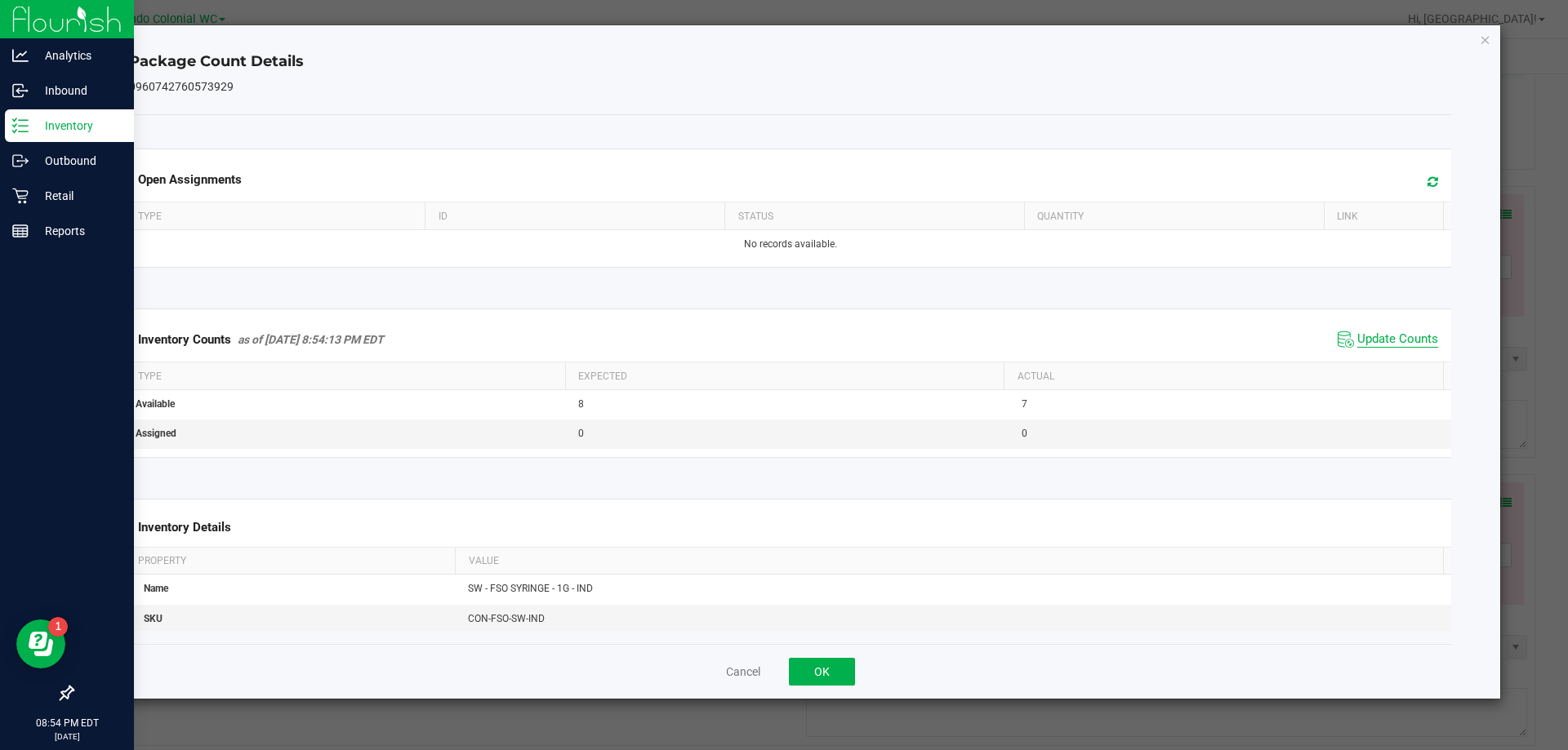
click at [783, 346] on span "Update Counts" at bounding box center [1397, 339] width 81 height 16
click at [783, 333] on span "Update Counts" at bounding box center [1397, 339] width 81 height 16
click at [783, 46] on div "Package Count Details 0960742760573929 Open Assignments Type ID Status Quantity…" at bounding box center [790, 362] width 1421 height 673
click at [783, 43] on icon "Close" at bounding box center [1485, 38] width 12 height 19
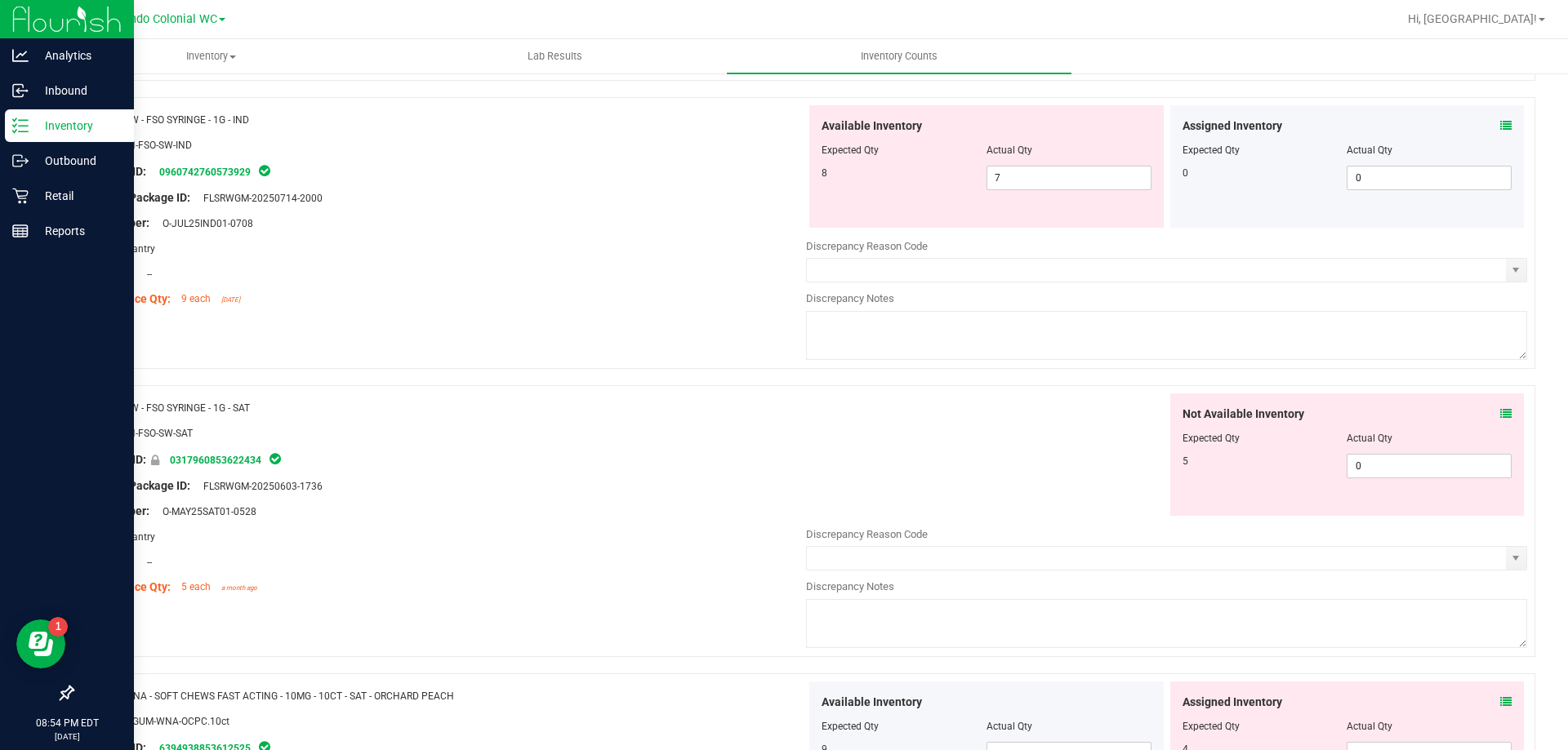
scroll to position [1551, 0]
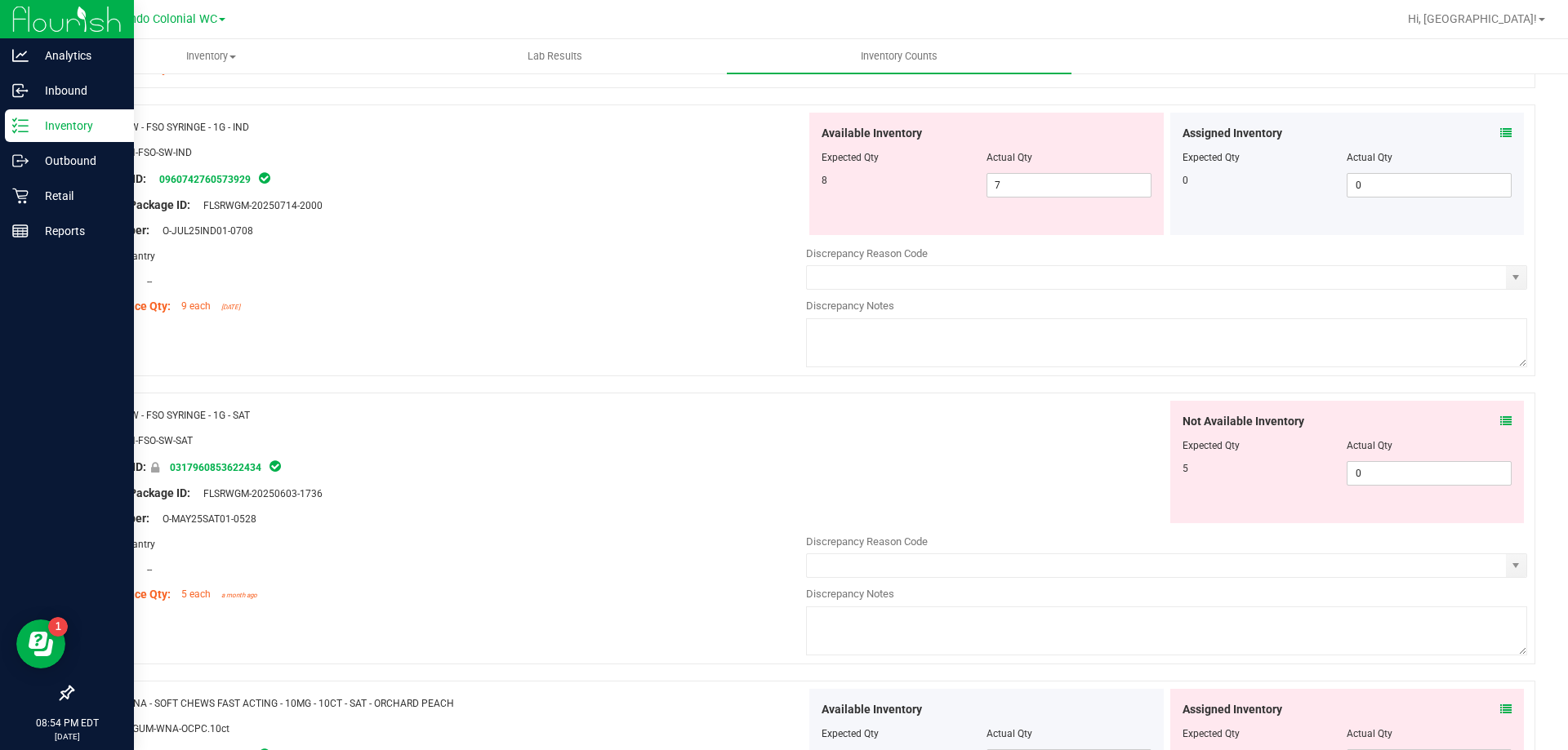
click at [783, 416] on icon at bounding box center [1505, 421] width 12 height 12
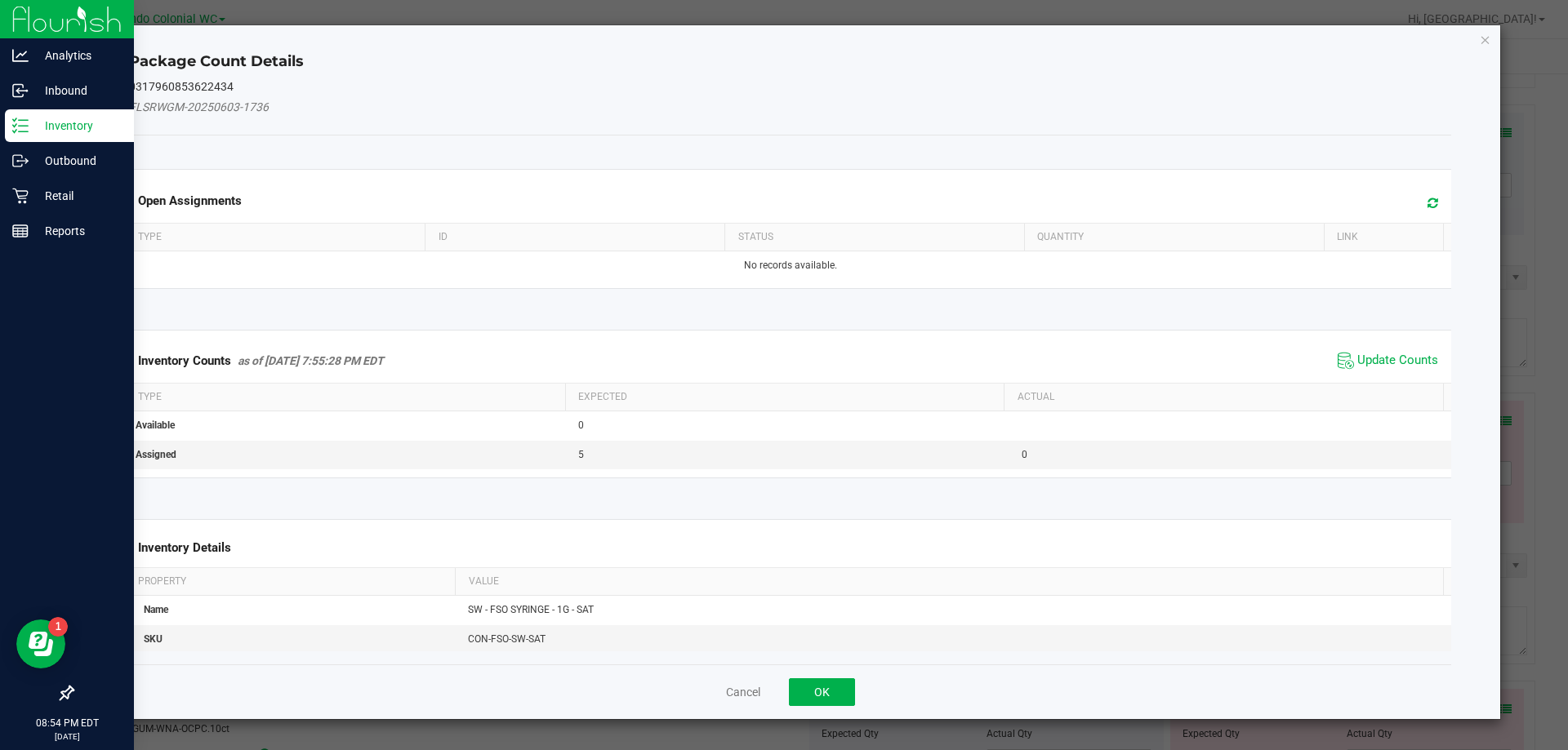
click at [783, 342] on div "Inventory Counts as of Aug 25, 2025 7:55:28 PM EDT Update Counts" at bounding box center [790, 360] width 1329 height 44
click at [783, 355] on span "Update Counts" at bounding box center [1397, 360] width 81 height 16
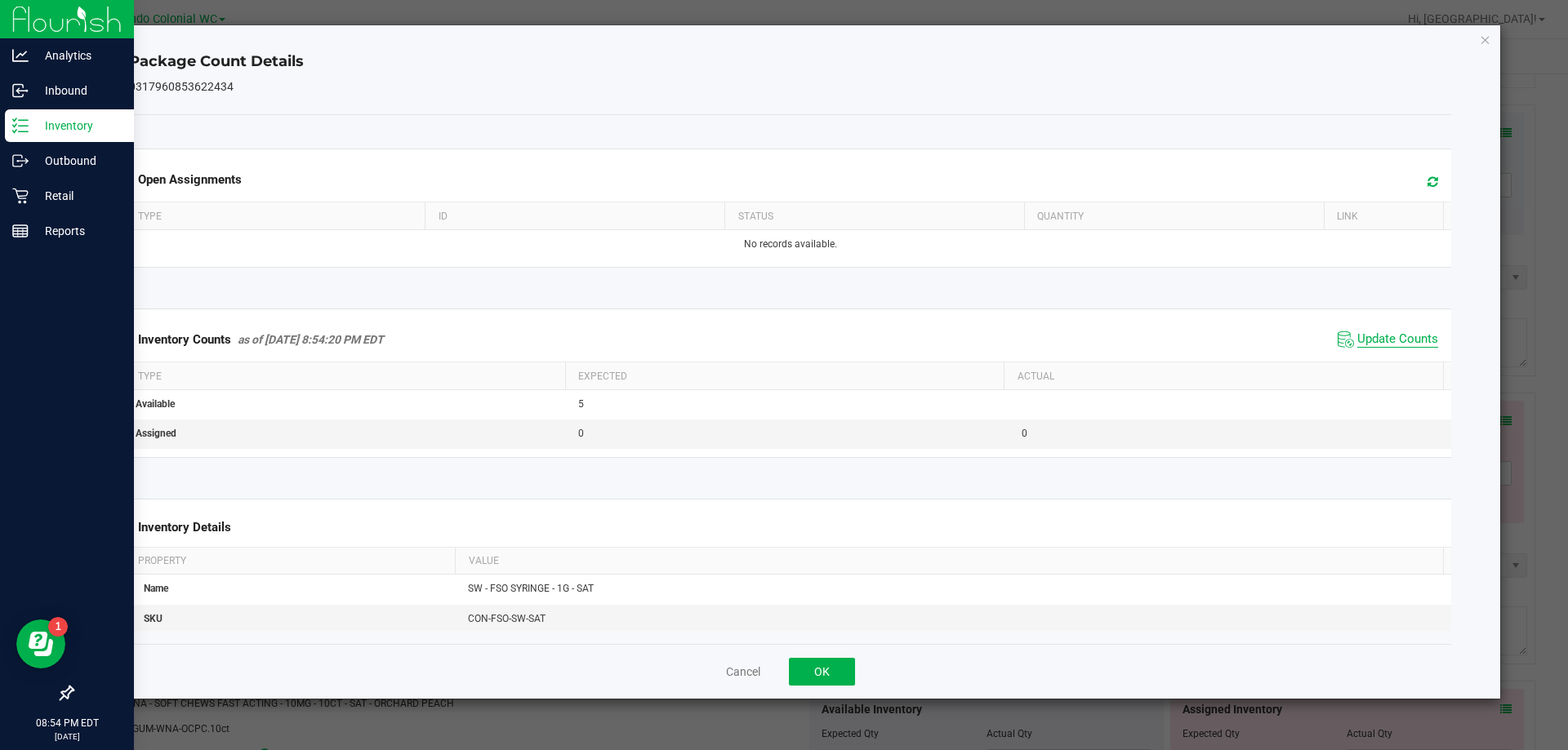
click at [783, 336] on span "Update Counts" at bounding box center [1397, 339] width 81 height 16
drag, startPoint x: 1392, startPoint y: 338, endPoint x: 1411, endPoint y: 223, distance: 116.6
click at [783, 336] on span "Update Counts" at bounding box center [1397, 339] width 81 height 16
click at [783, 39] on icon "Close" at bounding box center [1485, 38] width 12 height 19
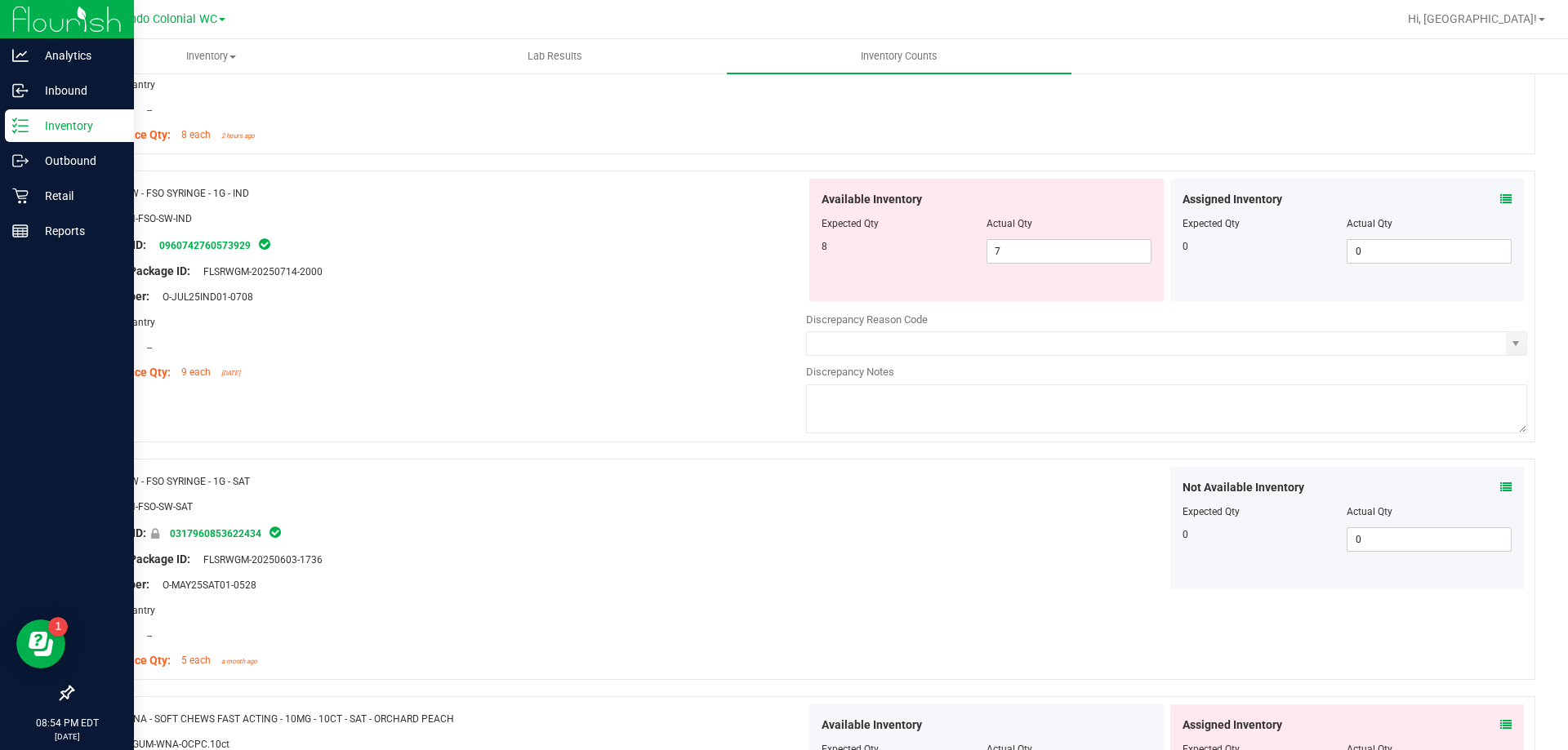
scroll to position [1632, 0]
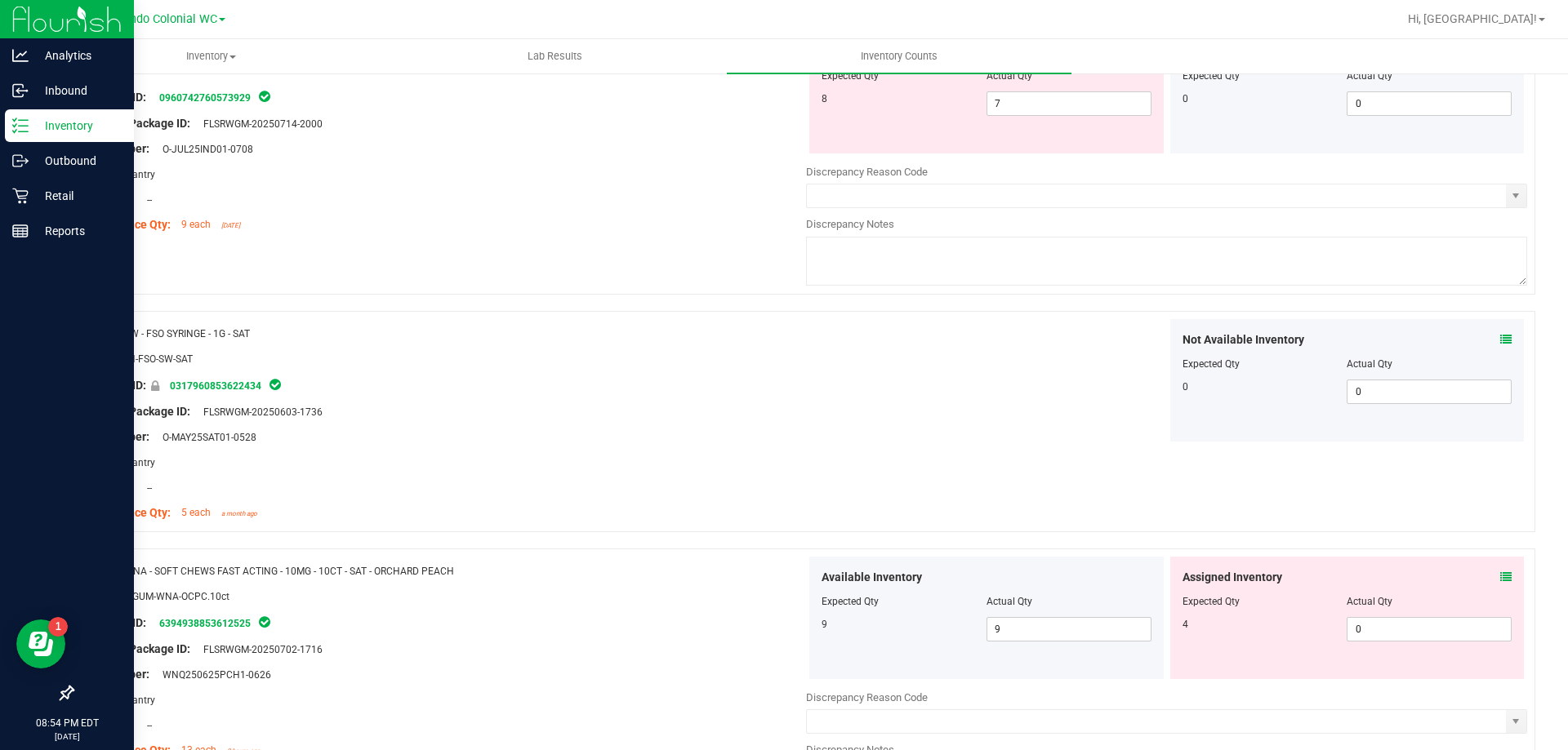
click at [783, 574] on icon at bounding box center [1505, 577] width 12 height 12
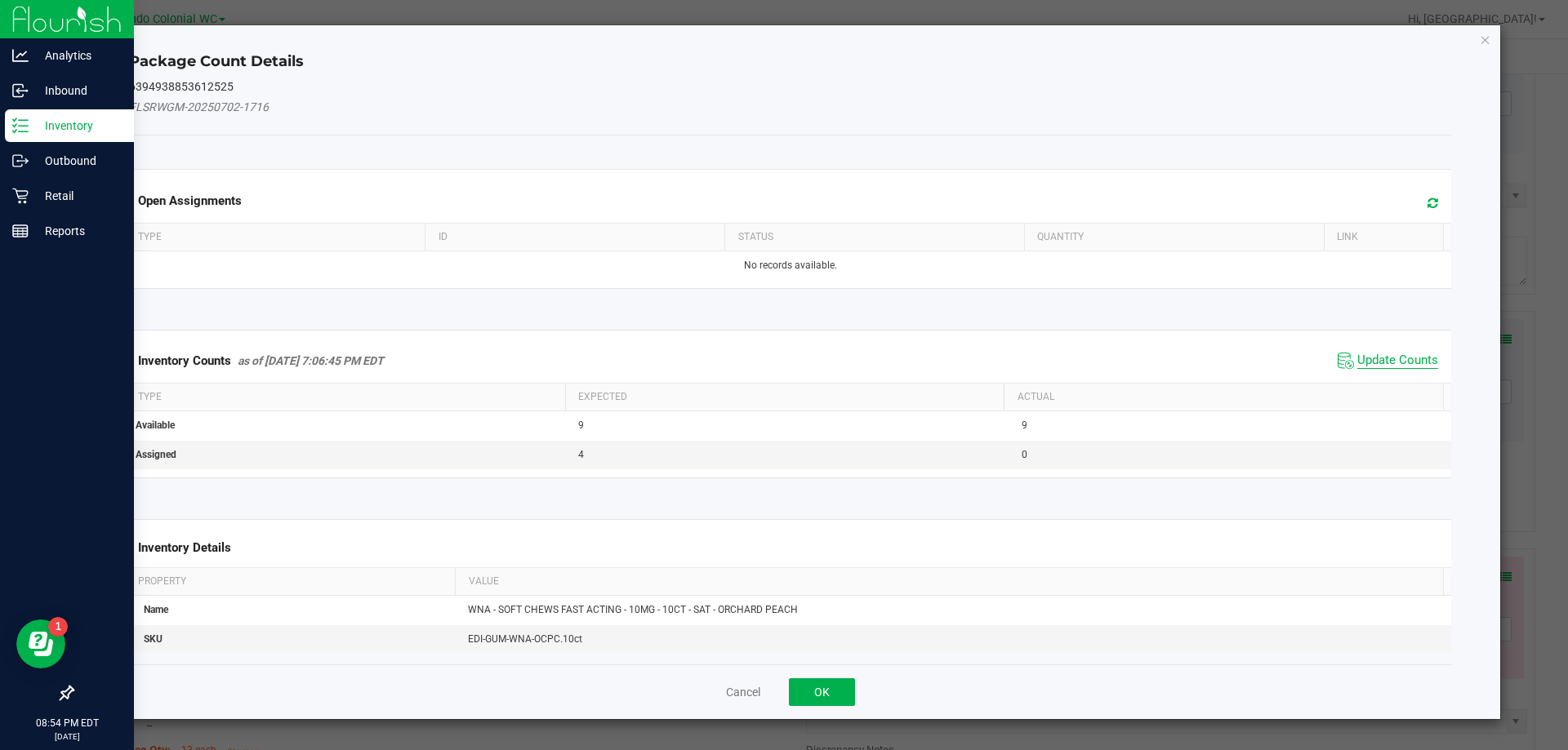
click at [783, 355] on span "Update Counts" at bounding box center [1397, 360] width 81 height 16
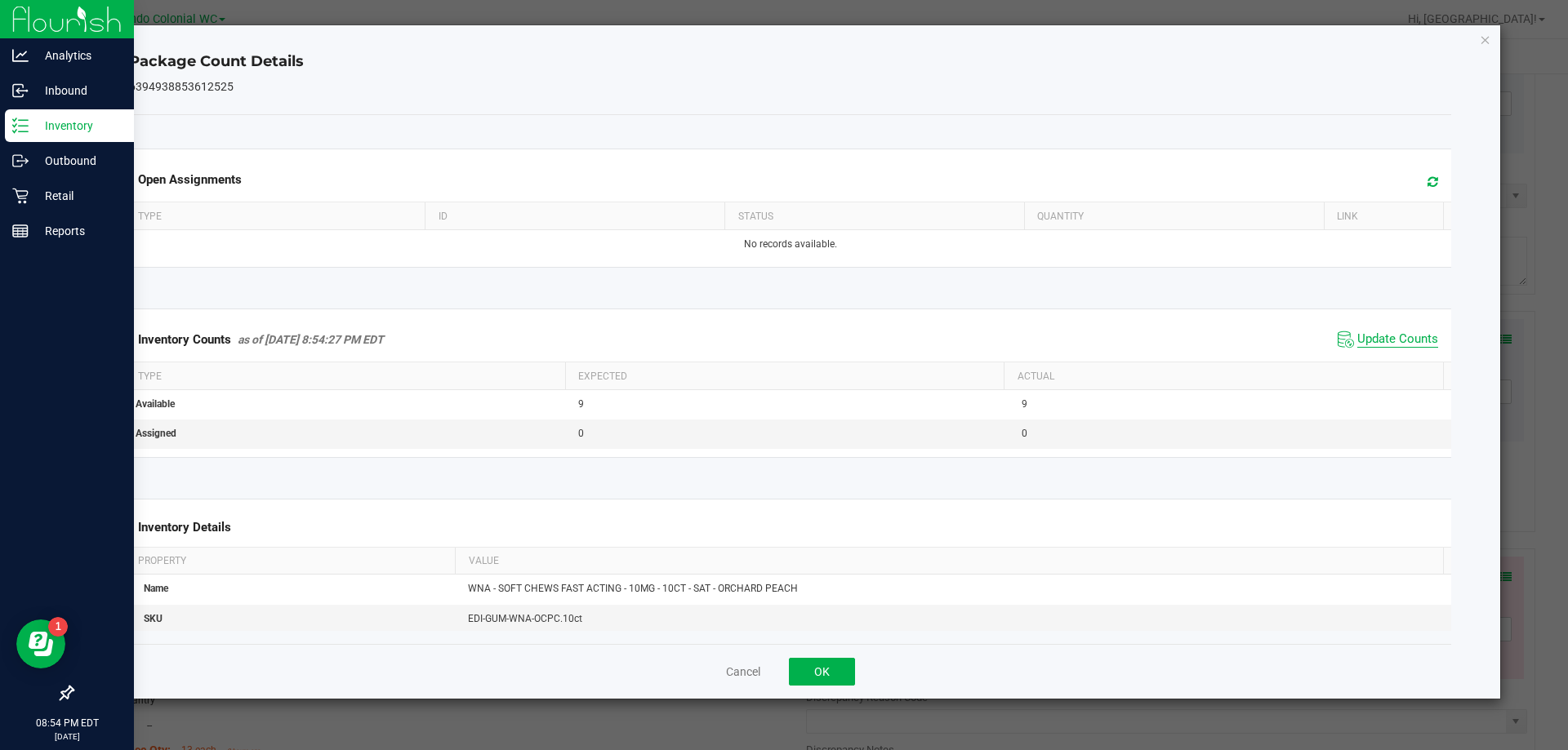
click at [783, 338] on span "Update Counts" at bounding box center [1397, 339] width 81 height 16
click at [783, 40] on icon "Close" at bounding box center [1485, 38] width 12 height 19
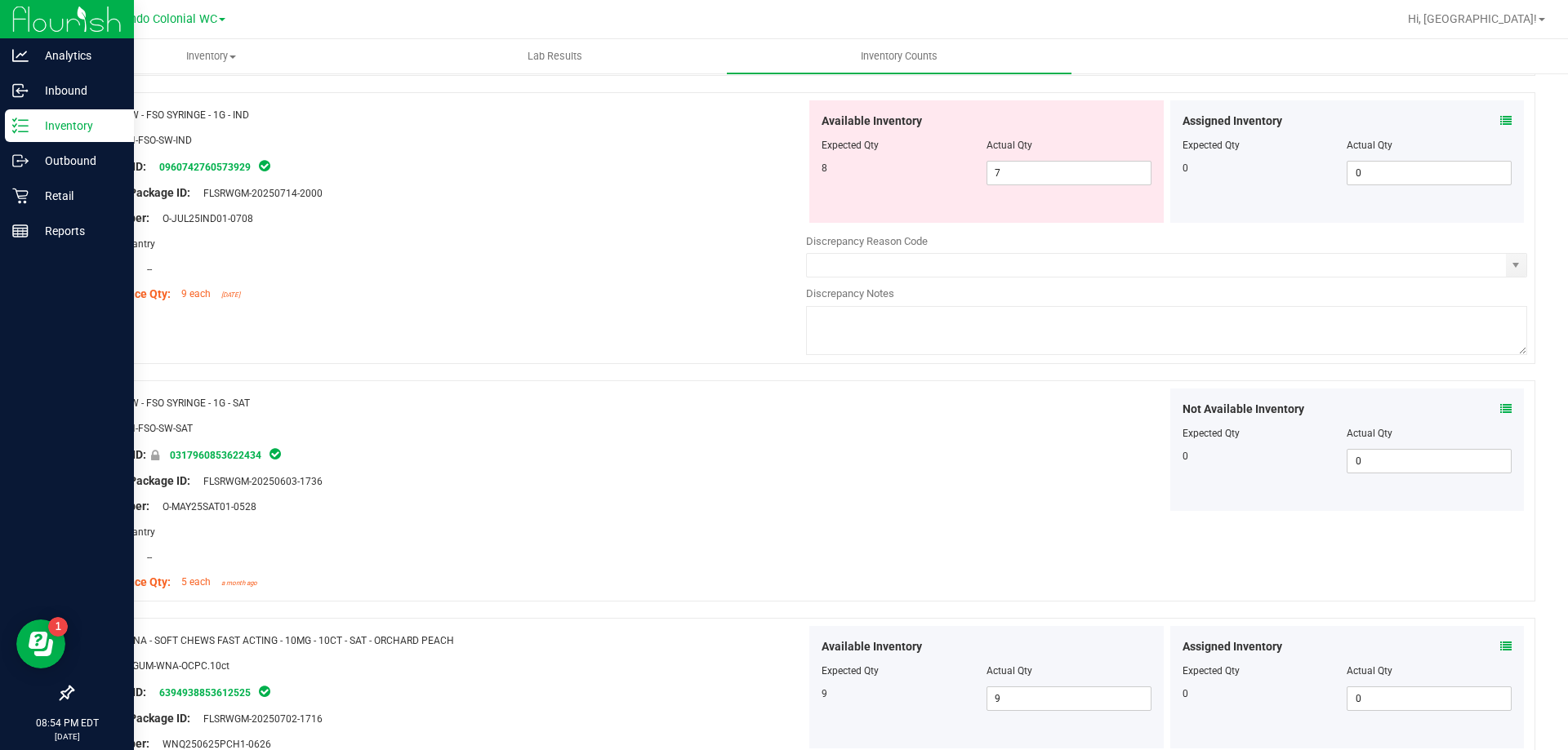
scroll to position [1316, 0]
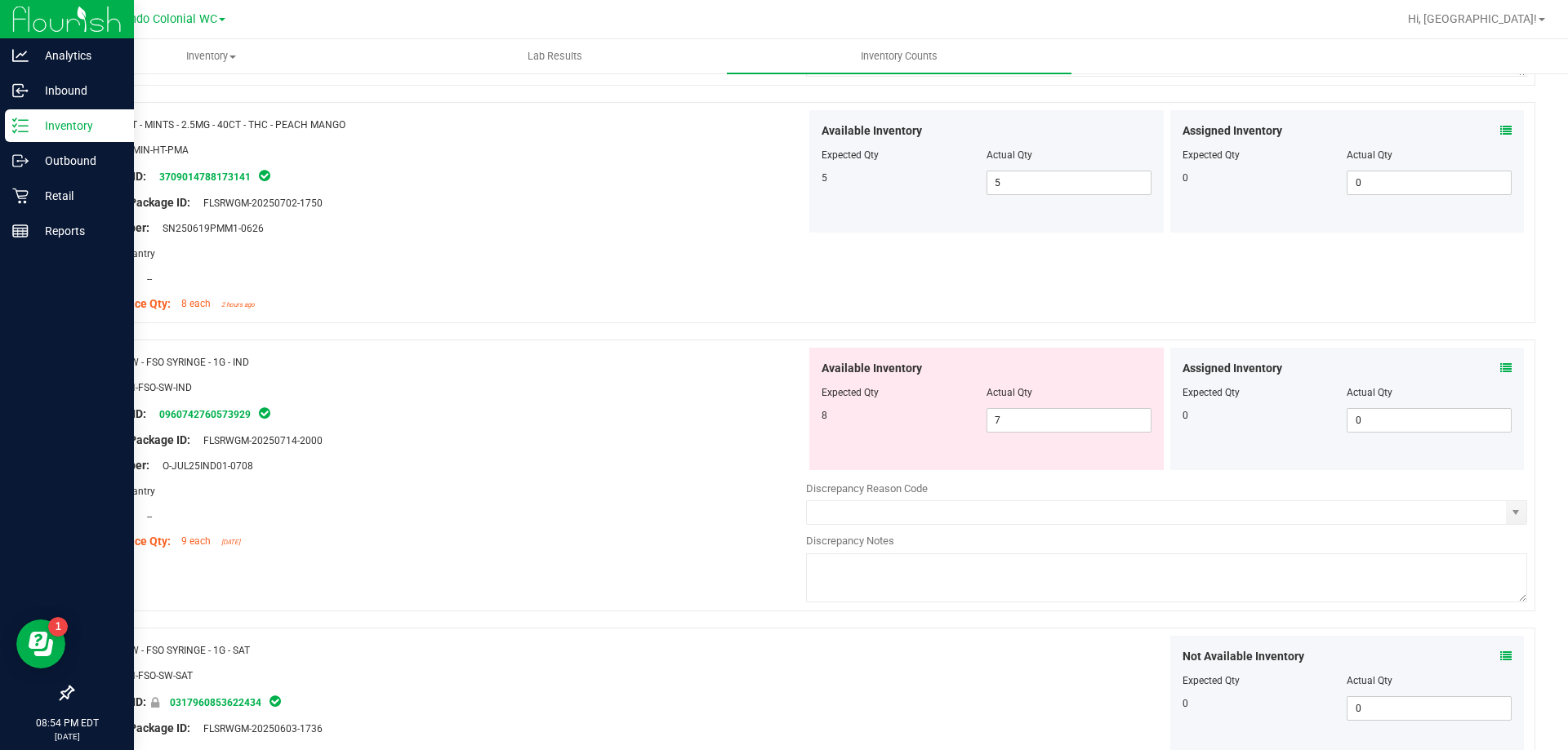
click at [783, 433] on div "Available Inventory Expected Qty Actual Qty 8 7 7" at bounding box center [987, 409] width 354 height 122
click at [783, 414] on input "7" at bounding box center [1069, 420] width 163 height 23
type input "8"
click at [664, 474] on div at bounding box center [445, 478] width 721 height 8
type input "8"
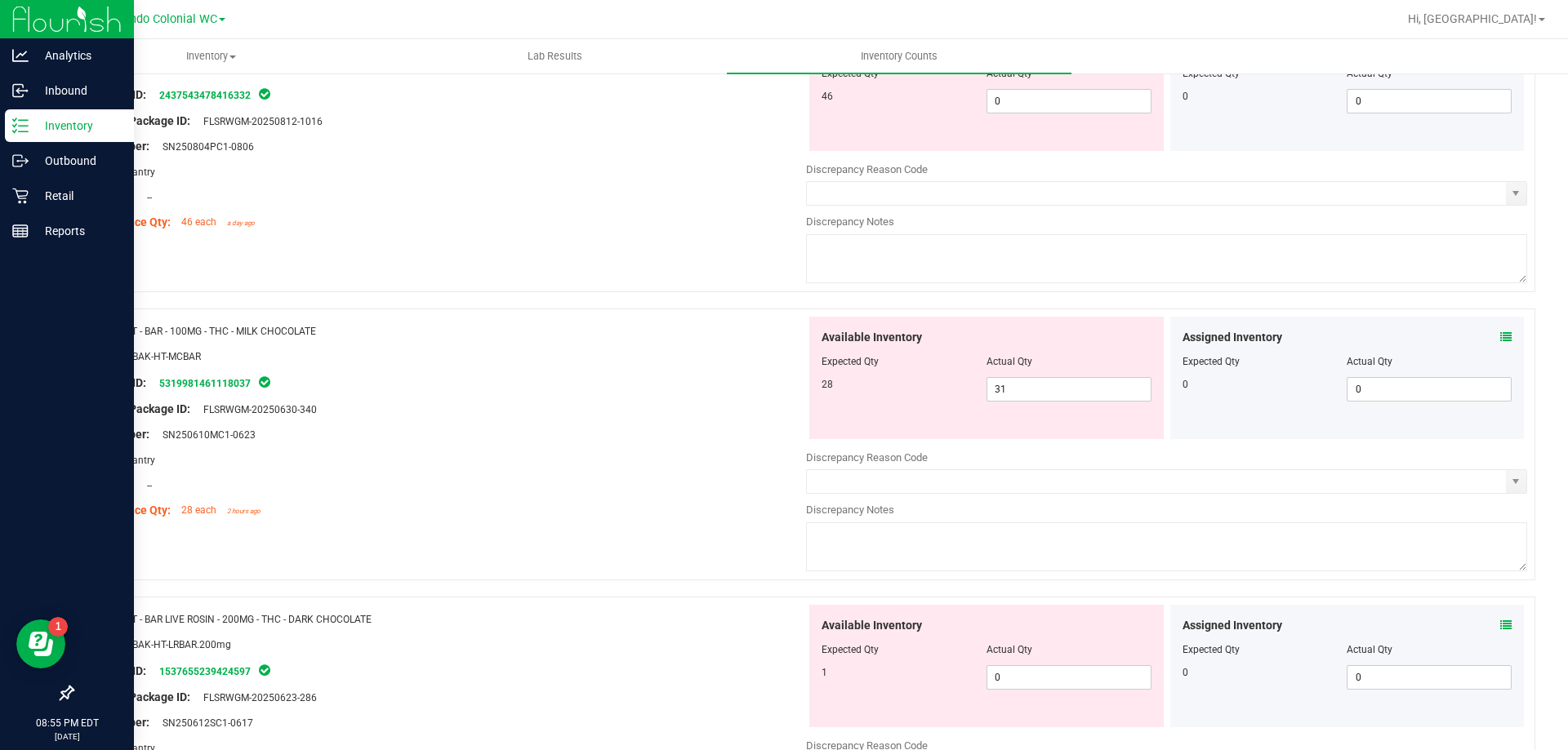
scroll to position [0, 0]
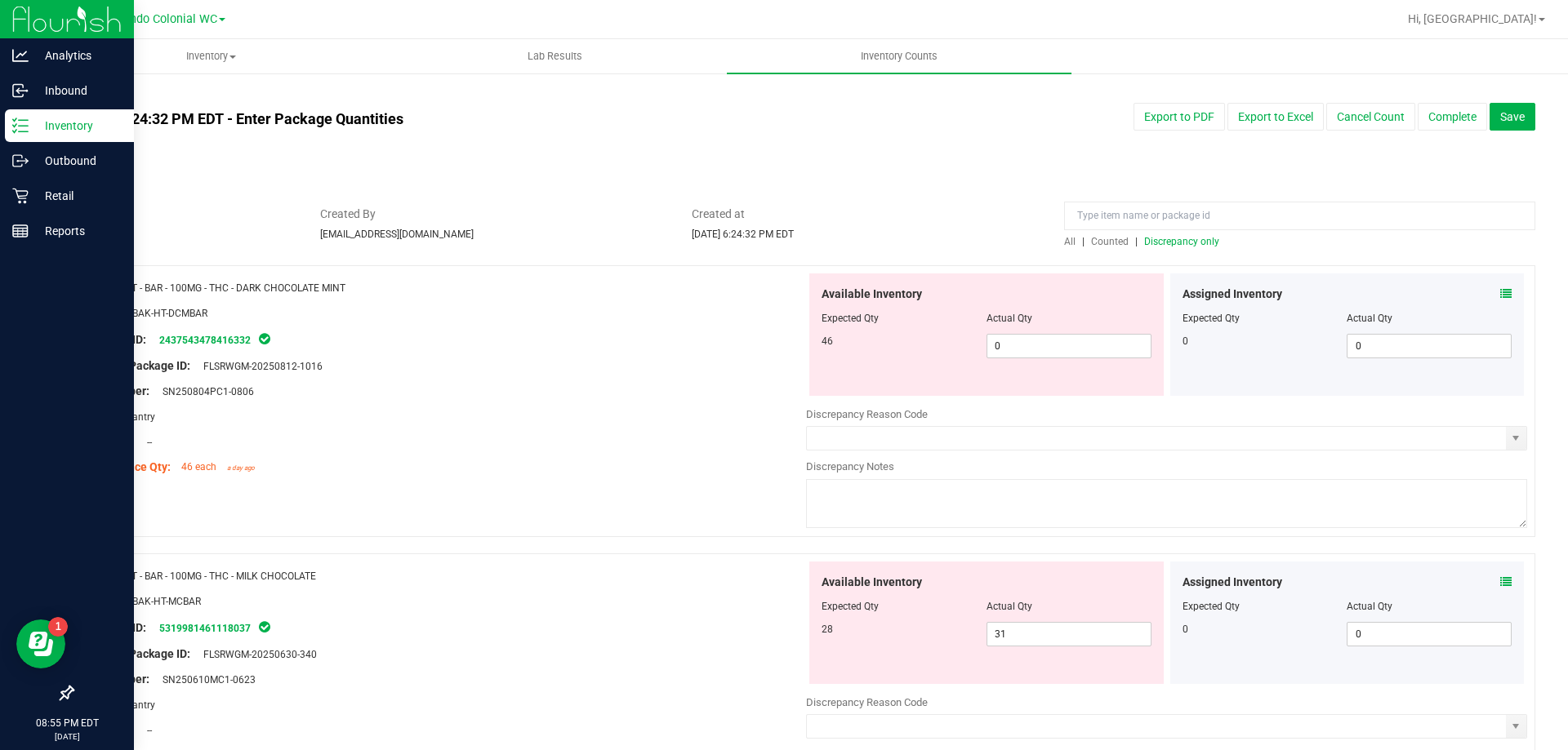
click at [783, 242] on span "Discrepancy only" at bounding box center [1181, 242] width 75 height 12
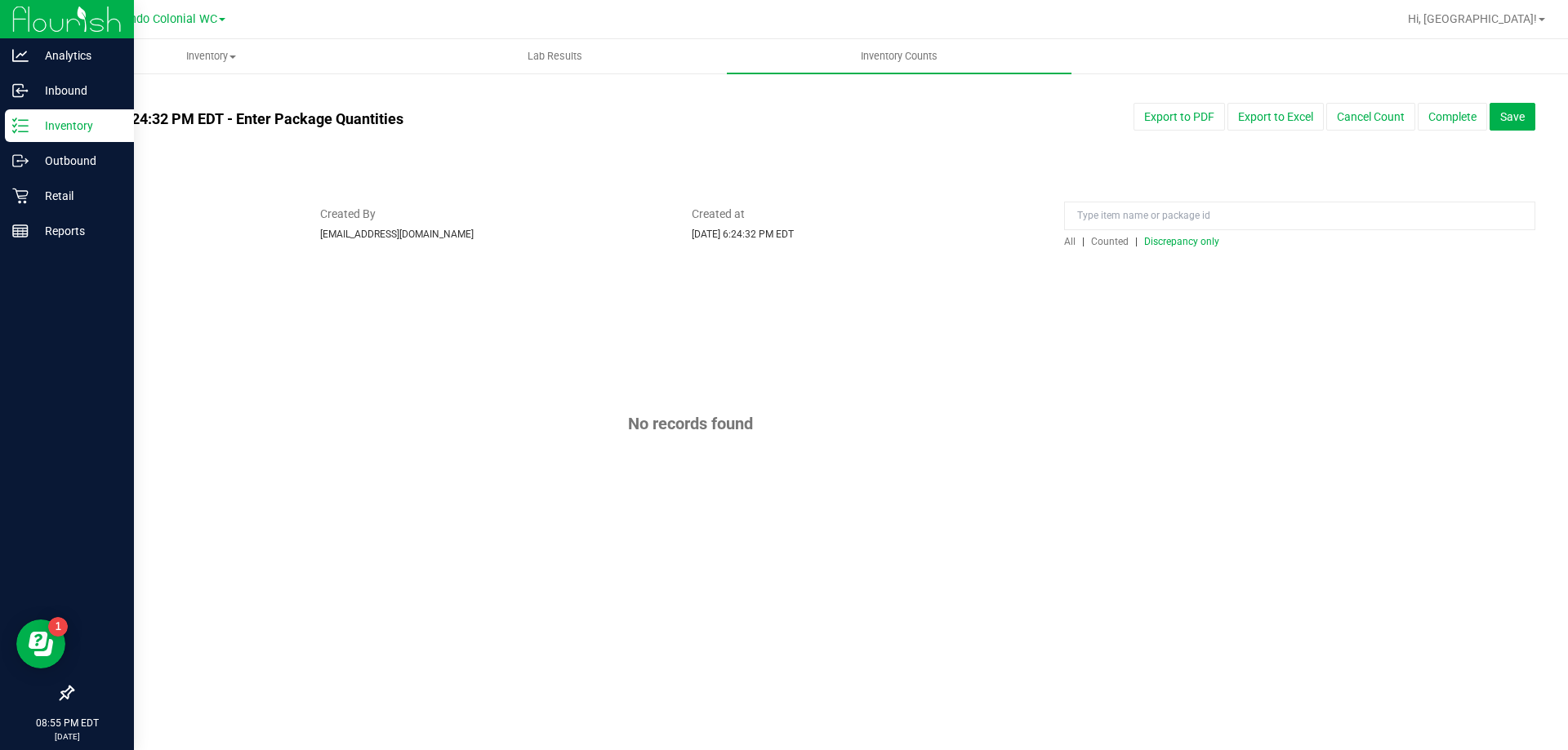
click at [783, 234] on div "All | Counted | Discrepancy only" at bounding box center [1300, 242] width 471 height 15
click at [783, 240] on span "Counted" at bounding box center [1109, 242] width 37 height 12
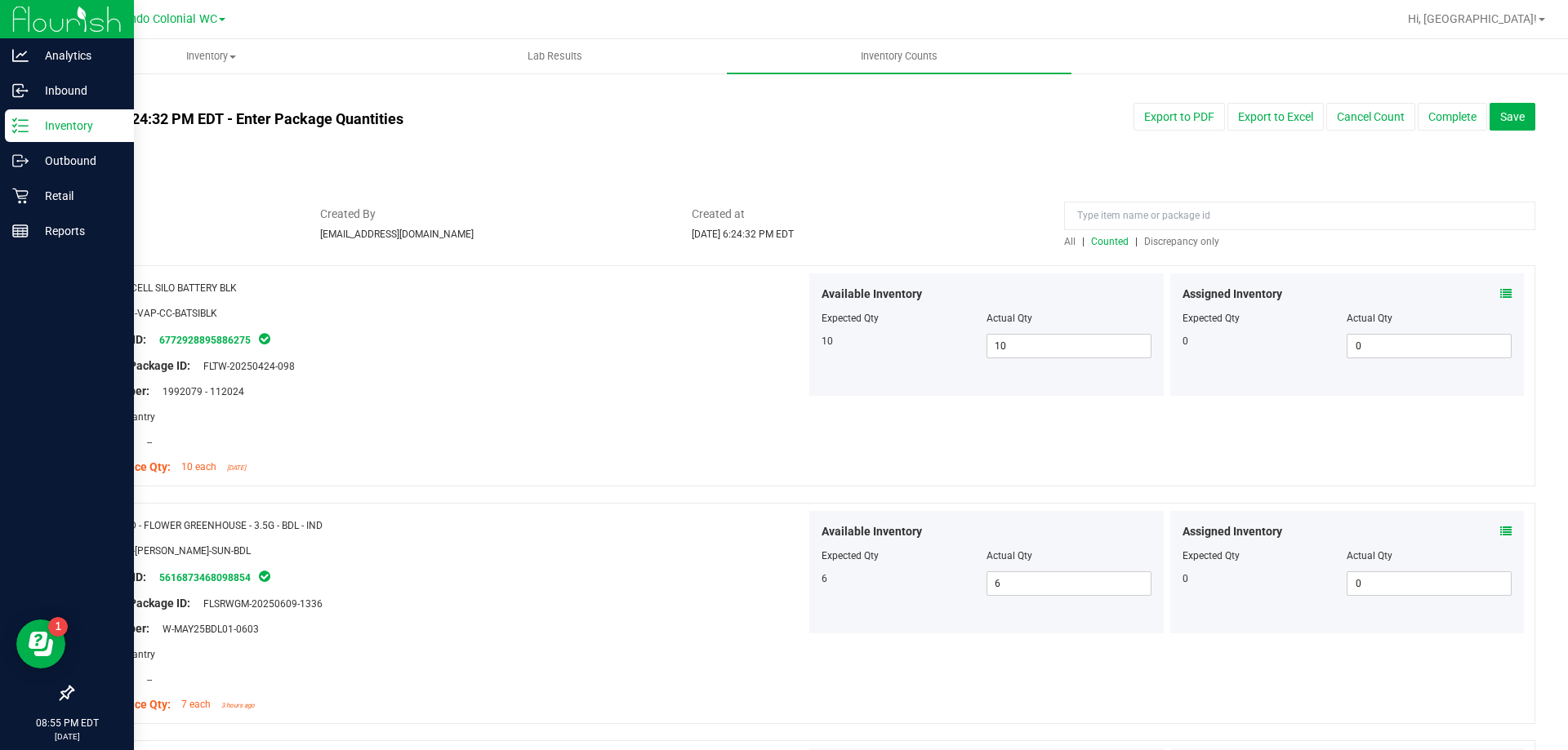
click at [783, 245] on span "Discrepancy only" at bounding box center [1181, 242] width 75 height 12
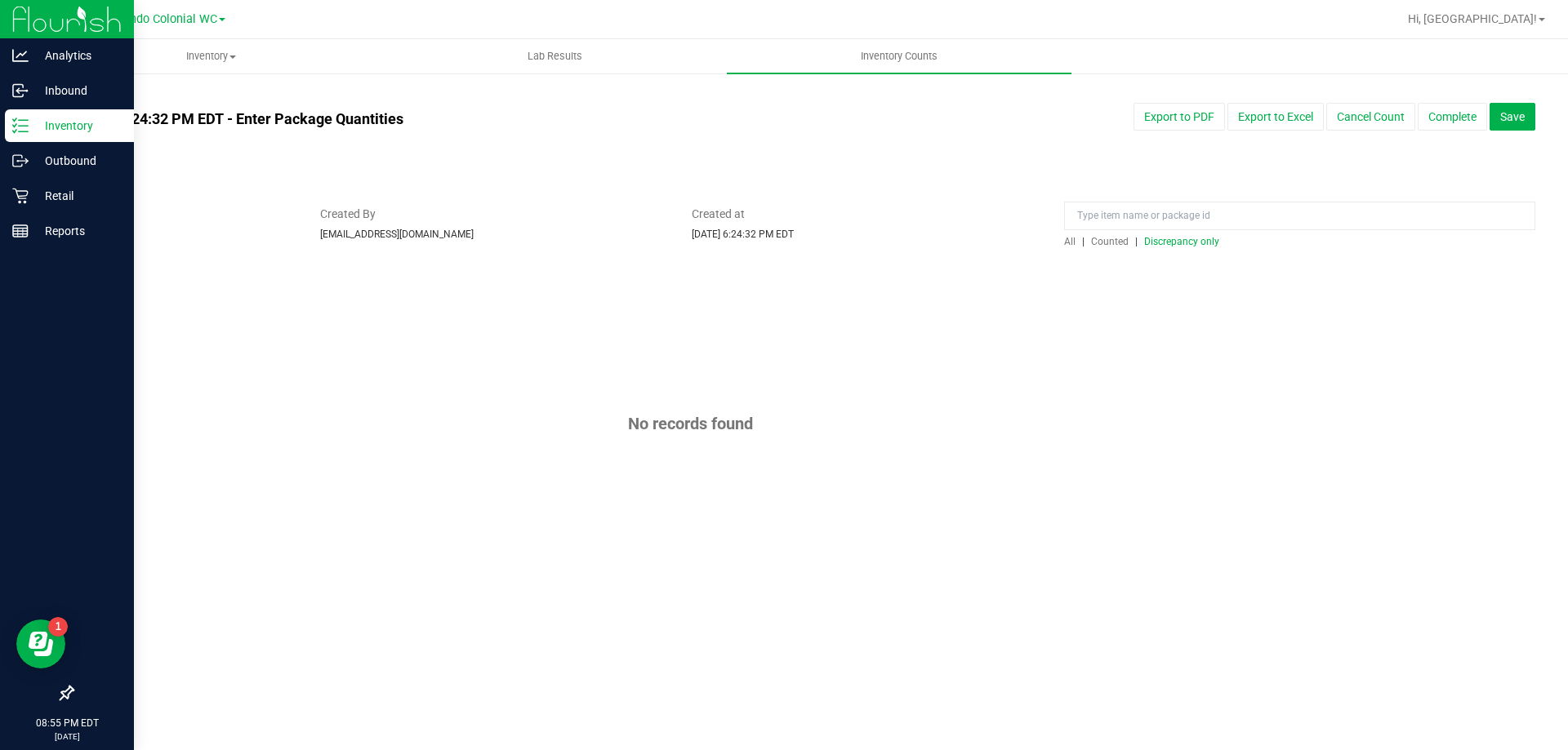
click at [783, 241] on span "Discrepancy only" at bounding box center [1181, 242] width 75 height 12
click at [783, 244] on span "Counted" at bounding box center [1109, 242] width 37 height 12
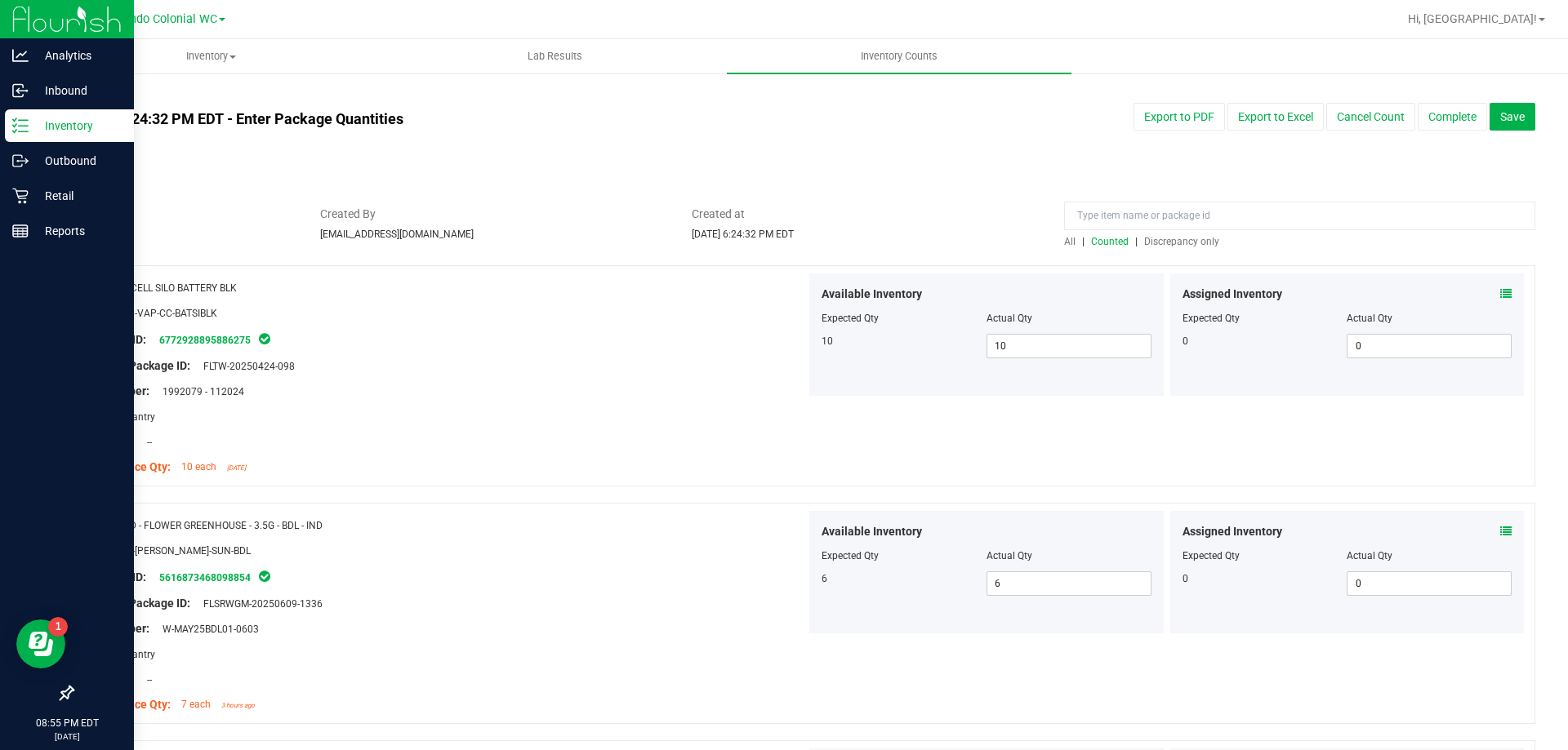
click at [783, 240] on span "Discrepancy only" at bounding box center [1181, 242] width 75 height 12
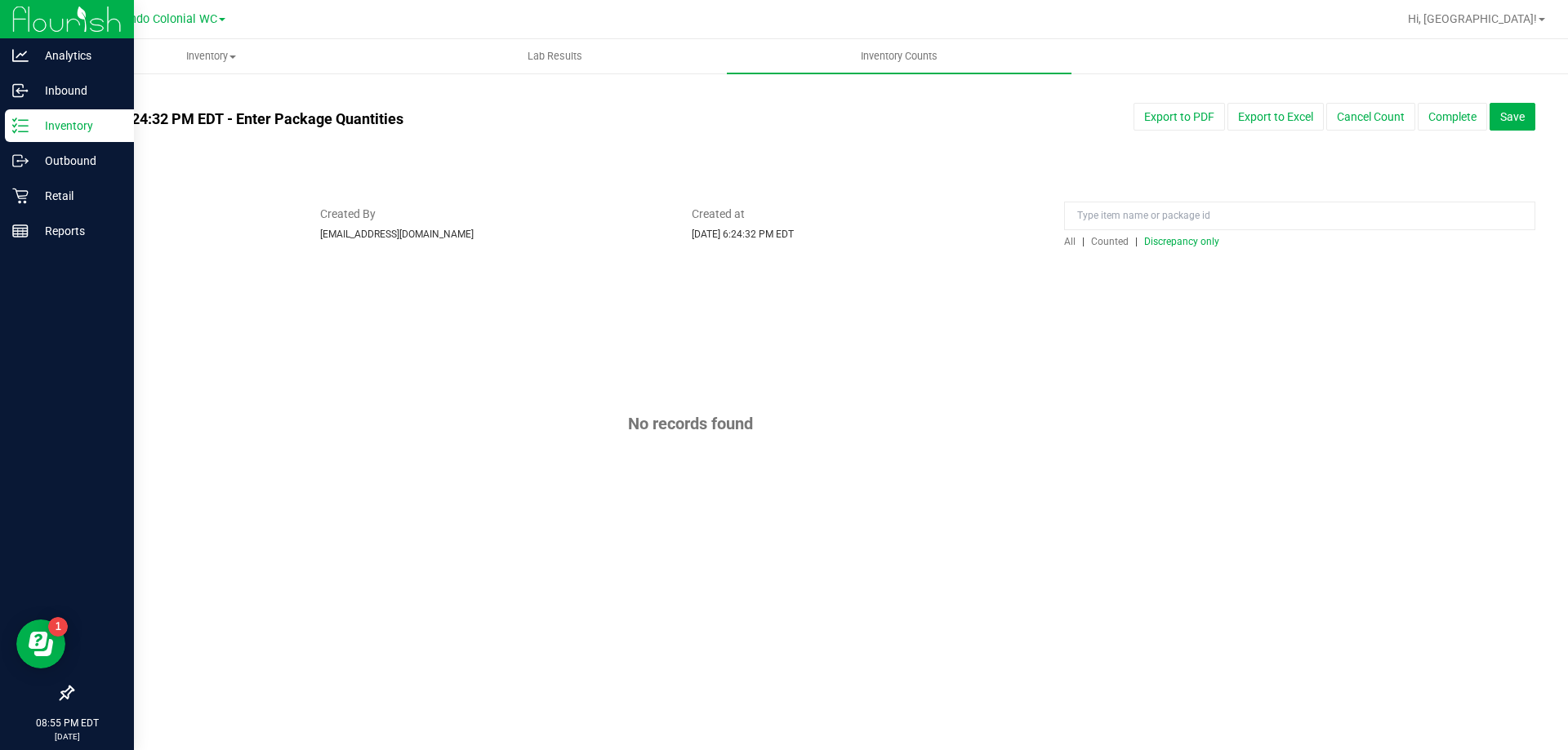
click at [40, 133] on p "Inventory" at bounding box center [77, 125] width 98 height 19
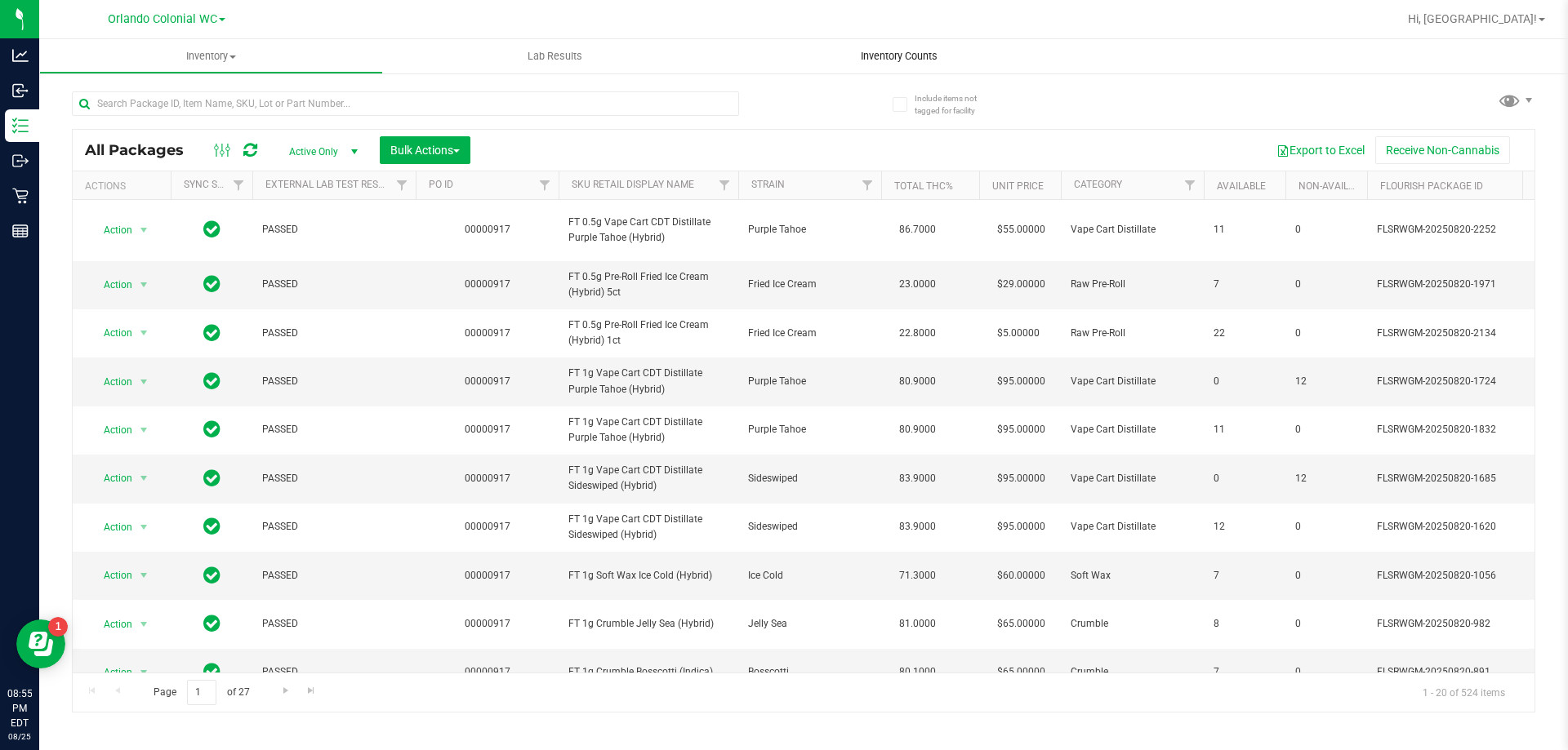
click at [783, 57] on span "Inventory Counts" at bounding box center [899, 57] width 120 height 15
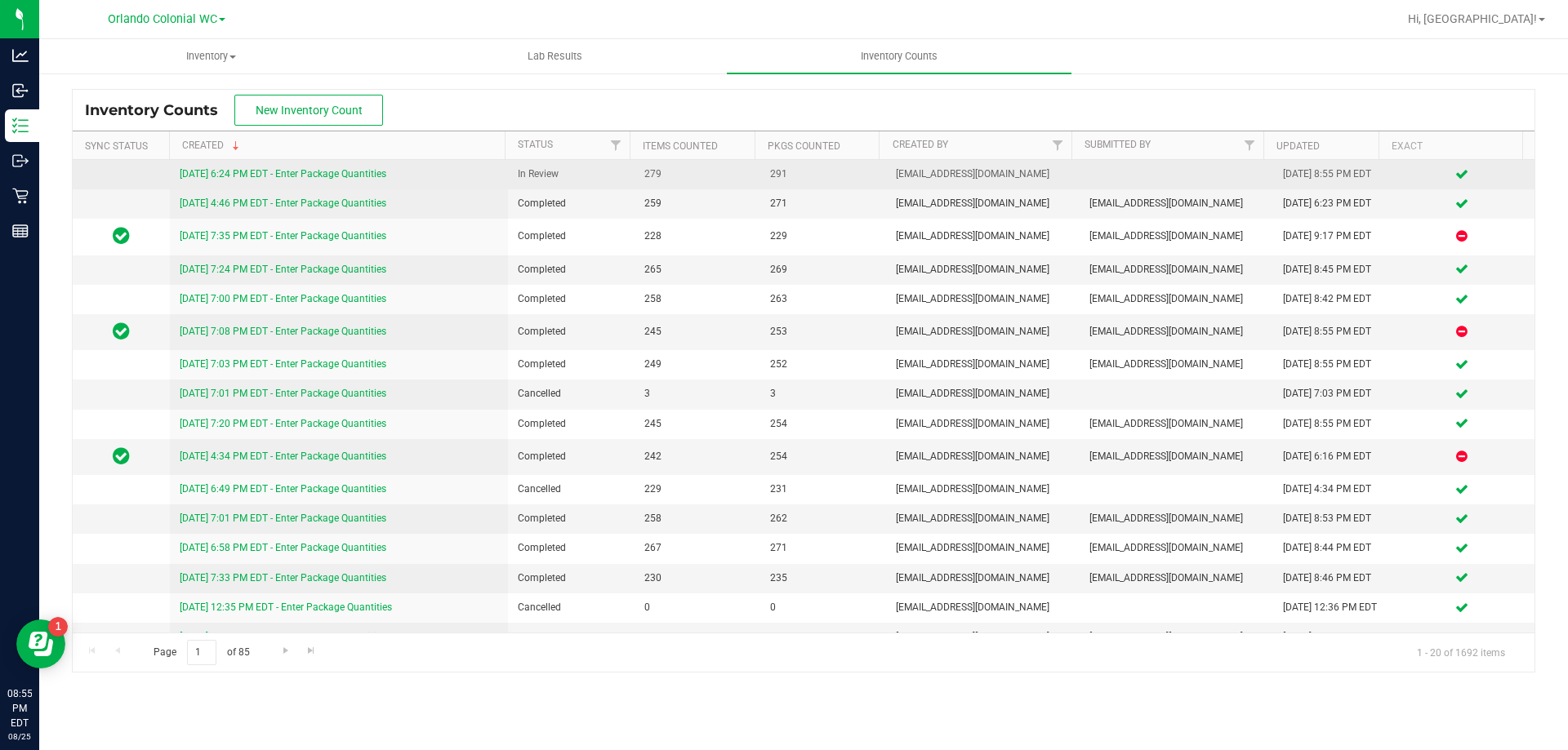
click at [319, 175] on link "[DATE] 6:24 PM EDT - Enter Package Quantities" at bounding box center [283, 173] width 206 height 12
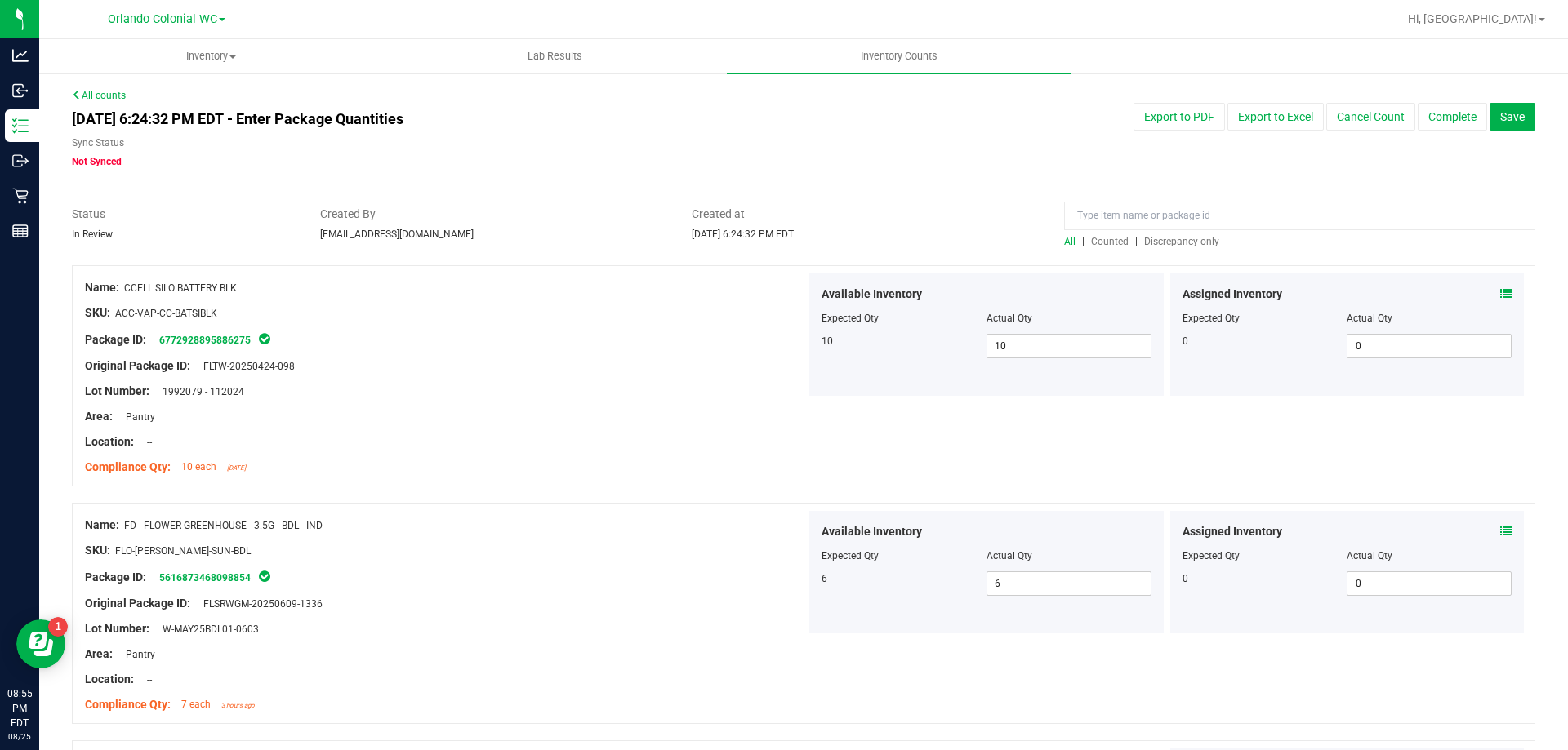
click at [783, 242] on span "Discrepancy only" at bounding box center [1181, 242] width 75 height 12
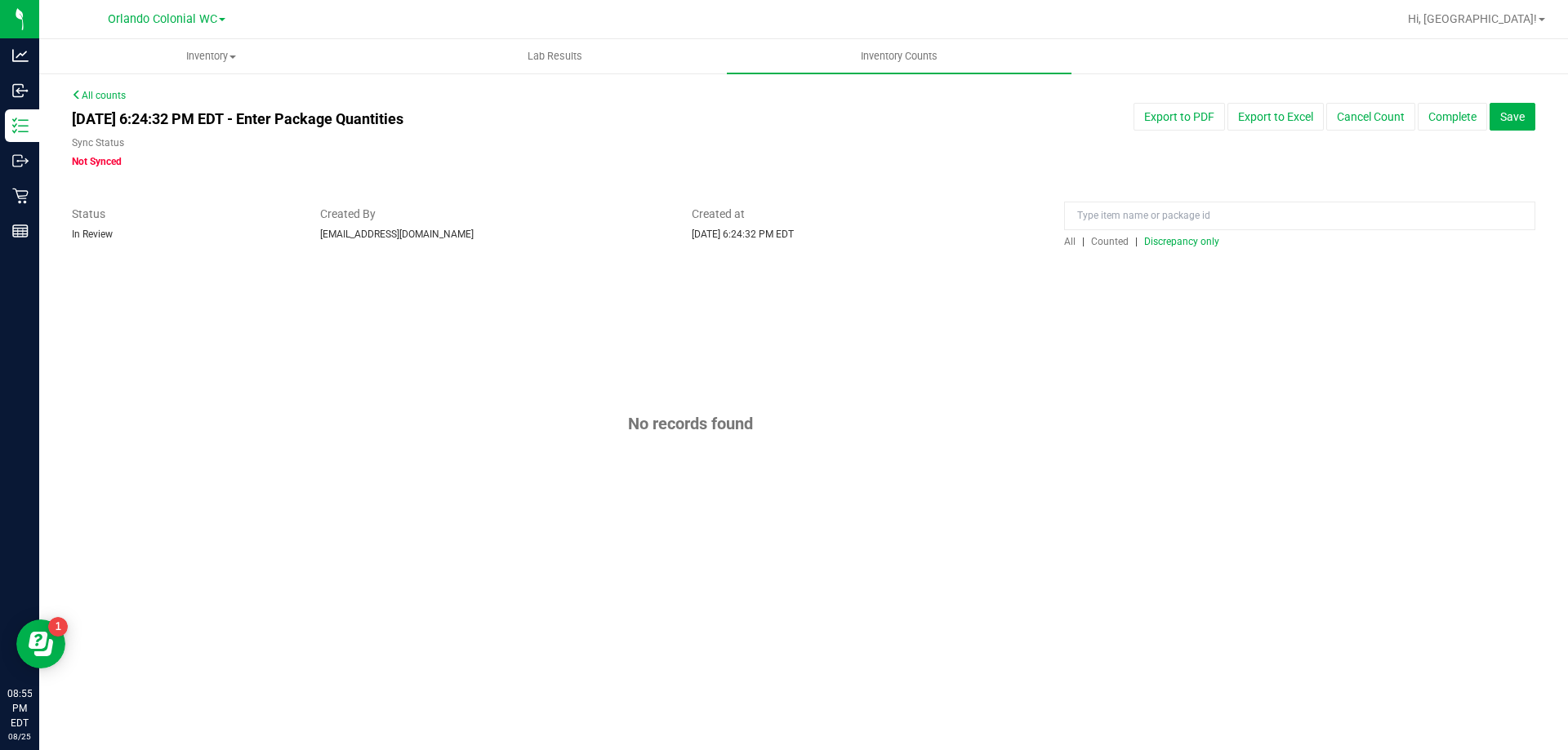
click at [783, 244] on span "Counted" at bounding box center [1109, 242] width 37 height 12
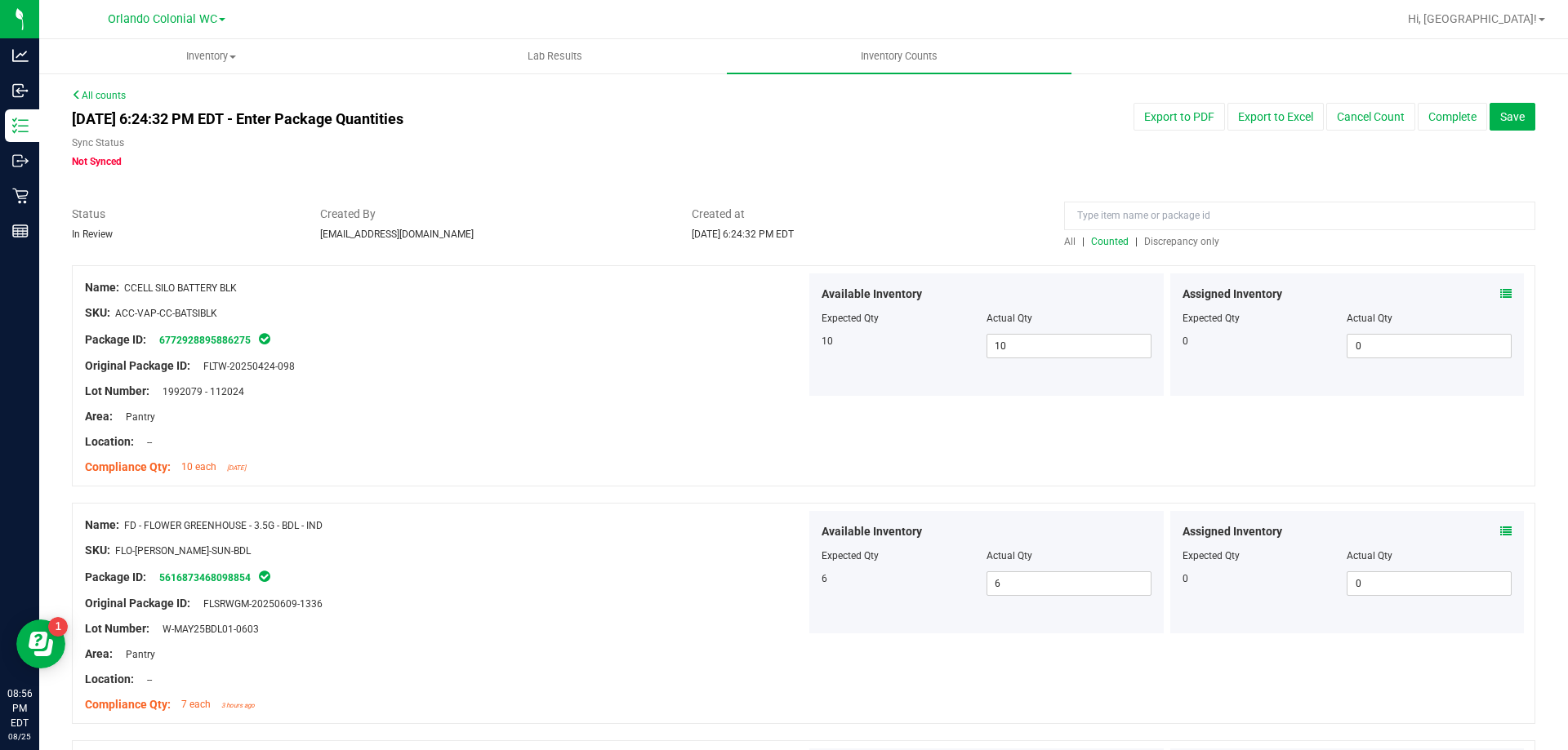
click at [783, 241] on span "All" at bounding box center [1070, 242] width 12 height 12
click at [783, 244] on span "Discrepancy only" at bounding box center [1181, 242] width 75 height 12
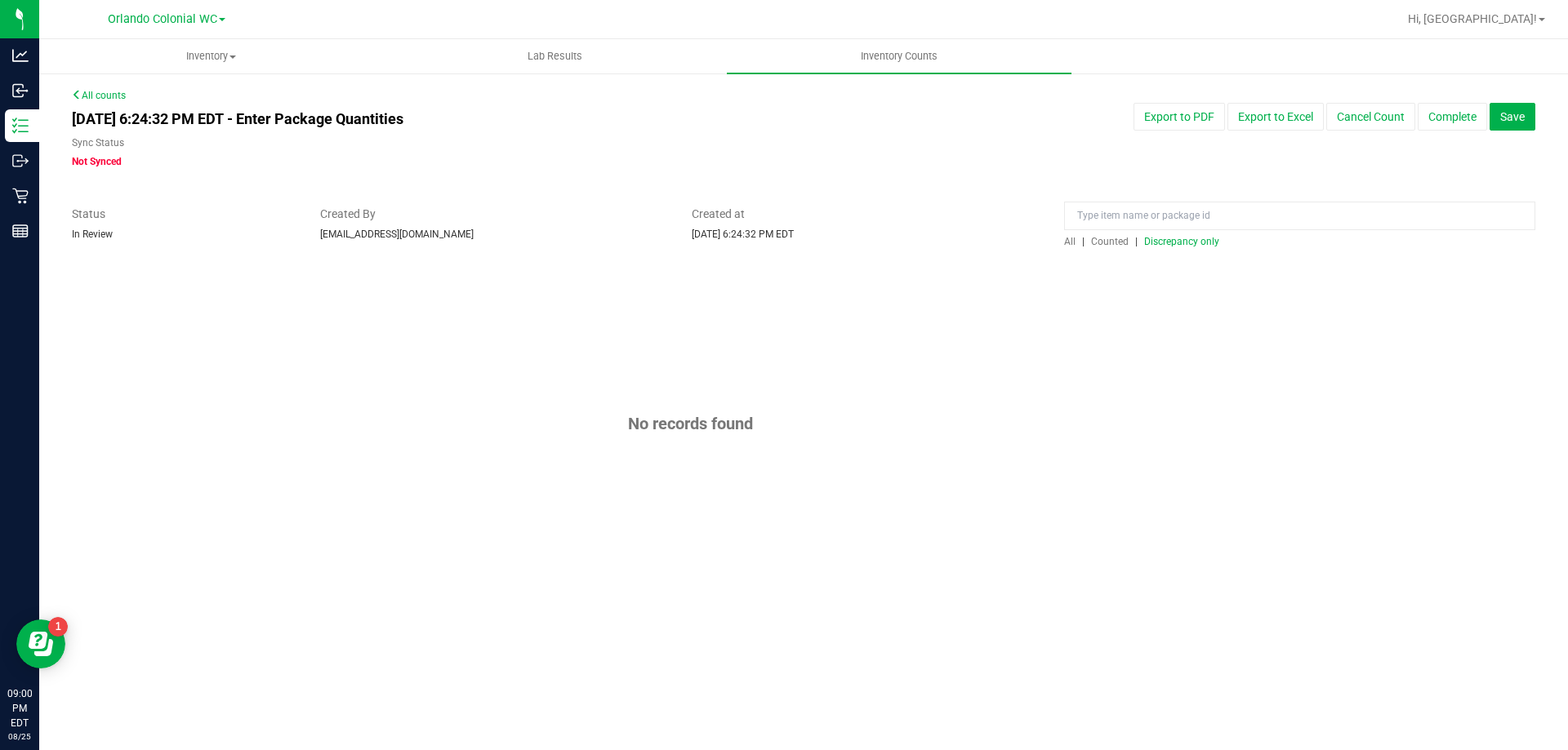
click at [783, 244] on span "Discrepancy only" at bounding box center [1181, 242] width 75 height 12
click at [783, 120] on button "Complete" at bounding box center [1452, 117] width 69 height 27
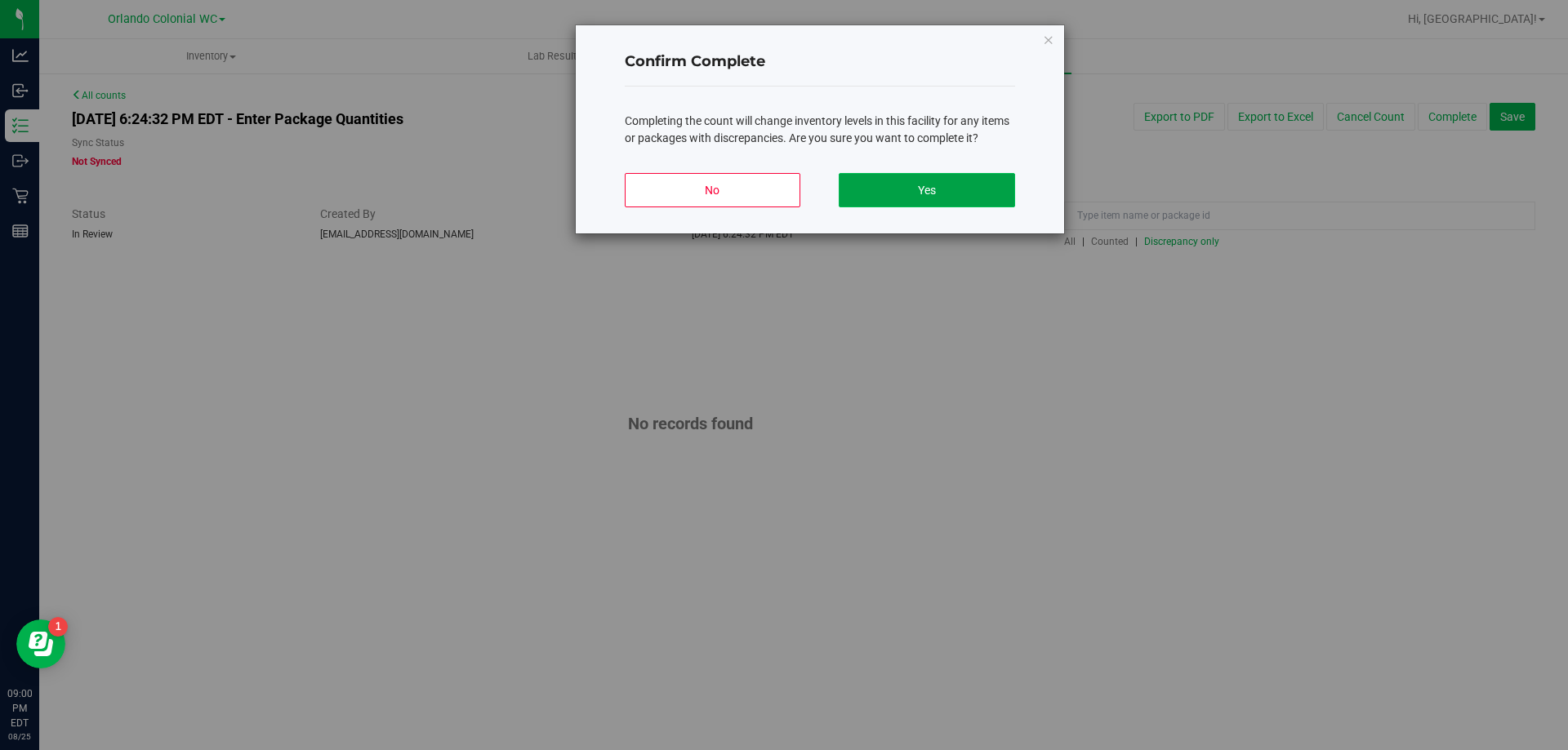
click at [783, 185] on button "Yes" at bounding box center [926, 191] width 175 height 35
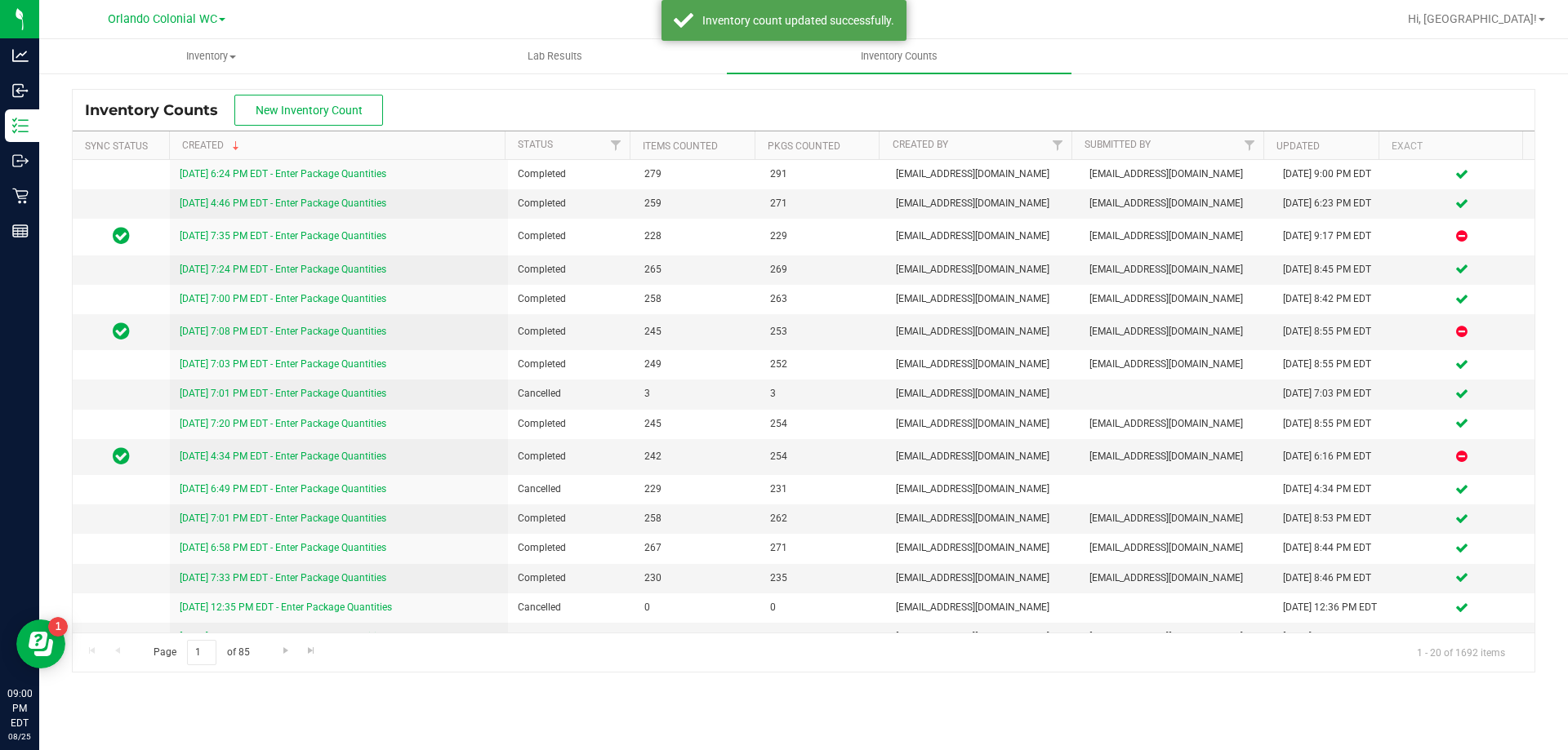
click at [783, 10] on div "Hi, [GEOGRAPHIC_DATA]!" at bounding box center [1476, 18] width 151 height 28
click at [783, 19] on span "Hi, [GEOGRAPHIC_DATA]!" at bounding box center [1471, 18] width 129 height 13
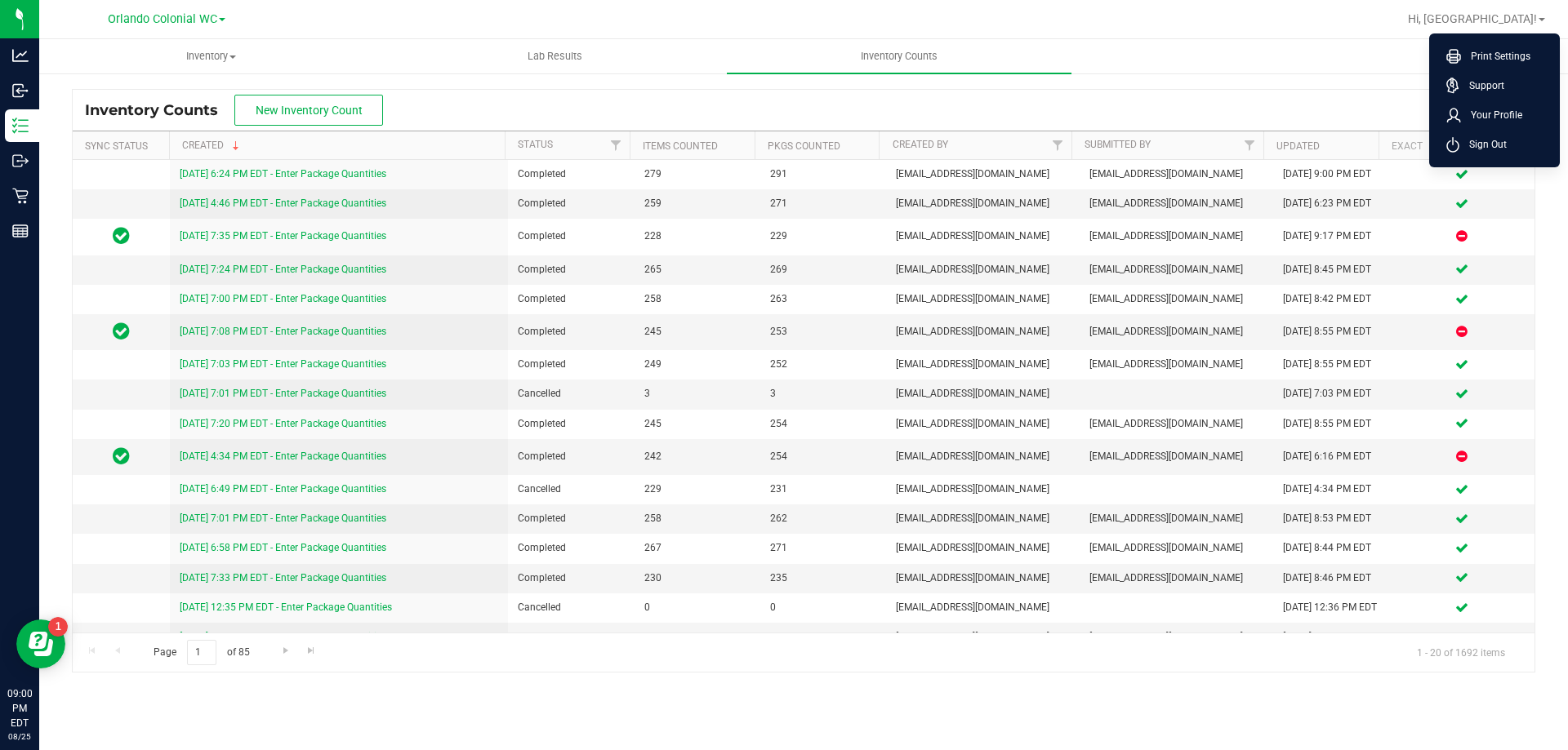
click at [783, 151] on li "Sign Out" at bounding box center [1494, 144] width 122 height 29
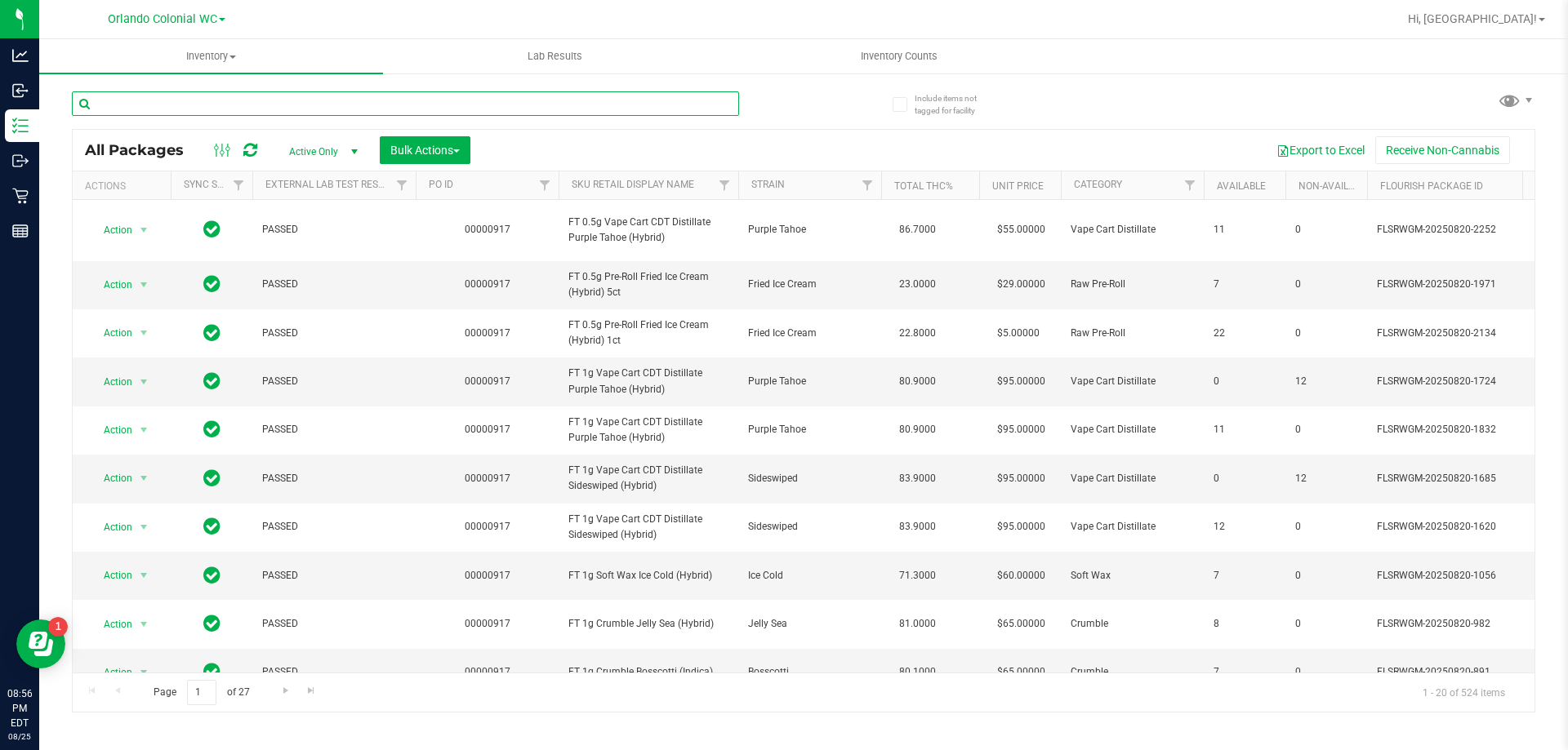
click at [338, 103] on input "text" at bounding box center [405, 103] width 667 height 25
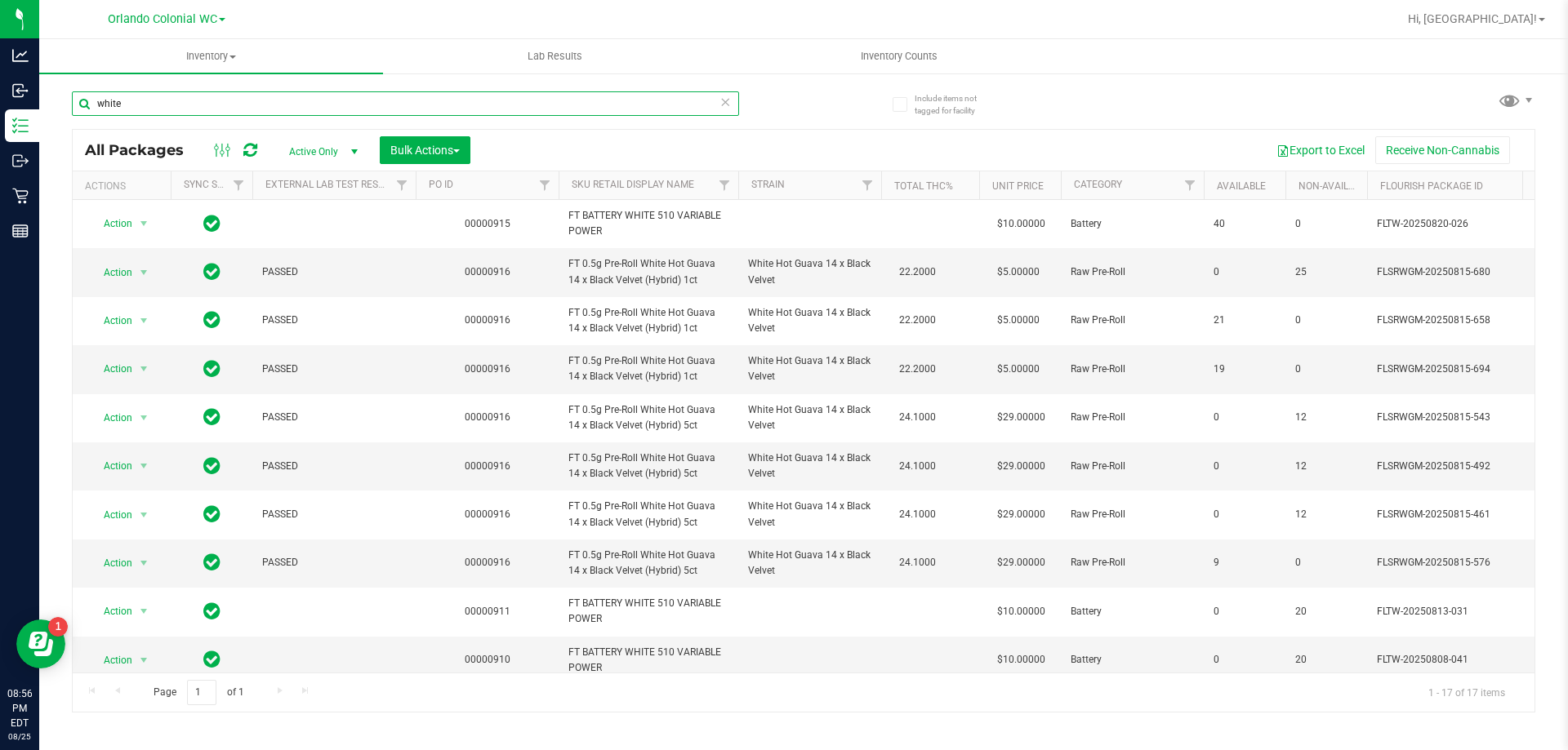
type input "white"
click at [120, 359] on span "Action" at bounding box center [111, 369] width 44 height 23
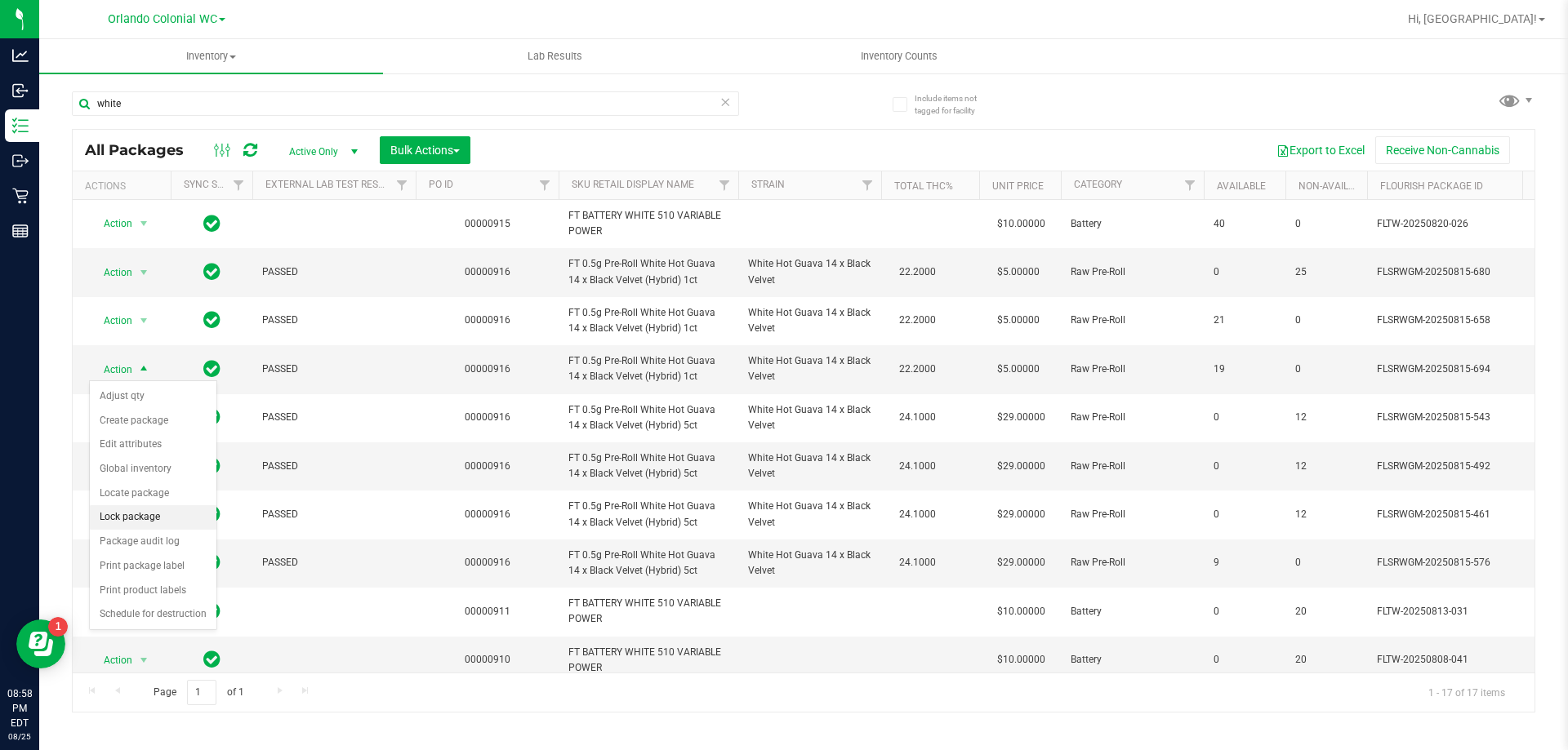
click at [128, 520] on li "Lock package" at bounding box center [152, 517] width 127 height 25
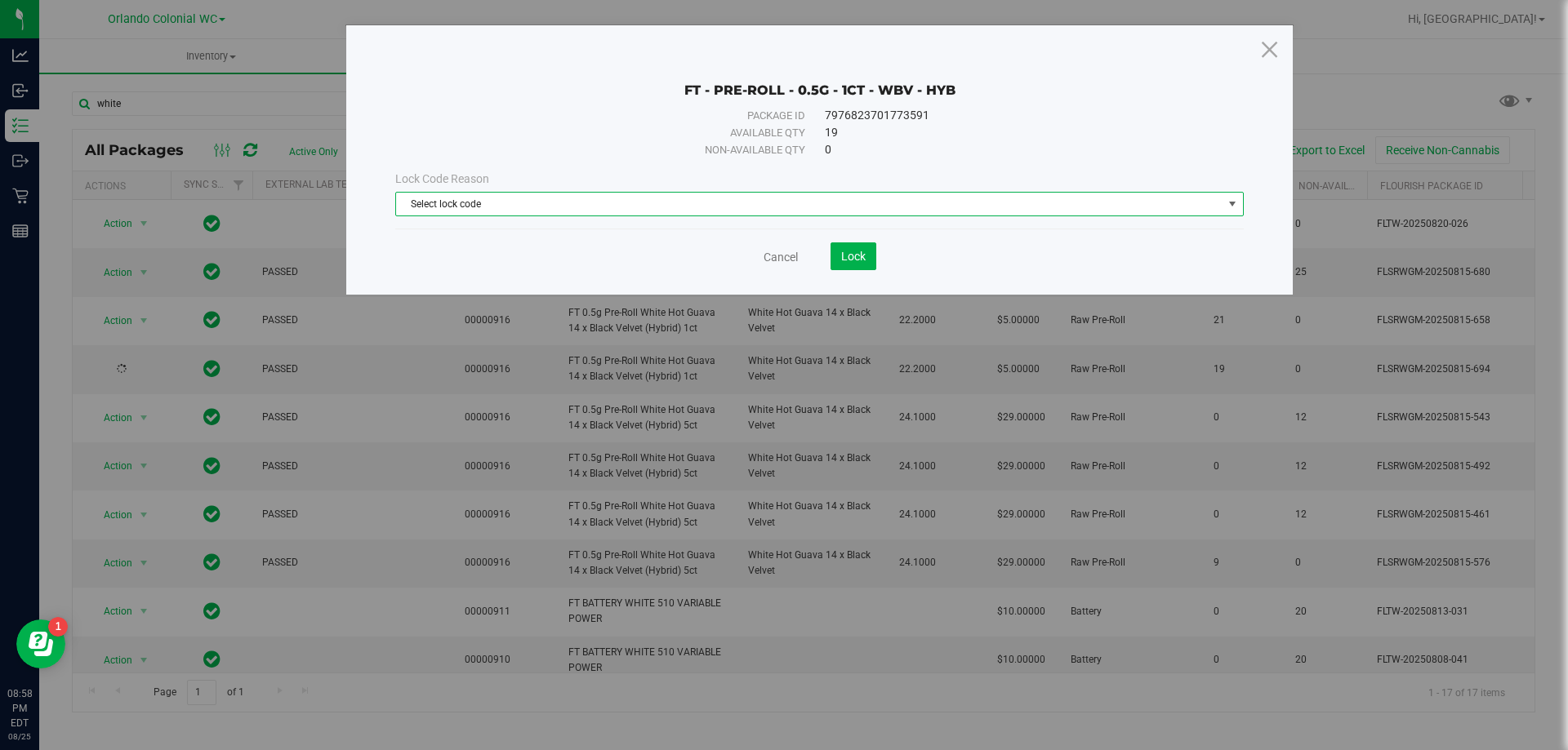
click at [716, 213] on span "Select lock code" at bounding box center [809, 203] width 826 height 23
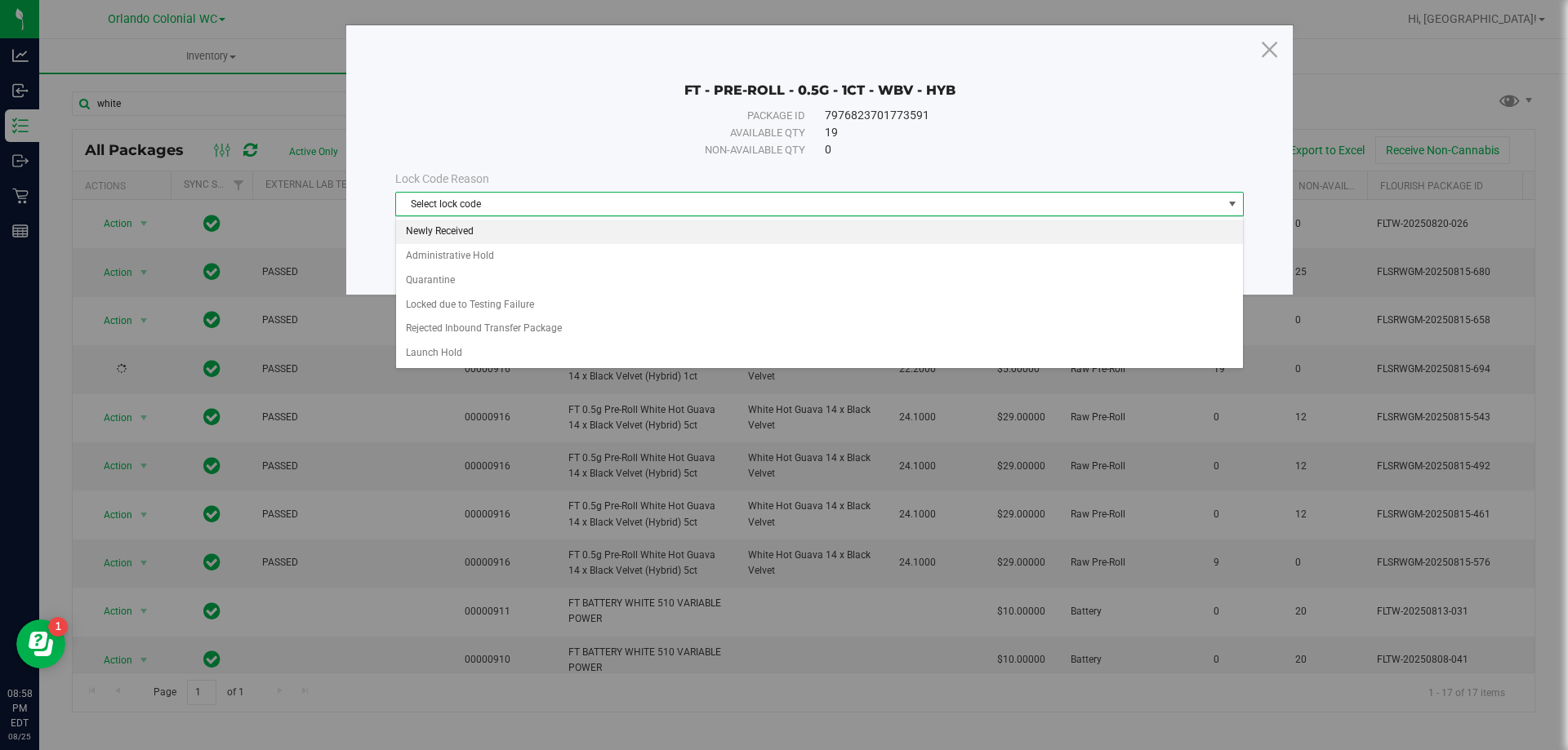
click at [506, 234] on li "Newly Received" at bounding box center [820, 232] width 847 height 25
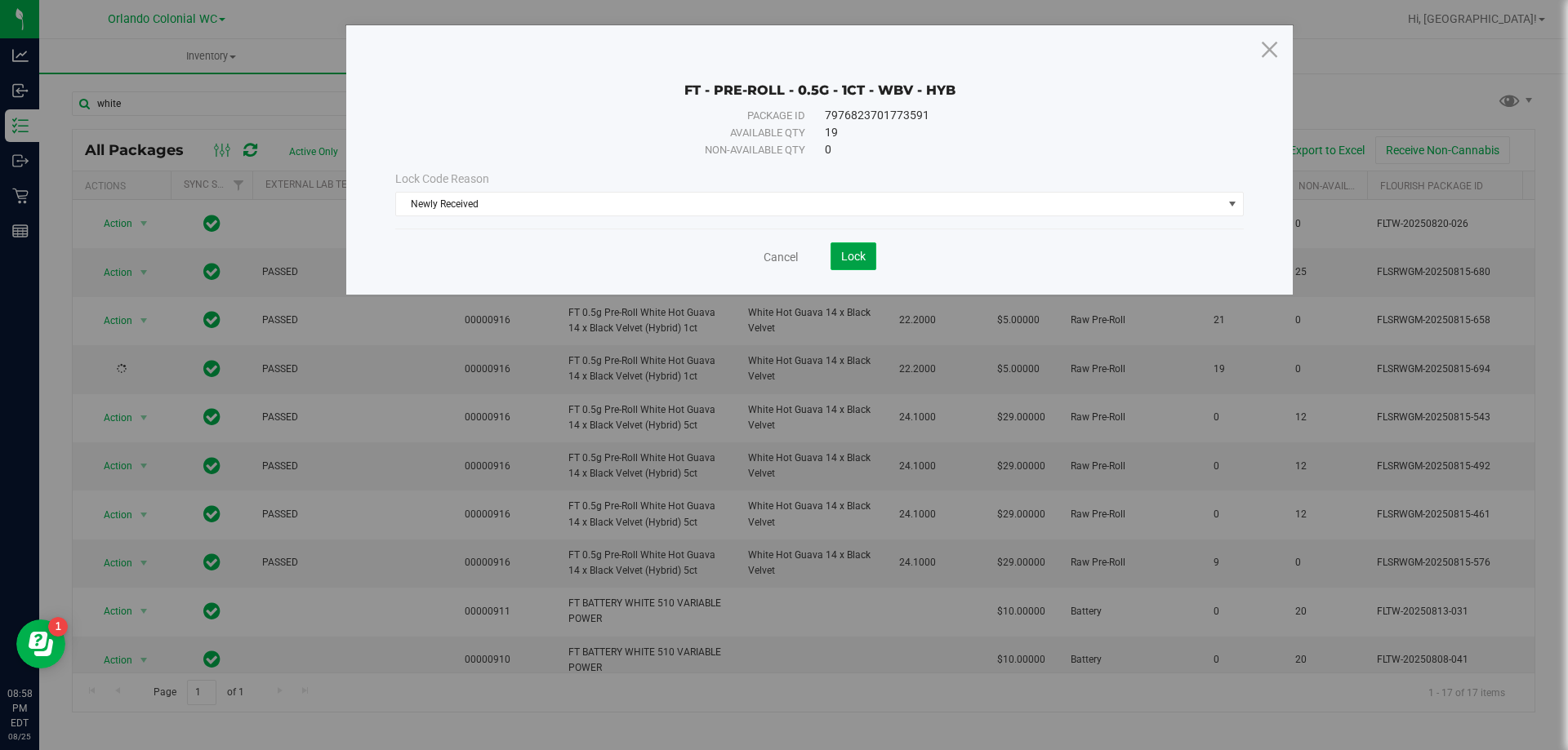
click at [842, 244] on button "Lock" at bounding box center [853, 256] width 46 height 27
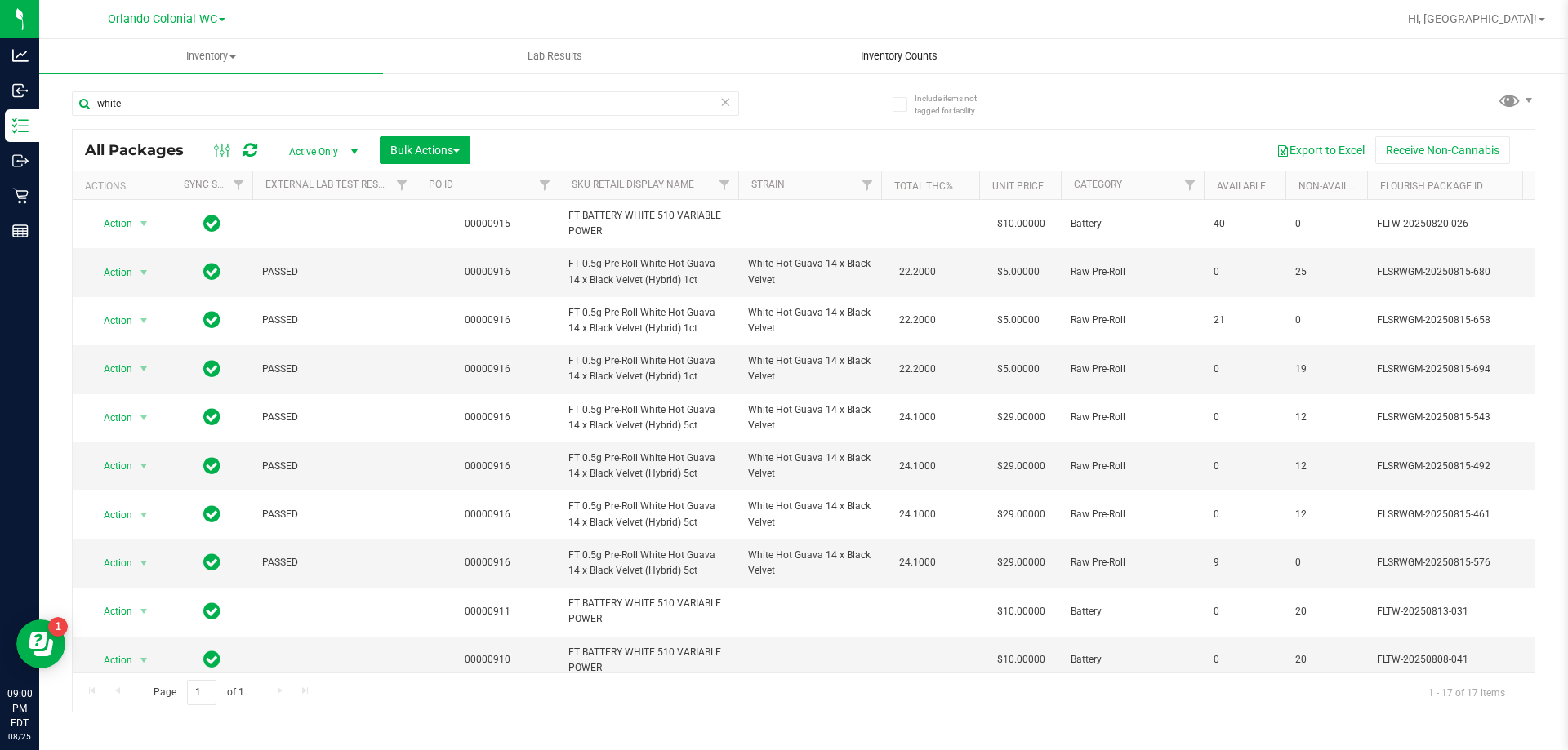
click at [894, 62] on span "Inventory Counts" at bounding box center [899, 57] width 120 height 15
